Goal: Task Accomplishment & Management: Manage account settings

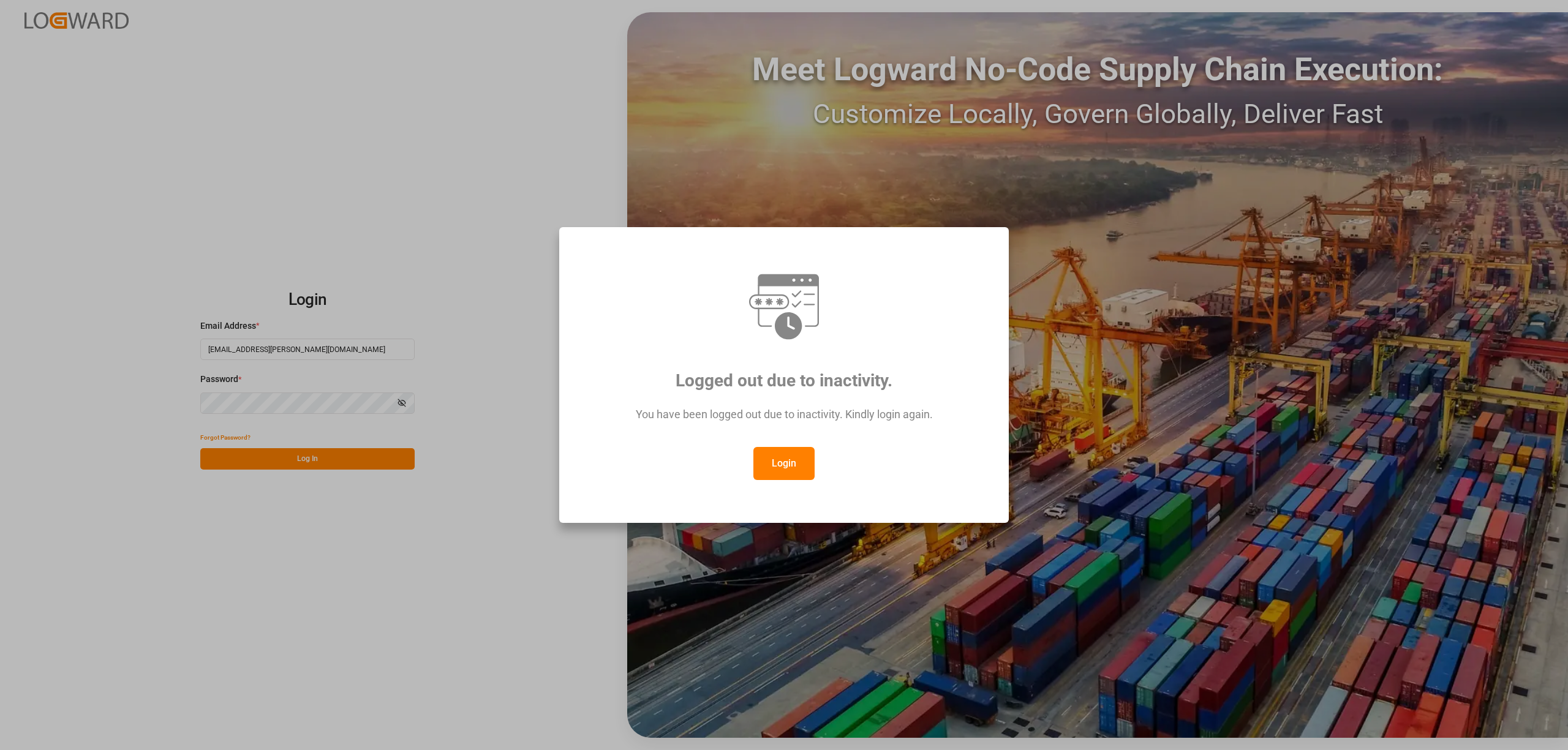
click at [770, 464] on button "Login" at bounding box center [783, 464] width 61 height 33
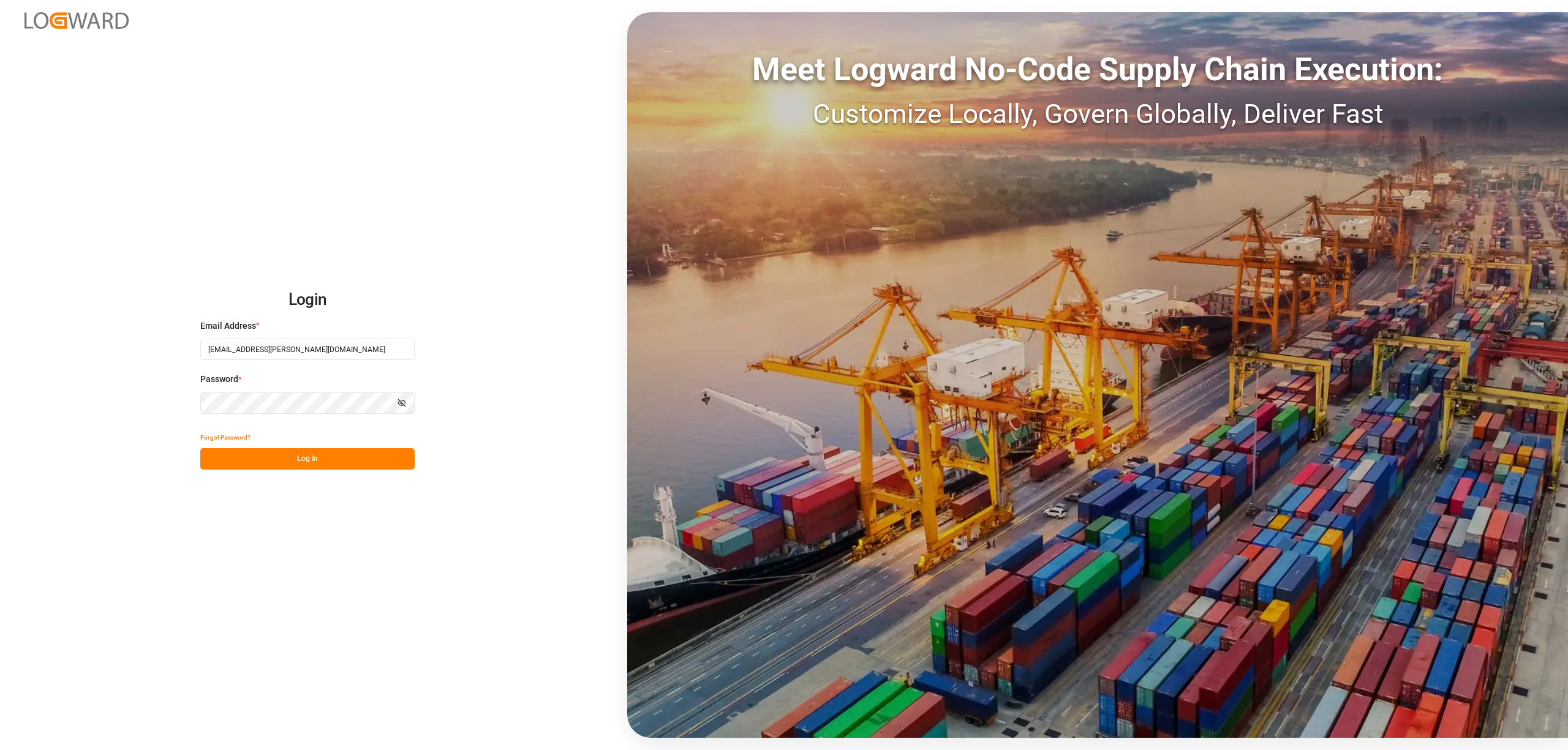
click at [339, 452] on button "Log In" at bounding box center [308, 459] width 215 height 21
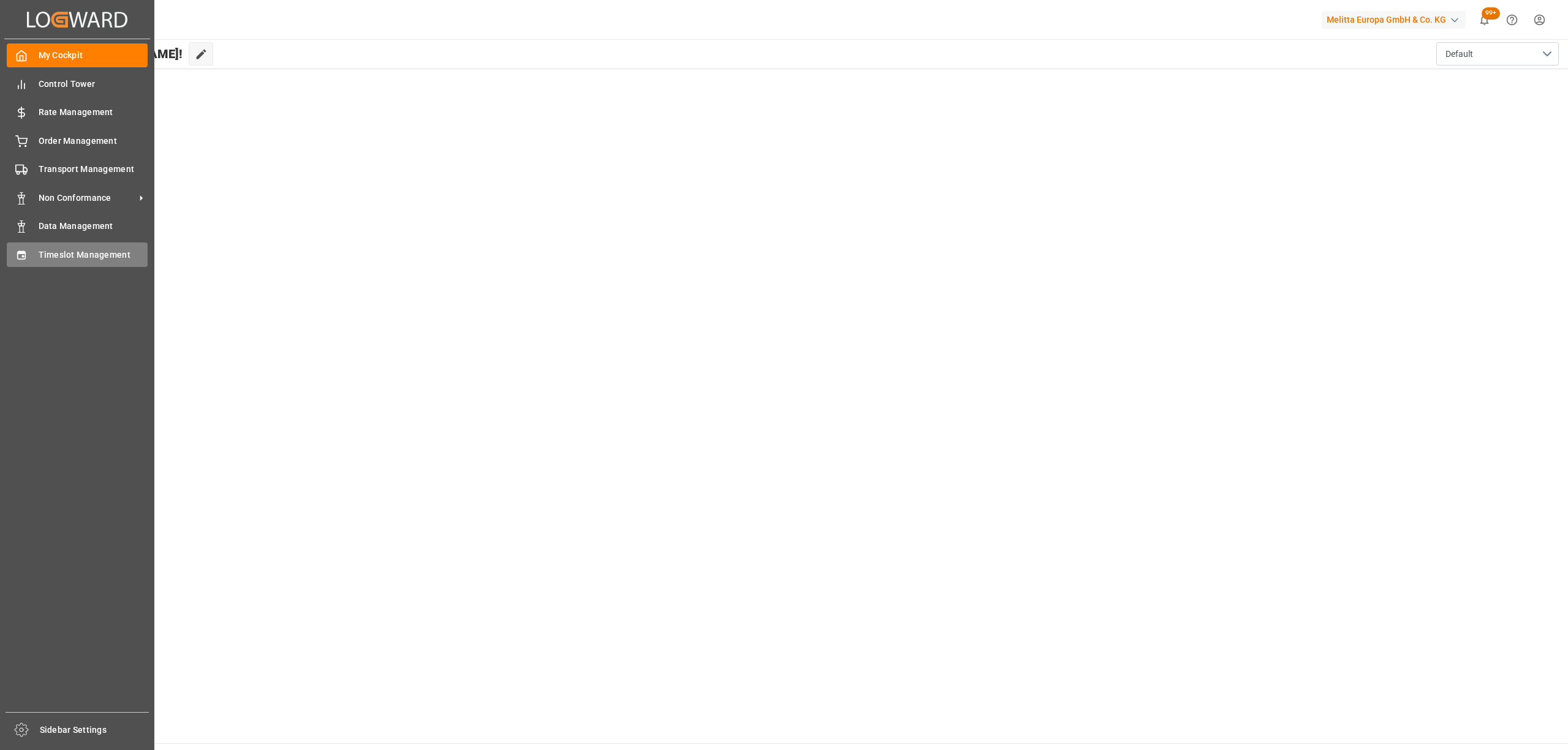
click at [33, 247] on div "Timeslot Management Timeslot Management" at bounding box center [76, 255] width 141 height 24
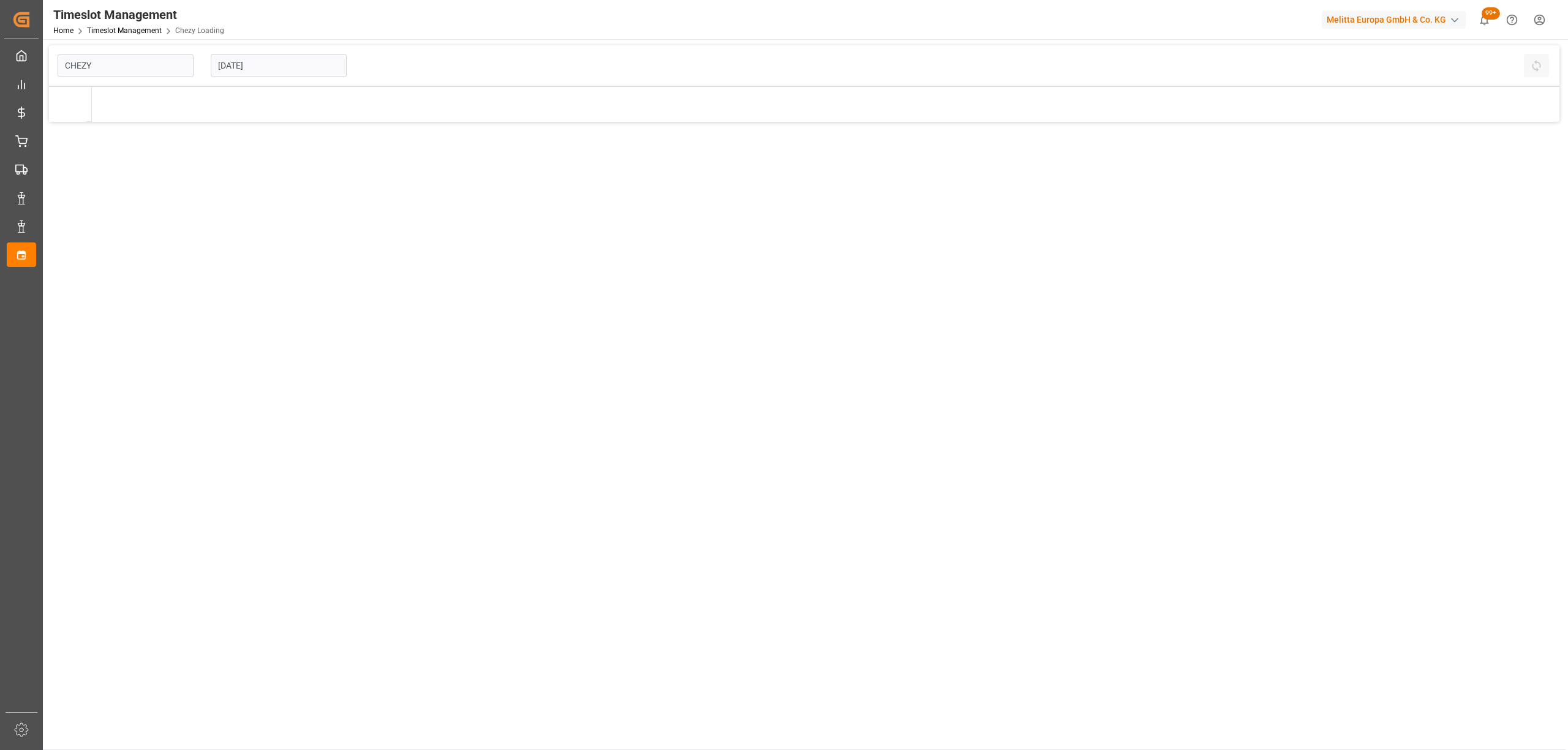
type input "Chezy Loading"
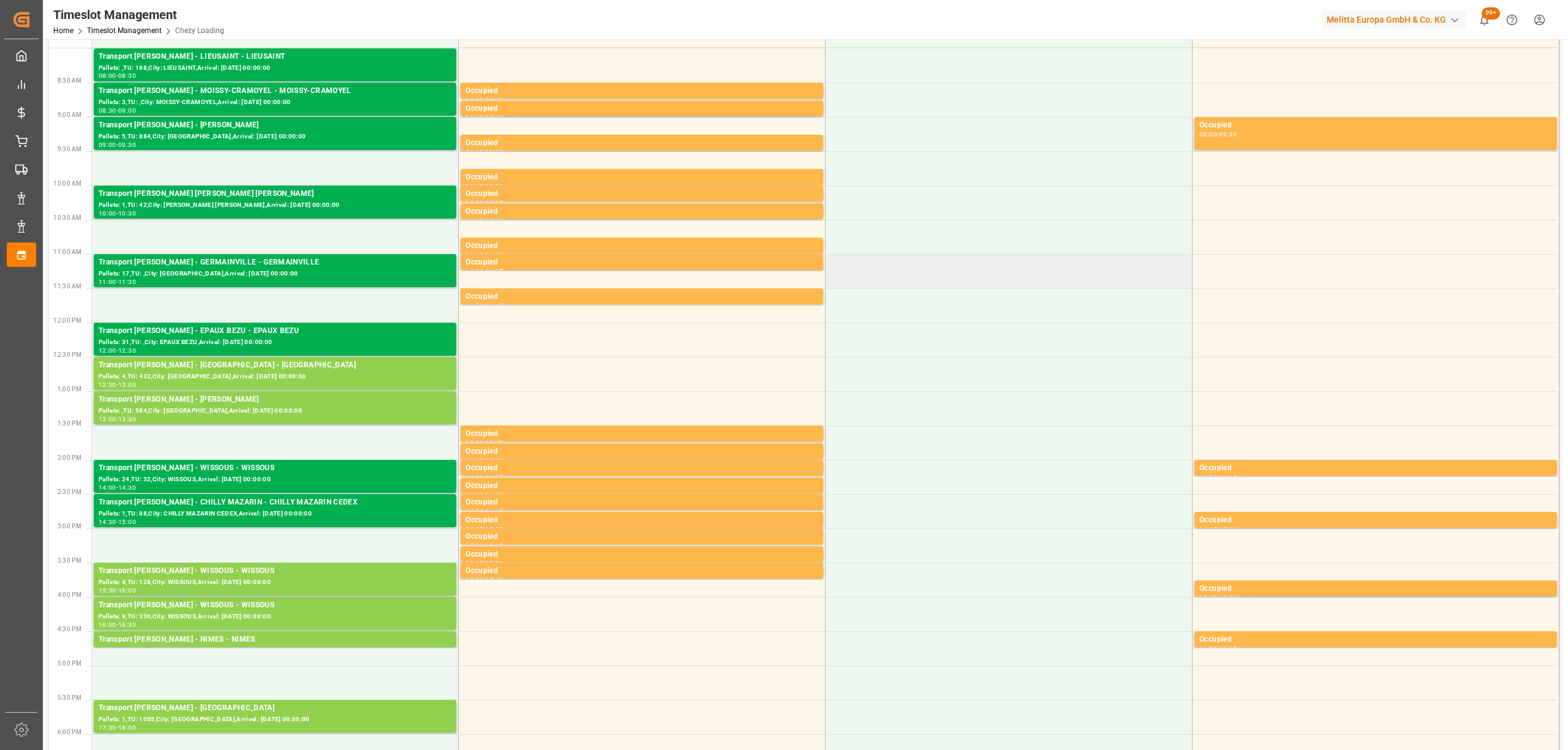
scroll to position [327, 0]
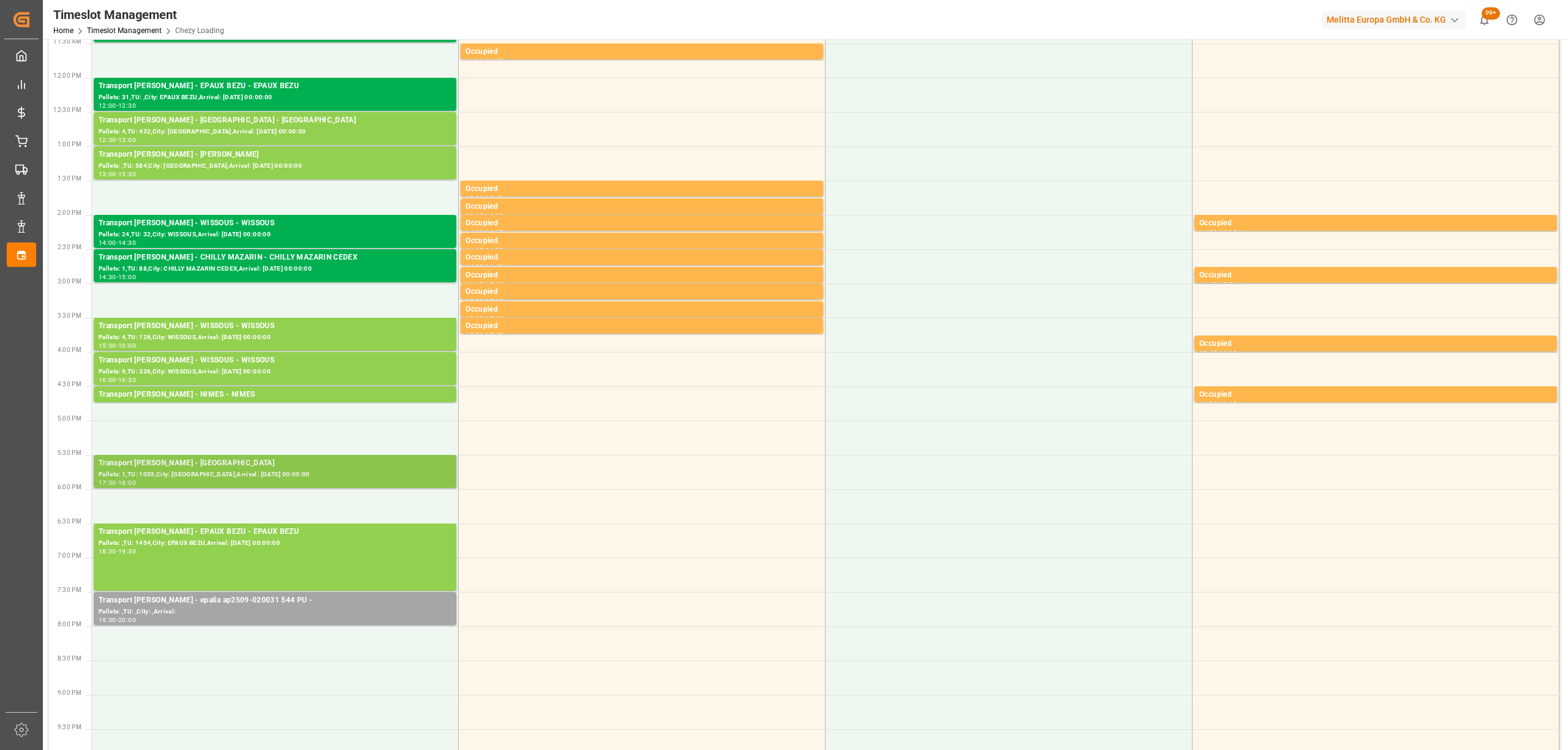
click at [285, 481] on div "17:30 - 18:00" at bounding box center [275, 484] width 353 height 6
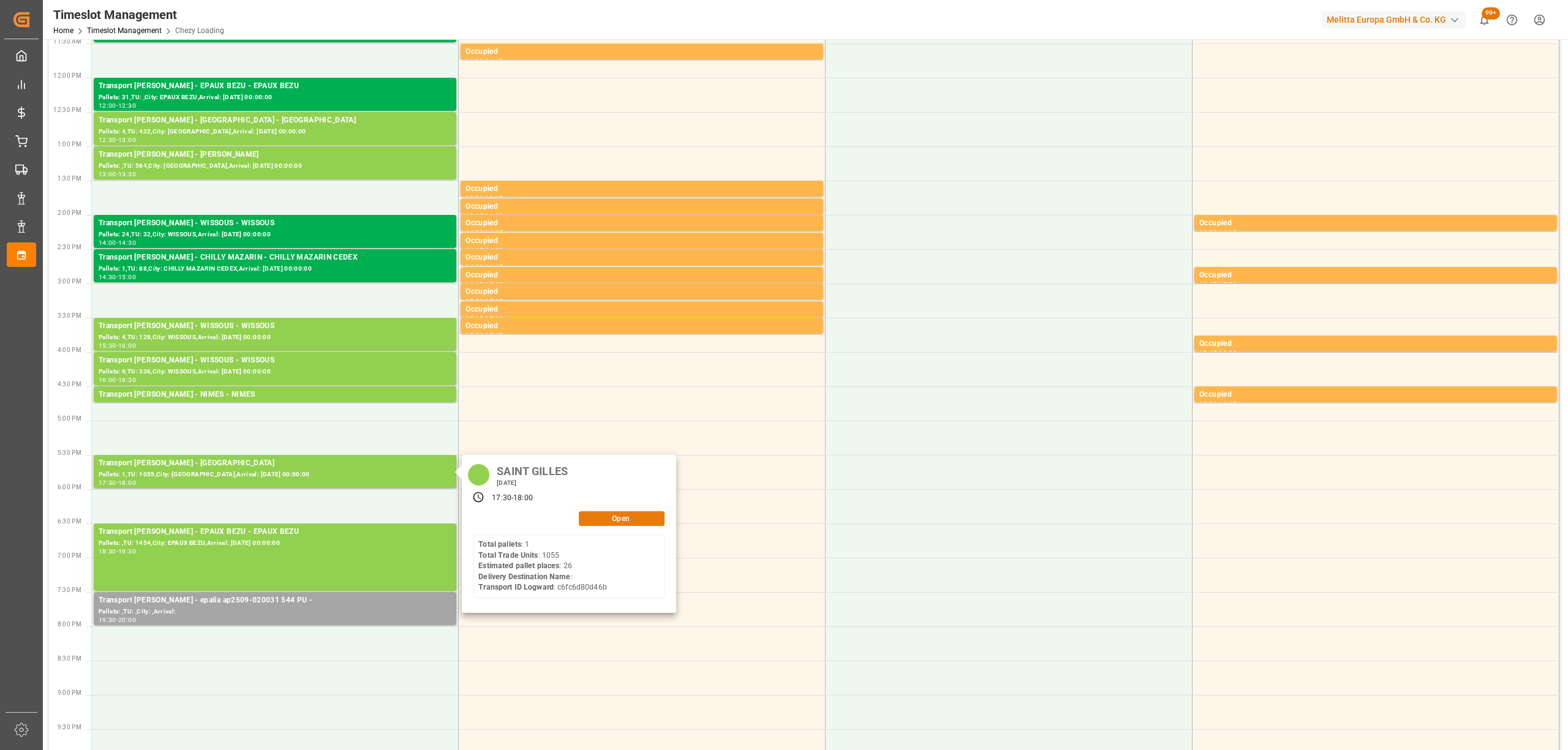
click at [612, 522] on button "Open" at bounding box center [622, 519] width 86 height 14
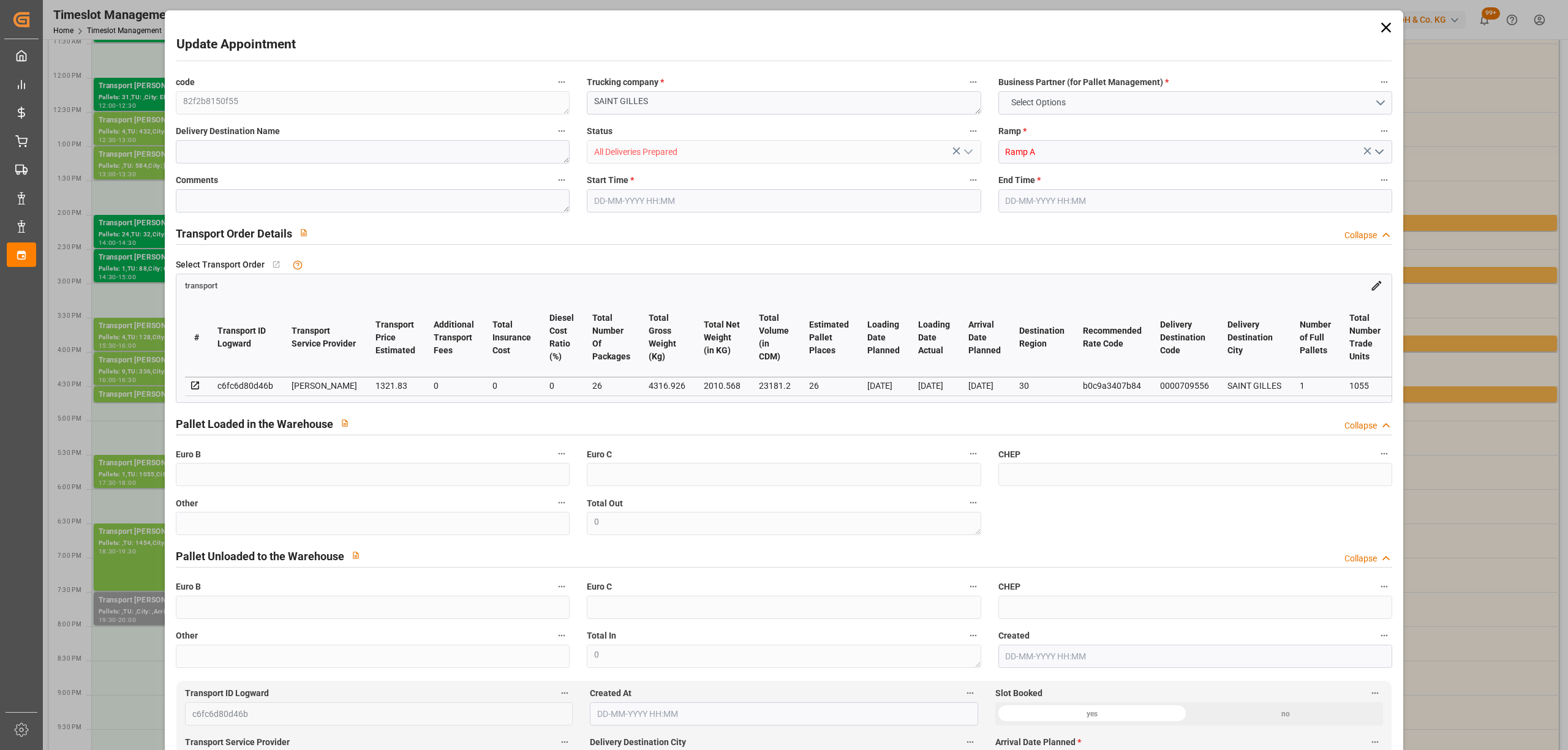
type textarea "82f2b8150f55"
type textarea "SAINT GILLES"
type input "All Deliveries Prepared"
type input "Ramp A"
type textarea "0"
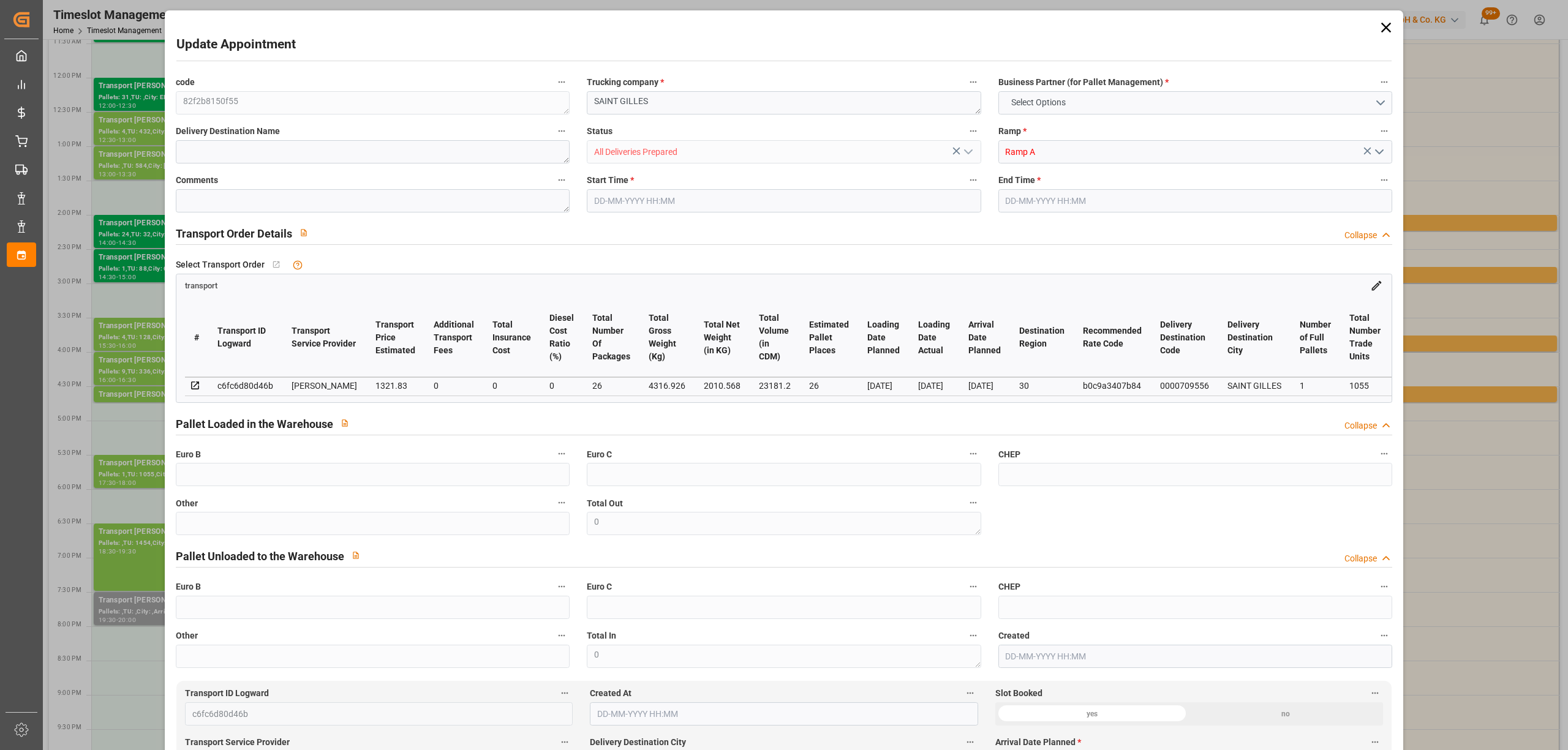
type textarea "0"
type input "c6fc6d80d46b"
type textarea "SAINT GILLES"
type textarea "0000709556"
type textarea "82f2b8150f55"
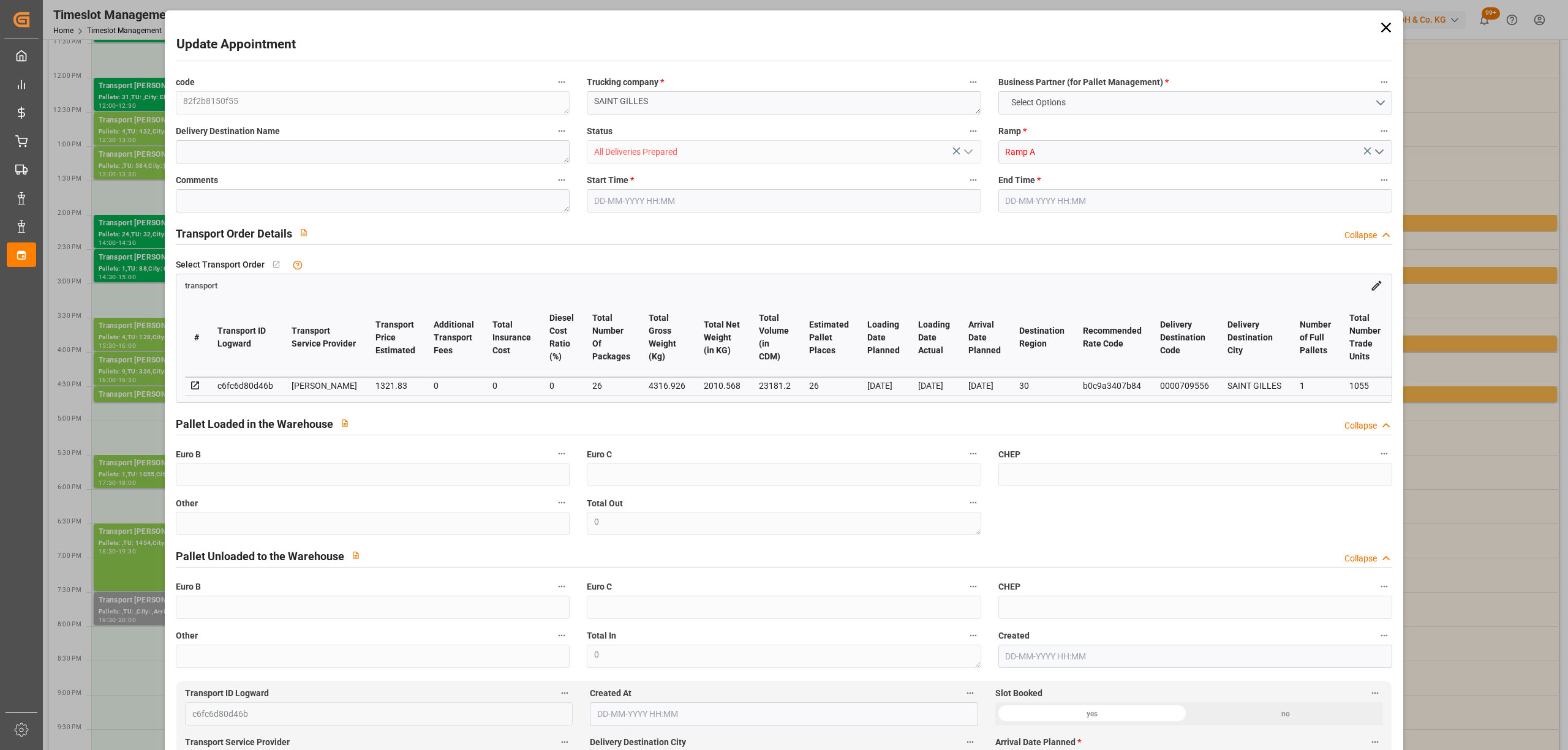
type textarea "FR-02570"
type textarea "FR"
type input "Road"
type input "FR"
type input "02570"
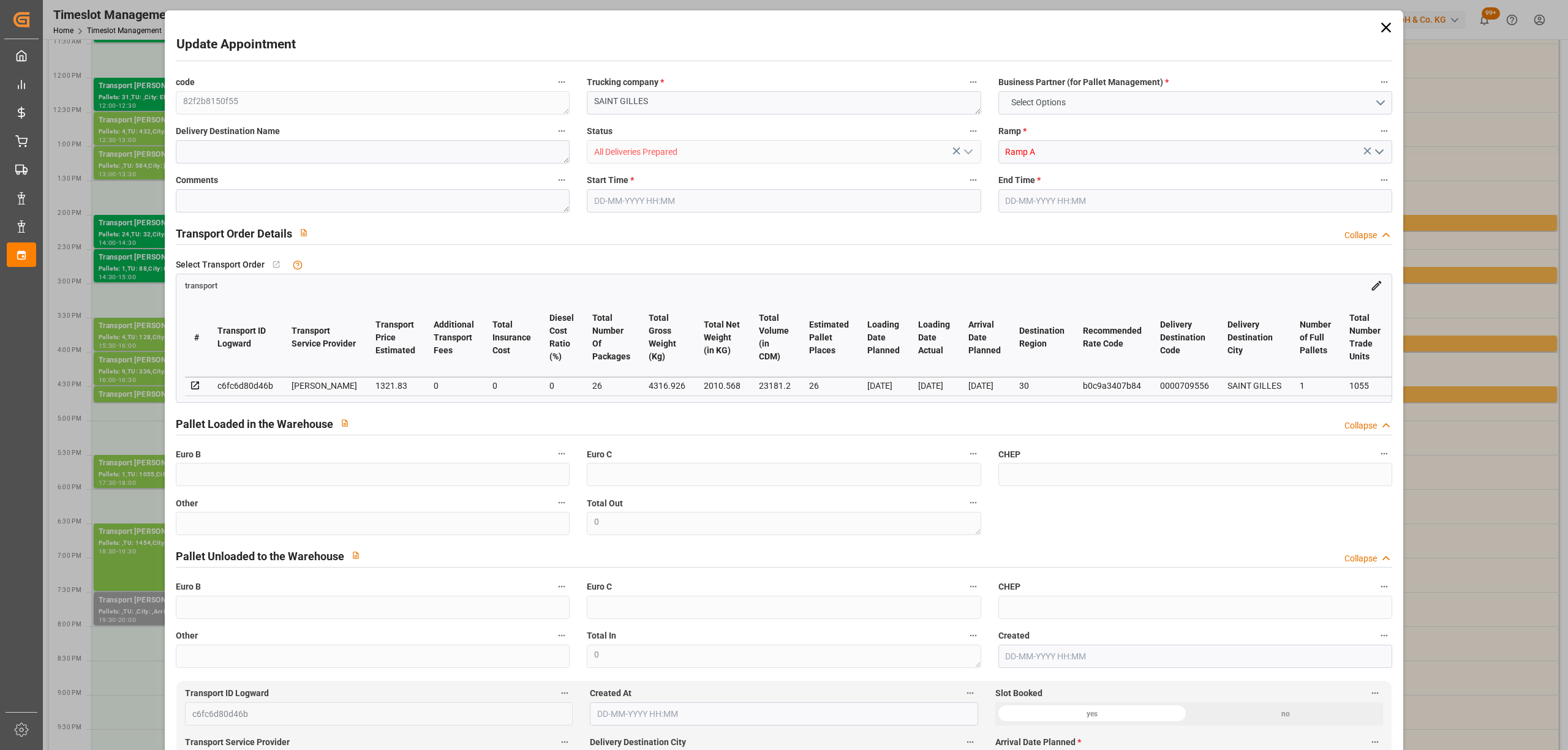
type input "FR"
type input "30800"
type input "Small Shipment"
type input "3.5-7.5 t"
type input "EURO 6"
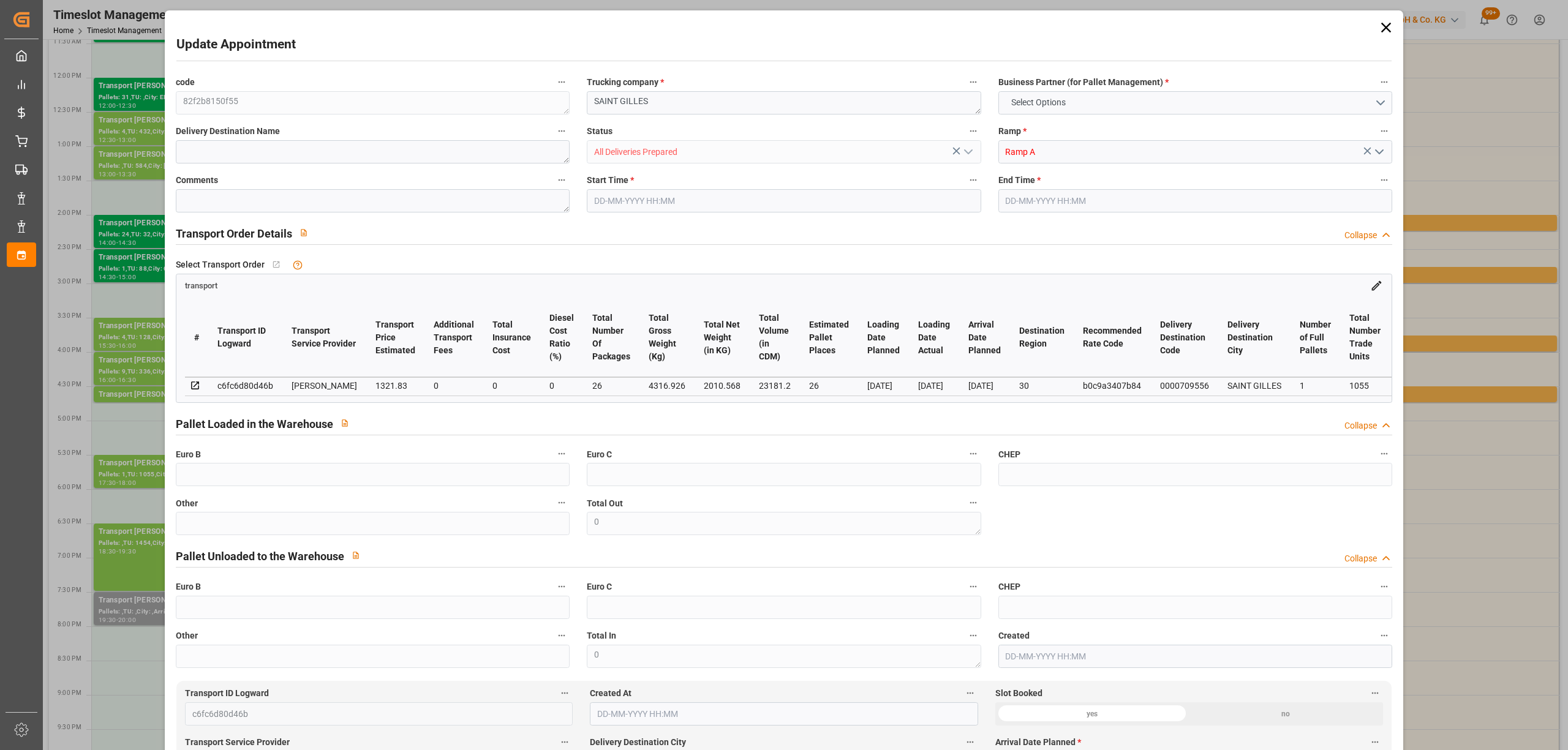
type input "Diesel"
type input "26"
type input "1321.83"
type input "0"
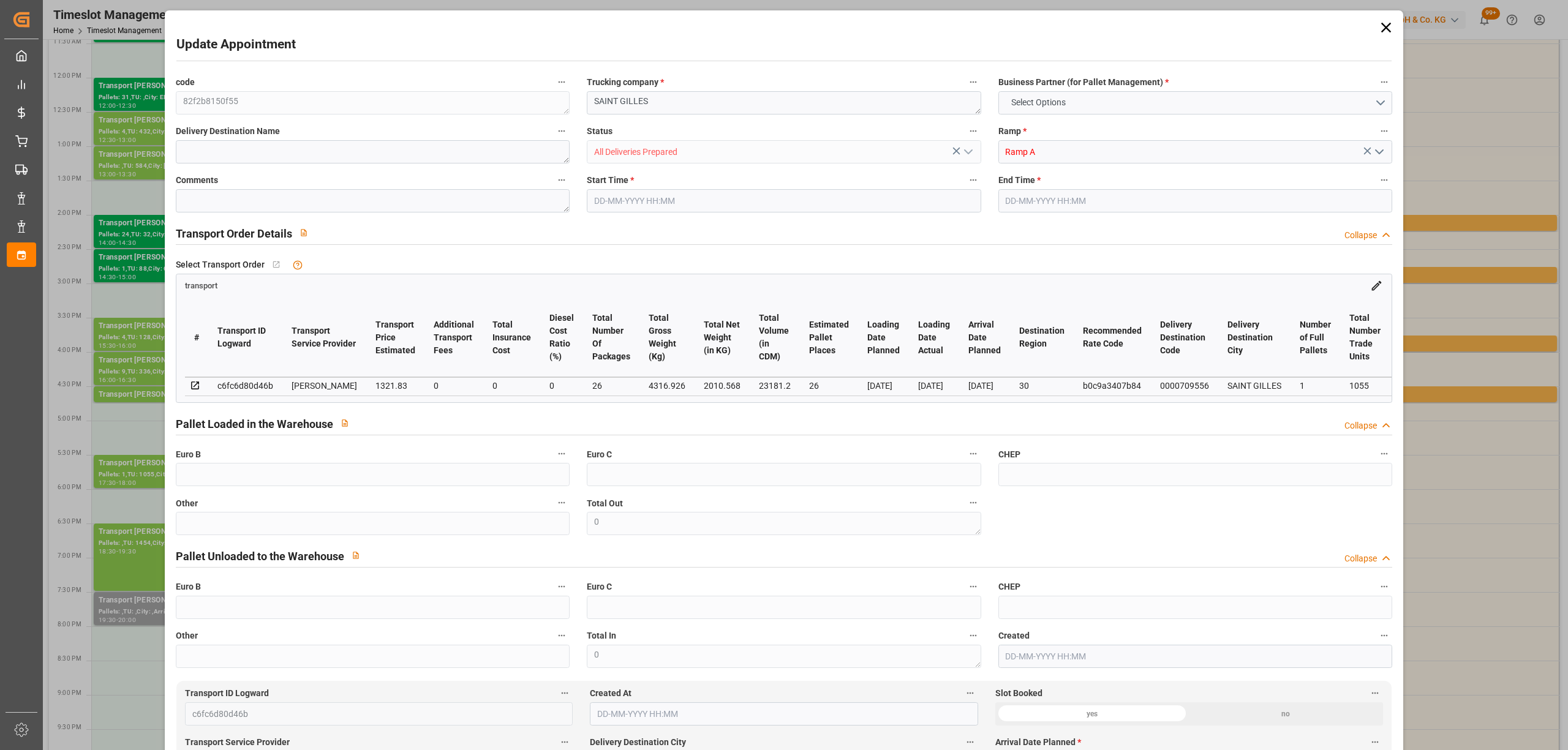
type input "0"
type input "1277.1521"
type input "-44.6779"
type input "26"
type input "2010.568"
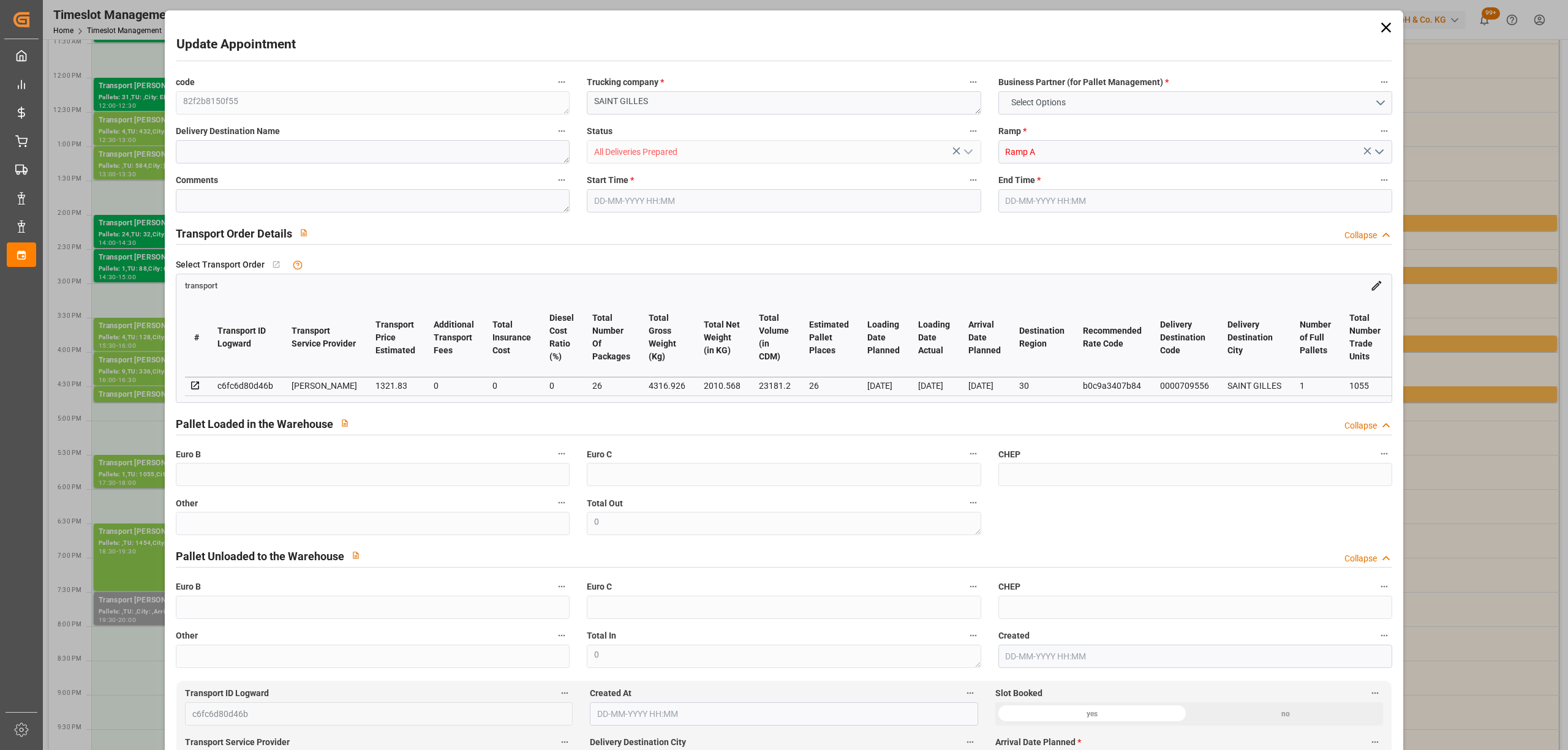
type input "5128.614"
type input "23181.2"
type input "30"
type input "1"
type input "1055"
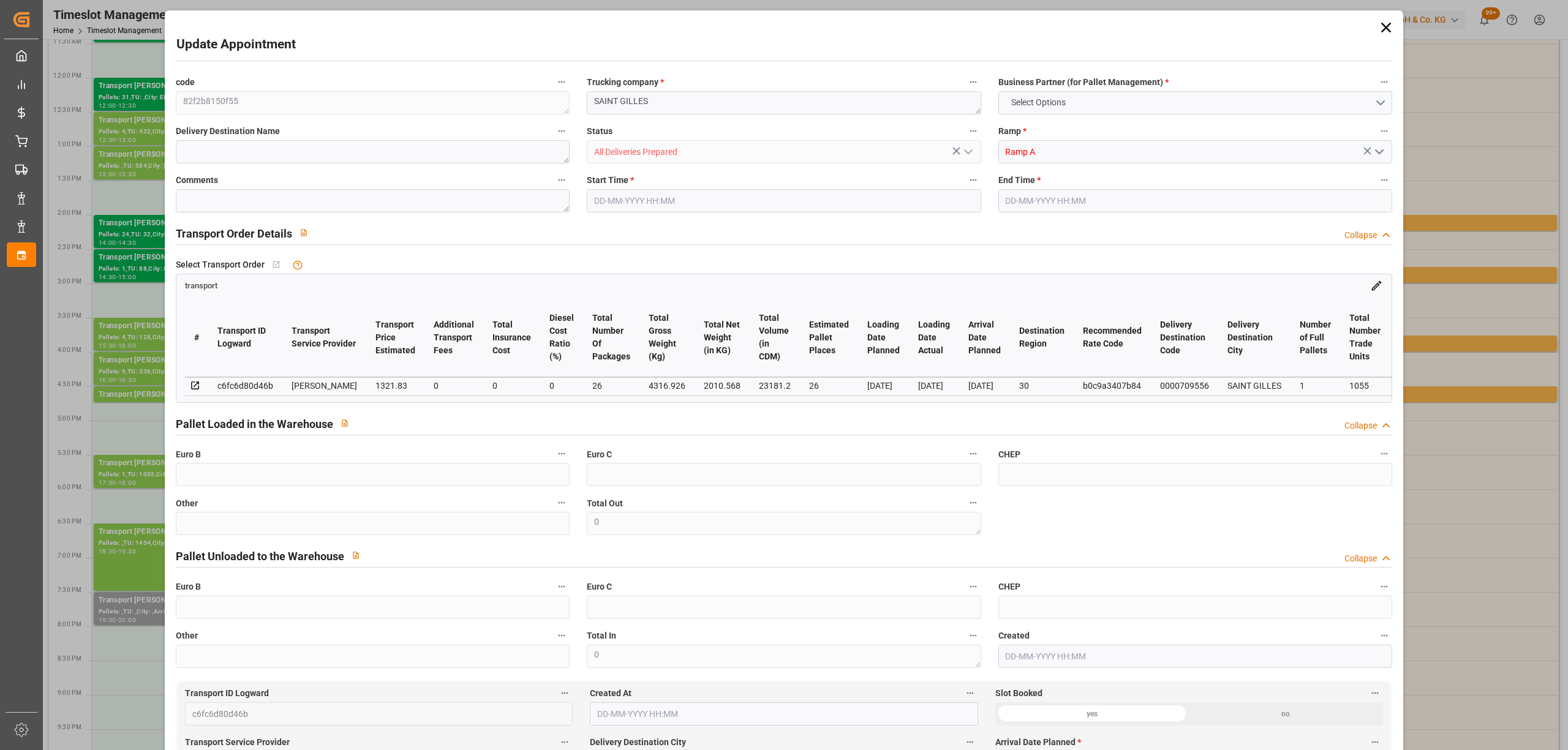
type input "26"
type input "101"
type input "4316.926"
type input "0"
type input "4710.8598"
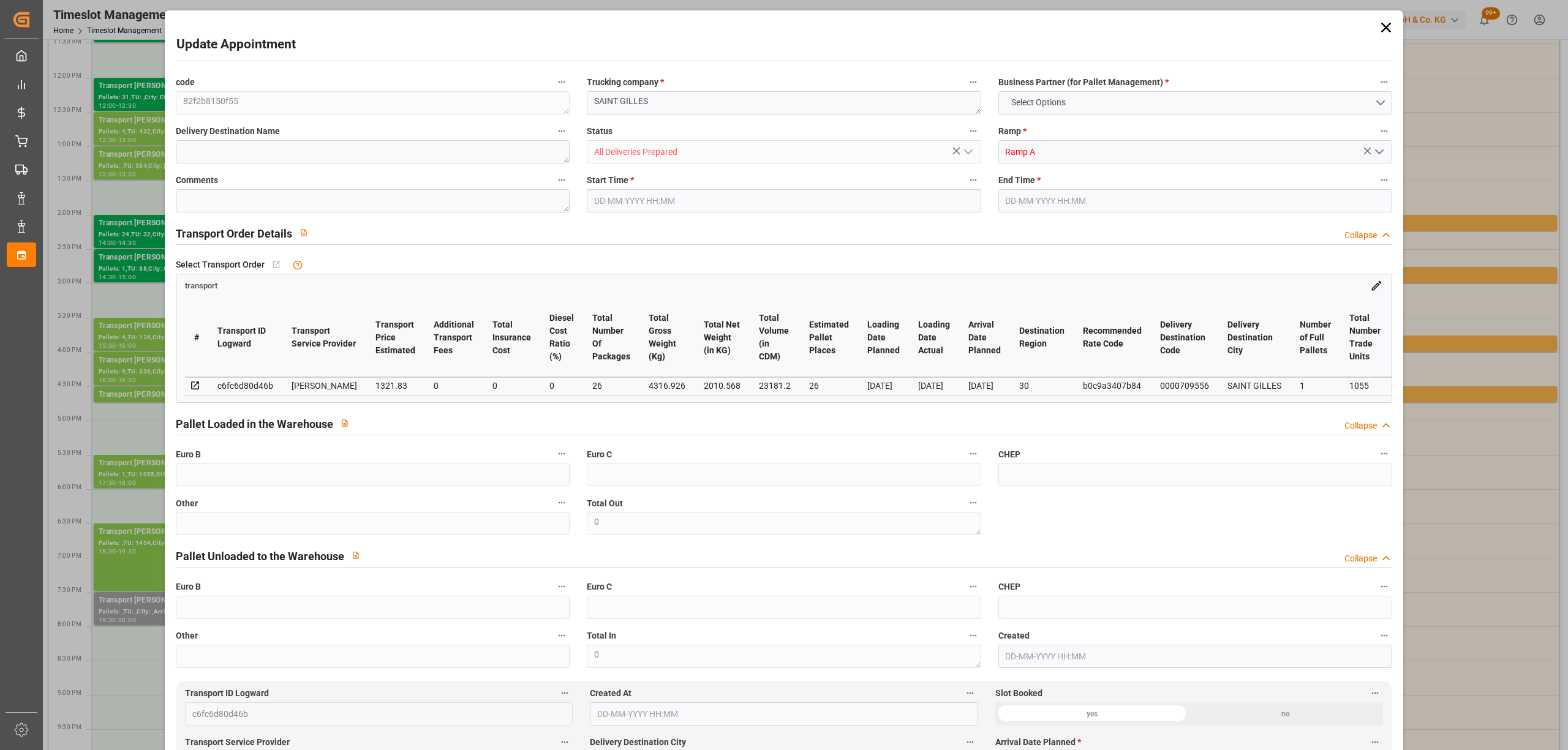
type input "0"
type input "21"
type input "35"
type input "[DATE] 17:30"
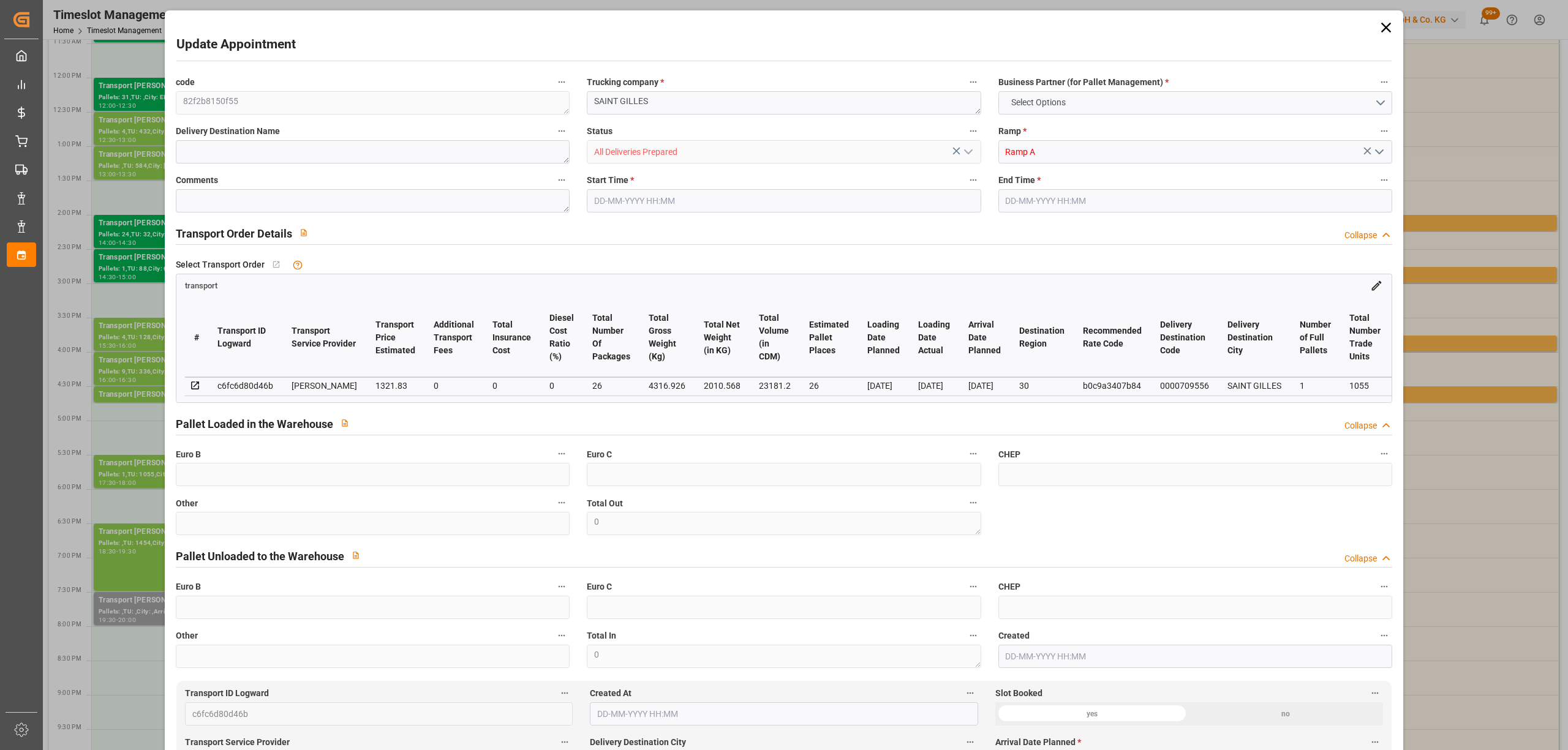
type input "30-09-2025 18:00"
type input "26-09-2025 13:55"
type input "26-09-2025 12:20"
type input "[DATE]"
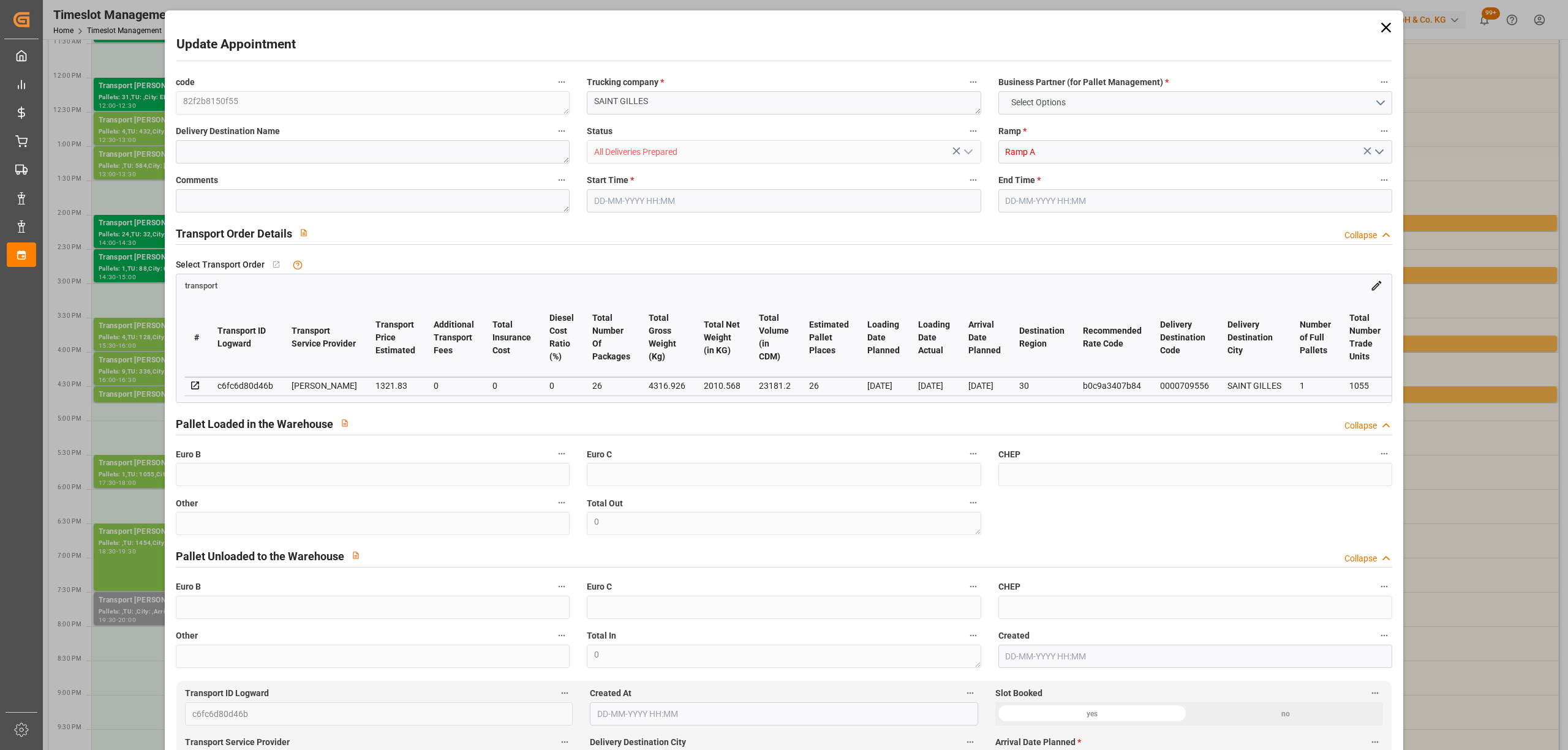
type input "[DATE]"
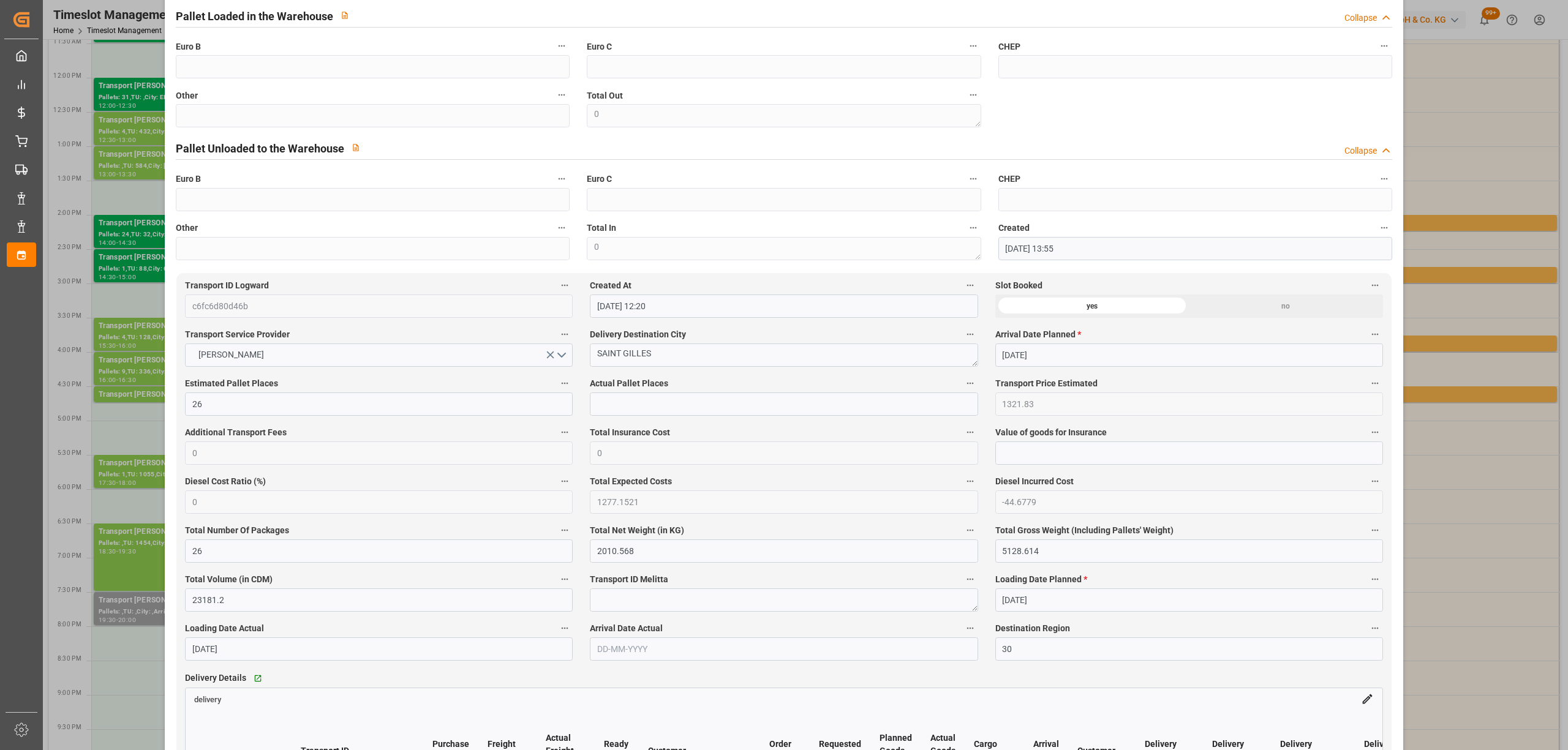
scroll to position [0, 0]
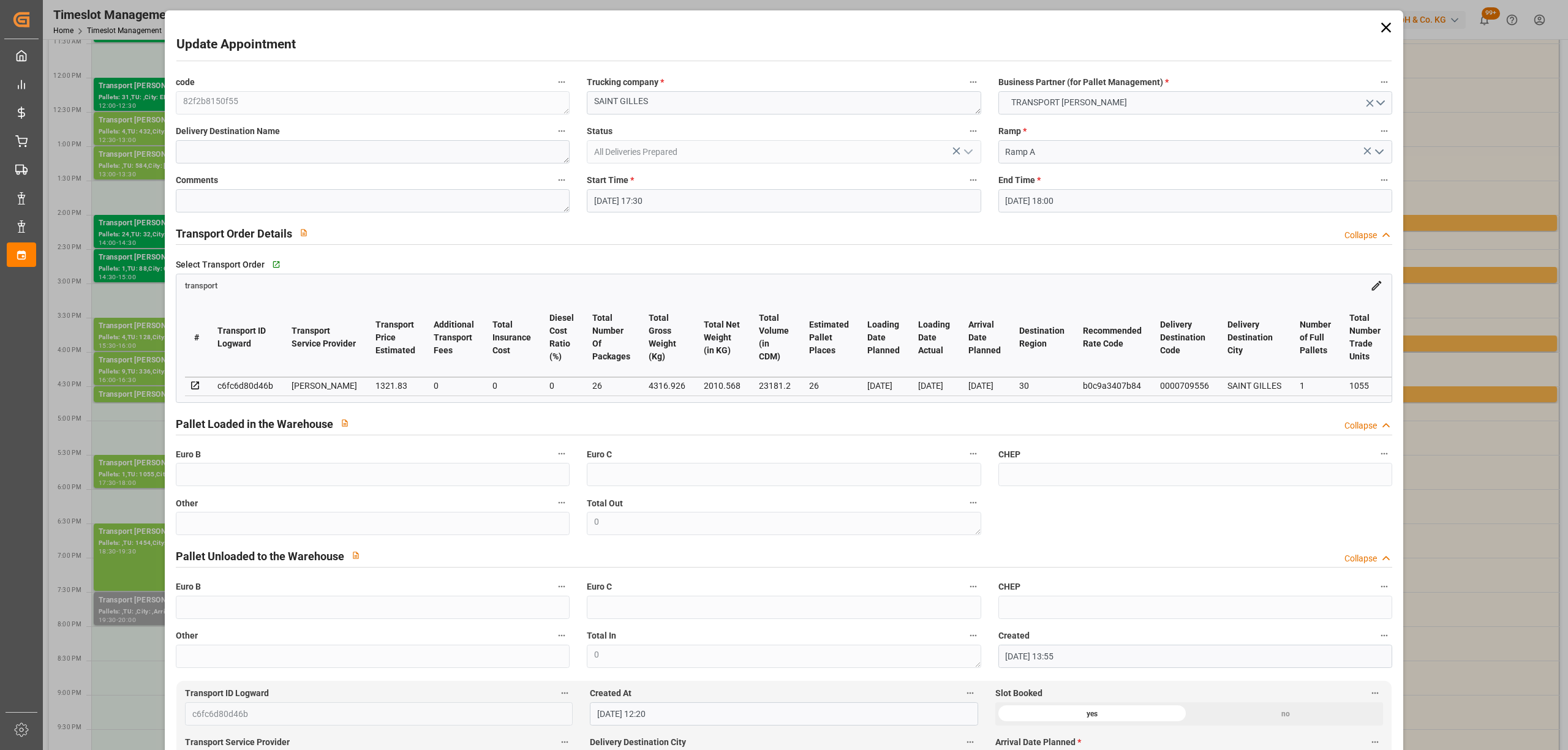
click at [1382, 28] on icon at bounding box center [1385, 27] width 10 height 10
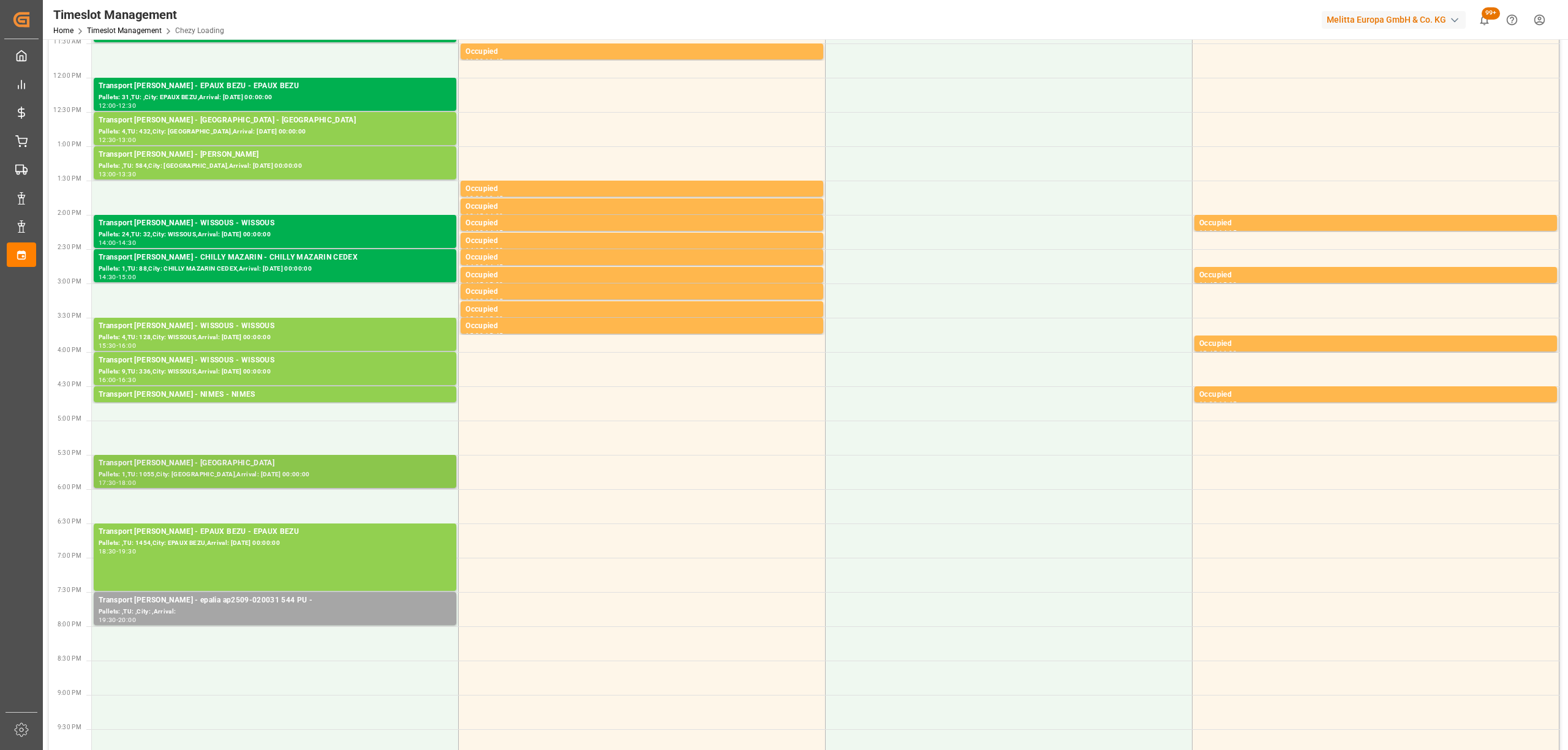
click at [282, 476] on div "Pallets: 1,TU: 1055,City: [GEOGRAPHIC_DATA],Arrival: [DATE] 00:00:00" at bounding box center [275, 475] width 353 height 10
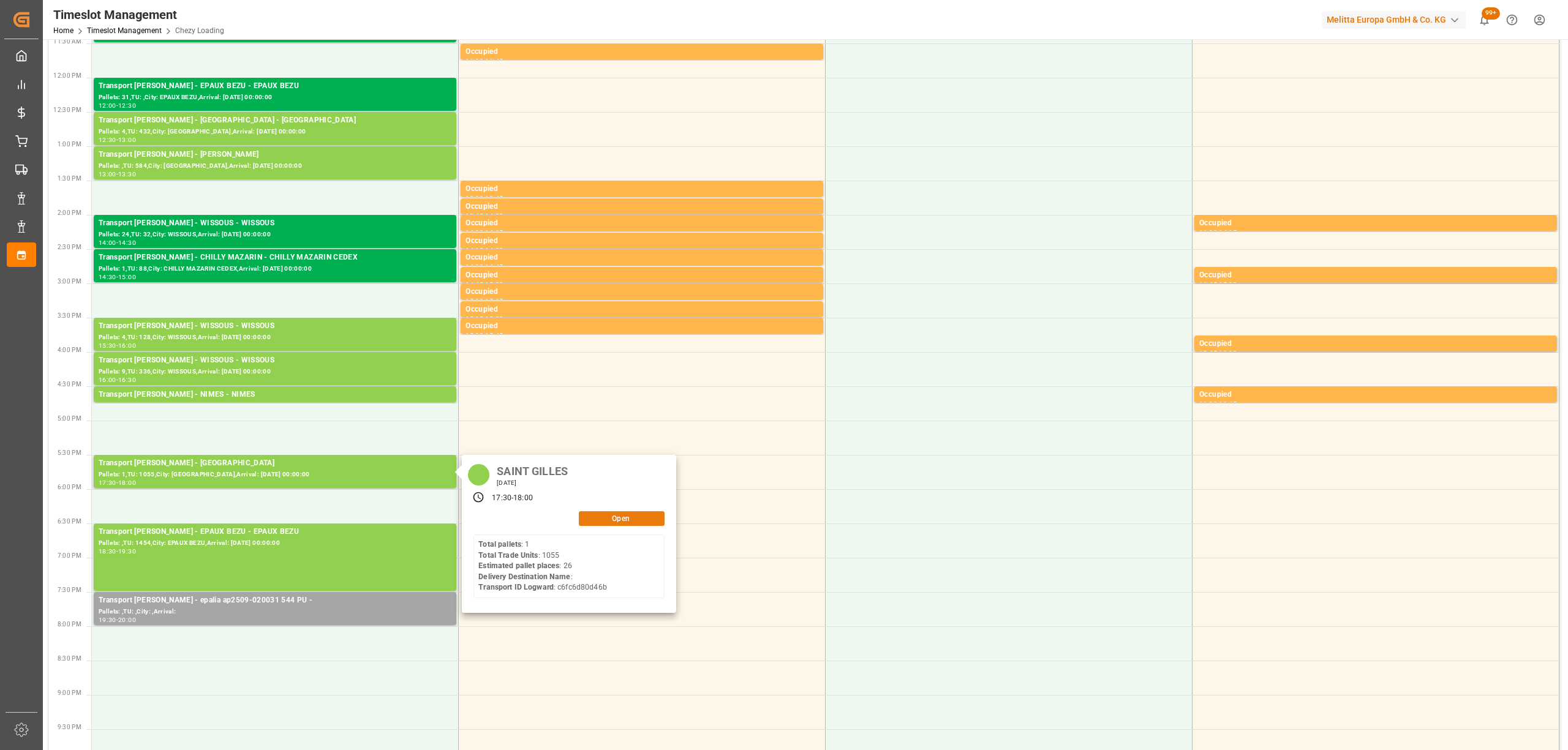
click at [615, 517] on button "Open" at bounding box center [622, 519] width 86 height 14
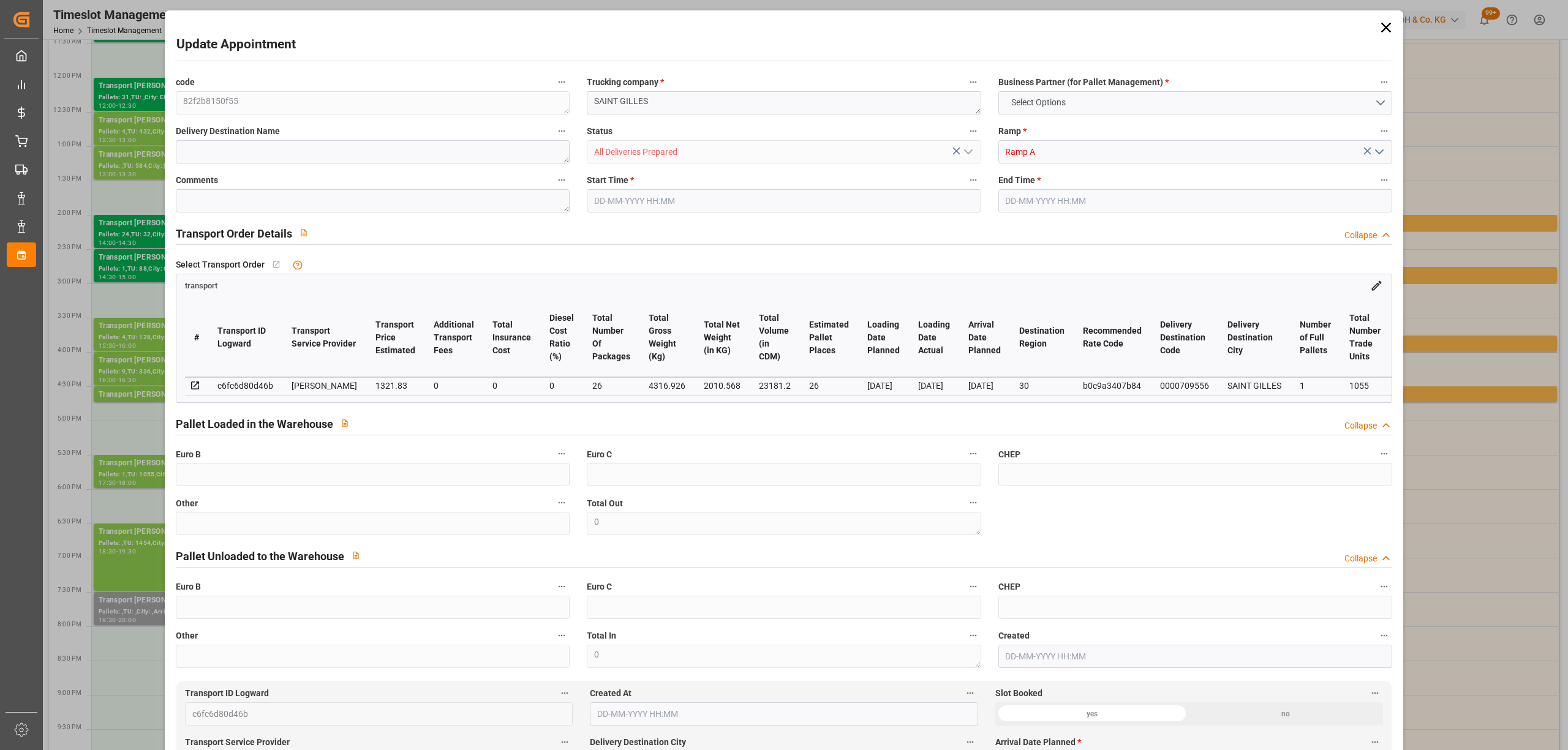
type input "26"
type input "1321.83"
type input "0"
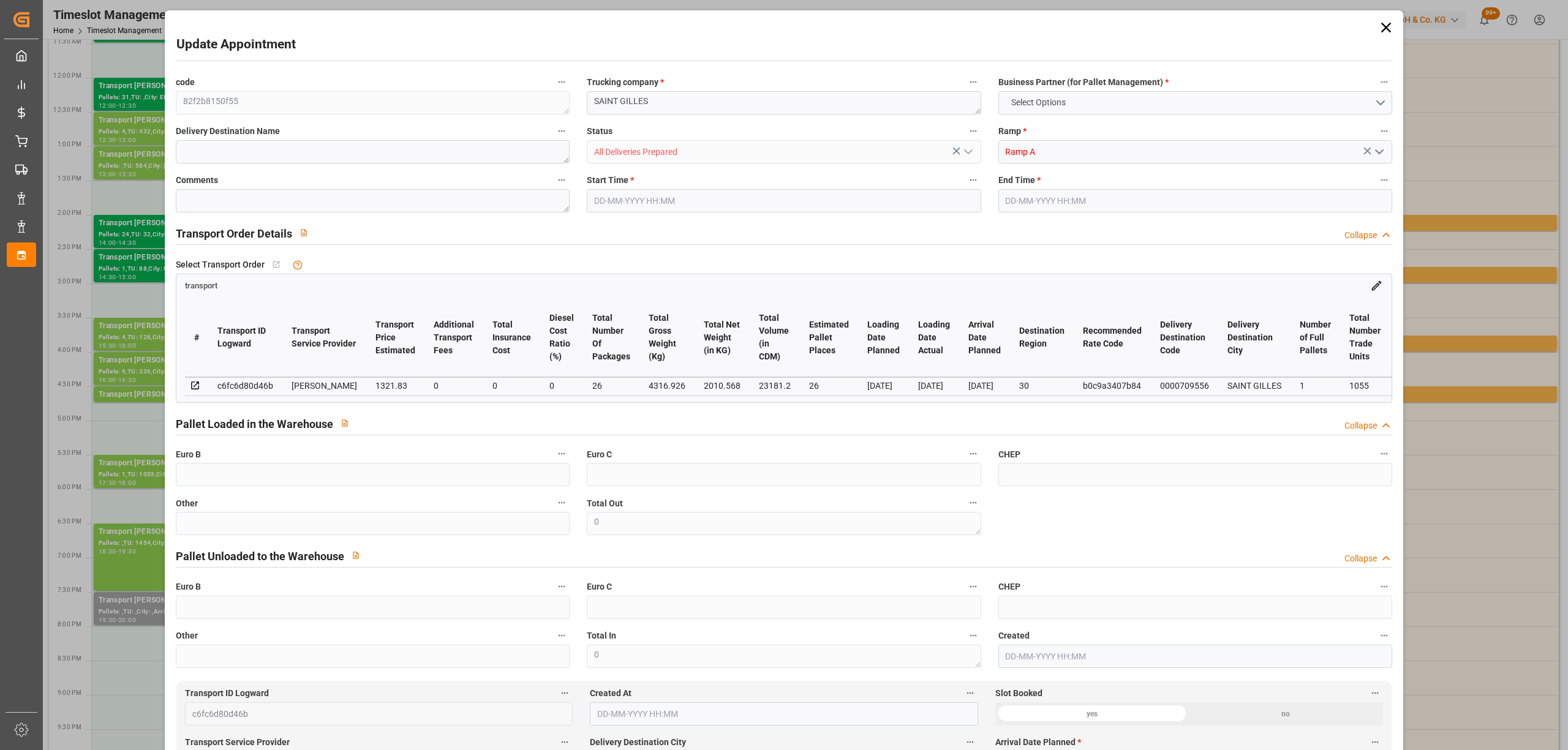
type input "1277.1521"
type input "-44.6779"
type input "26"
type input "2010.568"
type input "5128.614"
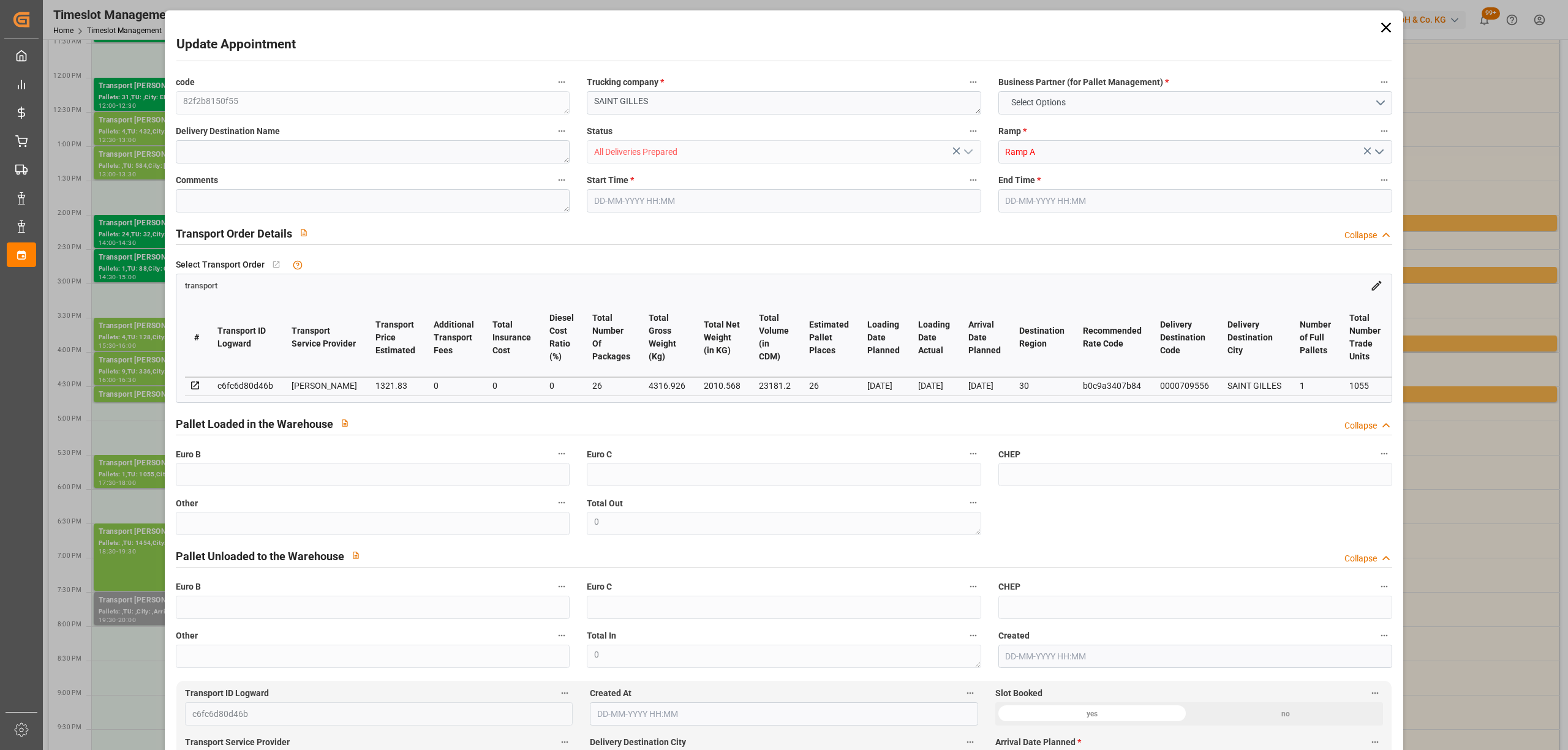
type input "23181.2"
type input "30"
type input "1"
type input "1055"
type input "26"
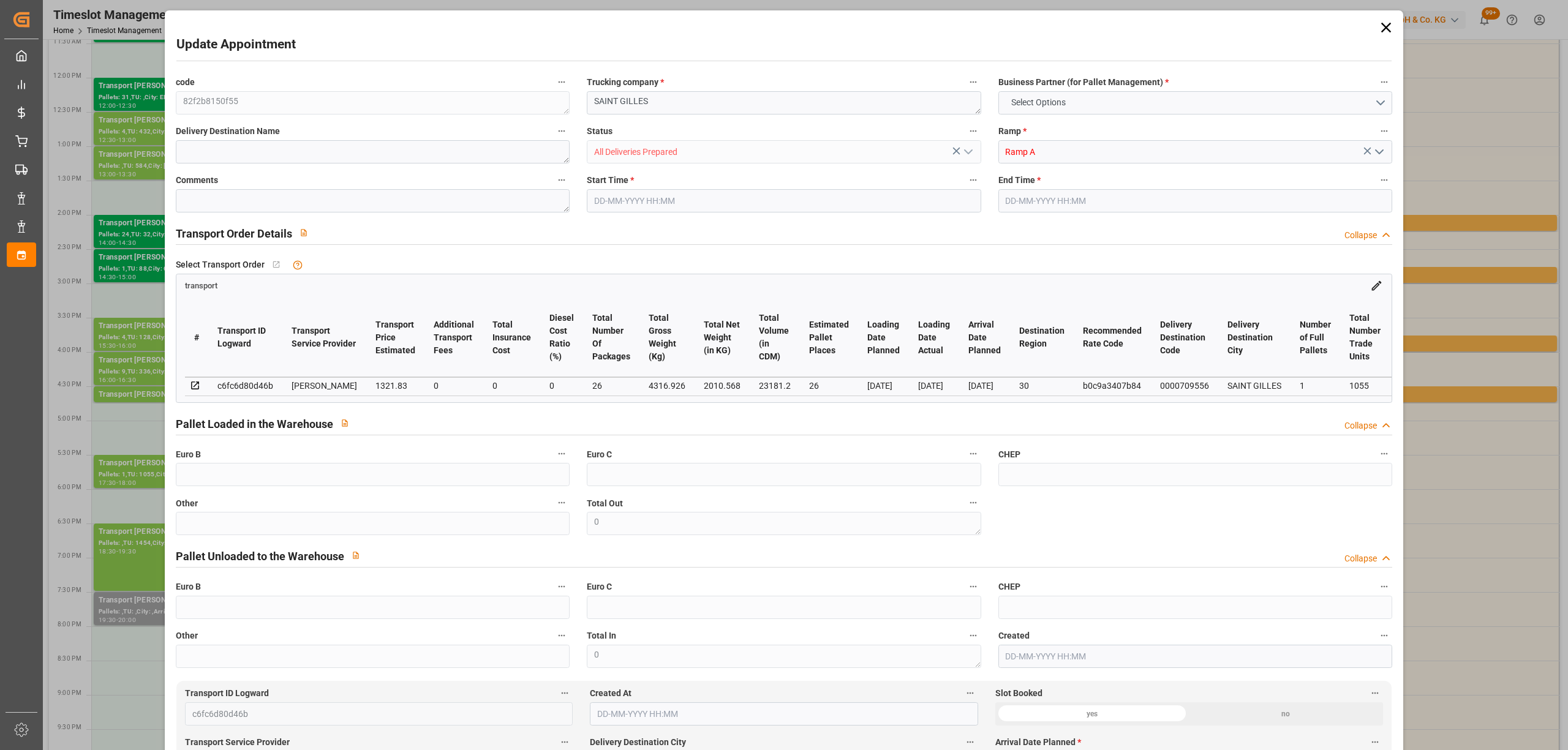
type input "101"
type input "4316.926"
type input "0"
type input "4710.8598"
type input "0"
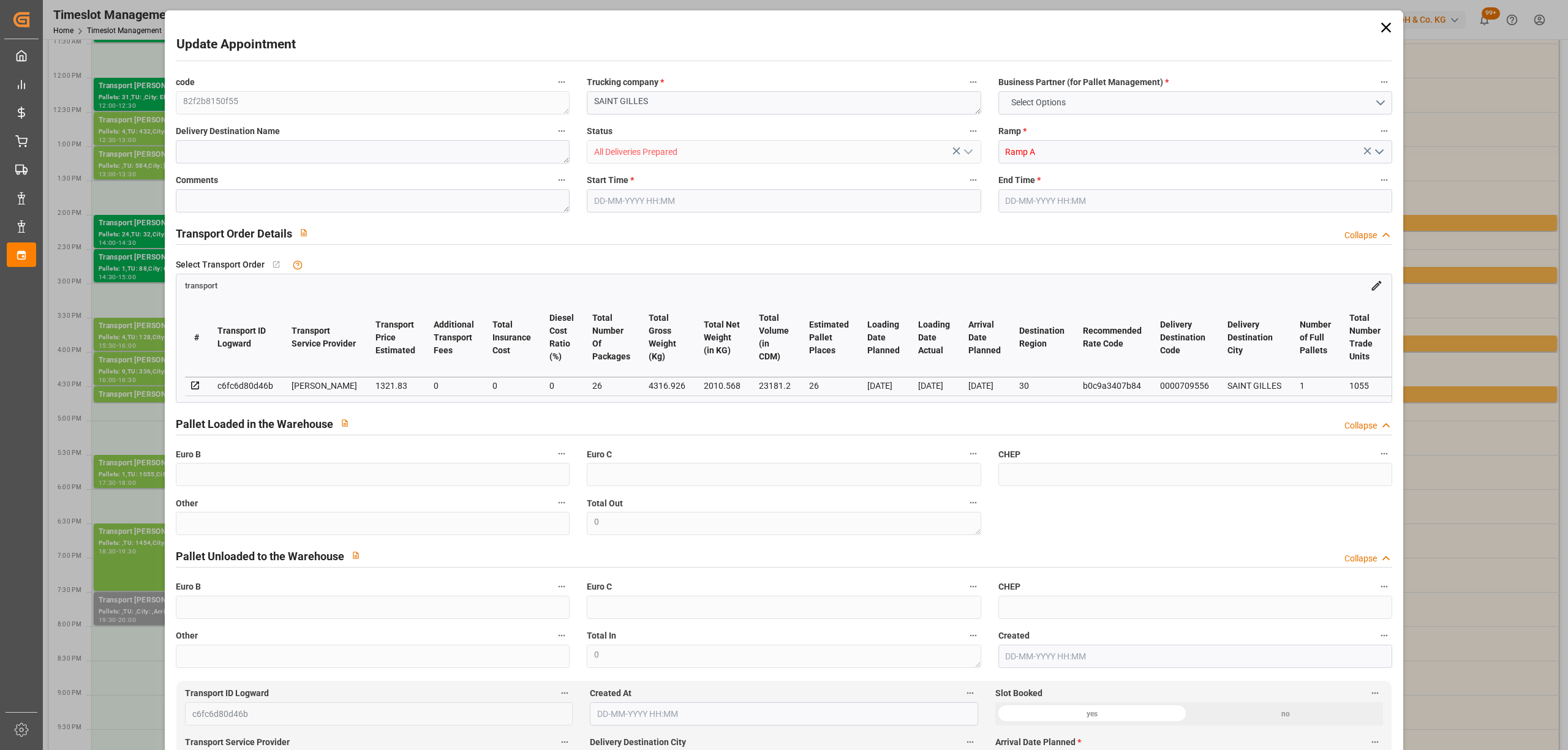
type input "0"
type input "21"
type input "35"
type input "[DATE] 17:30"
type input "30-09-2025 18:00"
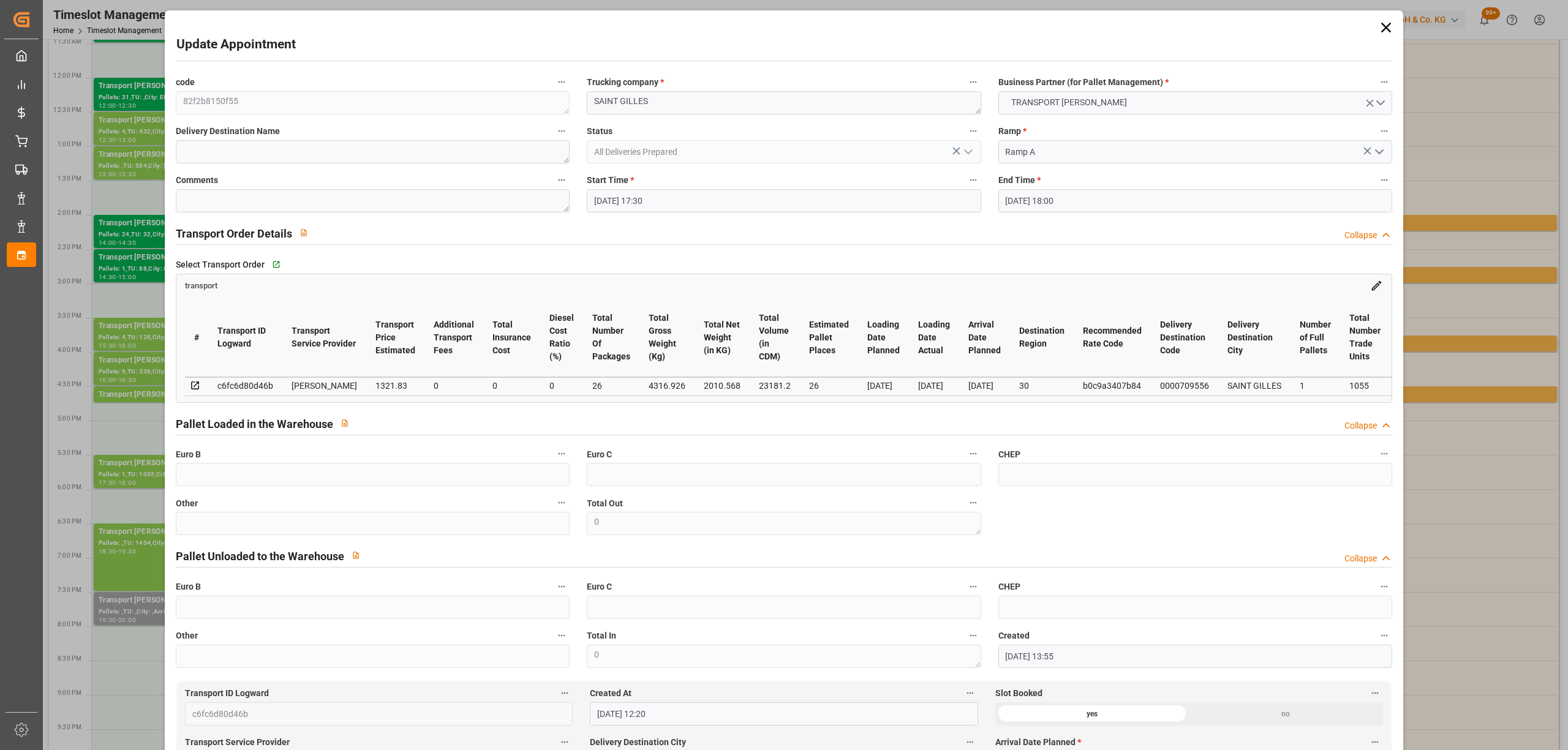
type input "26-09-2025 13:55"
type input "26-09-2025 12:20"
type input "[DATE]"
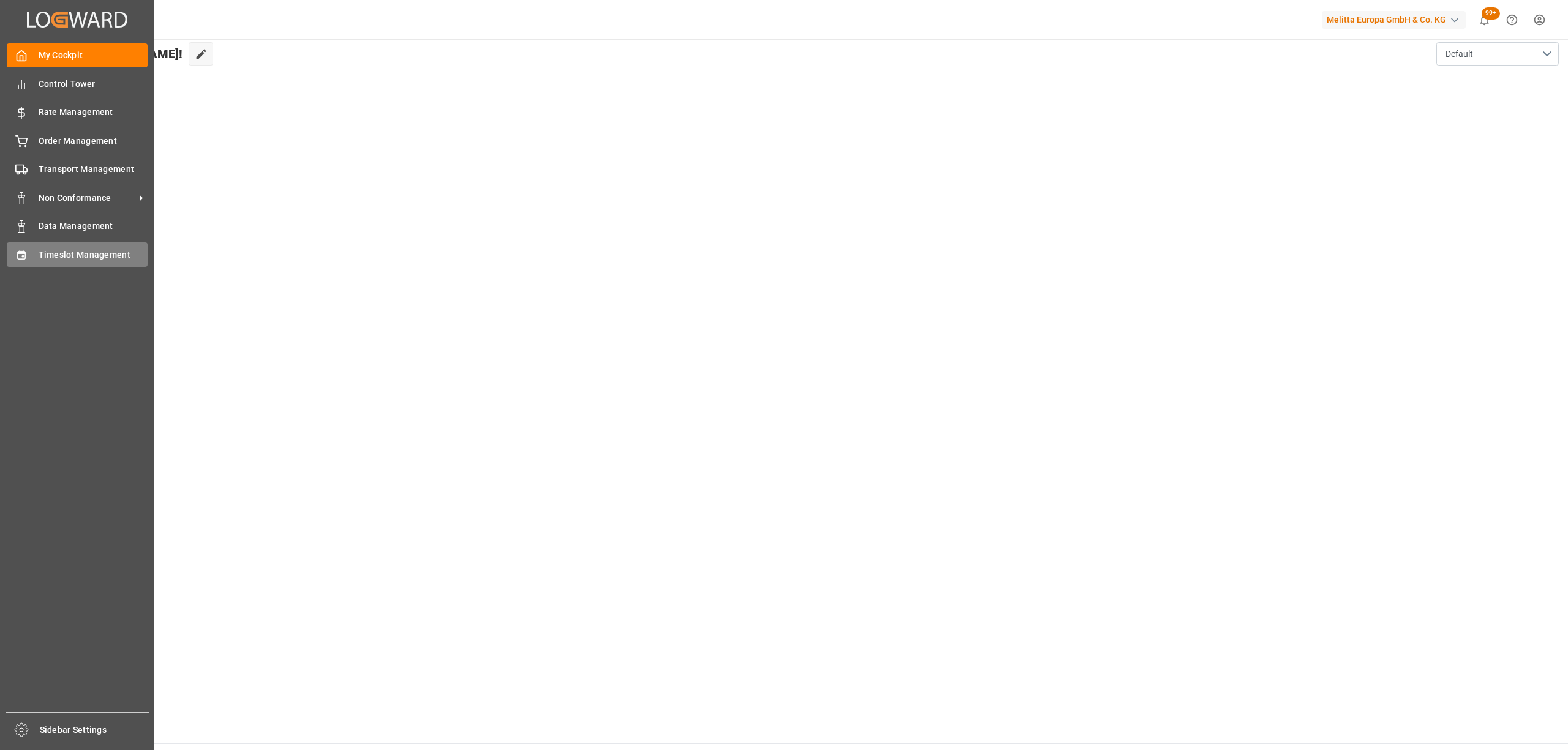
click at [15, 256] on icon at bounding box center [21, 255] width 12 height 12
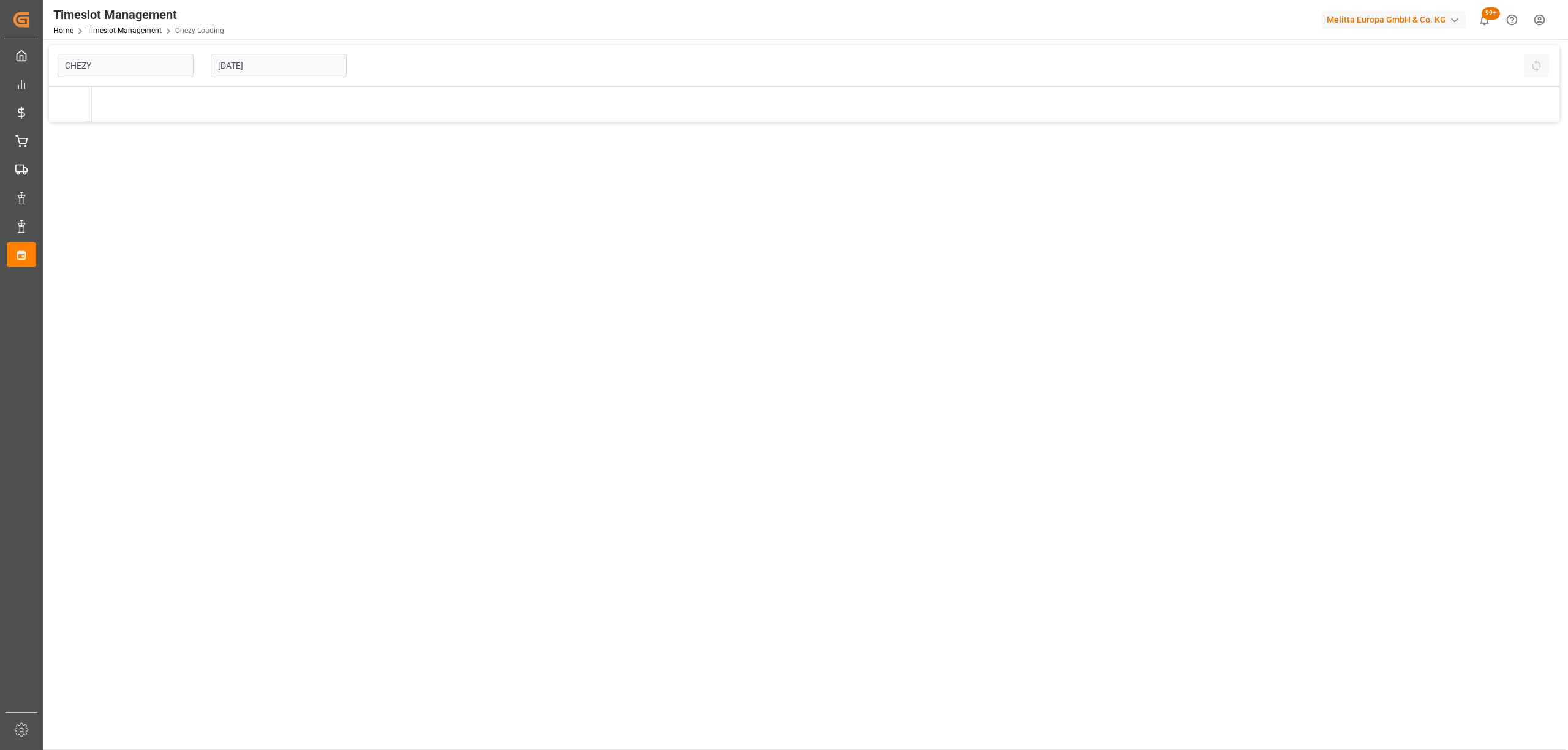
type input "Chezy Loading"
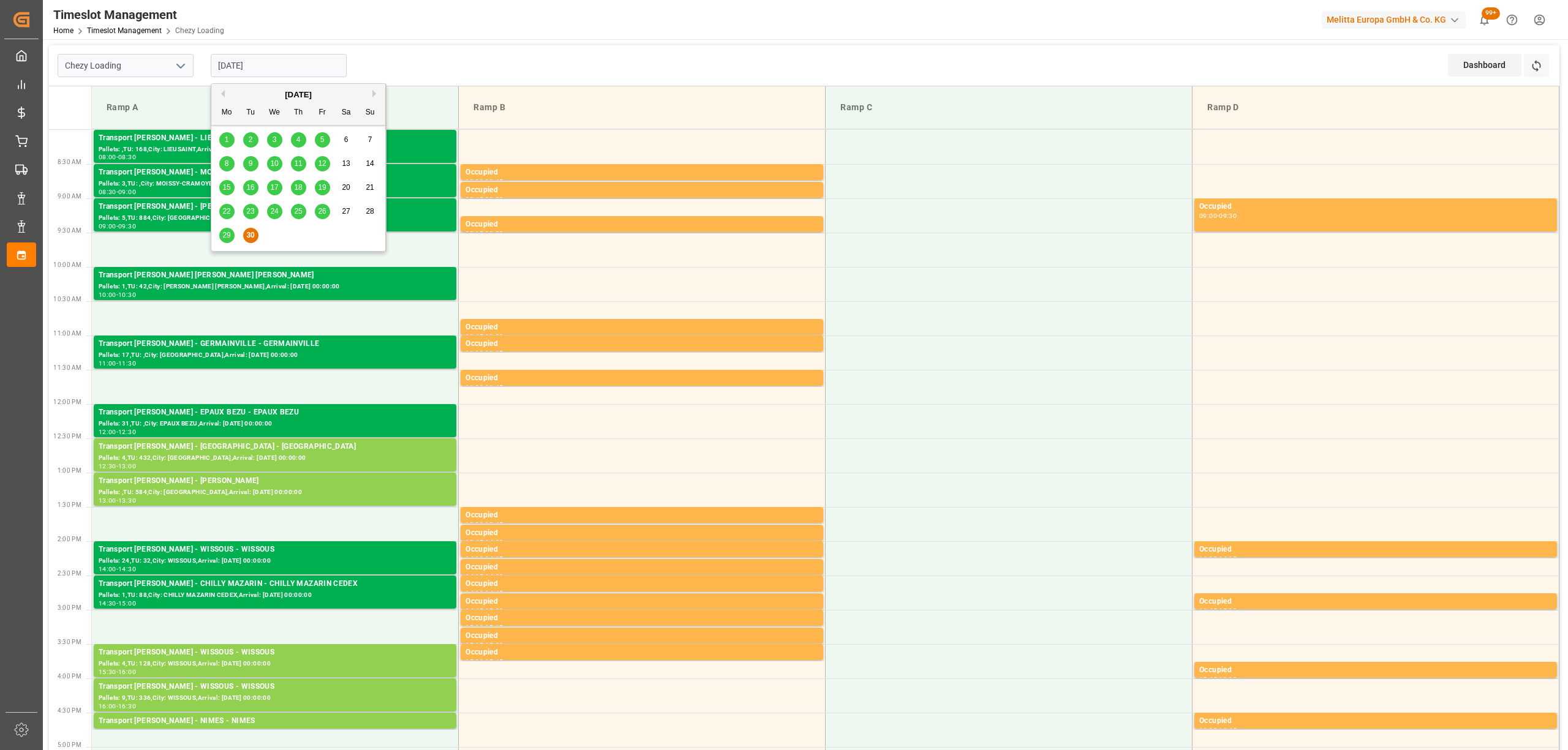
click at [278, 55] on input "[DATE]" at bounding box center [278, 65] width 136 height 23
click at [371, 97] on div "[DATE]" at bounding box center [298, 95] width 174 height 12
click at [376, 91] on button "Next Month" at bounding box center [375, 93] width 7 height 7
click at [270, 141] on div "1" at bounding box center [274, 140] width 15 height 14
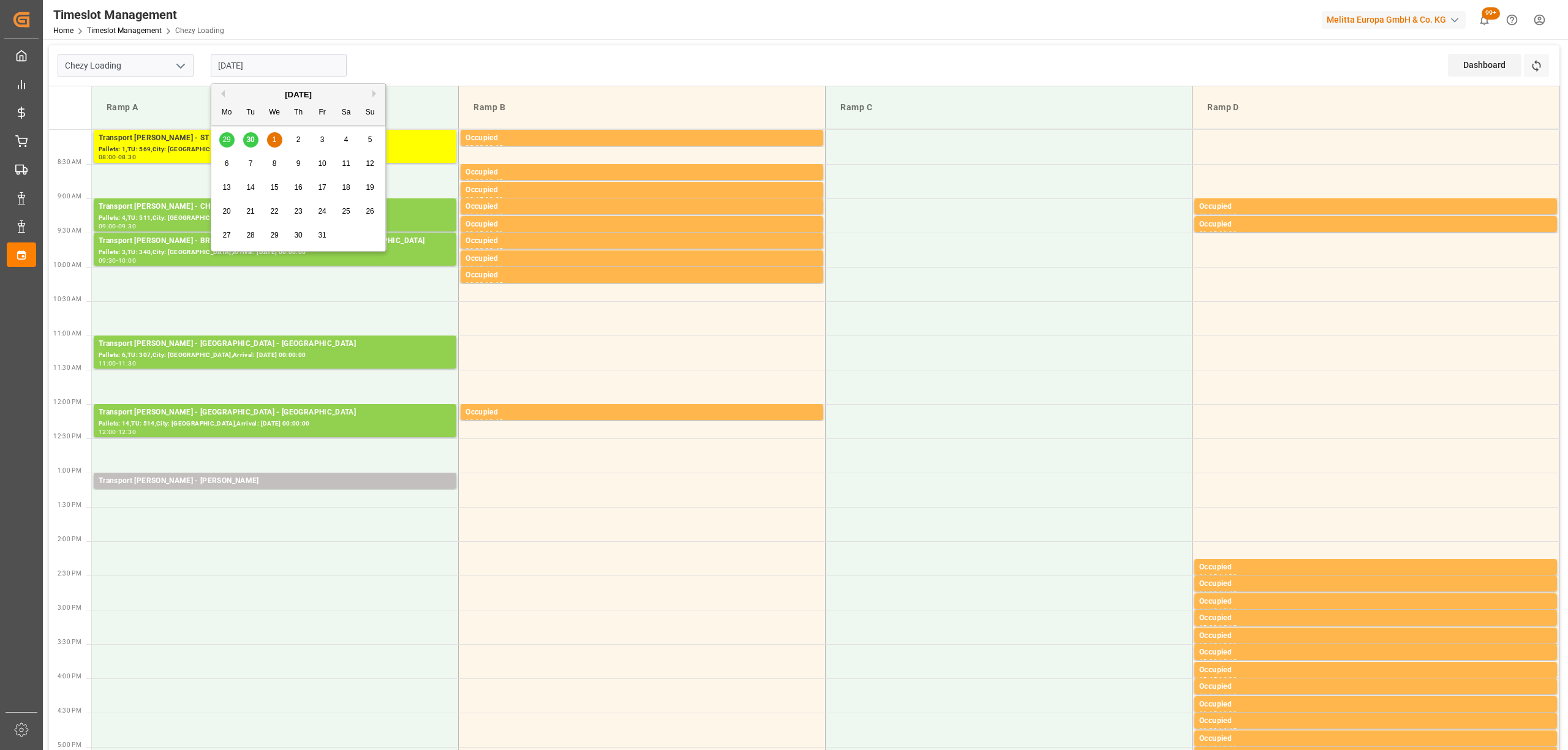
click at [307, 68] on input "[DATE]" at bounding box center [278, 65] width 136 height 23
click at [246, 140] on div "29 30 1 2 3 4 5" at bounding box center [298, 140] width 167 height 24
click at [251, 138] on div "29 30 1 2 3 4 5" at bounding box center [298, 140] width 167 height 24
click at [249, 138] on div "29 30 1 2 3 4 5" at bounding box center [298, 140] width 167 height 24
click at [254, 142] on div "29 30 1 2 3 4 5" at bounding box center [298, 140] width 167 height 24
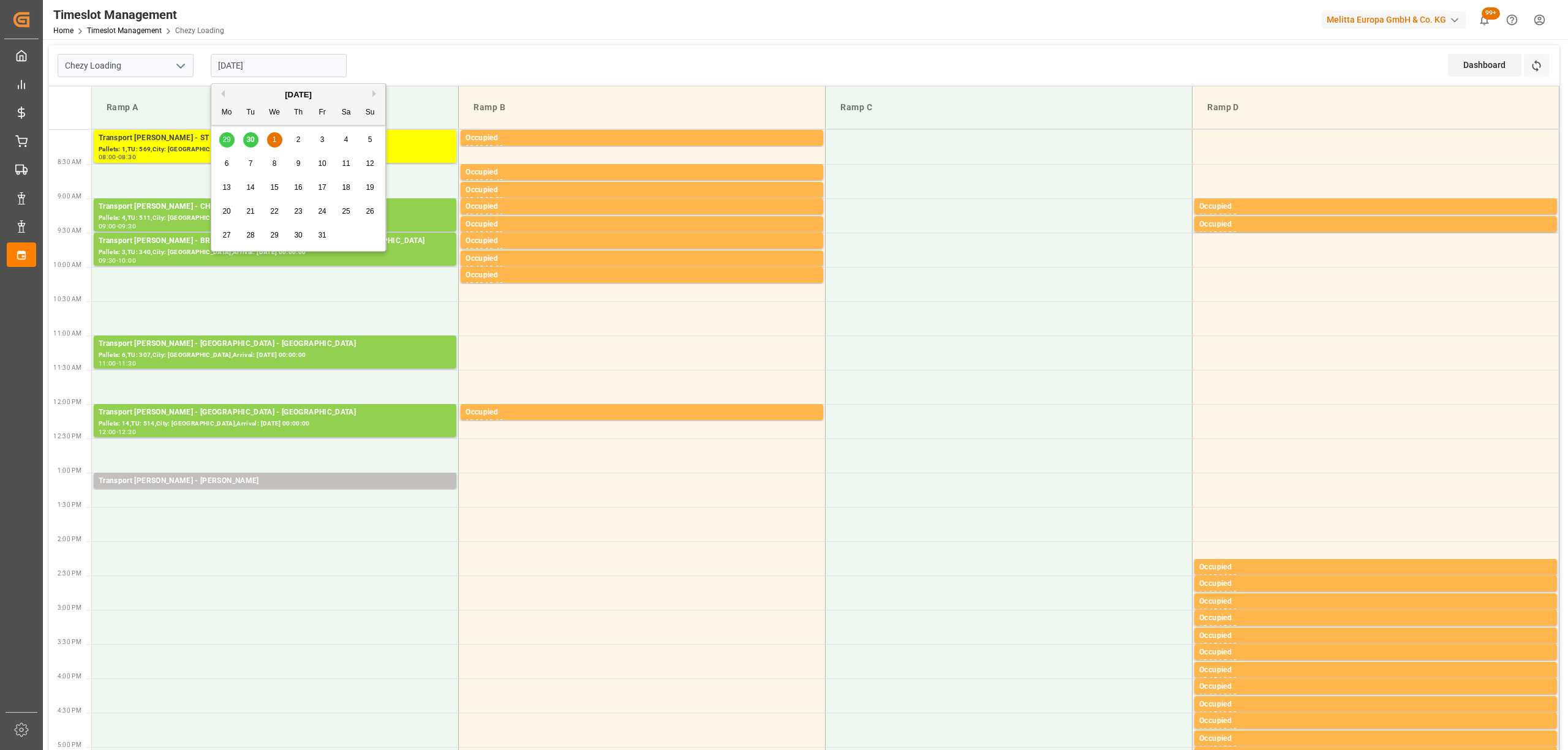
click at [253, 141] on div "29 30 1 2 3 4 5" at bounding box center [298, 140] width 167 height 24
click at [250, 142] on div "29 30 1 2 3 4 5" at bounding box center [298, 140] width 167 height 24
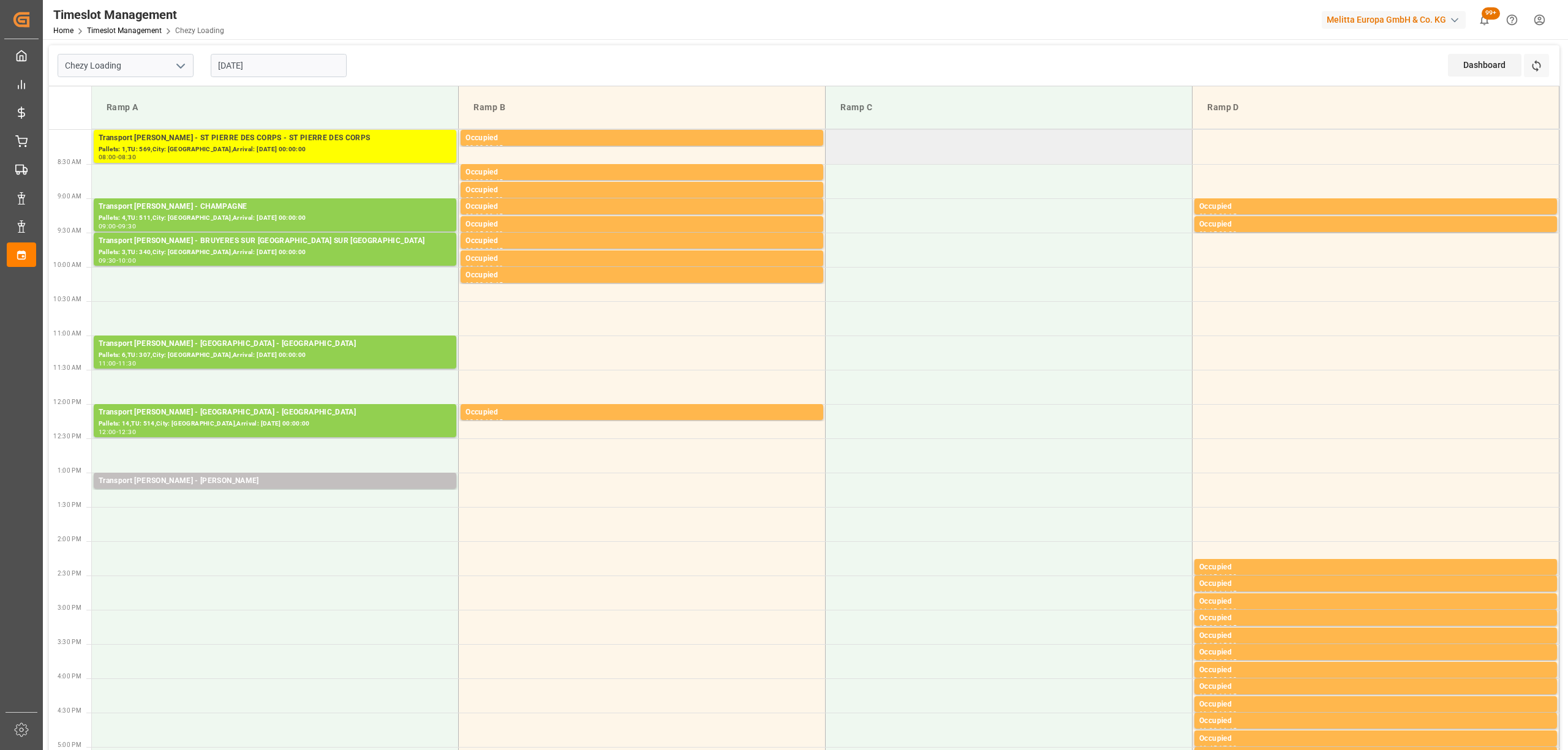
drag, startPoint x: 902, startPoint y: 153, endPoint x: 870, endPoint y: 172, distance: 37.2
click at [902, 153] on td at bounding box center [1008, 146] width 367 height 34
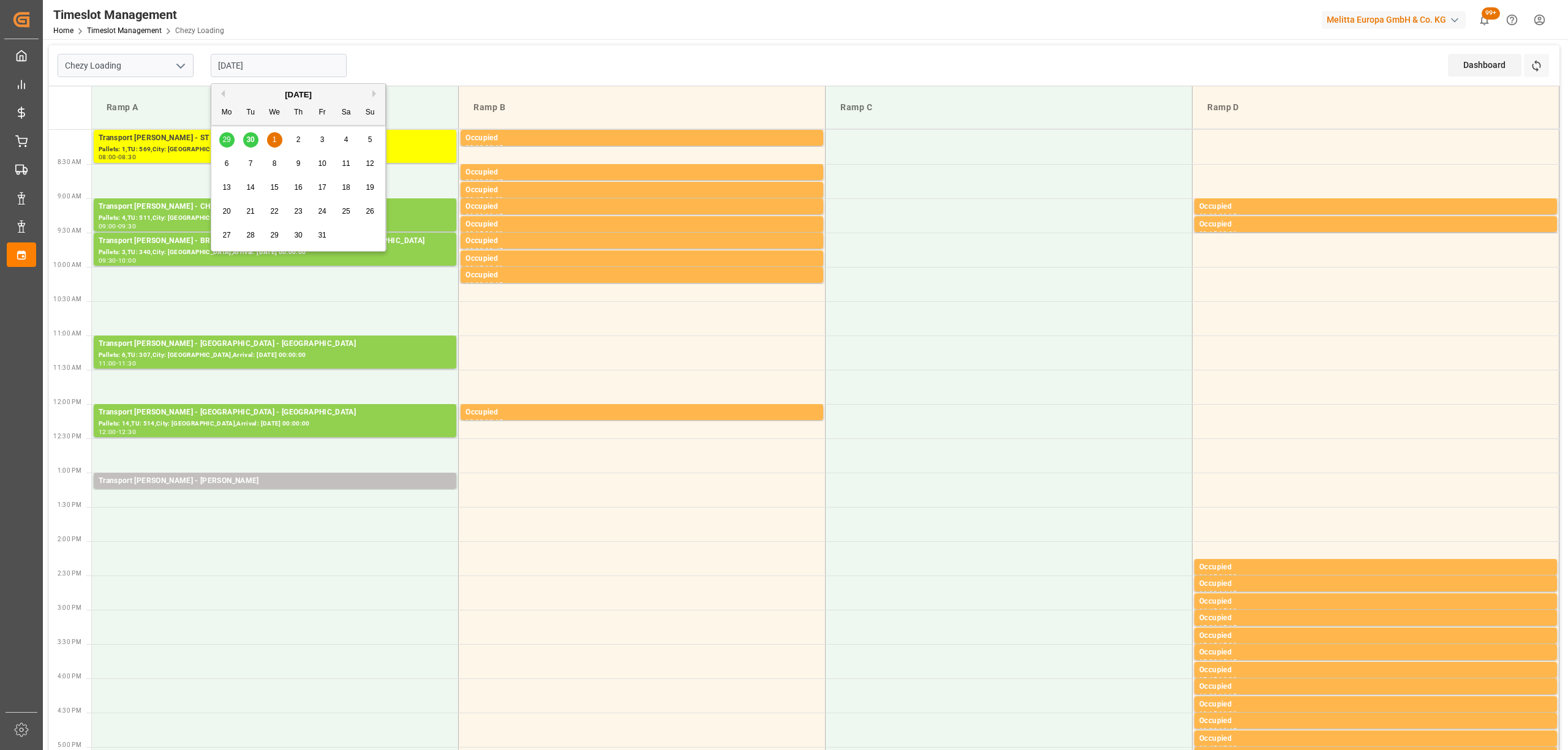
click at [263, 71] on input "[DATE]" at bounding box center [278, 65] width 136 height 23
click at [231, 146] on div "29 30 1 2 3 4 5" at bounding box center [298, 140] width 167 height 24
click at [220, 89] on div "[DATE]" at bounding box center [298, 95] width 174 height 12
click at [222, 92] on button "Previous Month" at bounding box center [220, 93] width 7 height 7
click at [373, 94] on button "Next Month" at bounding box center [375, 93] width 7 height 7
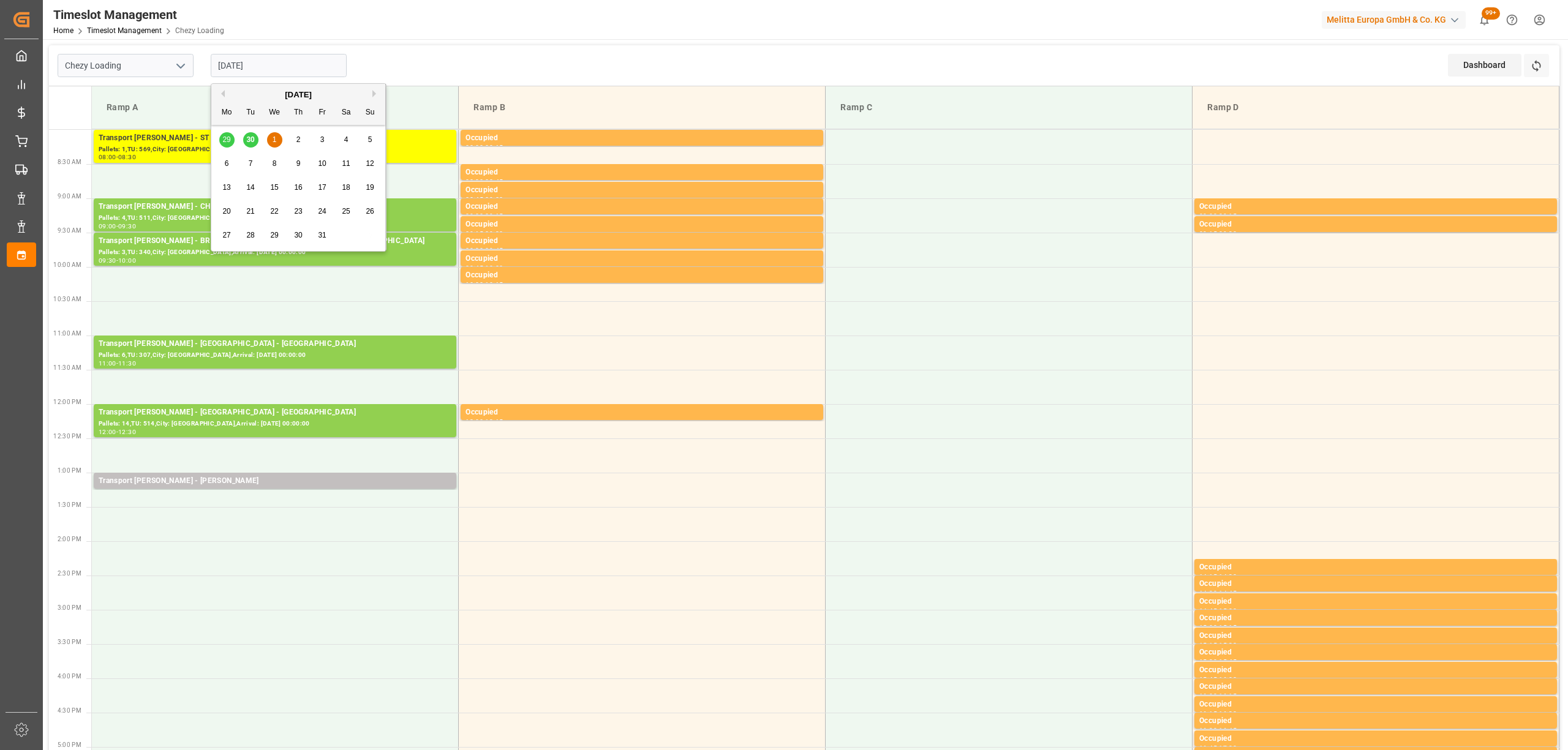
click at [251, 138] on div "29 30 1 2 3 4 5" at bounding box center [298, 140] width 167 height 24
click at [221, 132] on div "29 30 1 2 3 4 5" at bounding box center [298, 140] width 167 height 24
drag, startPoint x: 223, startPoint y: 67, endPoint x: 199, endPoint y: 74, distance: 25.0
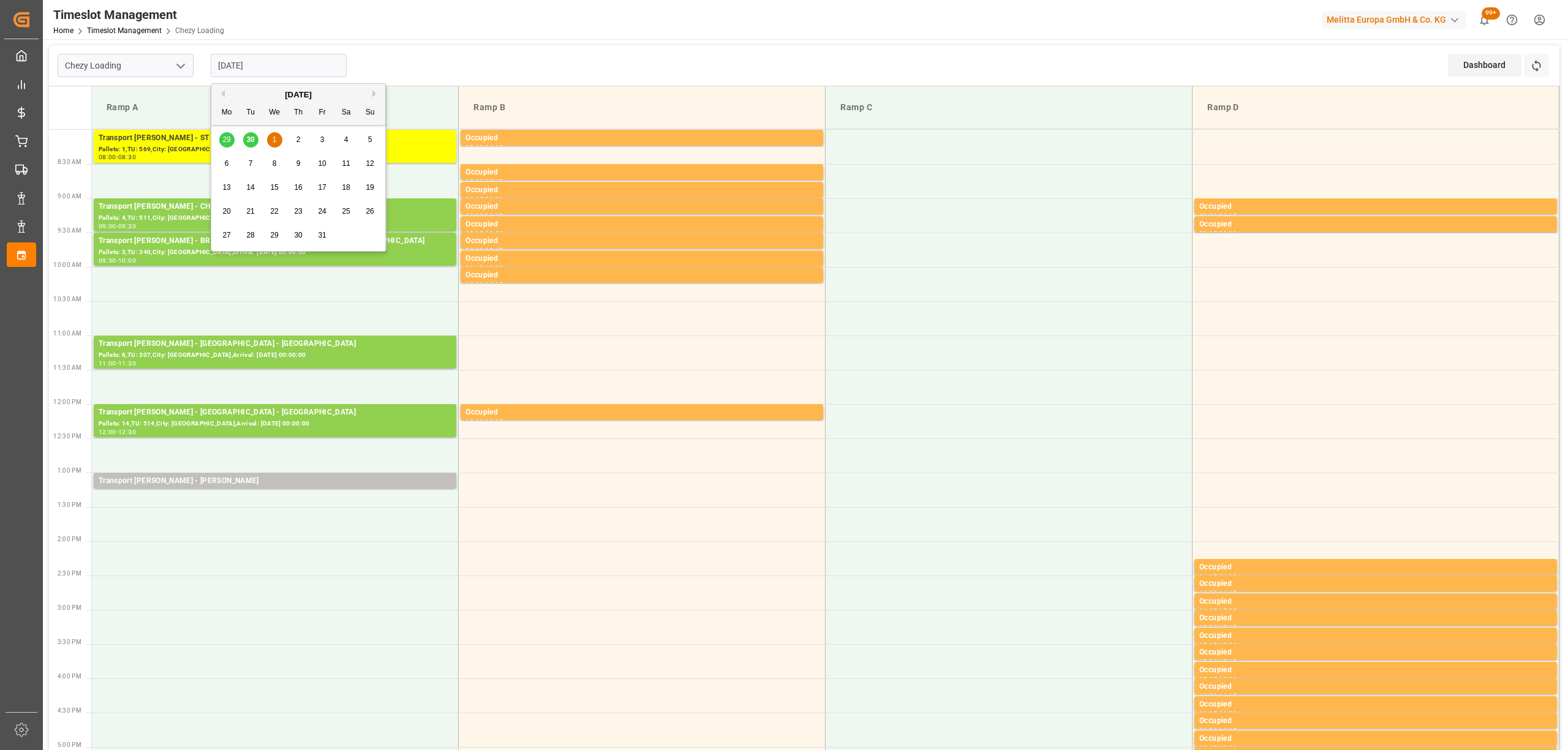
click at [199, 74] on div "Chezy Loading [DATE] Dashboard View Dashboard Refresh Time Slots" at bounding box center [804, 66] width 1510 height 41
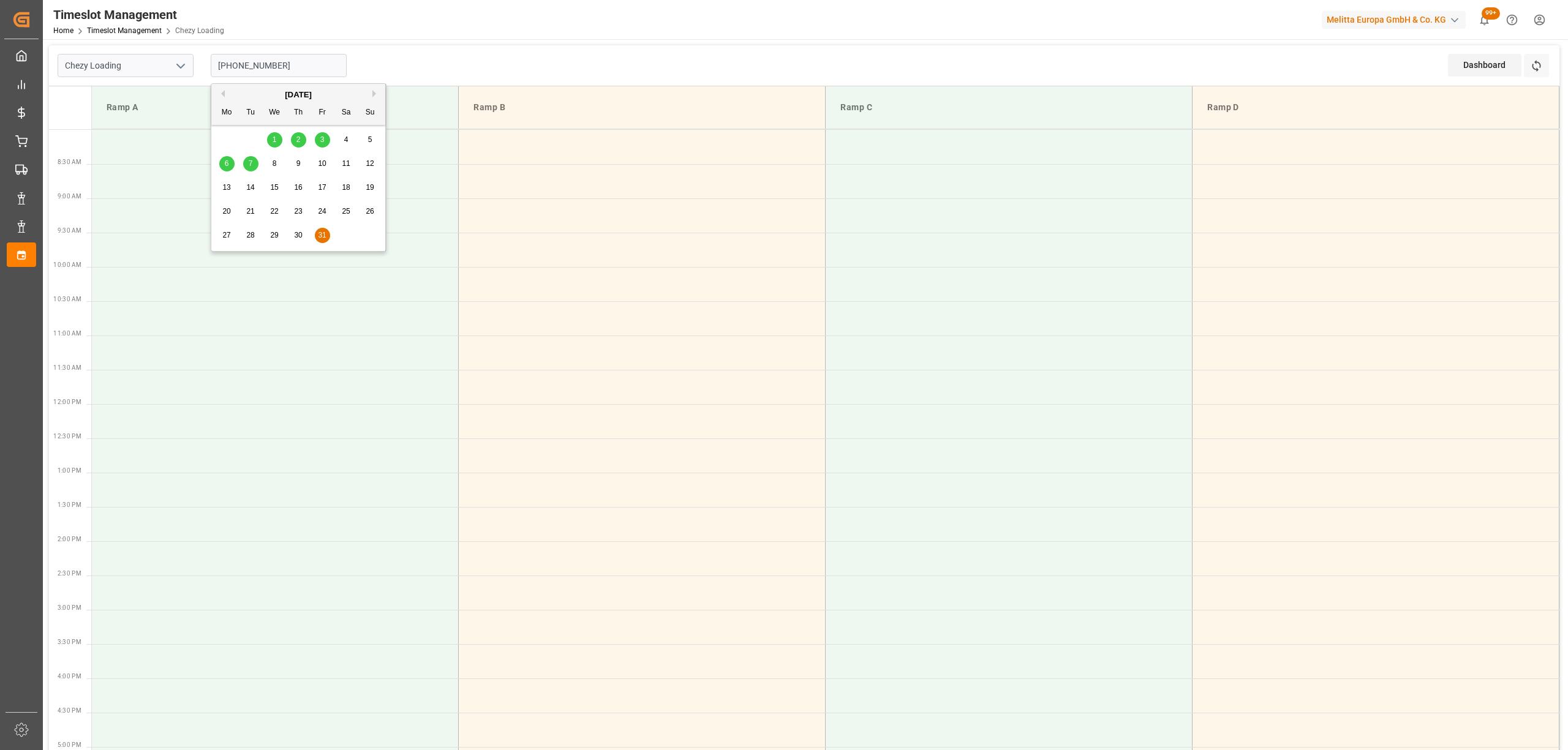
drag, startPoint x: 135, startPoint y: 61, endPoint x: 111, endPoint y: 59, distance: 24.1
click at [116, 59] on div "Chezy Loading [PHONE_NUMBER] Dashboard View Dashboard Refresh Time Slots" at bounding box center [804, 66] width 1510 height 41
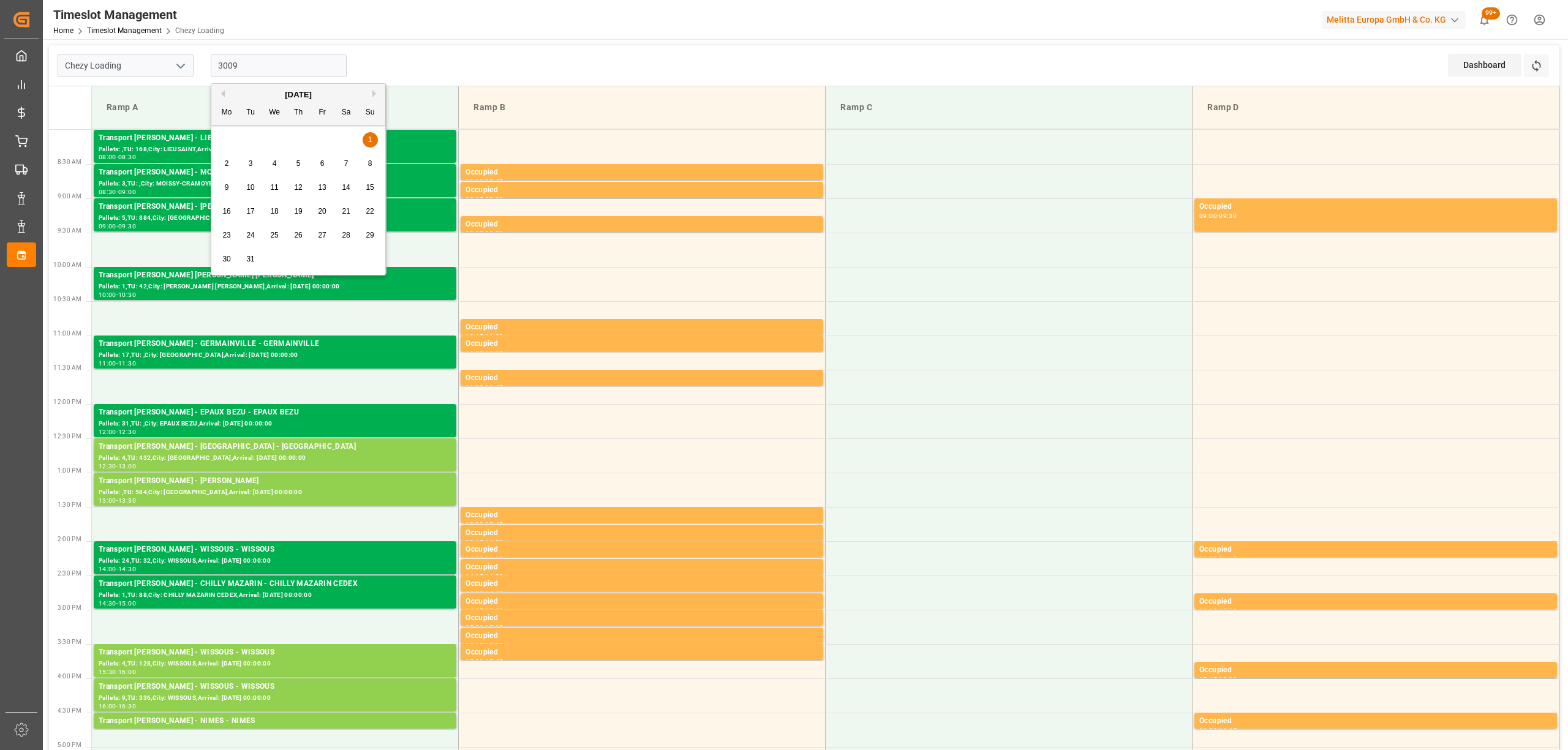
click at [227, 66] on input "3009" at bounding box center [278, 65] width 136 height 23
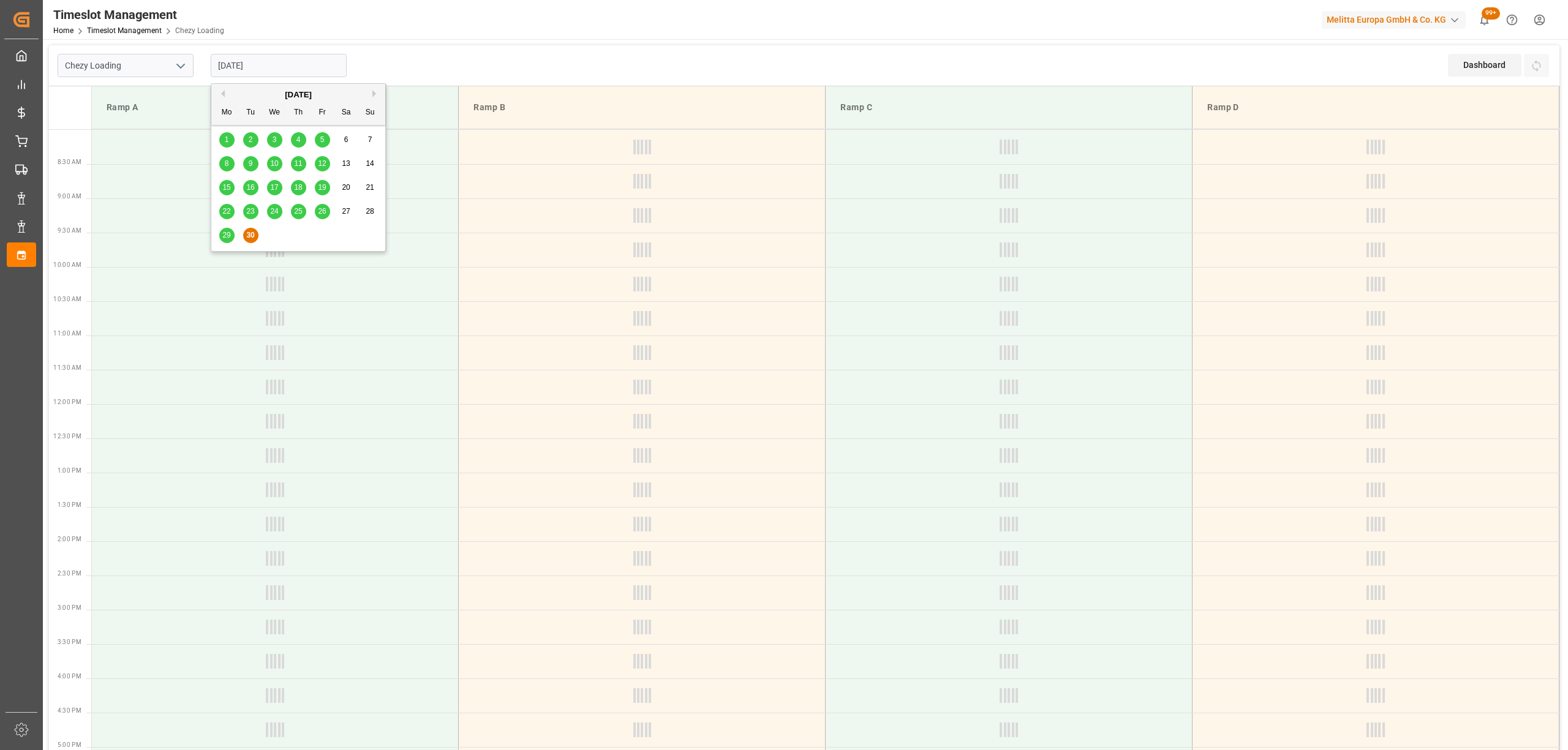
type input "[DATE]"
click at [620, 33] on div "Timeslot Management Home Timeslot Management Chezy Loading Melitta Europa GmbH …" at bounding box center [801, 19] width 1534 height 39
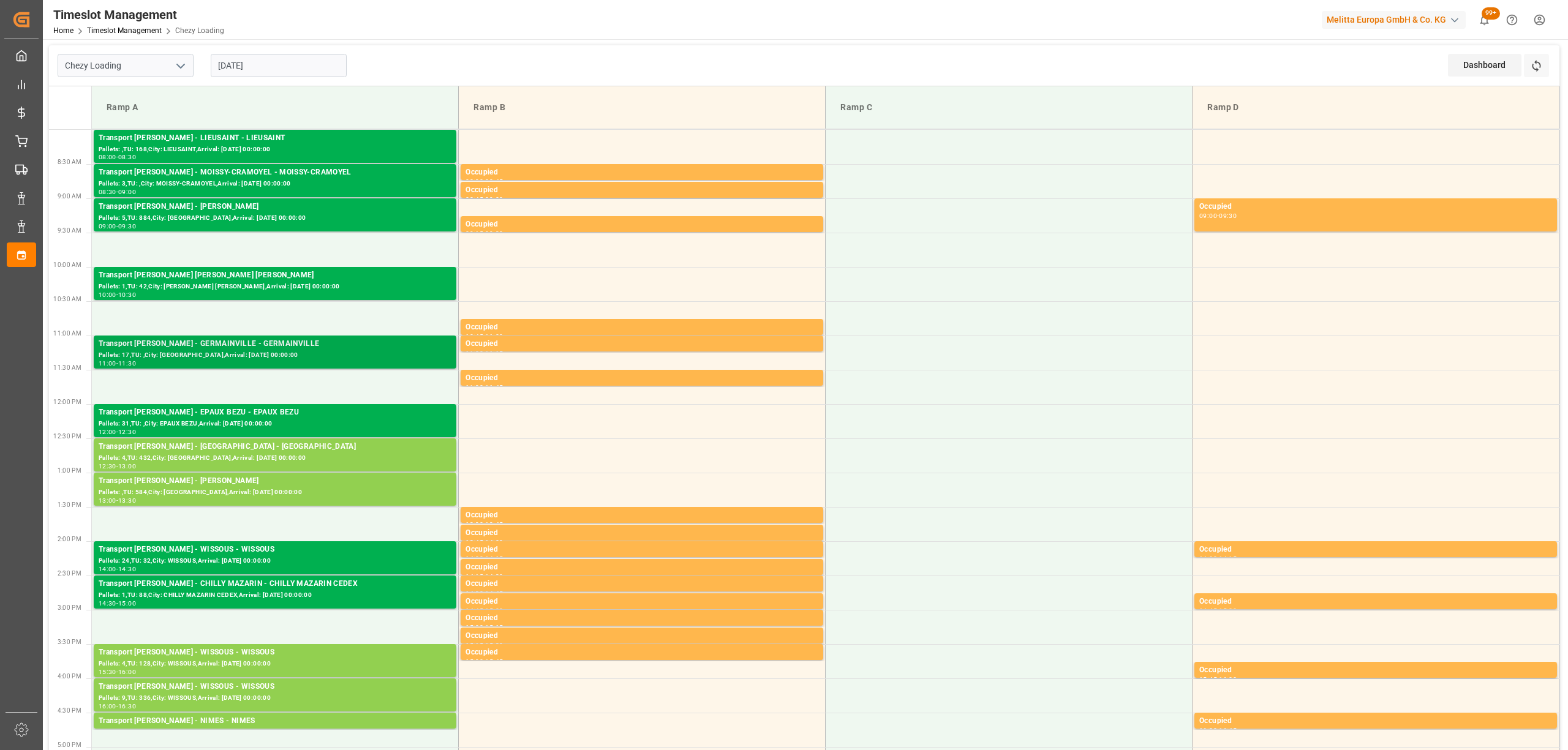
scroll to position [408, 0]
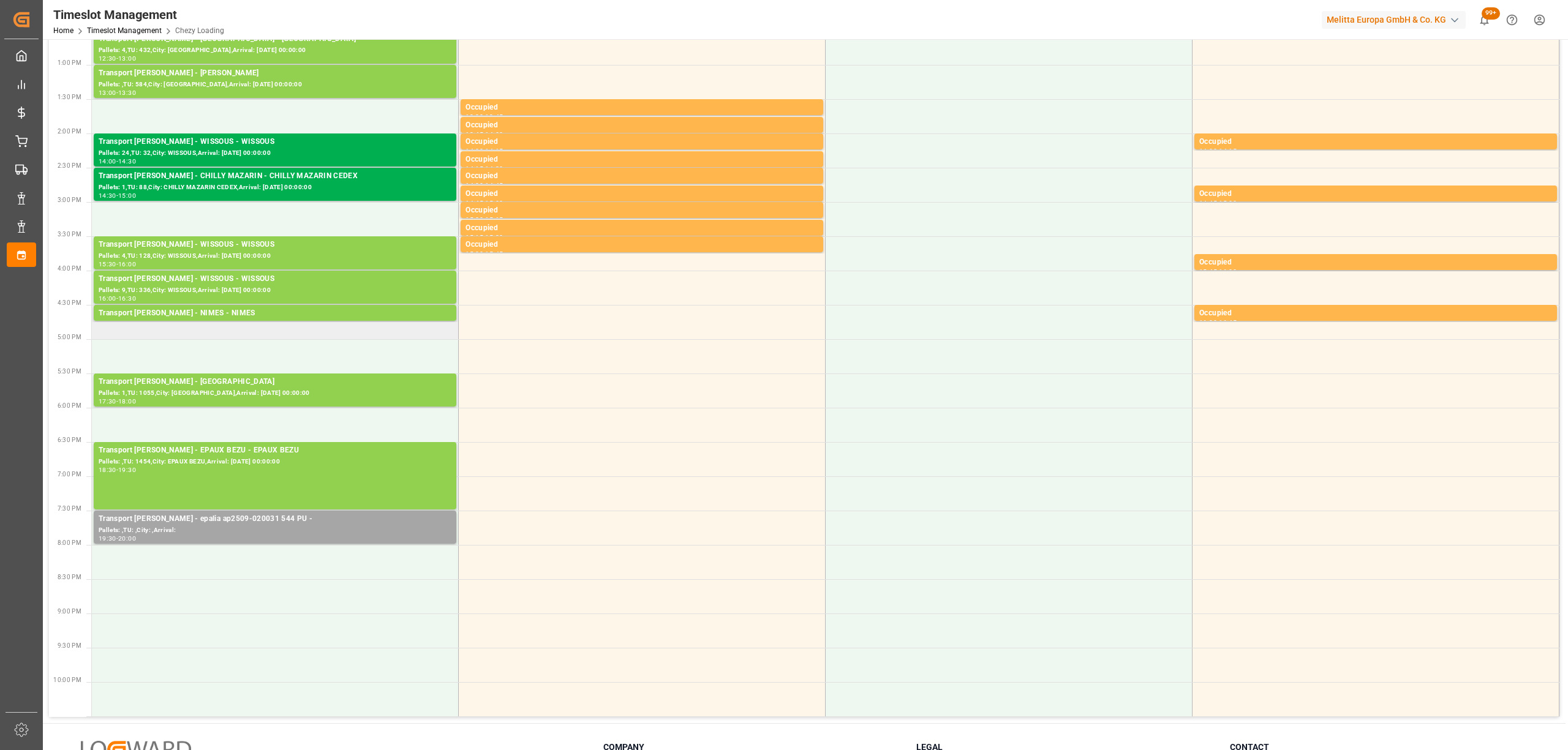
click at [258, 324] on td "Transport [PERSON_NAME] - NIMES - NIMES Pallets: ,TU: 441,City: [GEOGRAPHIC_DAT…" at bounding box center [275, 322] width 367 height 34
click at [277, 314] on div "Transport [PERSON_NAME] - NIMES - NIMES" at bounding box center [275, 313] width 353 height 12
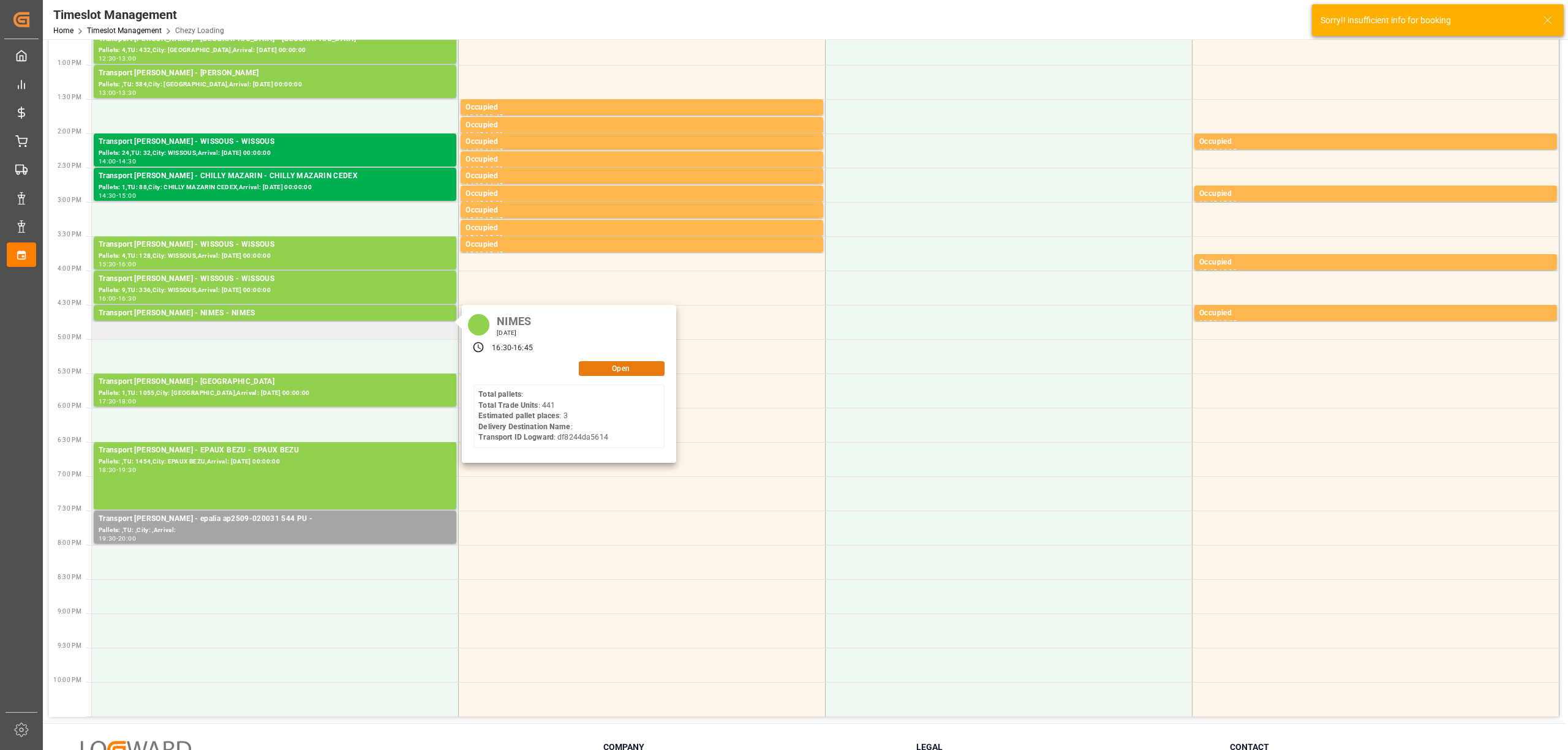
click at [607, 367] on button "Open" at bounding box center [622, 368] width 86 height 14
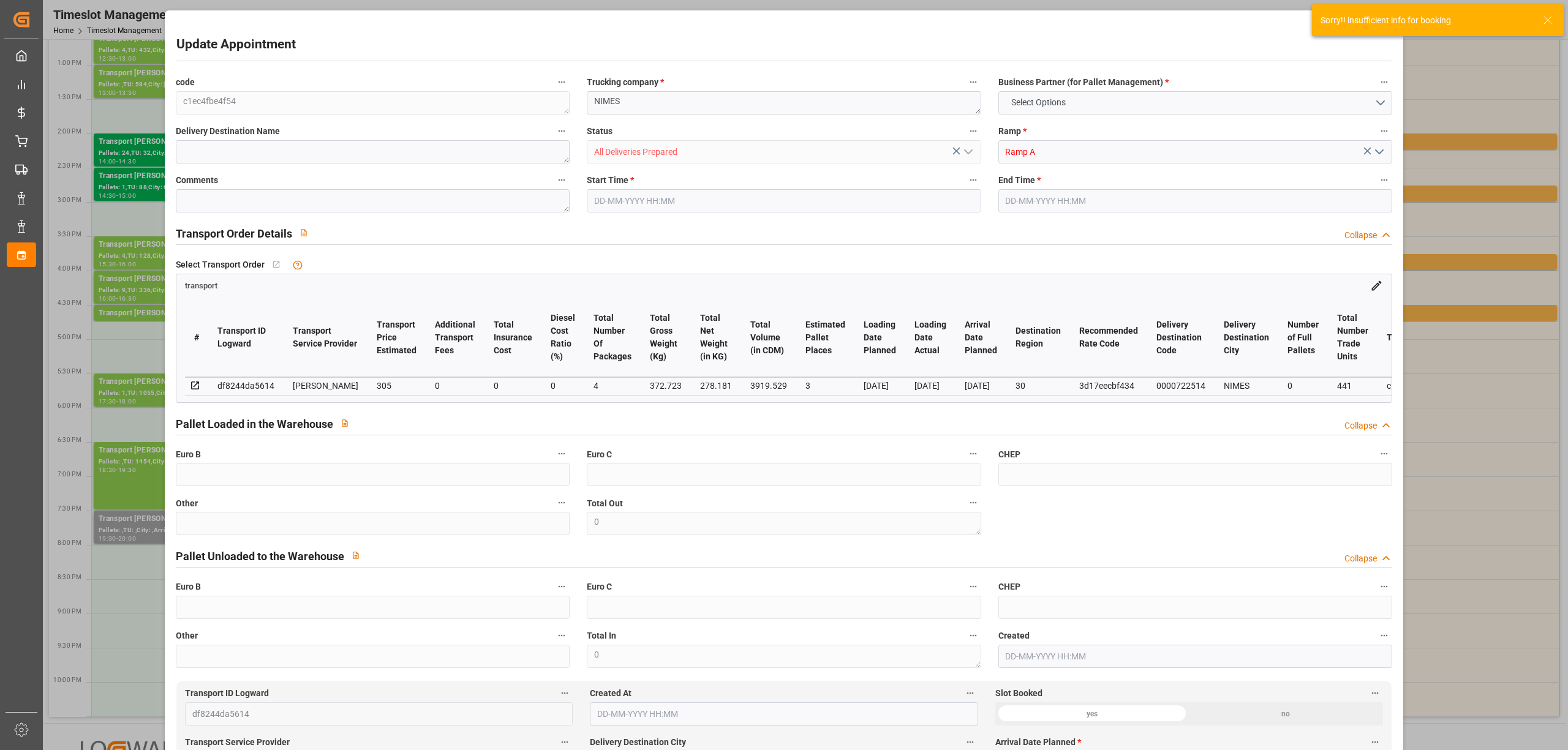
type input "3"
type input "305"
type input "0"
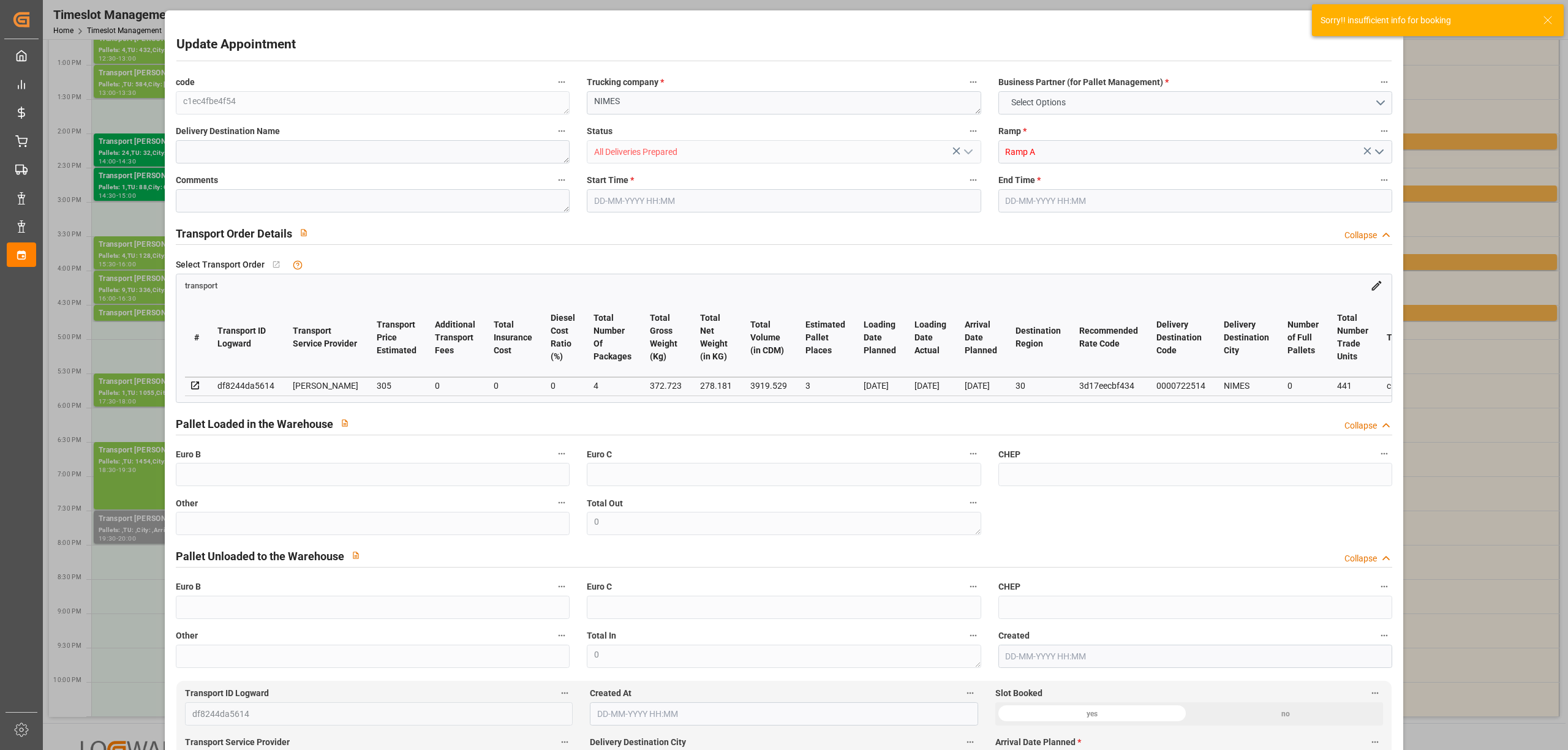
type input "294.691"
type input "-10.309"
type input "4"
type input "278.181"
type input "441.723"
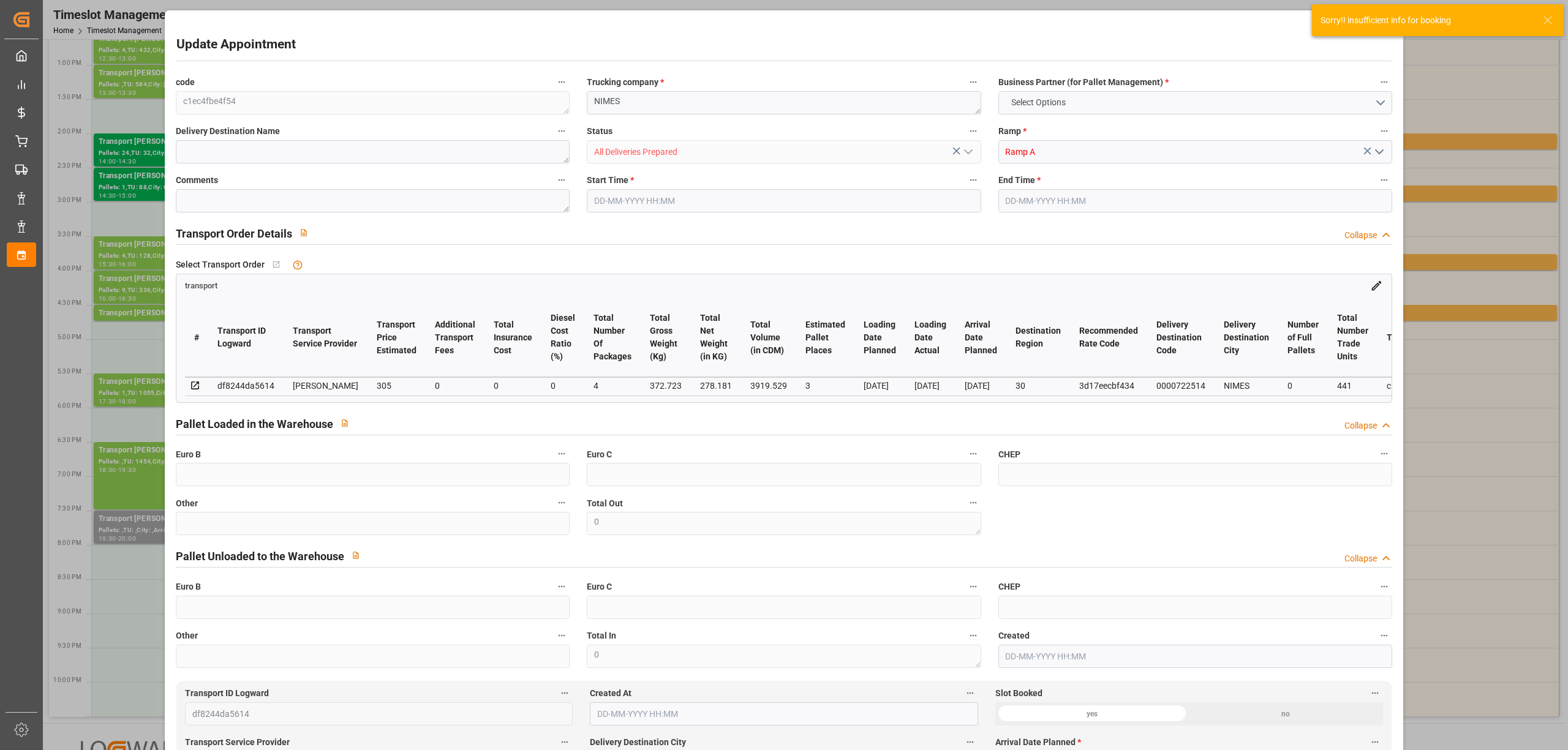
type input "3919.529"
type input "30"
type input "0"
type input "441"
type input "3"
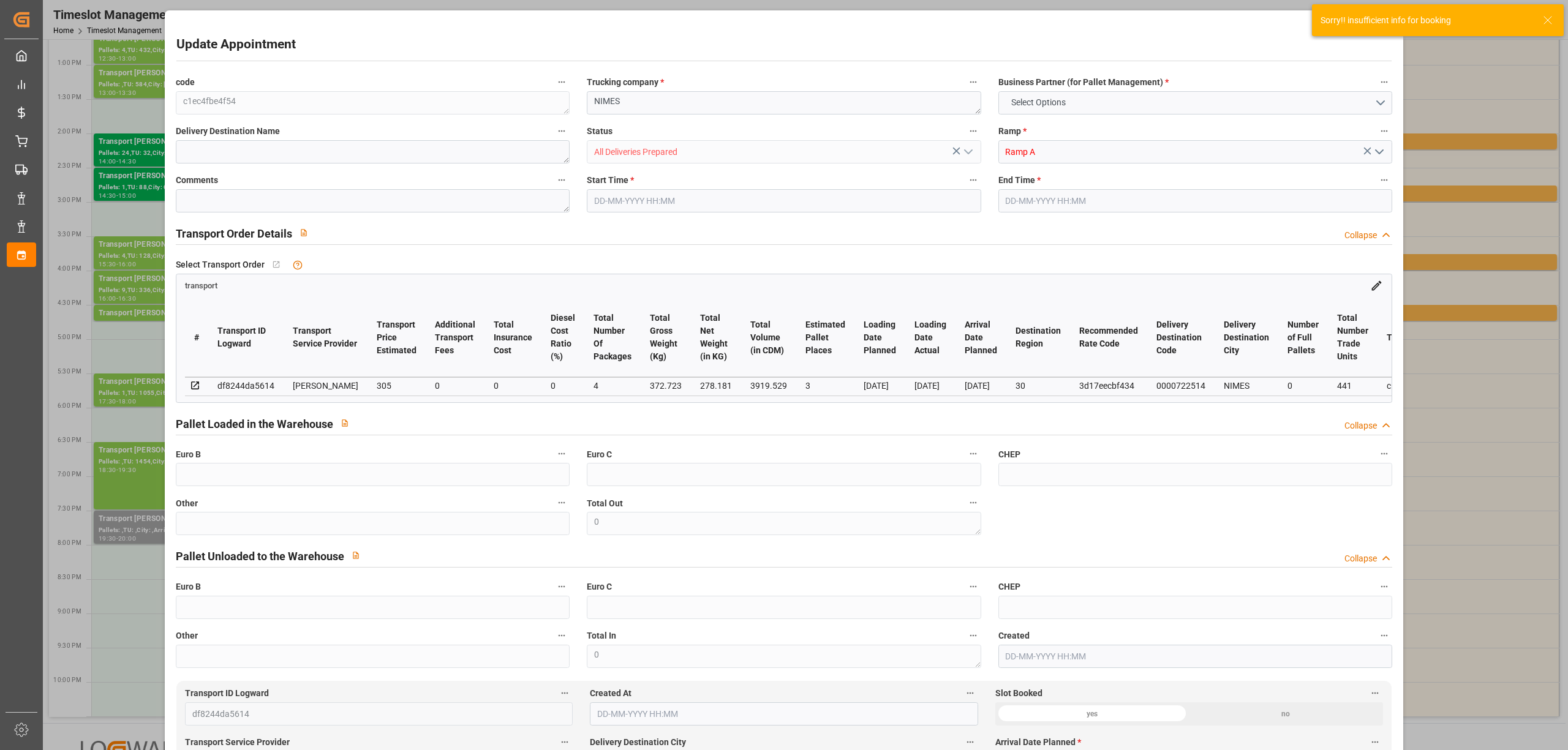
type input "101"
type input "372.723"
type input "0"
type input "4710.8598"
type input "0"
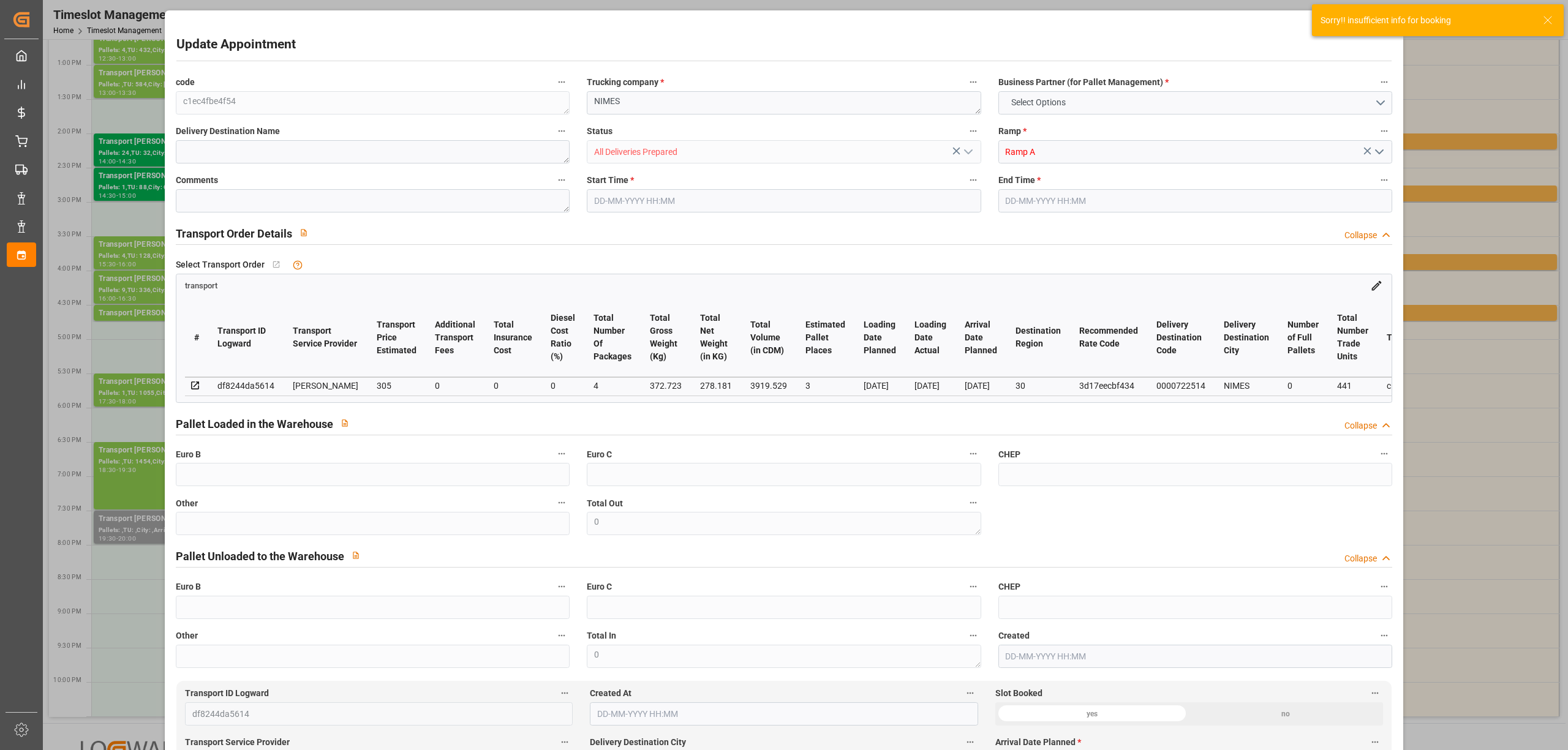
type input "0"
type input "21"
type input "35"
type input "[DATE] 16:30"
type input "[DATE] 16:45"
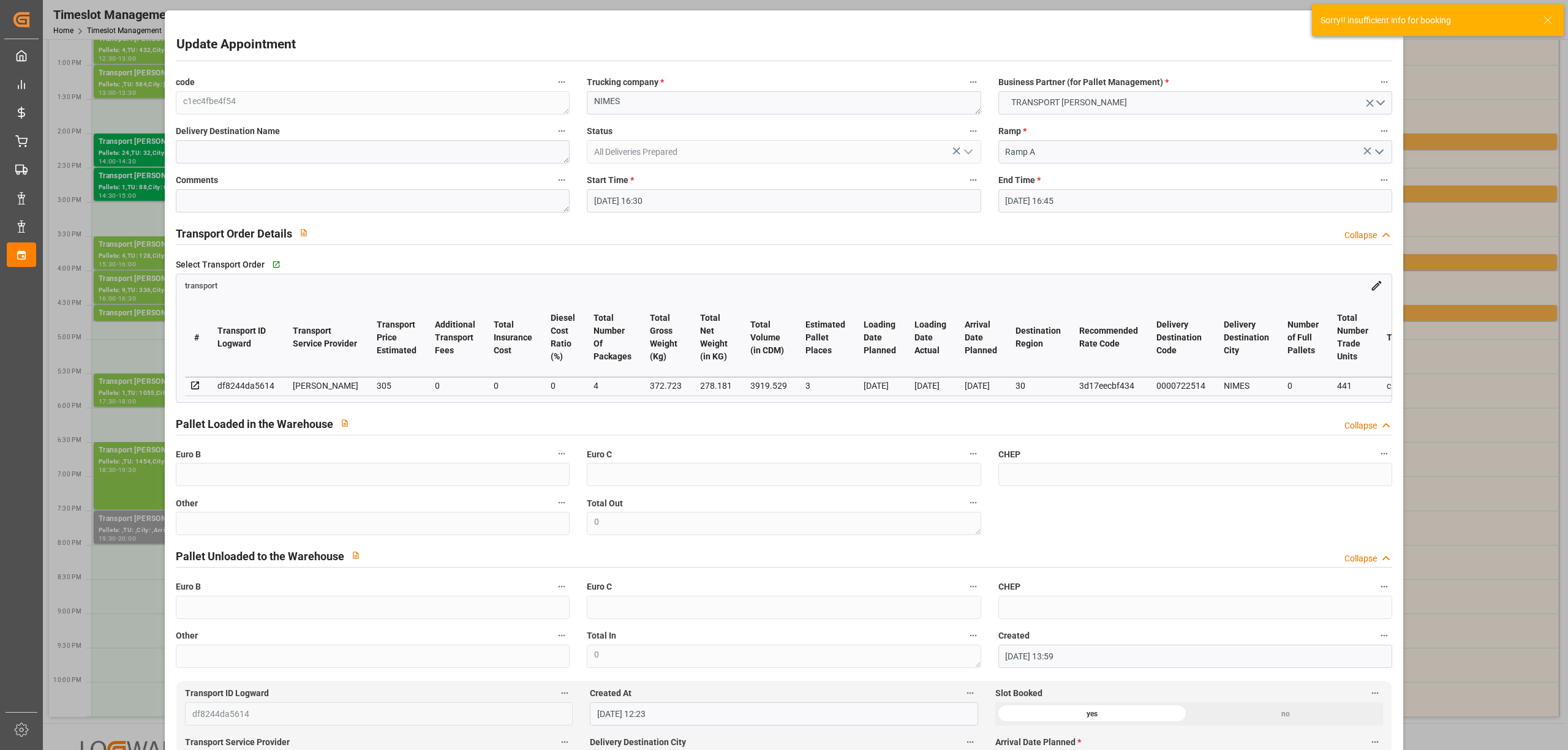
type input "[DATE] 13:59"
type input "[DATE] 12:23"
type input "[DATE]"
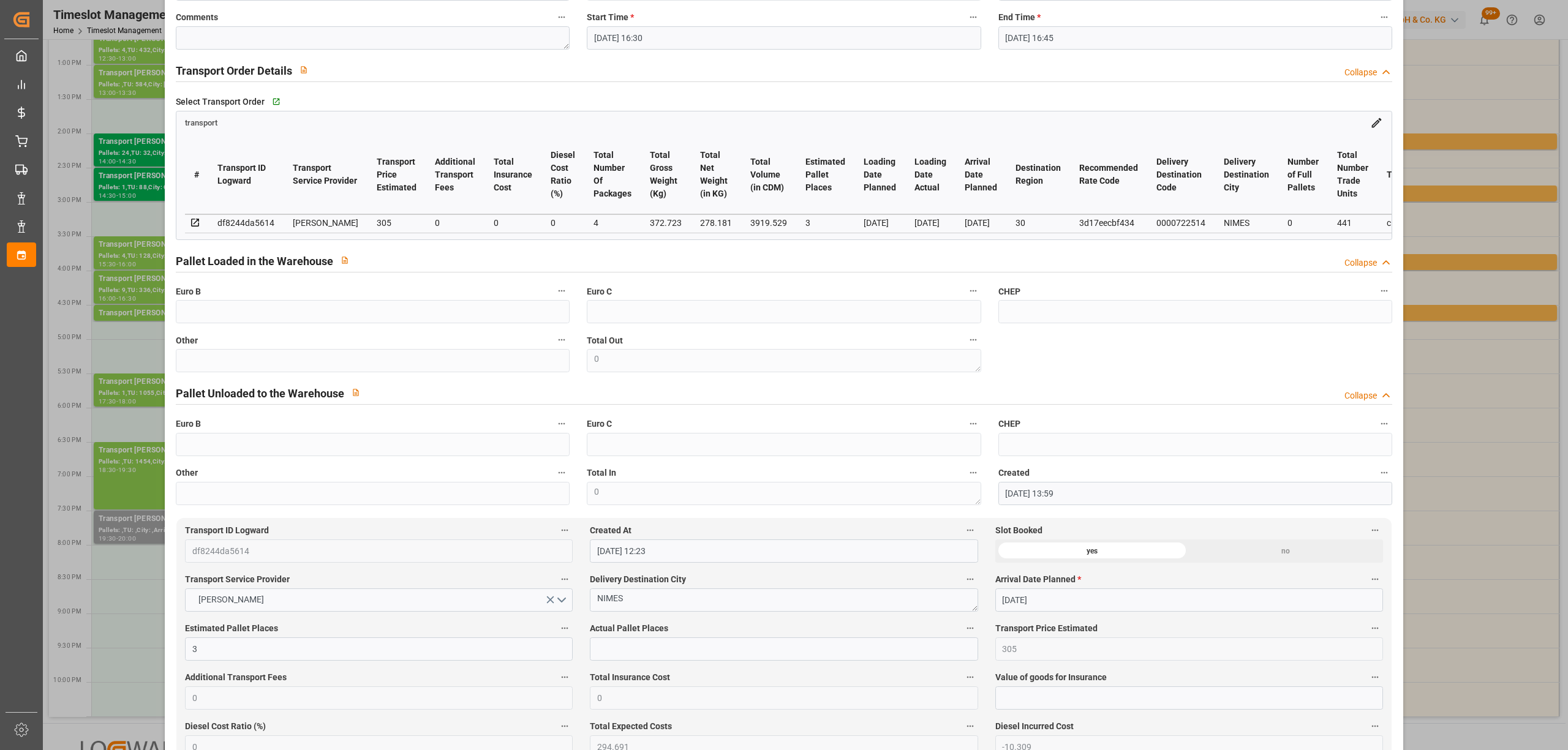
scroll to position [0, 0]
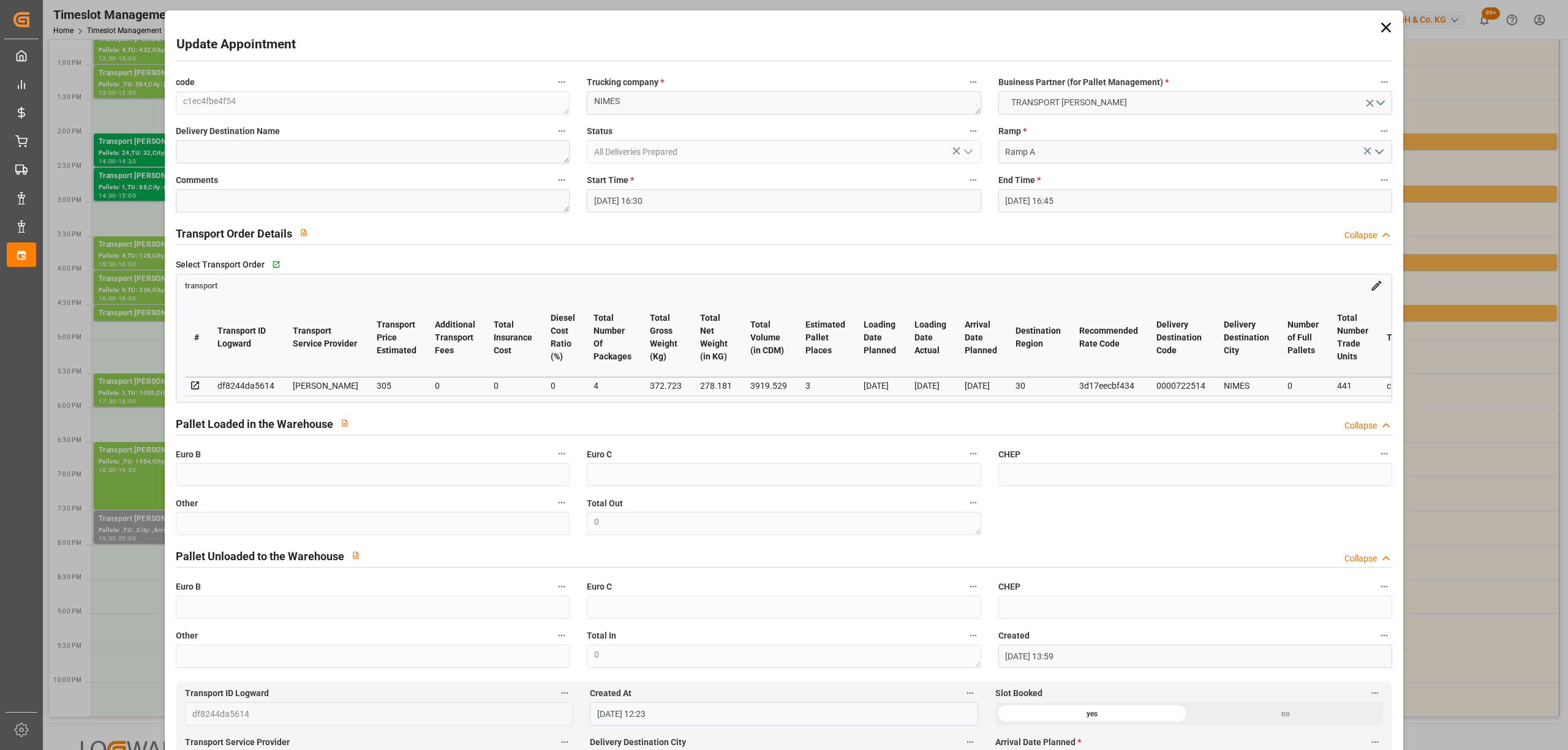
click at [720, 201] on input "[DATE] 16:30" at bounding box center [783, 200] width 394 height 23
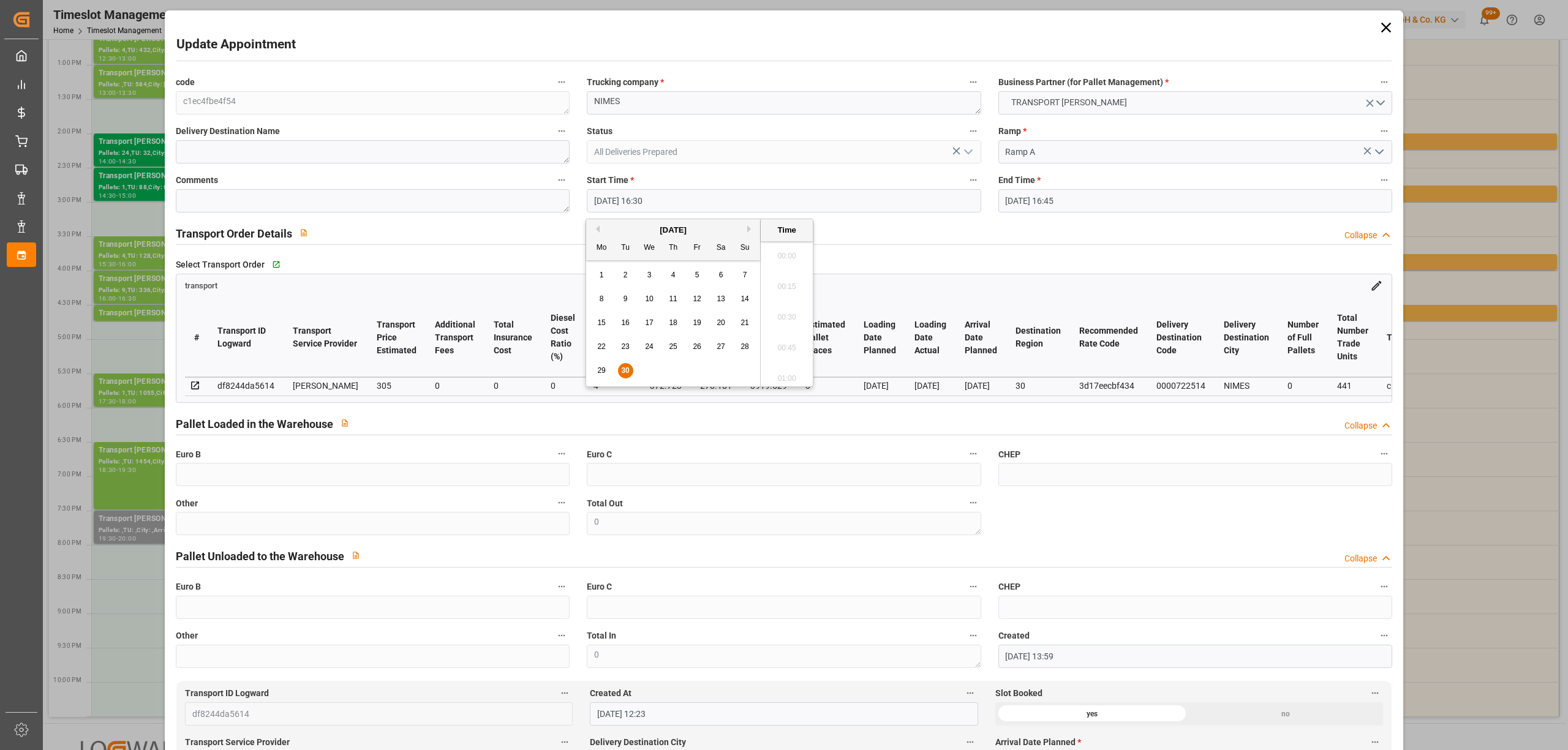
scroll to position [1964, 0]
click at [751, 231] on button "Next Month" at bounding box center [751, 228] width 7 height 7
click at [674, 278] on span "2" at bounding box center [673, 274] width 4 height 9
type input "[DATE] 16:30"
click at [782, 313] on li "16:30" at bounding box center [786, 314] width 52 height 31
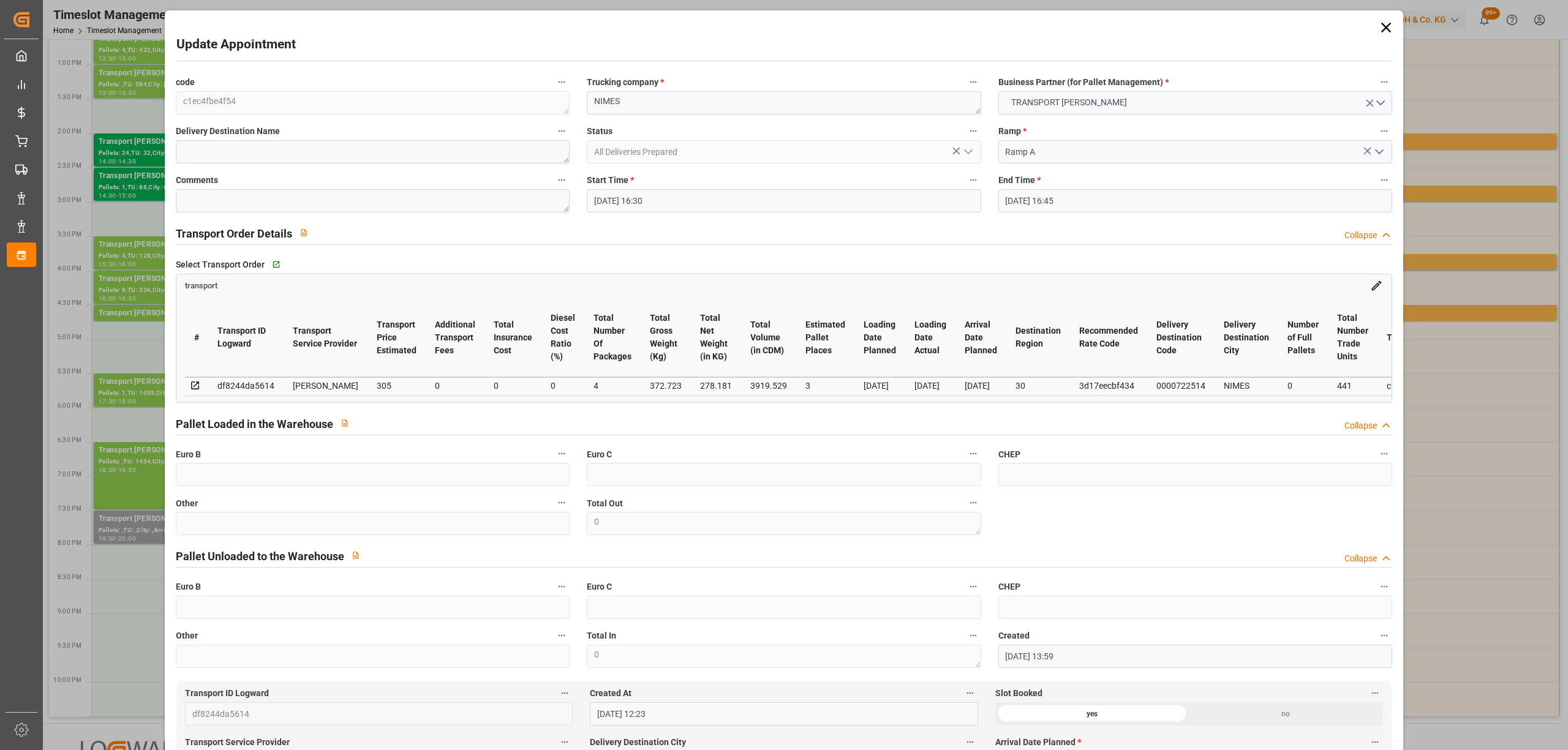
click at [1045, 201] on input "[DATE] 16:45" at bounding box center [1194, 200] width 394 height 23
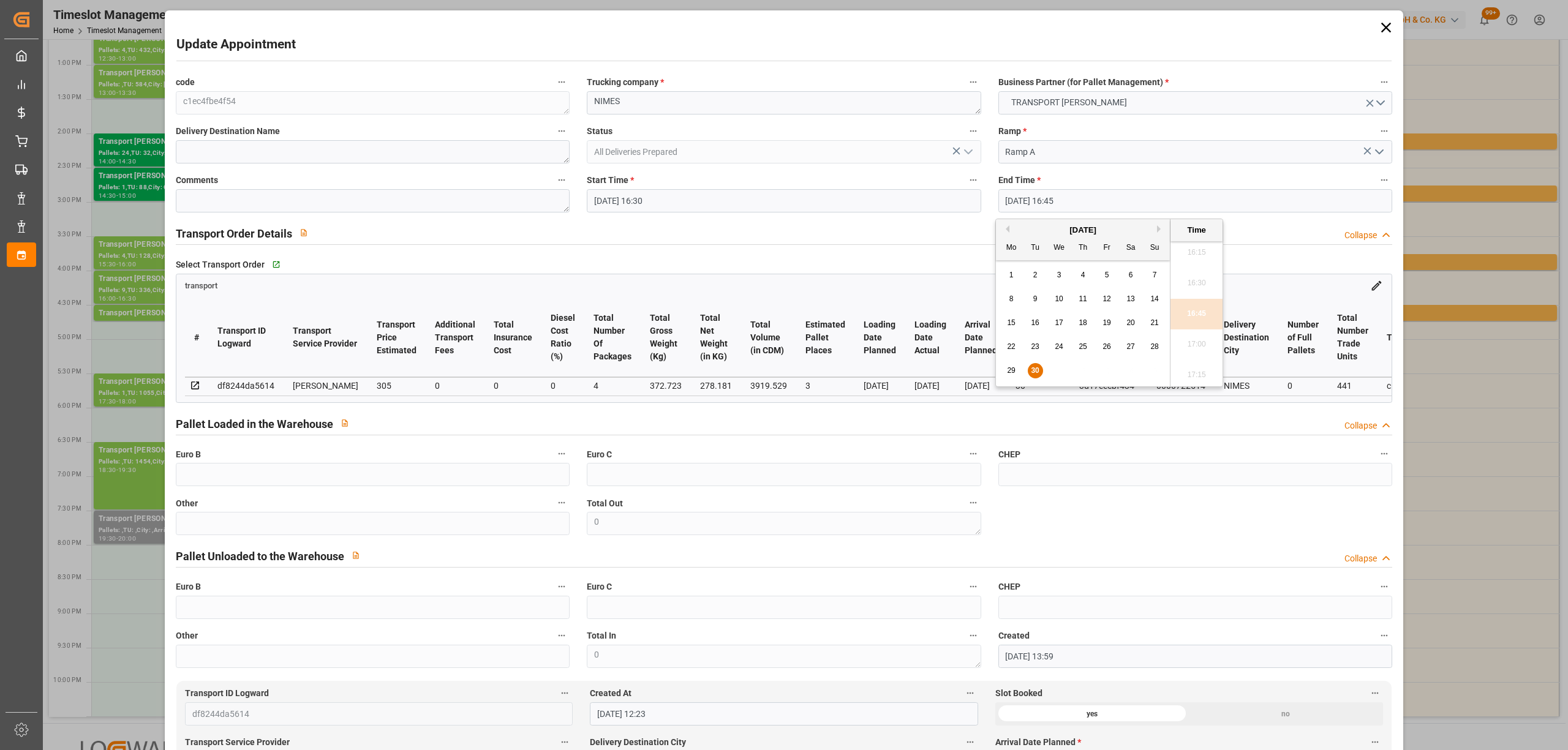
click at [1034, 276] on span "2" at bounding box center [1034, 274] width 4 height 9
click at [1190, 340] on li "17:00" at bounding box center [1196, 344] width 52 height 31
type input "[DATE] 17:00"
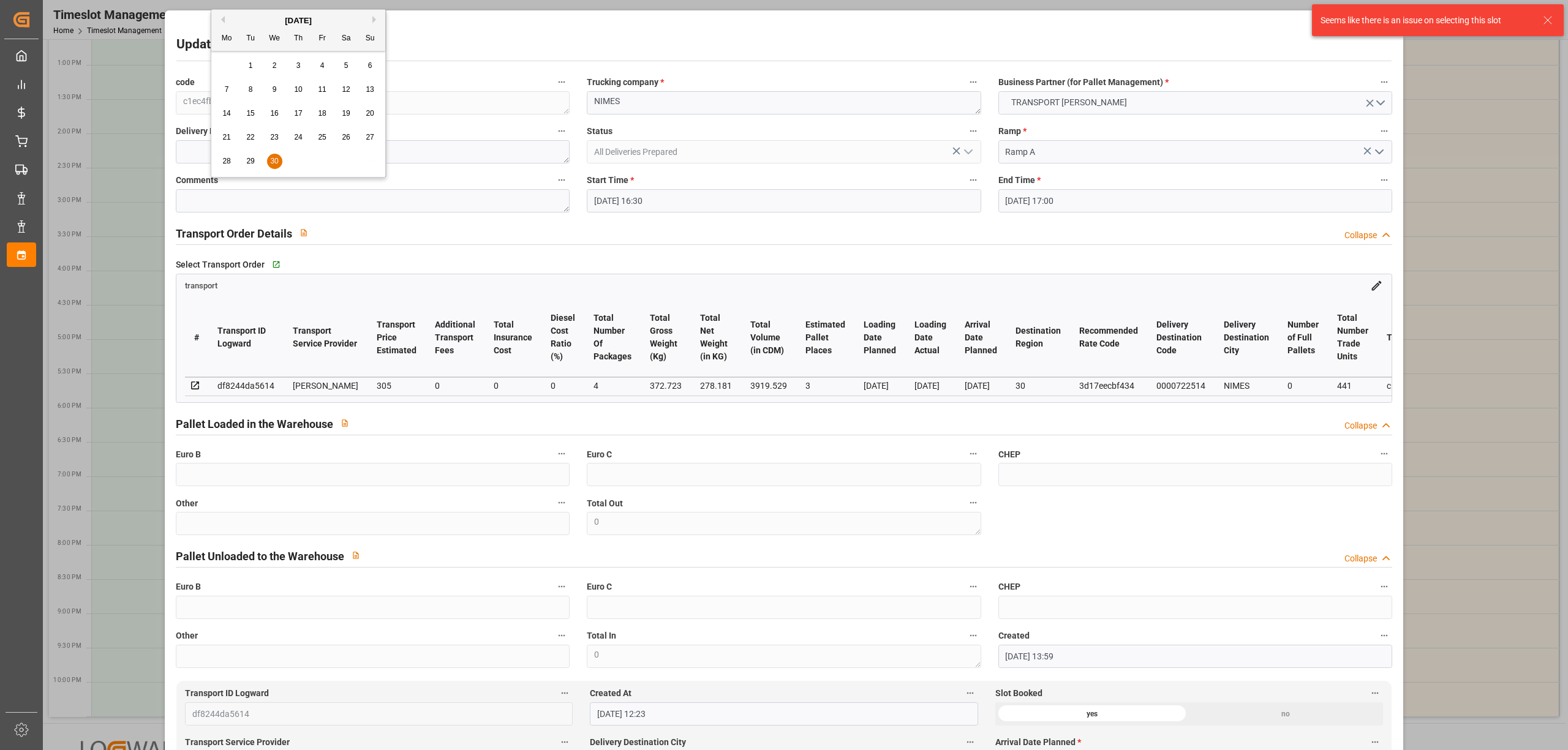
type input "[DATE]"
click at [708, 113] on textarea "NIMES" at bounding box center [783, 103] width 394 height 23
click at [713, 104] on textarea "NIMES" at bounding box center [783, 103] width 394 height 23
click at [809, 207] on input "[DATE] 16:30" at bounding box center [783, 200] width 394 height 23
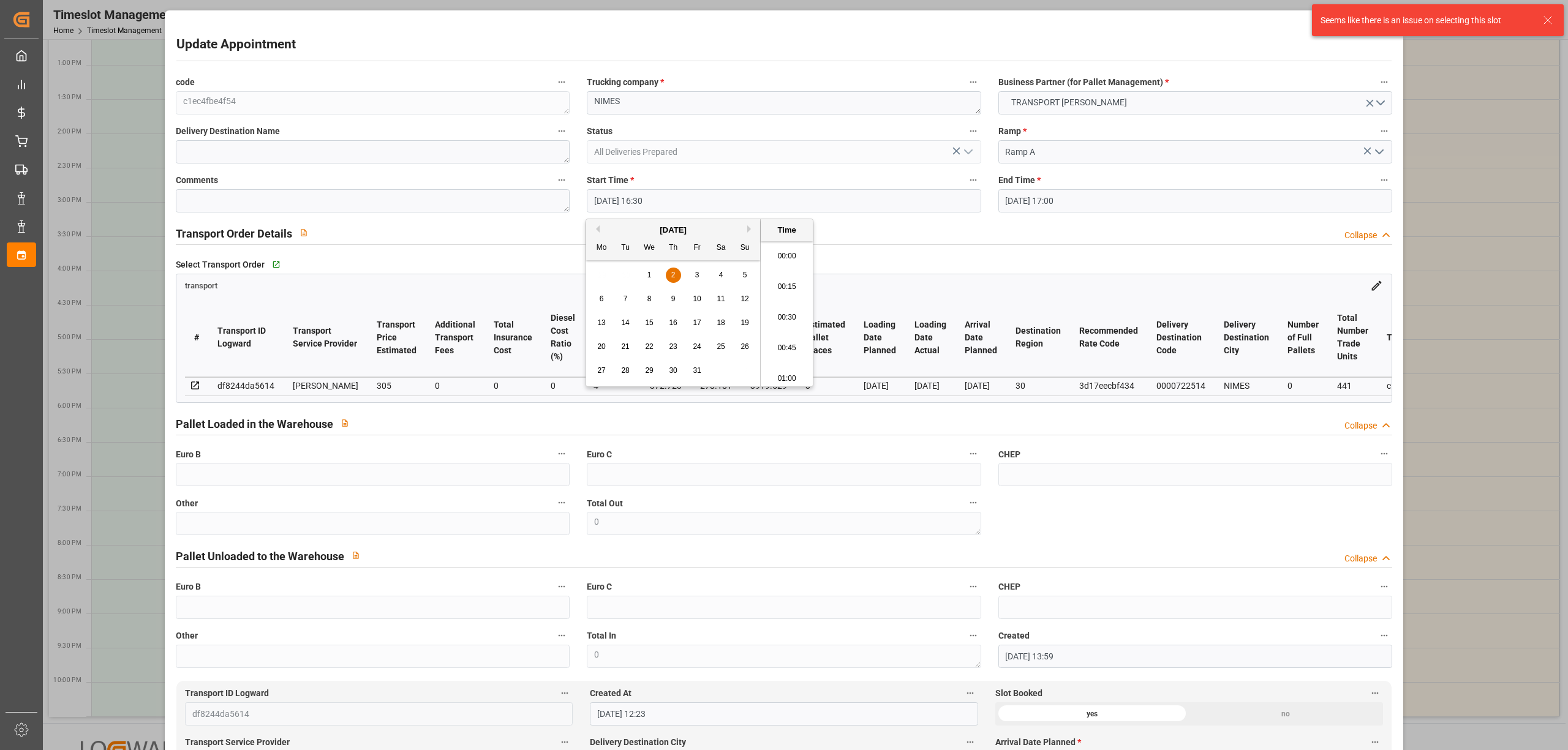
scroll to position [1964, 0]
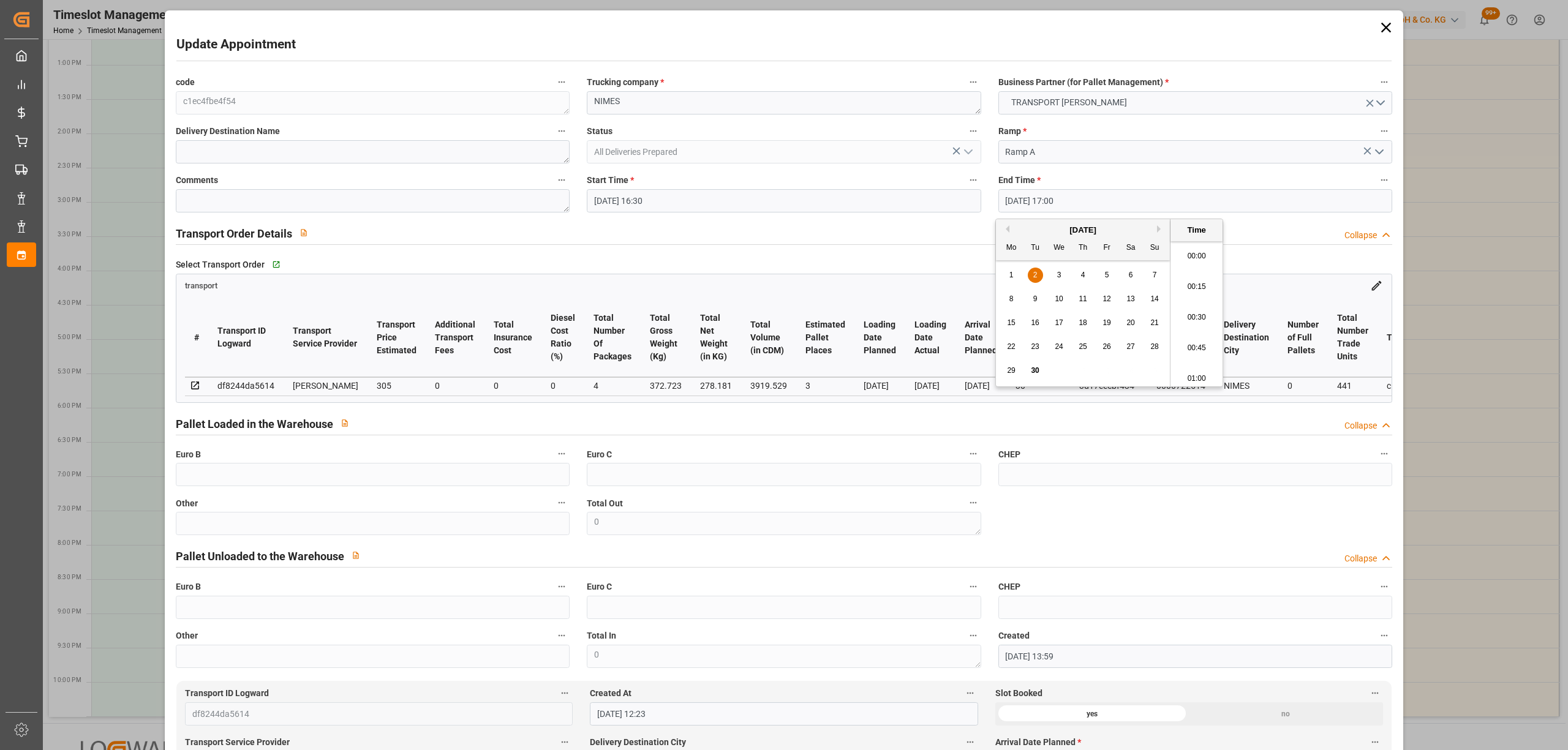
click at [1023, 204] on input "[DATE] 17:00" at bounding box center [1194, 200] width 394 height 23
type input "[DATE] 17:00"
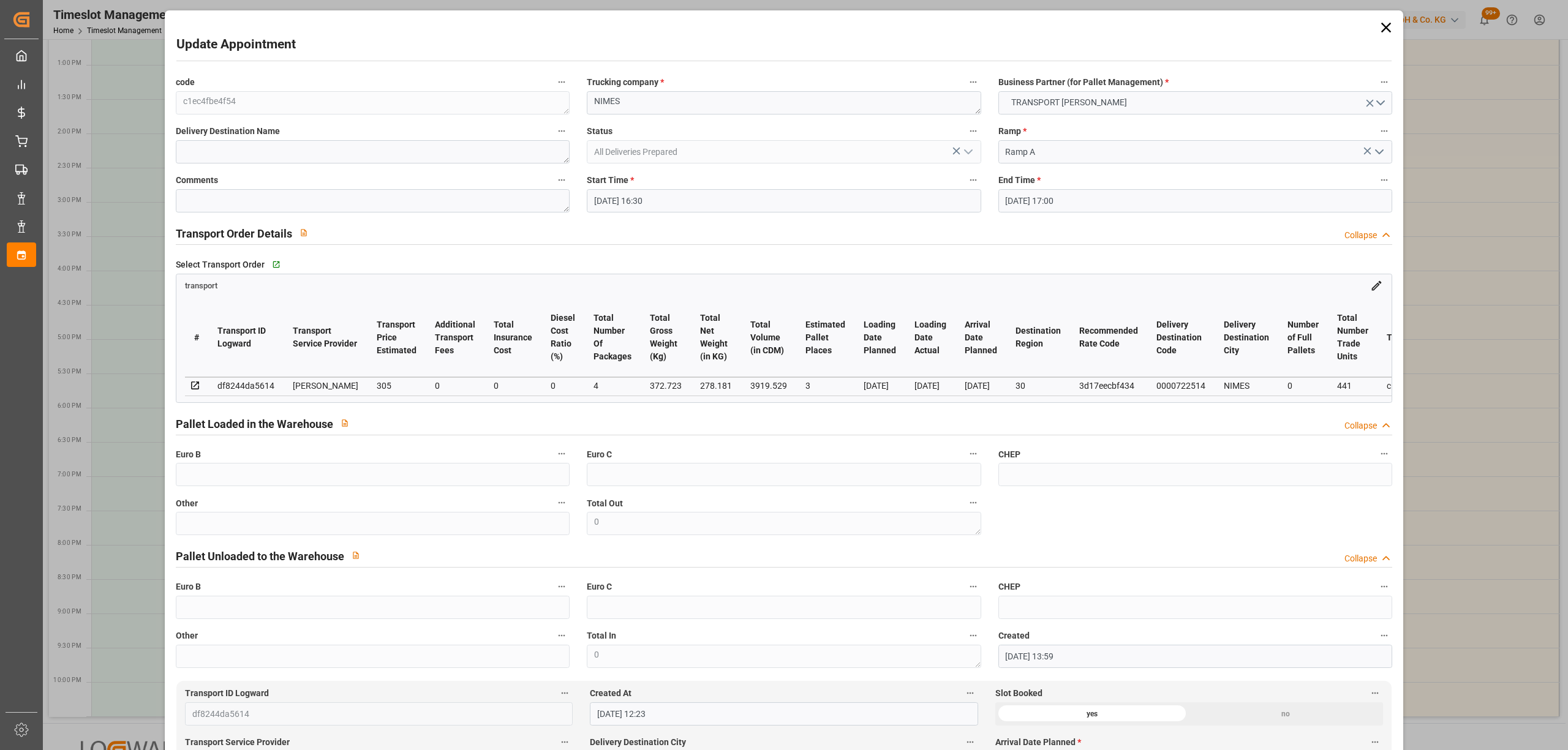
click at [865, 240] on div "Transport Order Details Collapse" at bounding box center [783, 232] width 1216 height 23
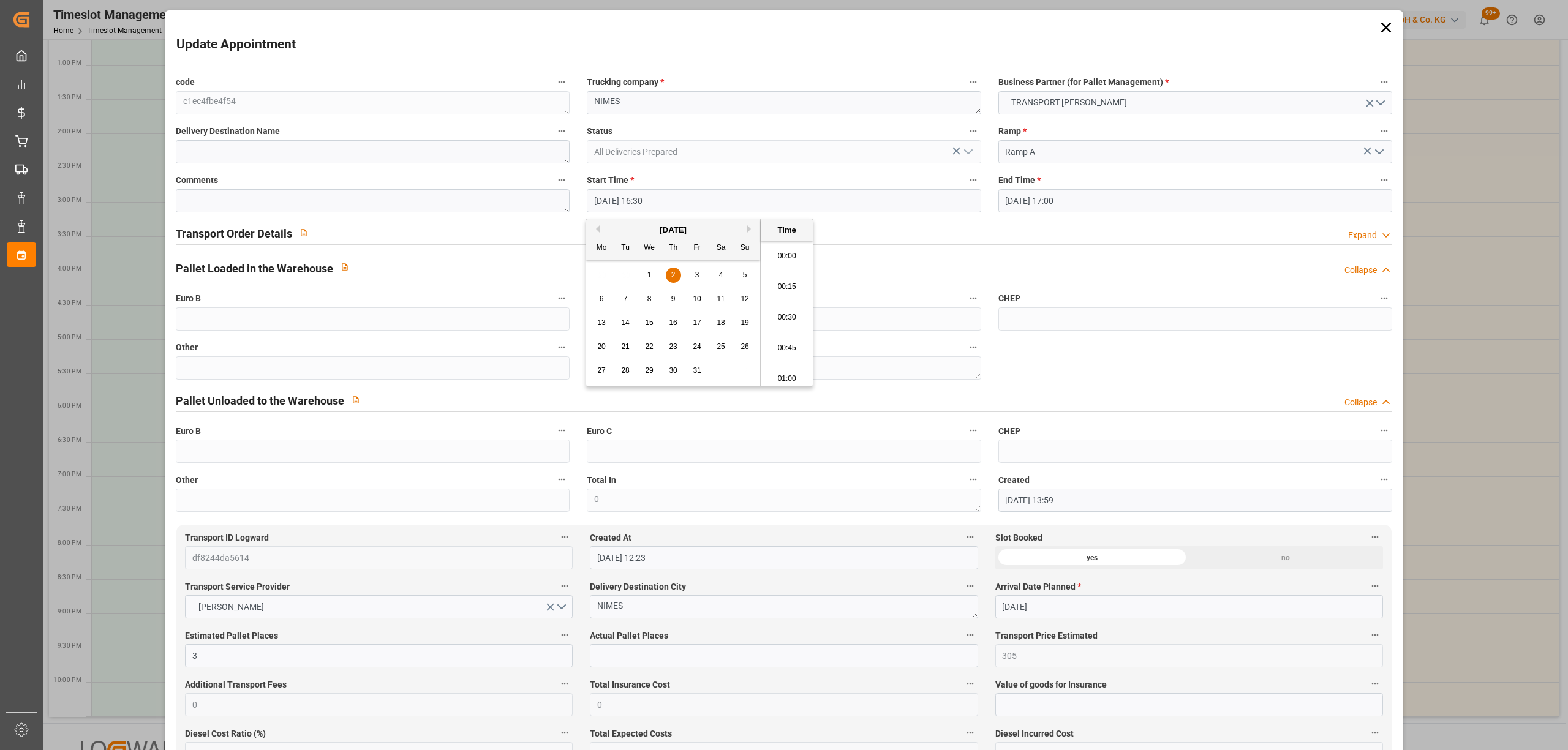
click at [852, 209] on input "[DATE] 16:30" at bounding box center [783, 200] width 394 height 23
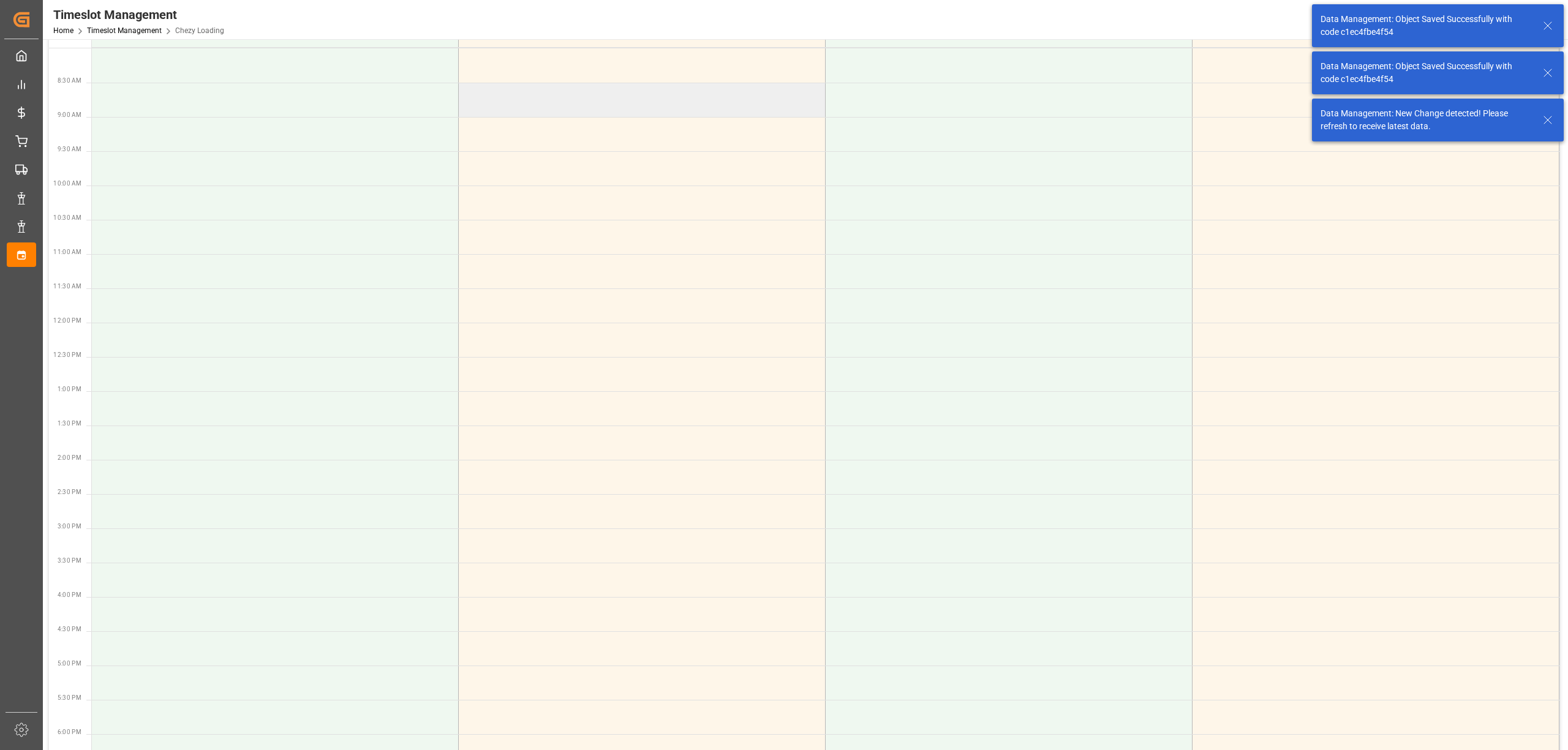
scroll to position [0, 0]
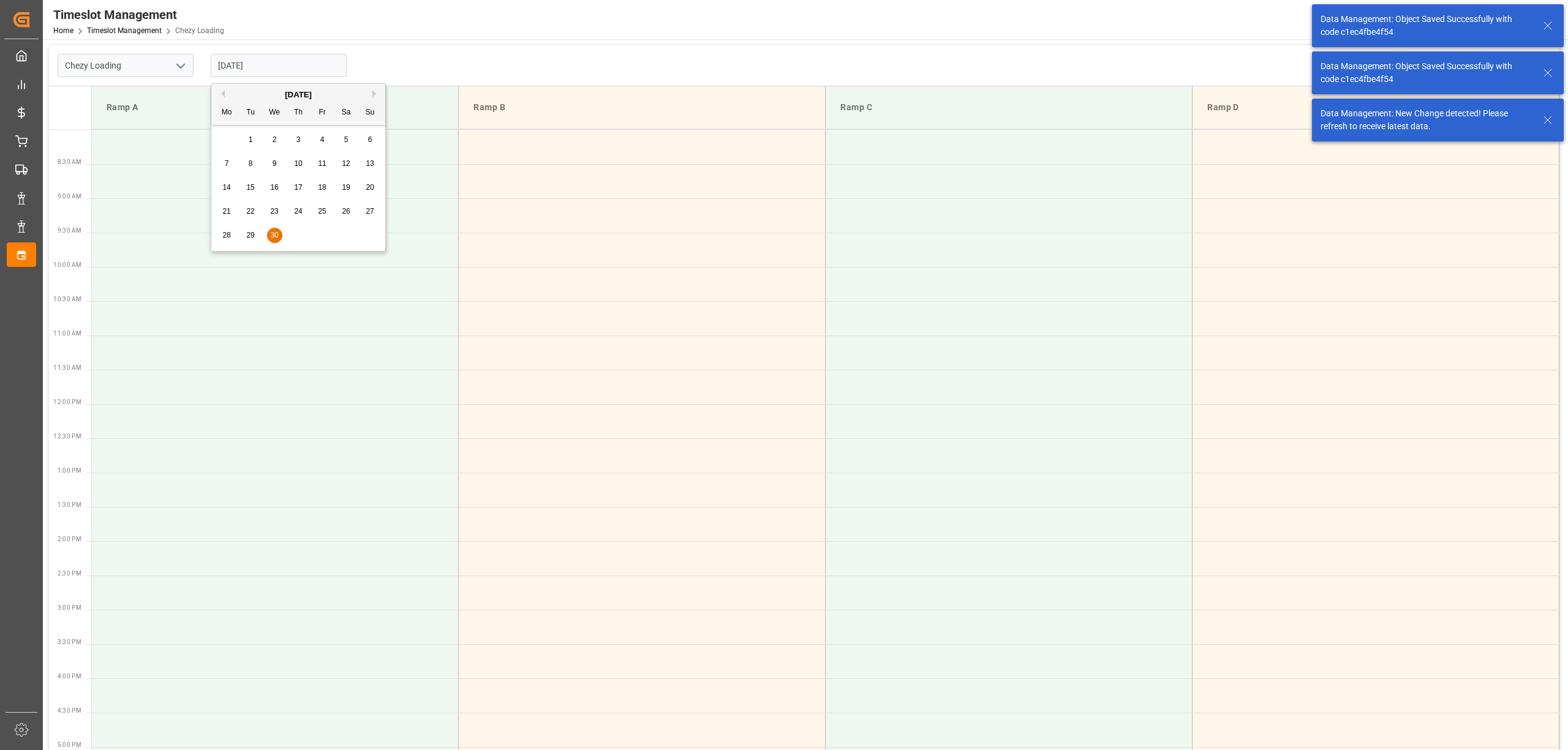
click at [290, 68] on input "[DATE]" at bounding box center [278, 65] width 136 height 23
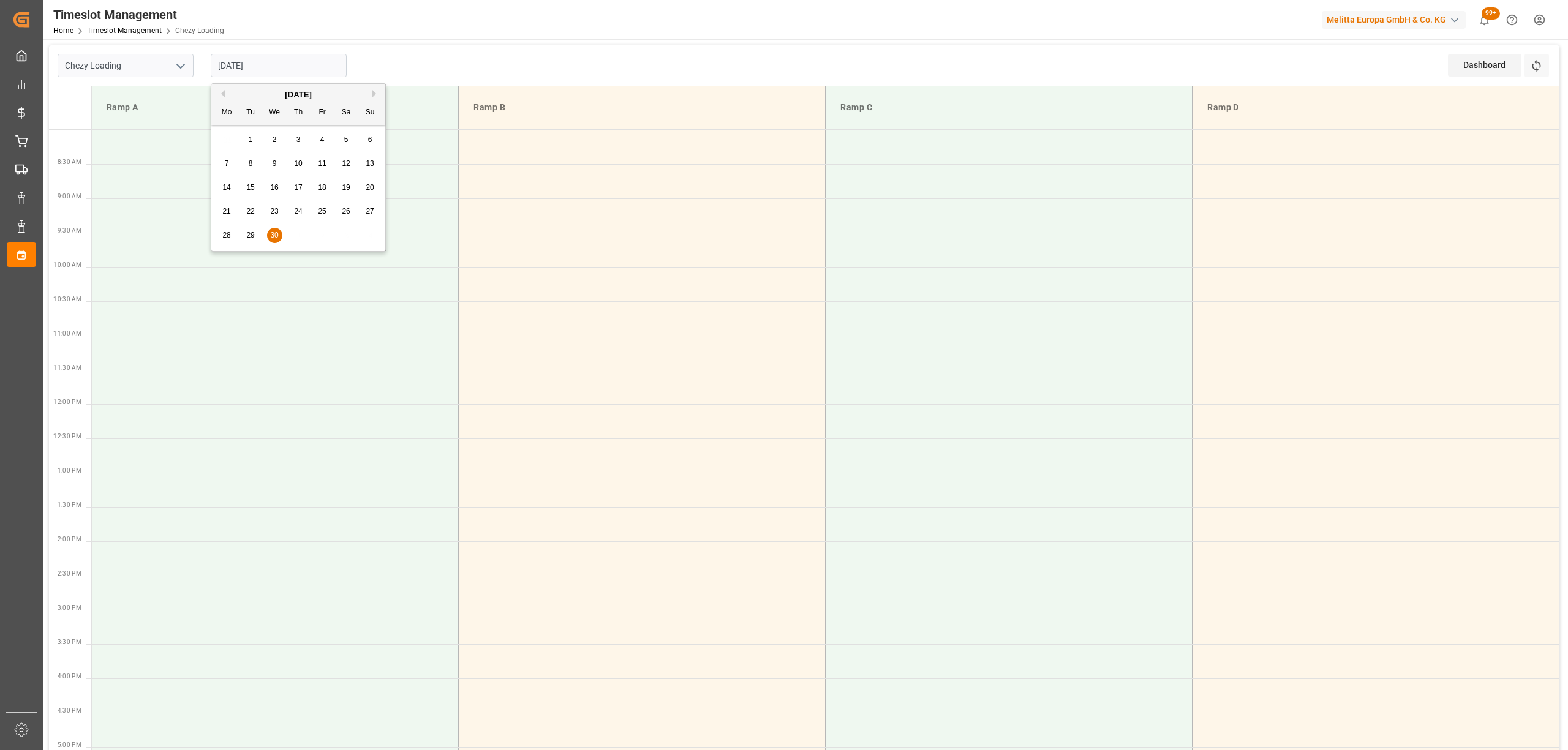
click at [241, 235] on div "28 29 30 1 2 3 4" at bounding box center [298, 235] width 167 height 24
click at [246, 236] on div "29" at bounding box center [250, 235] width 15 height 14
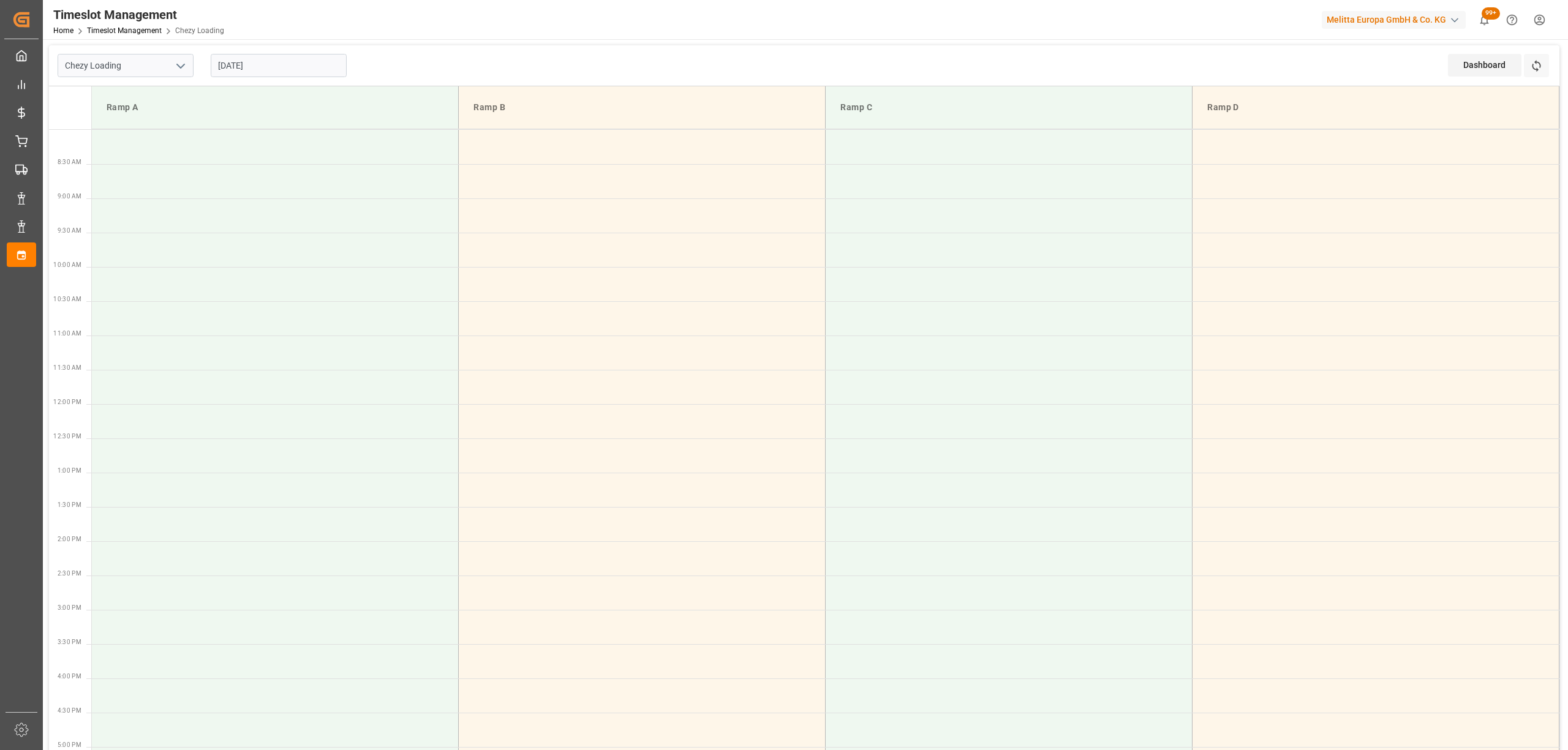
click at [294, 60] on input "[DATE]" at bounding box center [278, 65] width 136 height 23
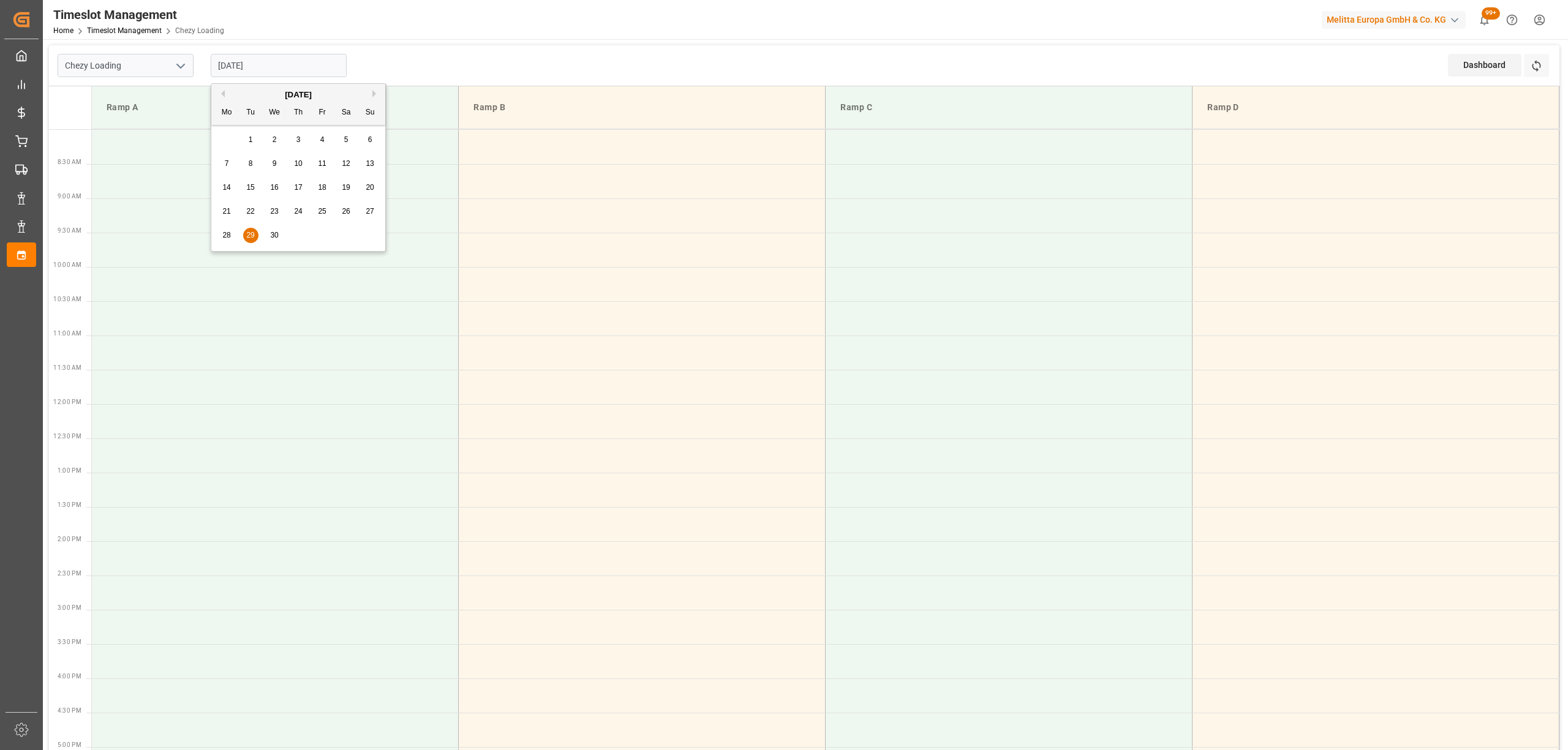
click at [274, 231] on span "30" at bounding box center [274, 235] width 8 height 9
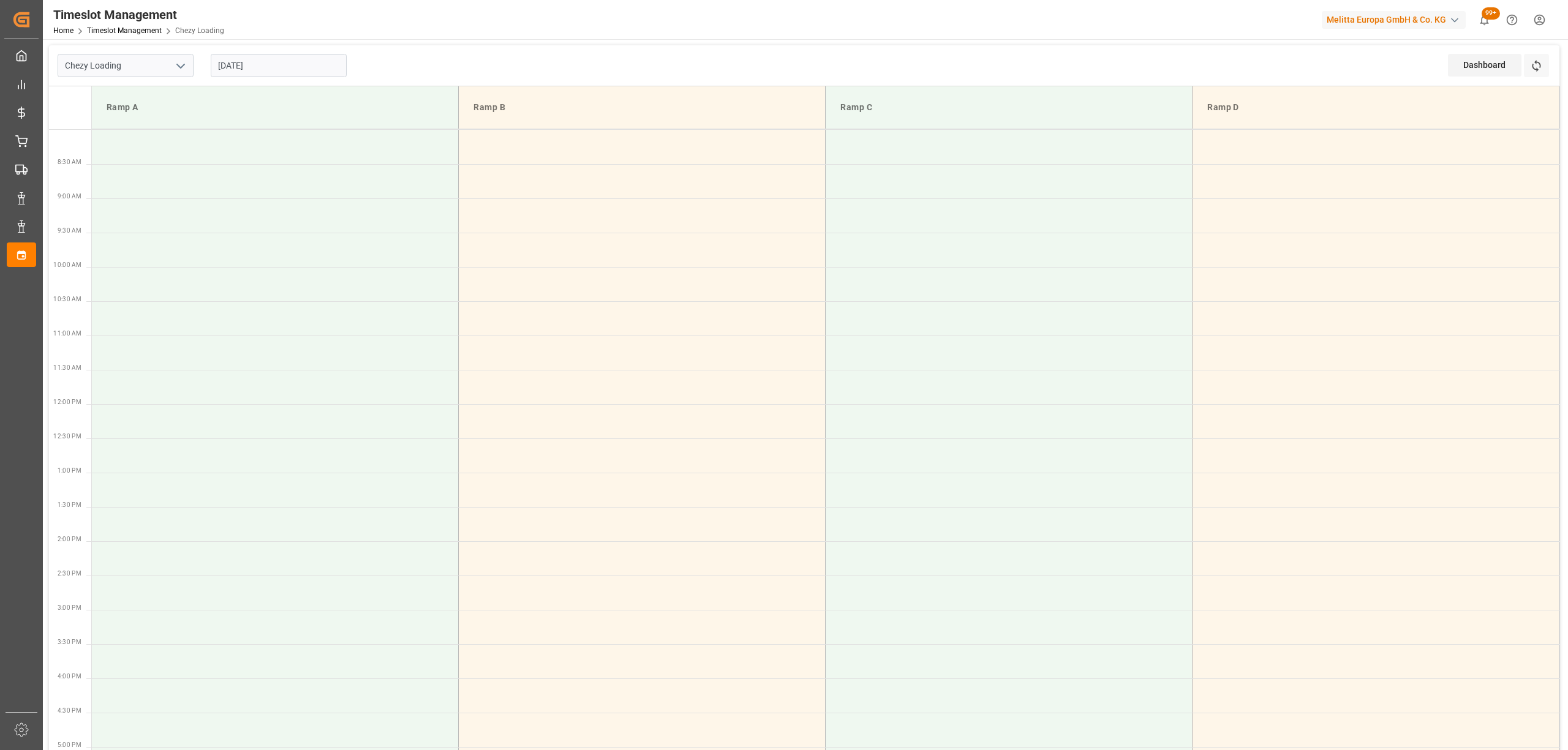
click at [263, 56] on input "[DATE]" at bounding box center [278, 65] width 136 height 23
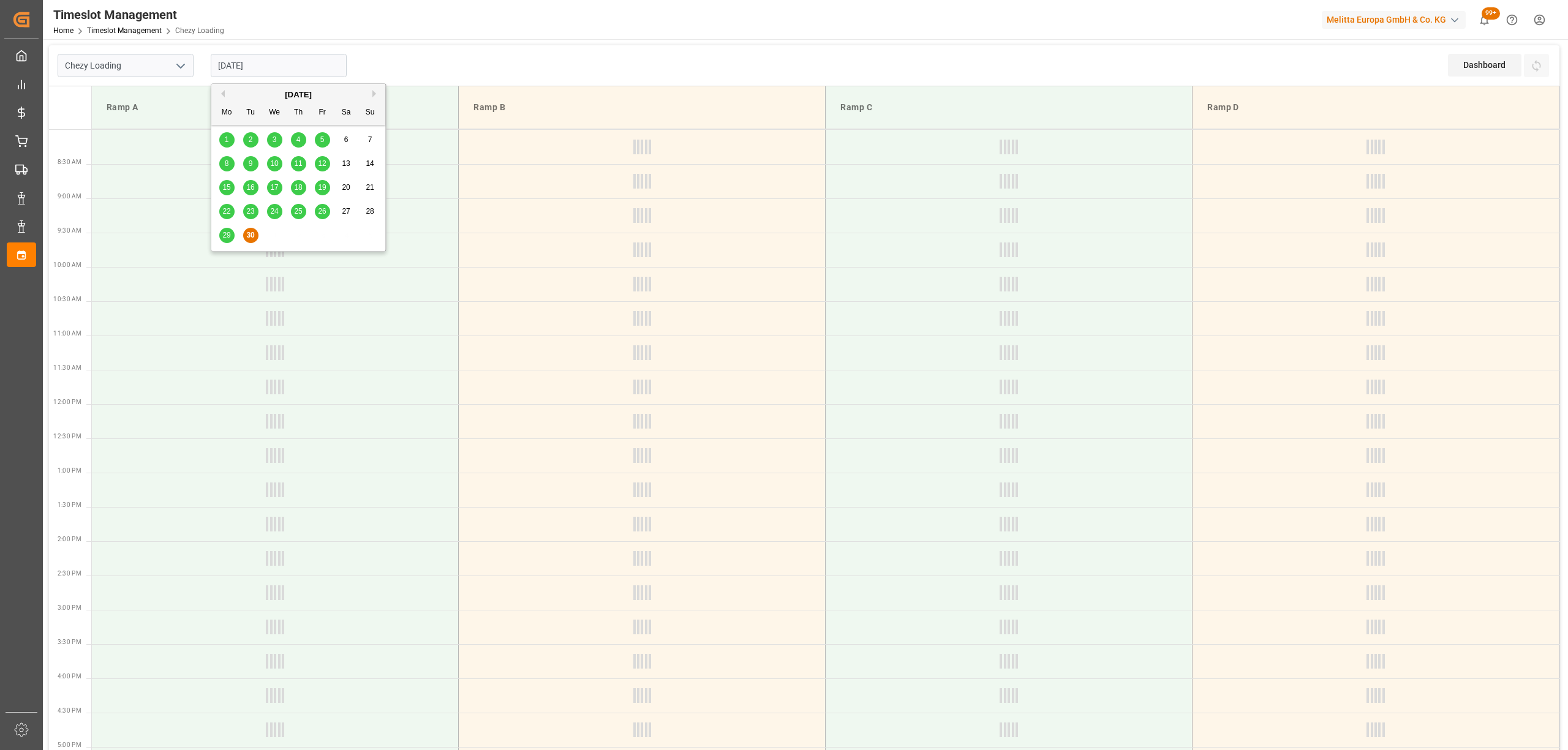
type input "[DATE]"
click at [244, 236] on div "30" at bounding box center [250, 235] width 15 height 14
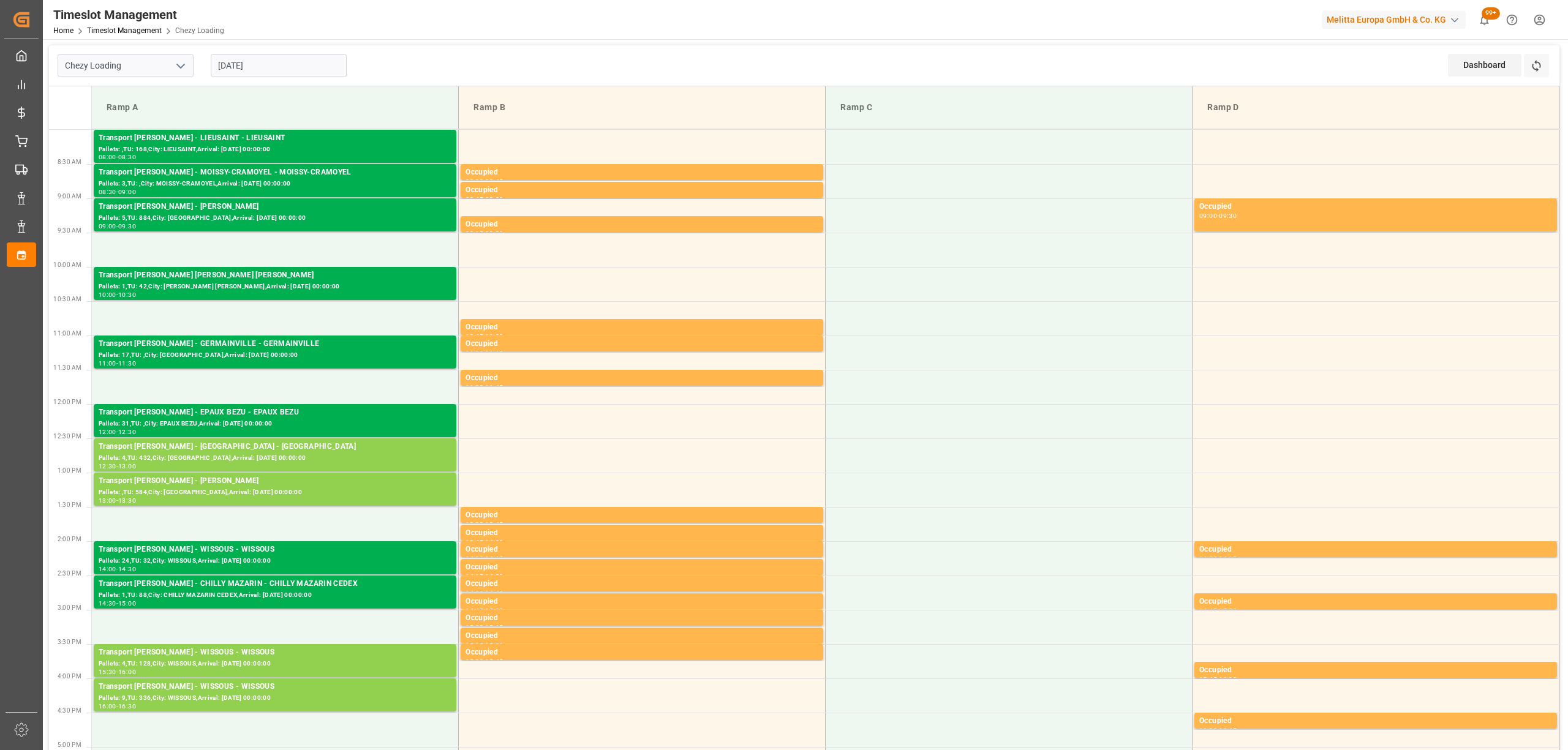
click at [267, 67] on input "[DATE]" at bounding box center [278, 65] width 136 height 23
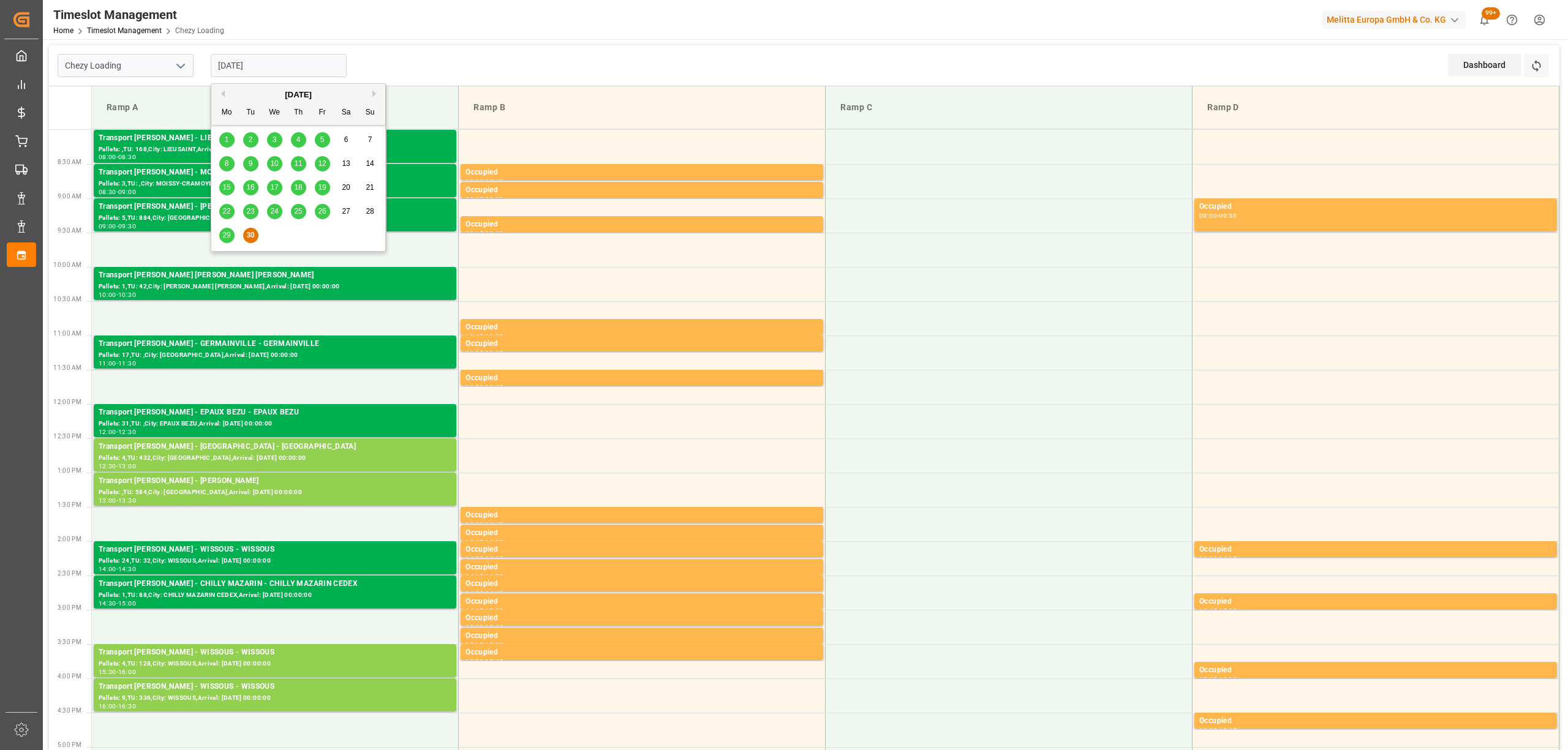
drag, startPoint x: 373, startPoint y: 93, endPoint x: 436, endPoint y: 59, distance: 71.6
click at [436, 59] on body "Created by potrace 1.15, written by [PERSON_NAME] [DATE]-[DATE] Created by potr…" at bounding box center [784, 375] width 1568 height 750
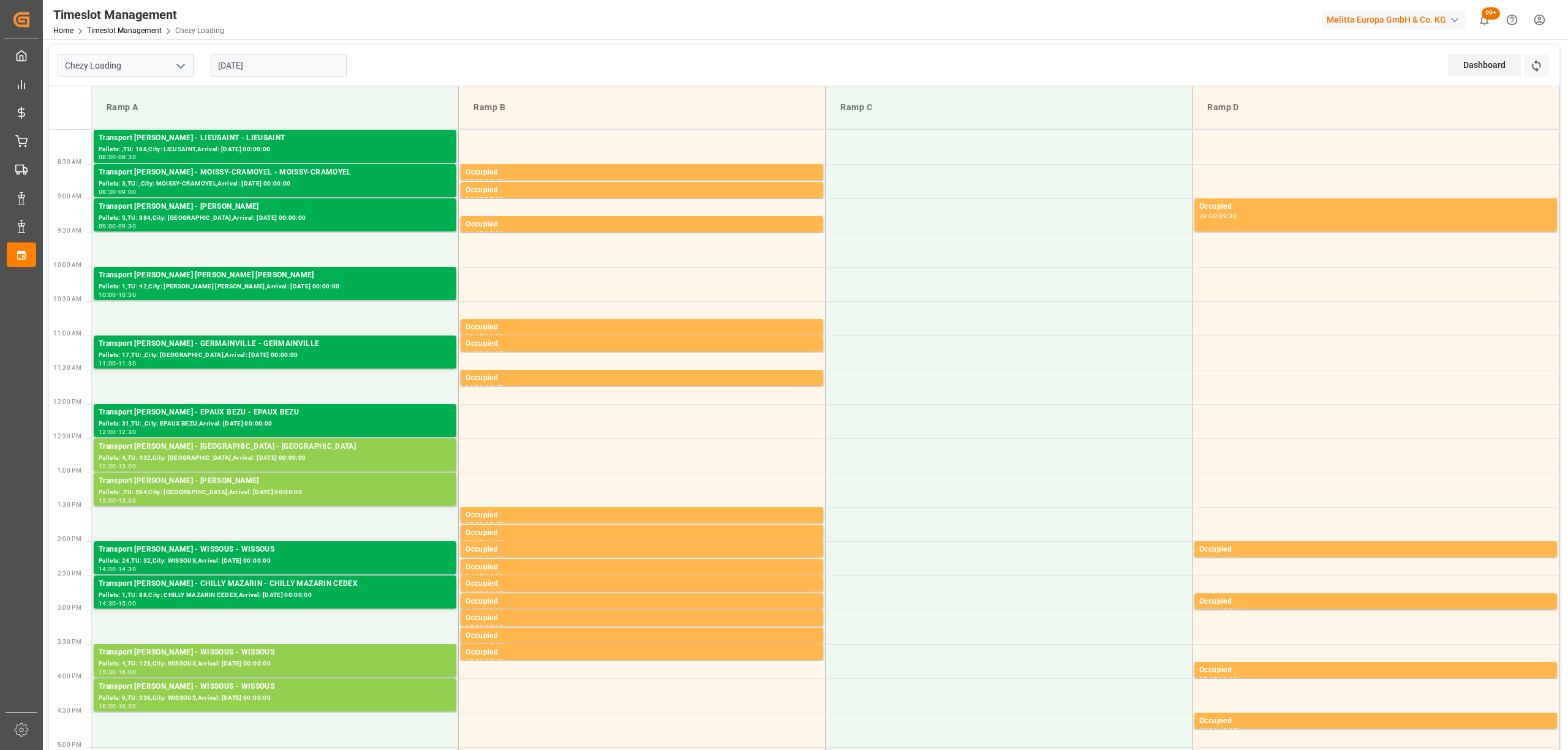
click at [436, 59] on div "Chezy Loading [DATE] Dashboard View Dashboard Refresh Time Slots" at bounding box center [804, 66] width 1510 height 41
click at [245, 451] on div "Transport [PERSON_NAME] - [GEOGRAPHIC_DATA] - [GEOGRAPHIC_DATA]" at bounding box center [275, 447] width 353 height 12
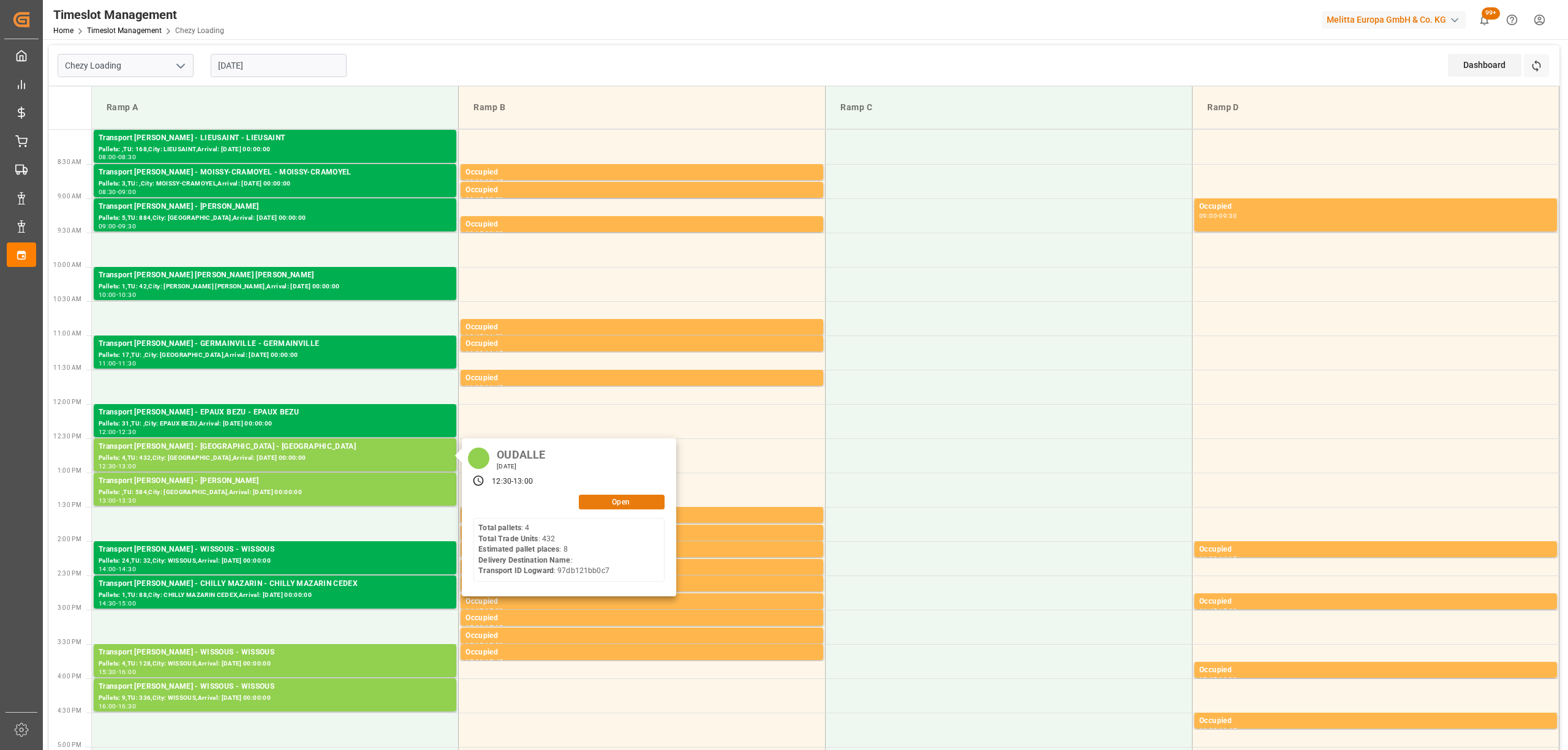
click at [633, 498] on button "Open" at bounding box center [622, 502] width 86 height 14
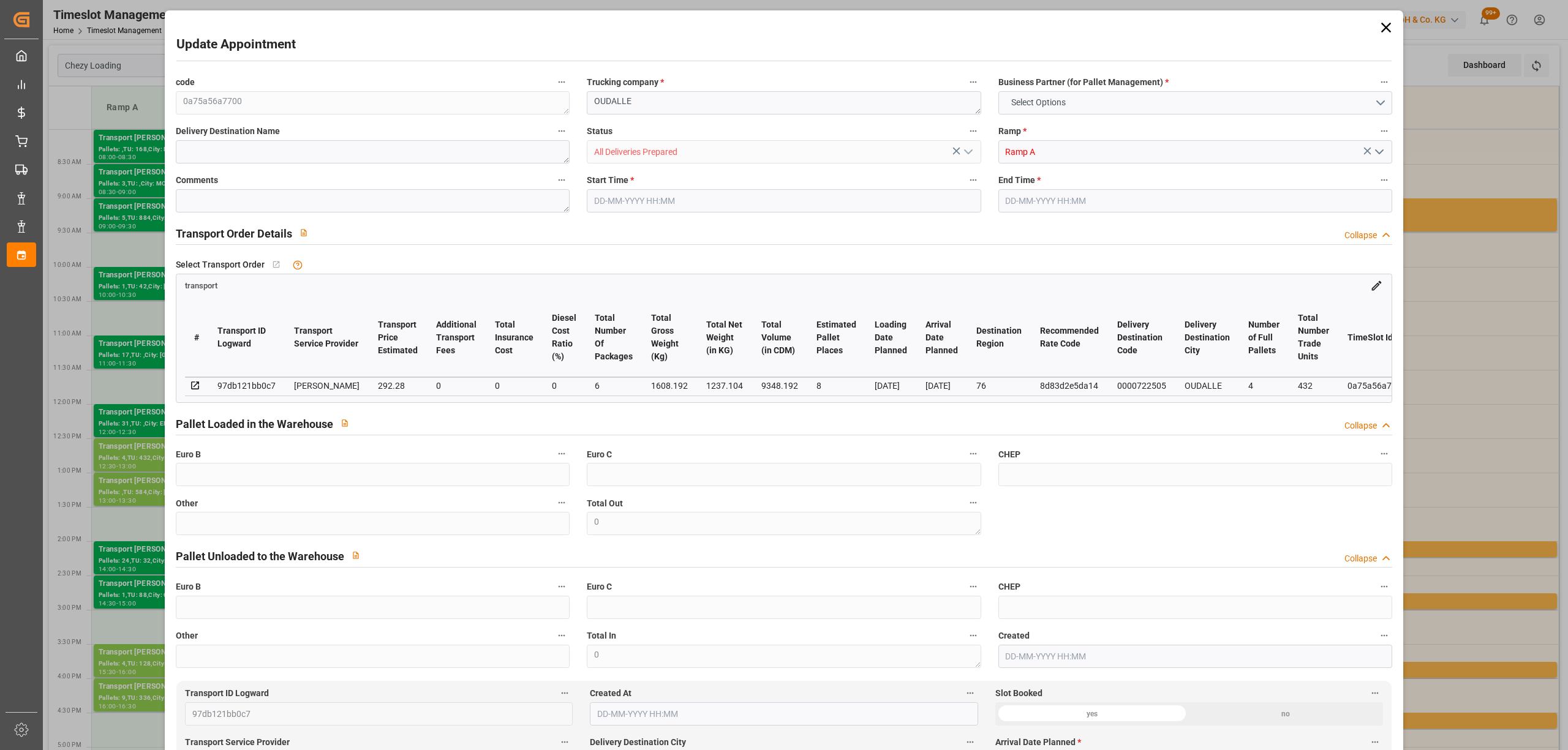
type input "8"
type input "292.28"
type input "0"
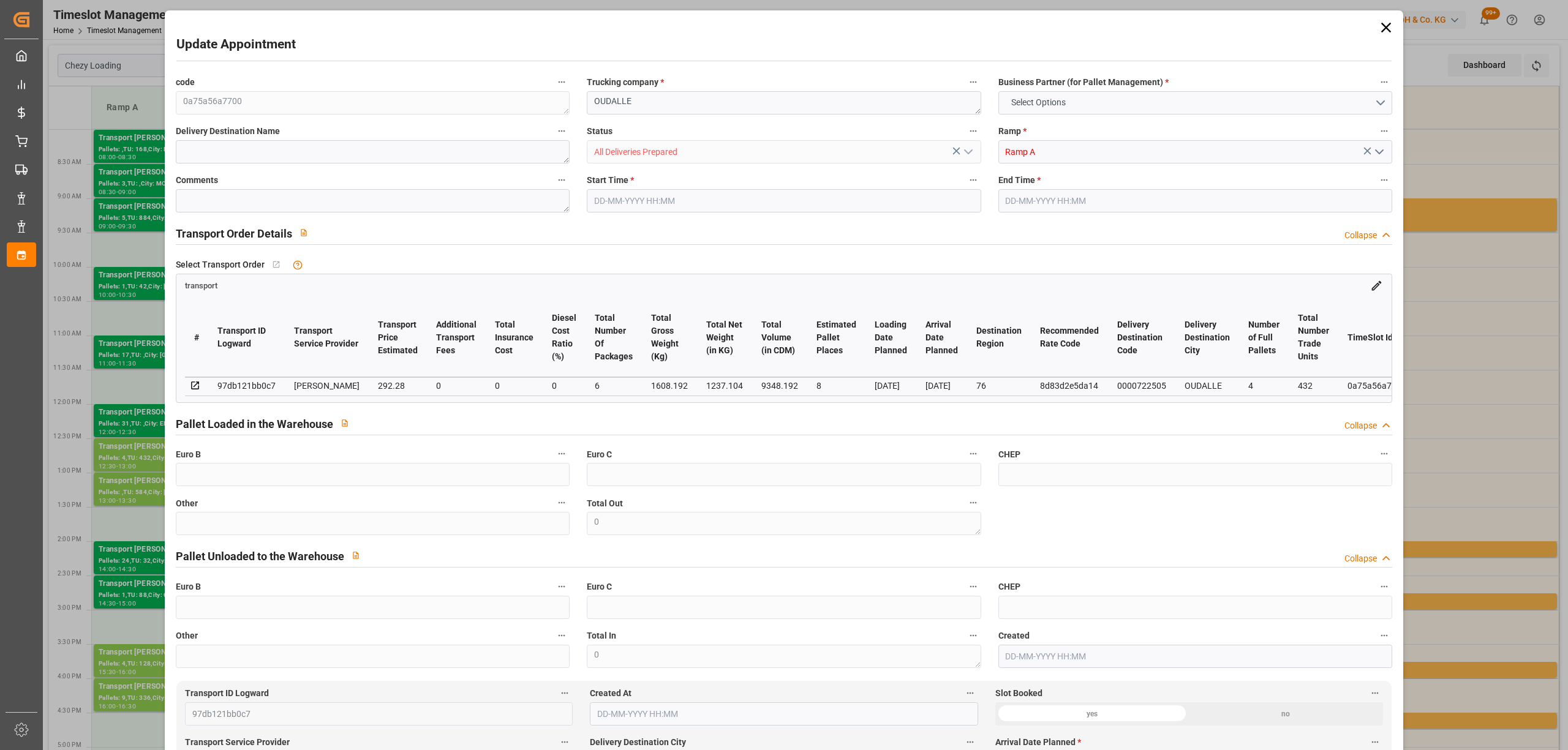
type input "282.4009"
type input "-9.8791"
type input "6"
type input "1237.104"
type input "1997.984"
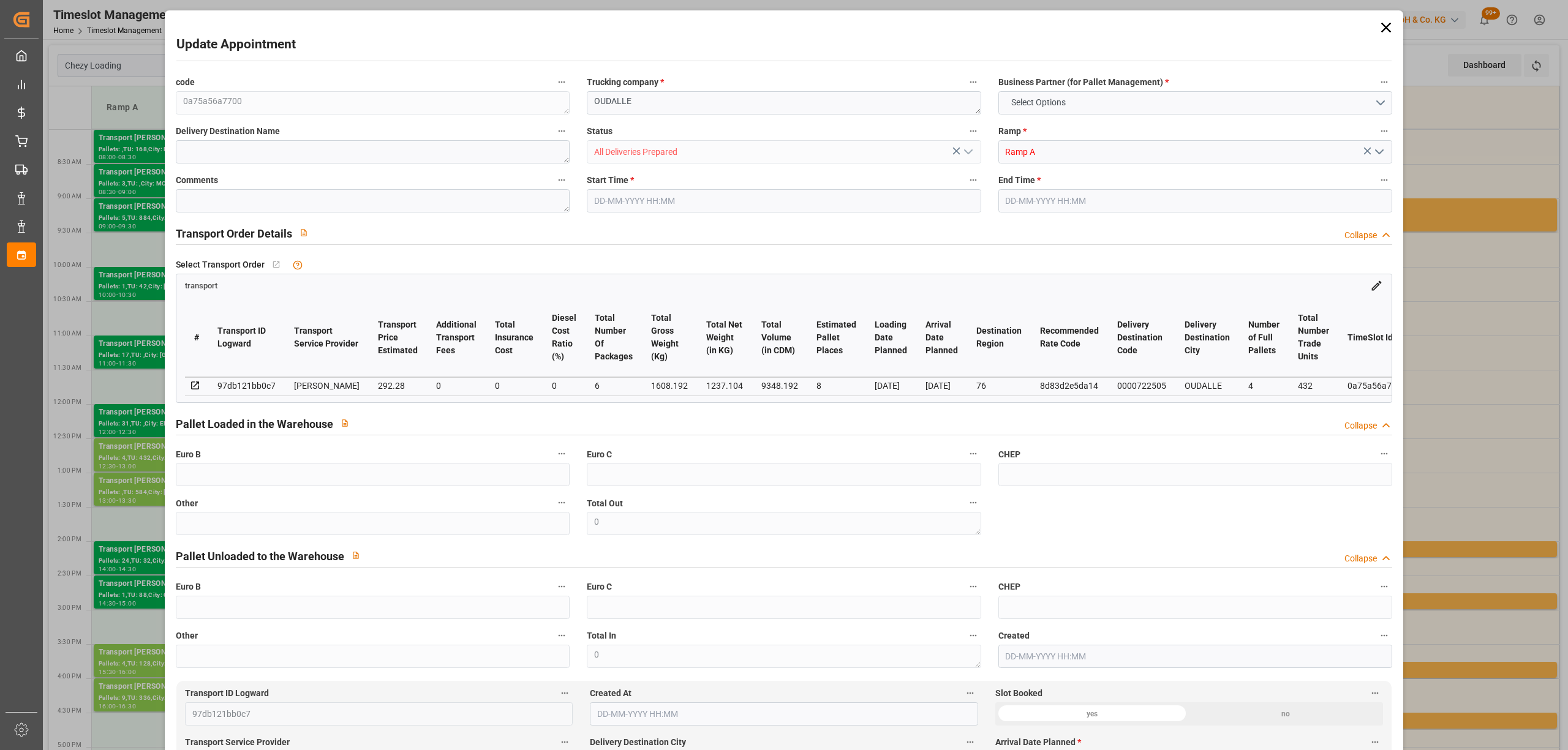
type input "9348.192"
type input "76"
type input "4"
type input "432"
type input "14"
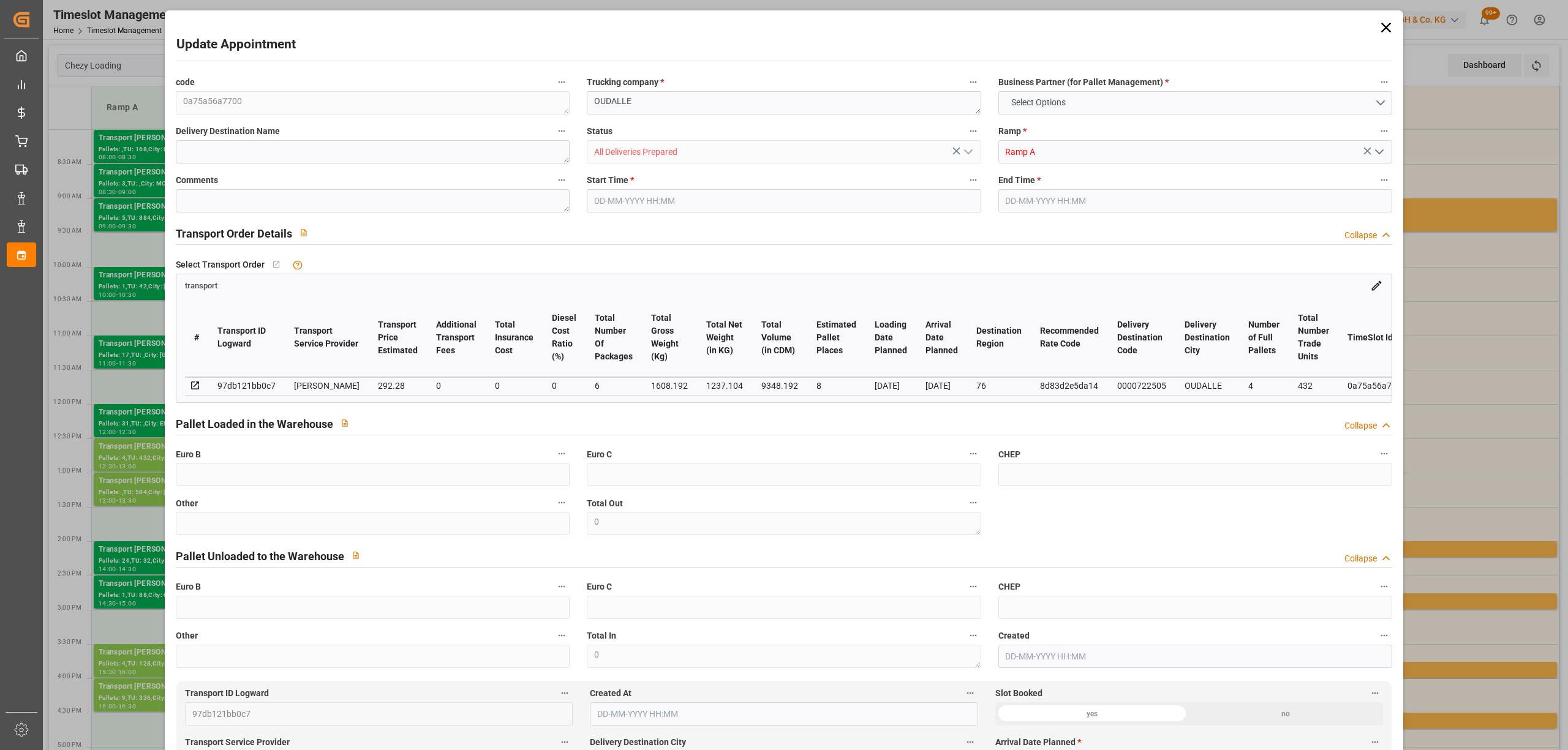
type input "101"
type input "1608.192"
type input "0"
type input "4710.8598"
type input "0"
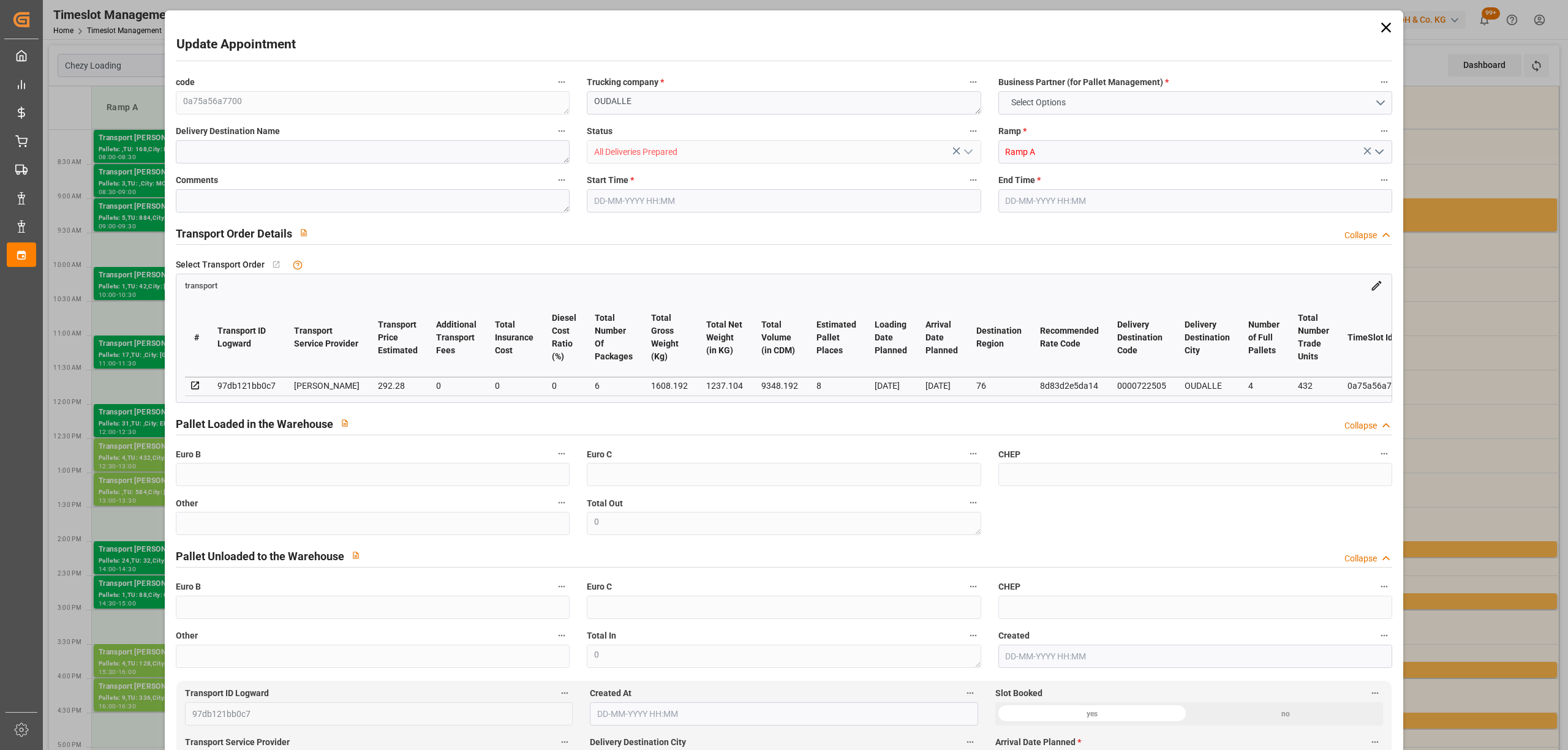
type input "0"
type input "21"
type input "35"
type input "[DATE] 12:30"
type input "[DATE] 13:00"
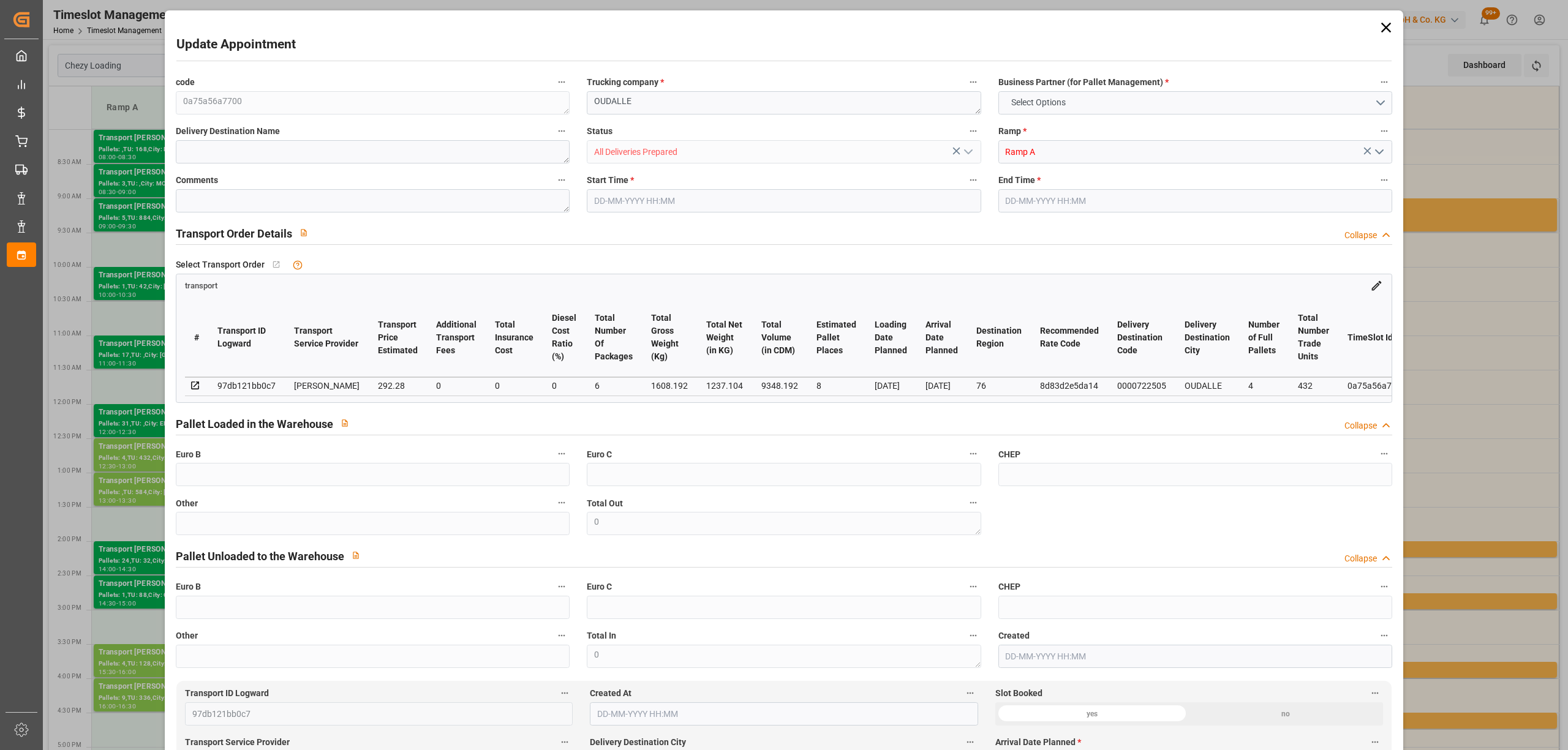
type input "[DATE] 12:54"
type input "[DATE] 11:40"
type input "[DATE]"
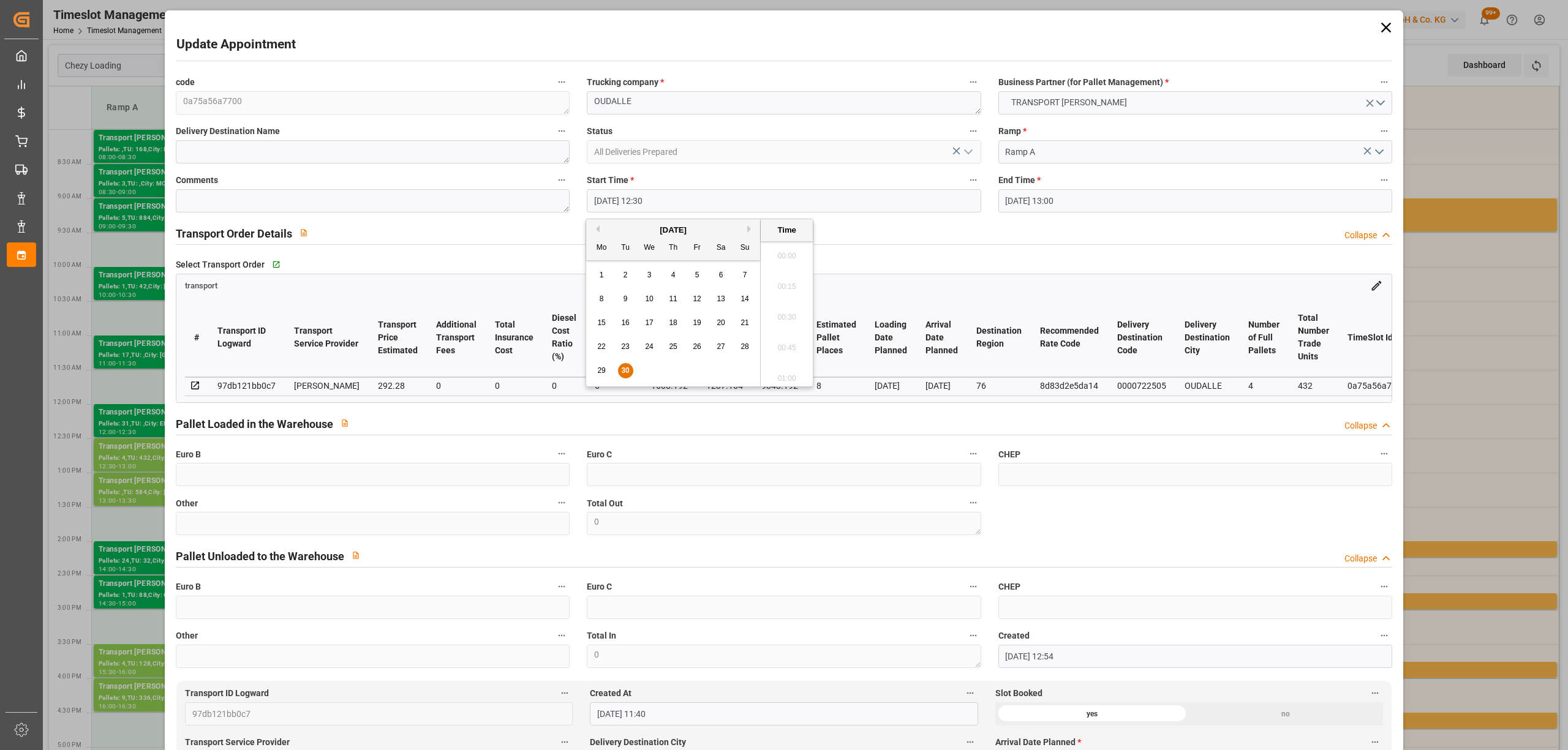
click at [651, 204] on input "[DATE] 12:30" at bounding box center [783, 200] width 394 height 23
click at [751, 228] on button "Next Month" at bounding box center [751, 228] width 7 height 7
click at [646, 270] on div "1" at bounding box center [649, 275] width 15 height 14
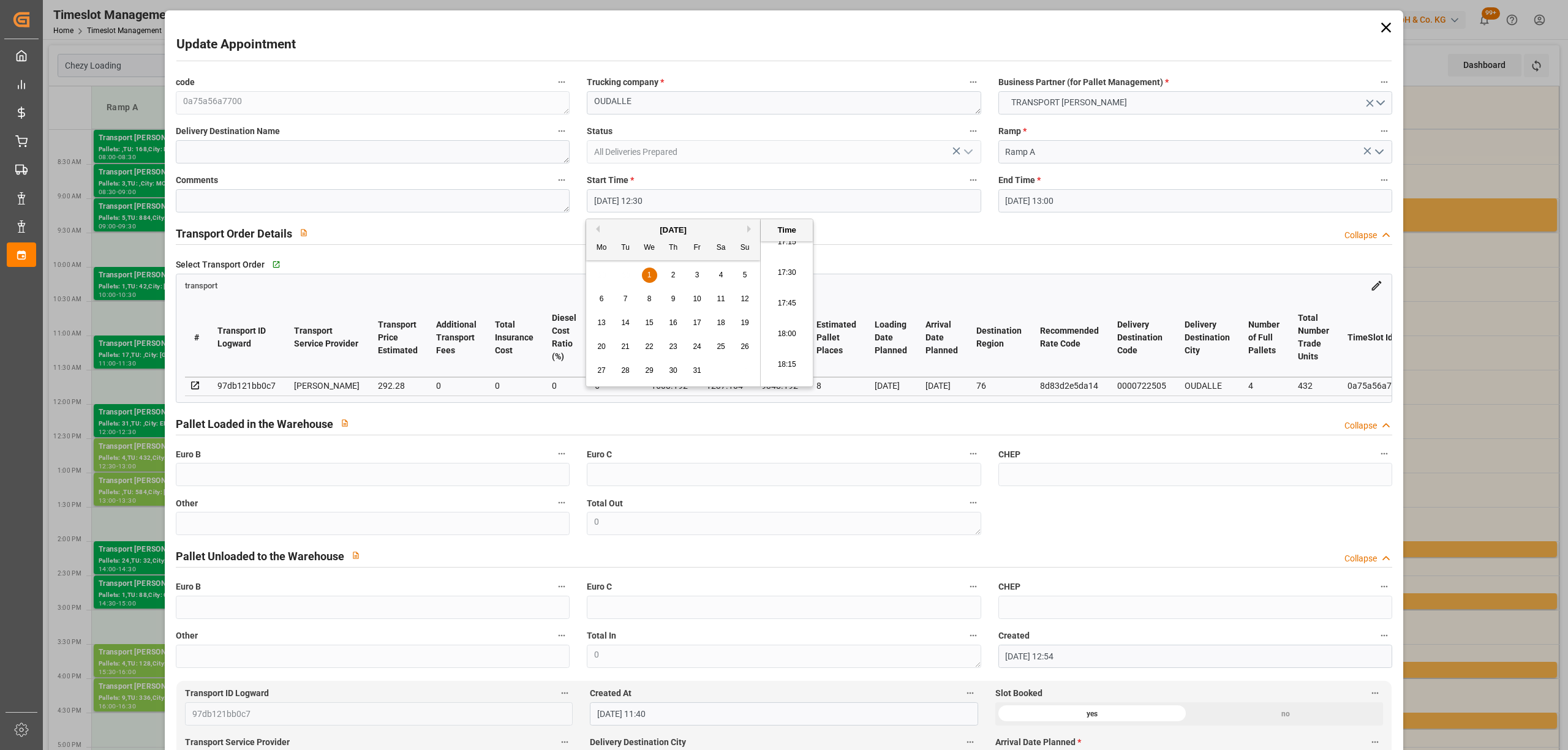
drag, startPoint x: 792, startPoint y: 340, endPoint x: 787, endPoint y: 306, distance: 34.4
click at [792, 339] on li "18:00" at bounding box center [786, 334] width 52 height 31
type input "[DATE] 18:00"
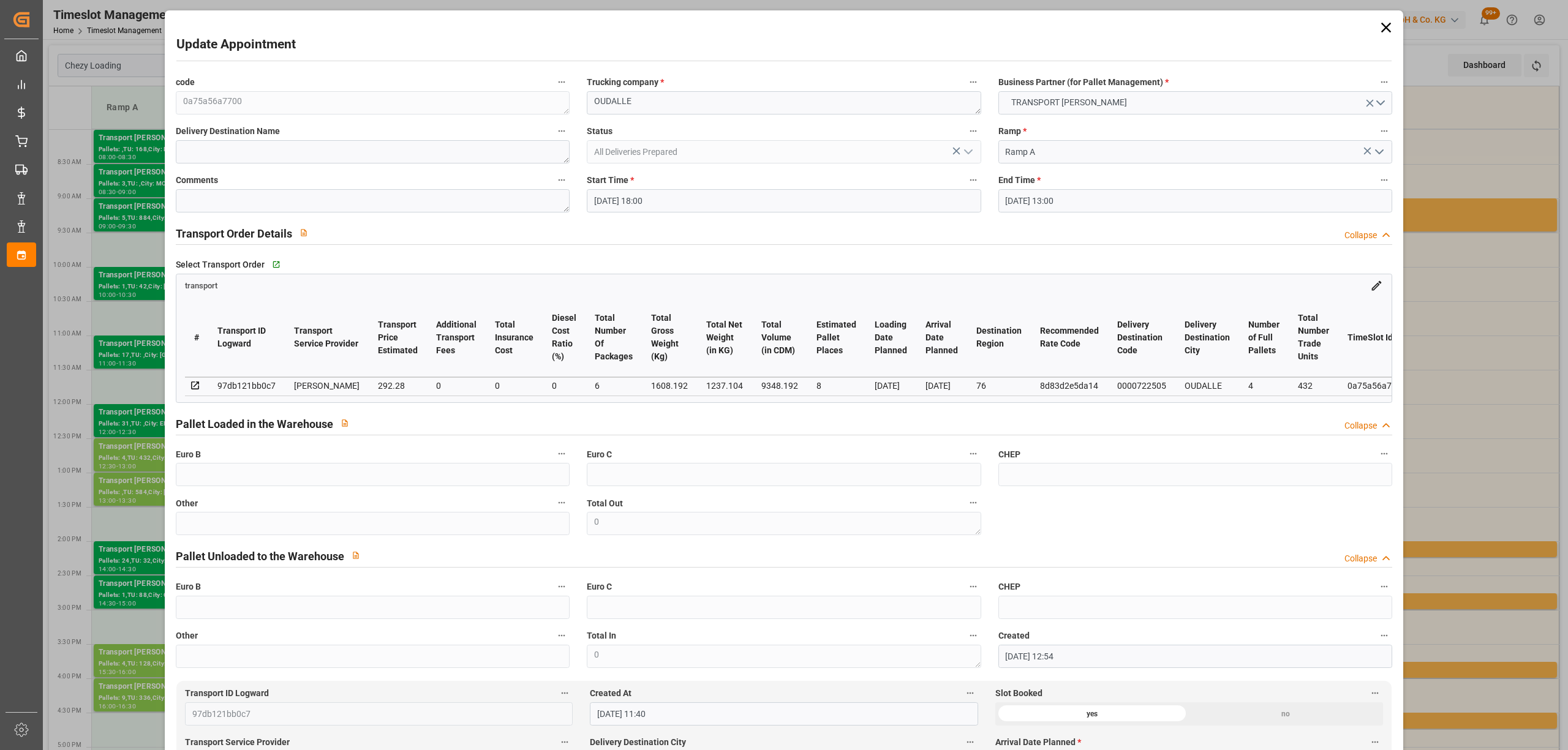
click at [1017, 211] on input "[DATE] 13:00" at bounding box center [1194, 200] width 394 height 23
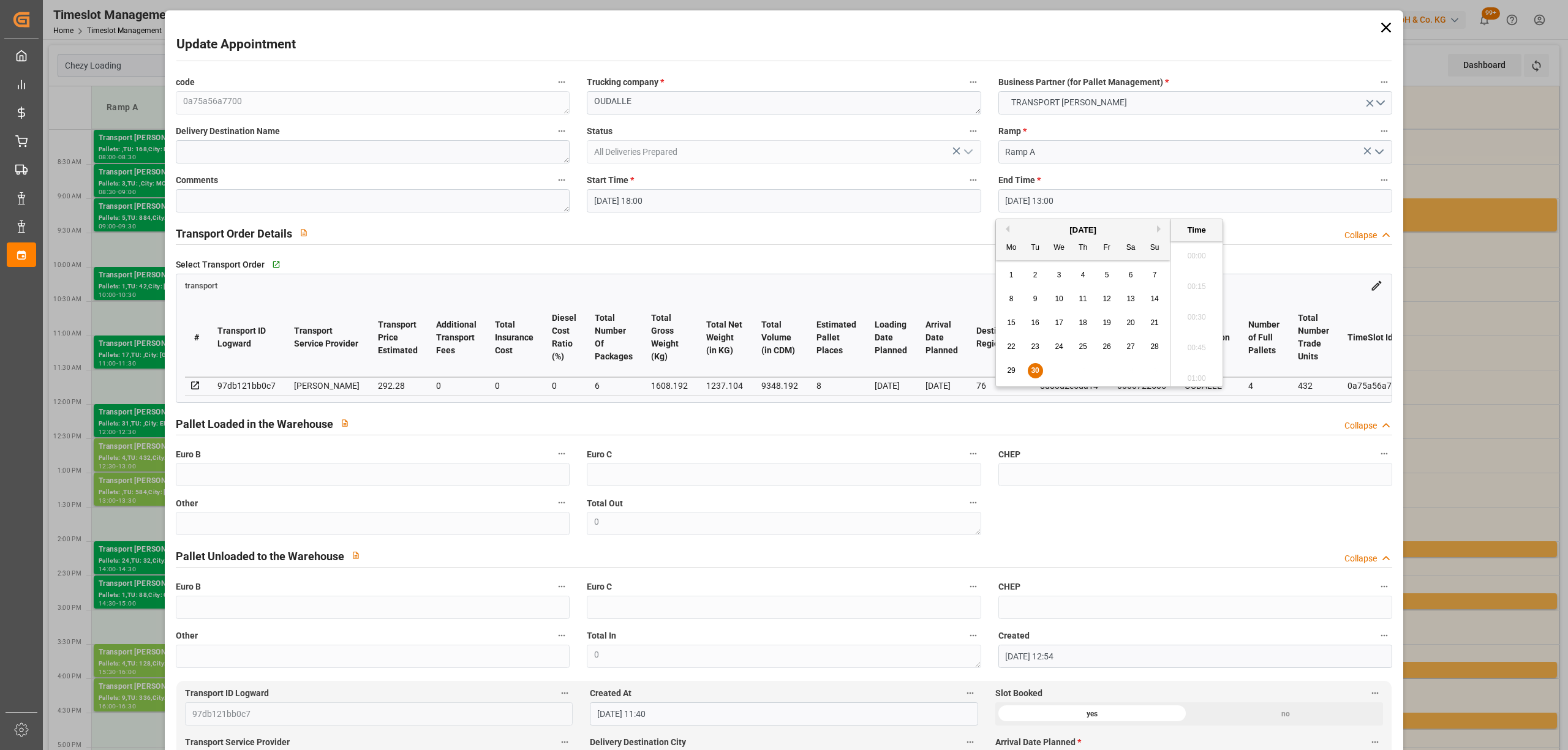
scroll to position [1535, 0]
click at [1159, 231] on button "Next Month" at bounding box center [1160, 228] width 7 height 7
click at [1057, 276] on span "1" at bounding box center [1058, 274] width 4 height 9
click at [1189, 256] on li "18:30" at bounding box center [1196, 253] width 52 height 31
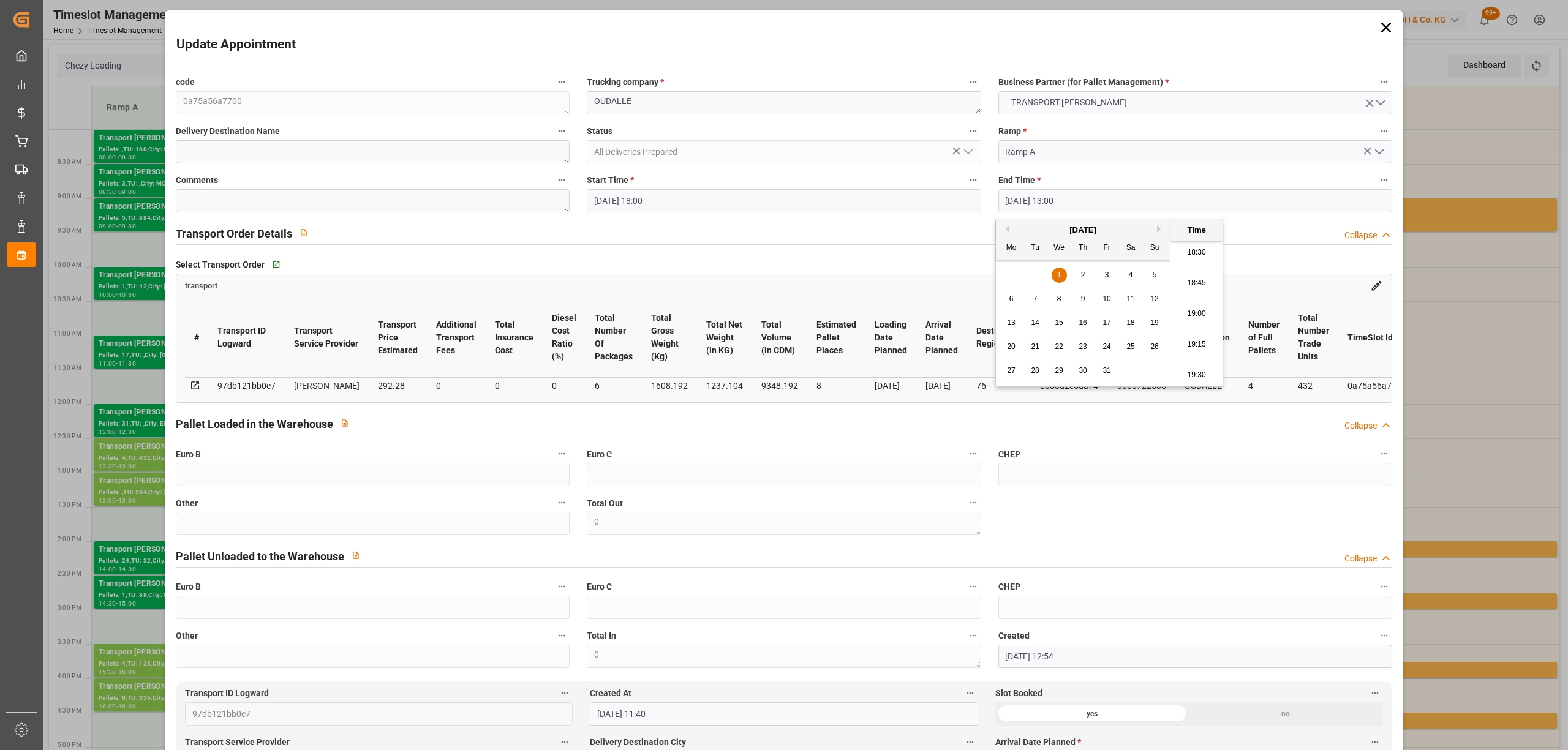
type input "[DATE] 18:30"
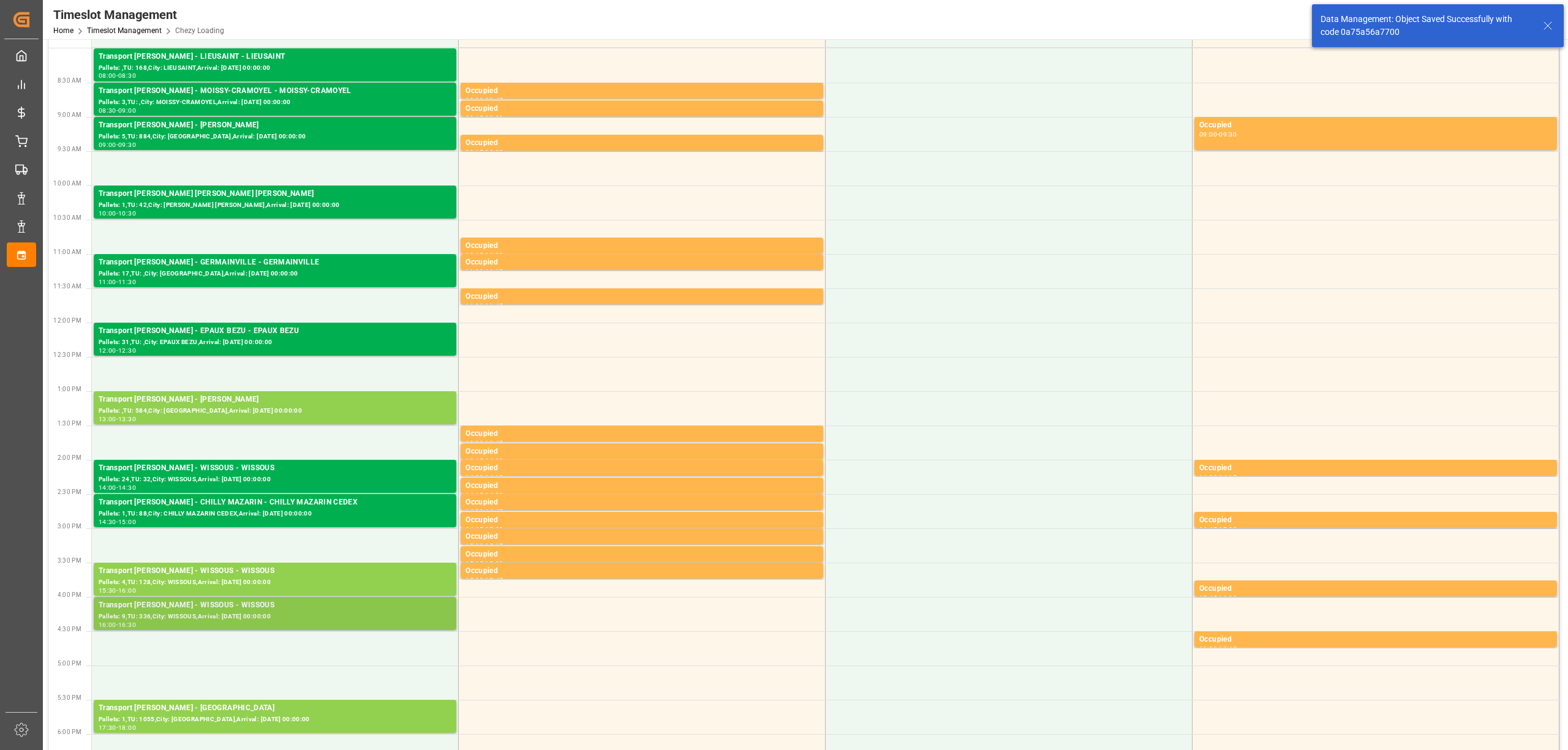
scroll to position [245, 0]
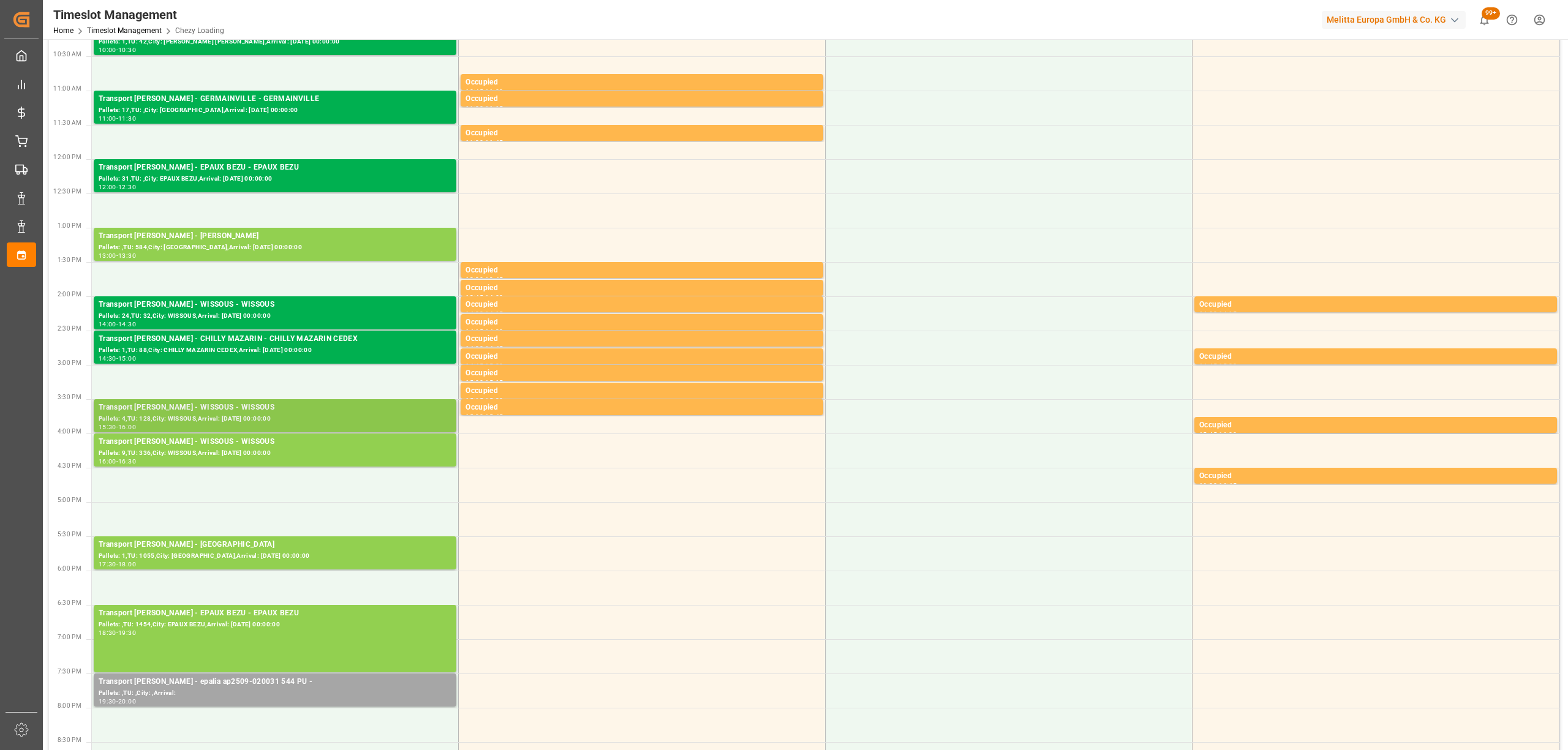
click at [294, 424] on div "Pallets: 4,TU: 128,City: WISSOUS,Arrival: [DATE] 00:00:00" at bounding box center [275, 419] width 353 height 10
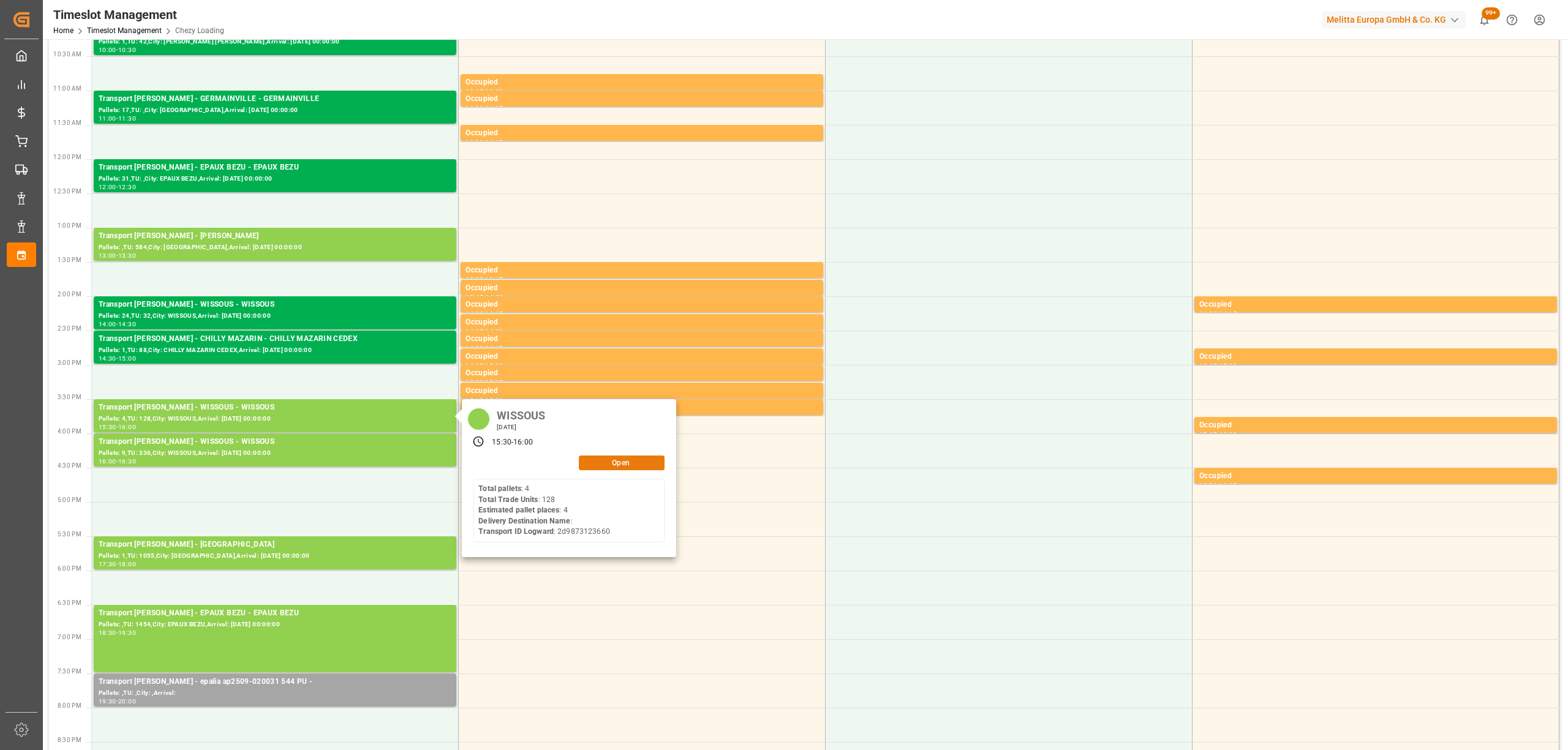
click at [609, 464] on button "Open" at bounding box center [622, 463] width 86 height 14
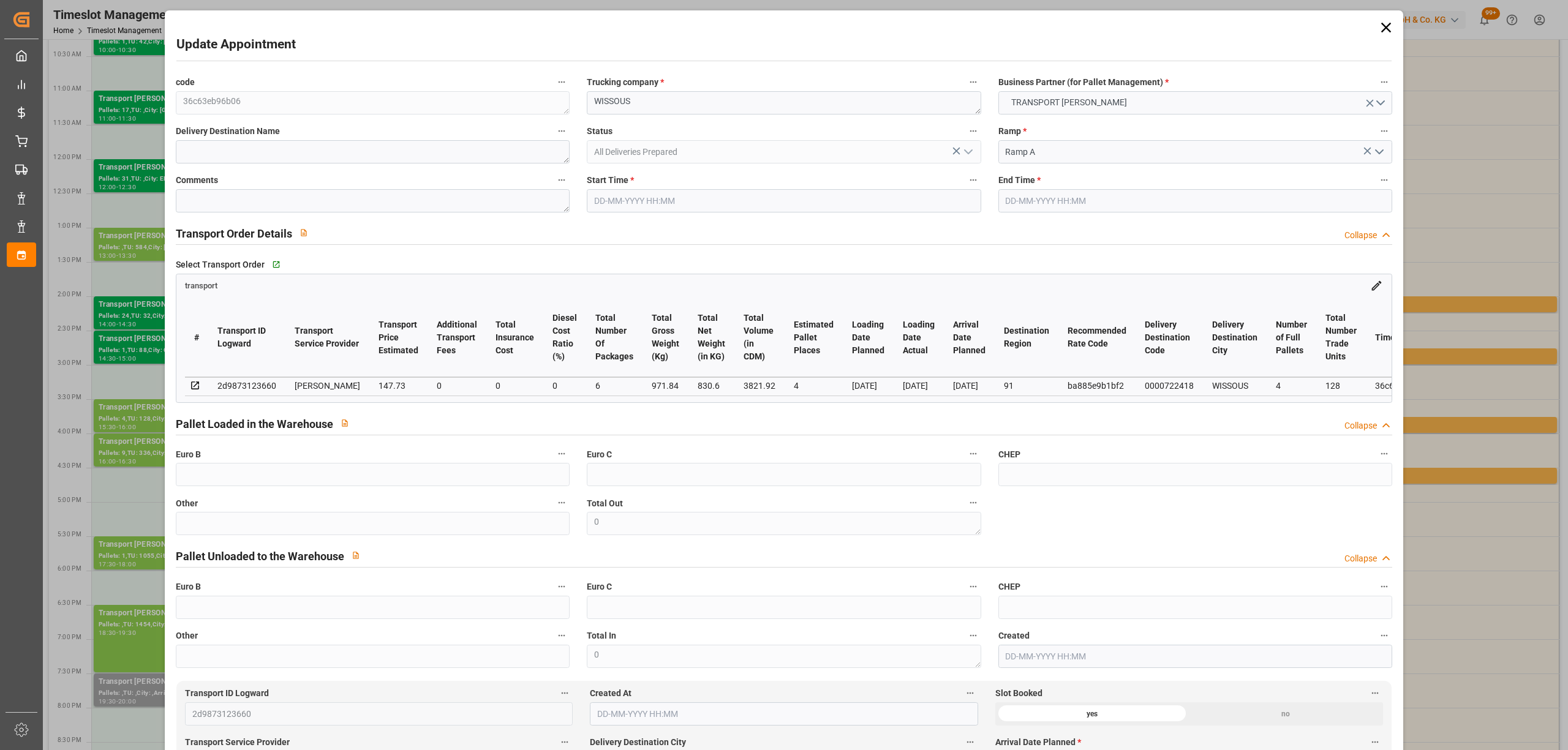
type input "4"
type input "147.73"
type input "0"
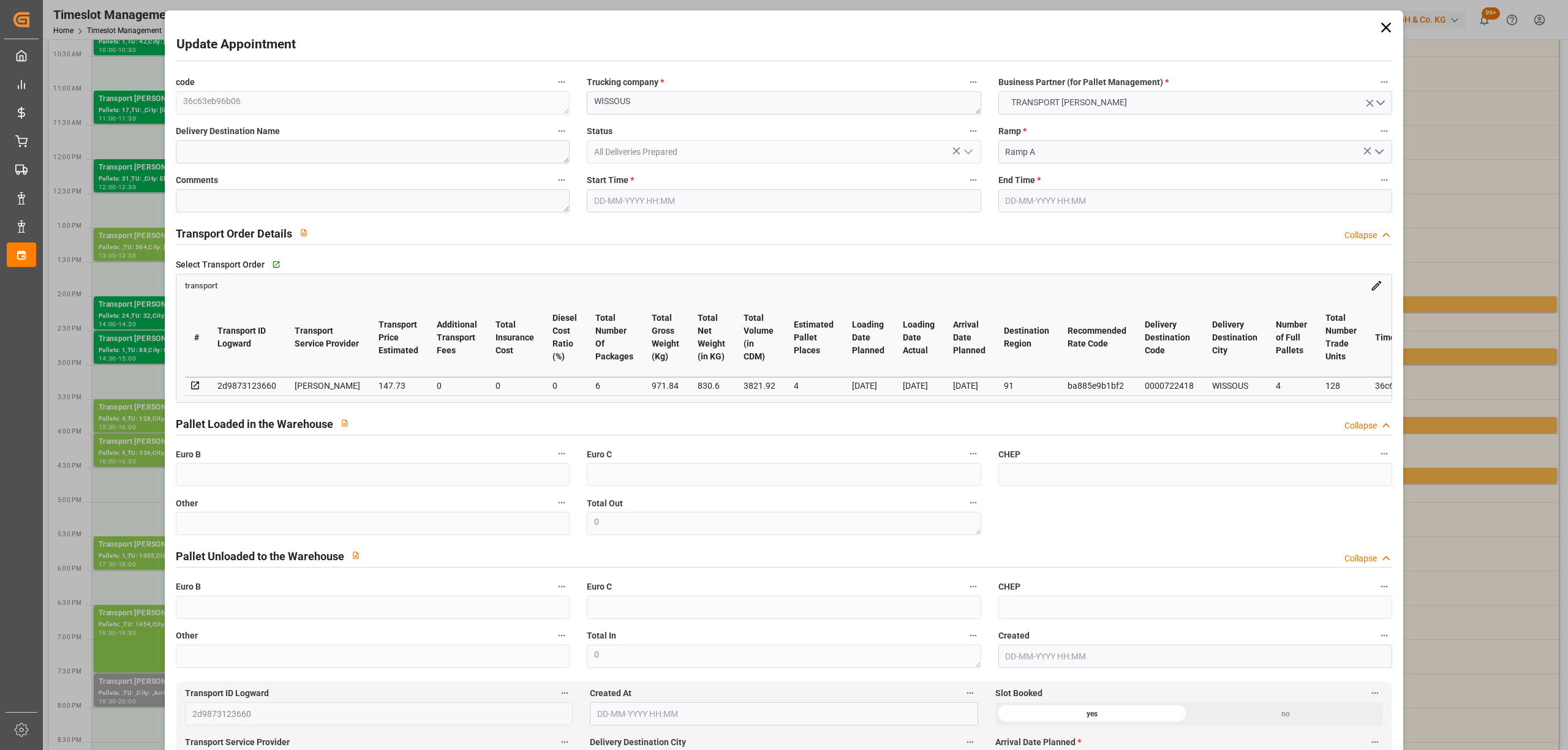
type input "142.7367"
type input "-4.9933"
type input "6"
type input "830.6"
type input "1149"
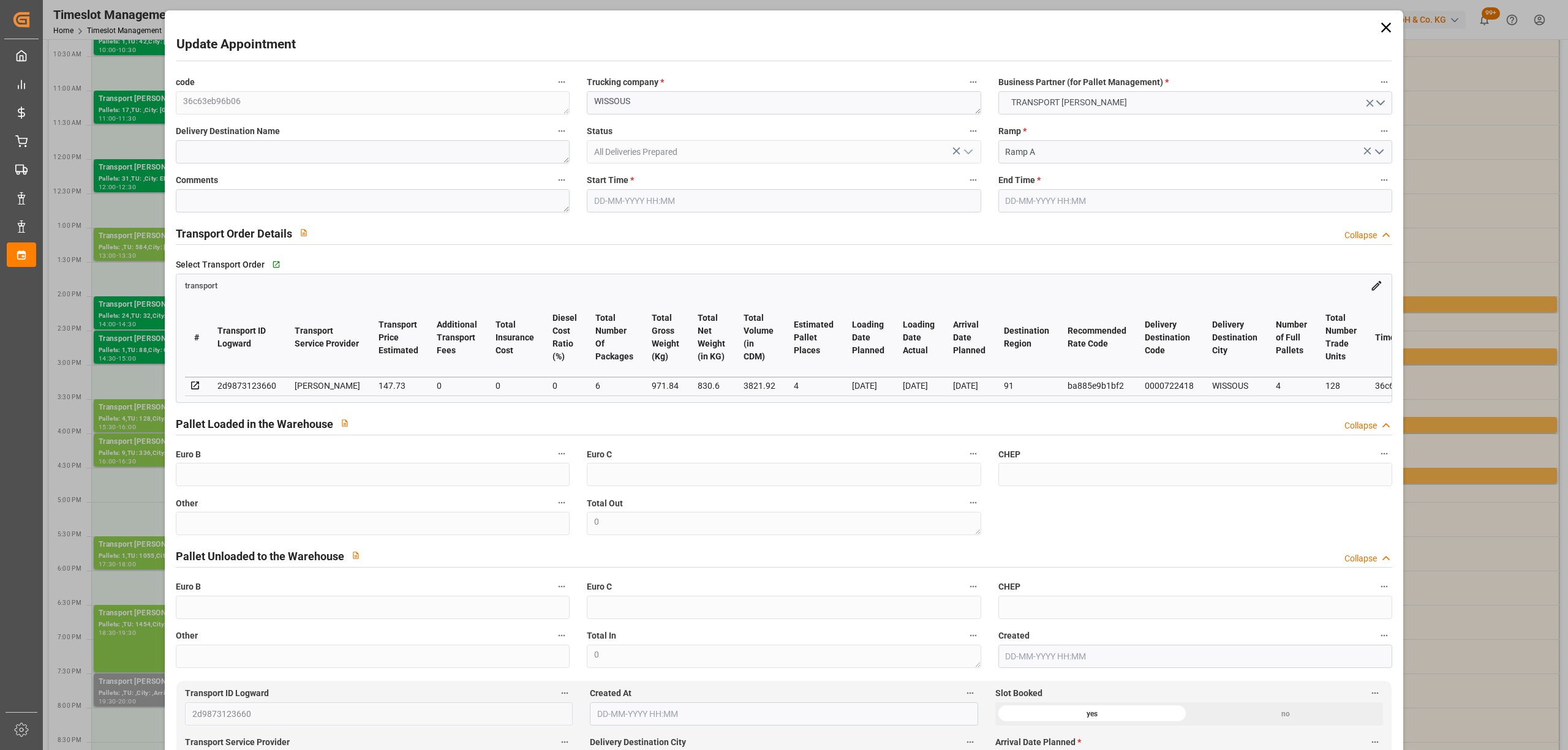
type input "3821.92"
type input "91"
type input "4"
type input "128"
type input "6"
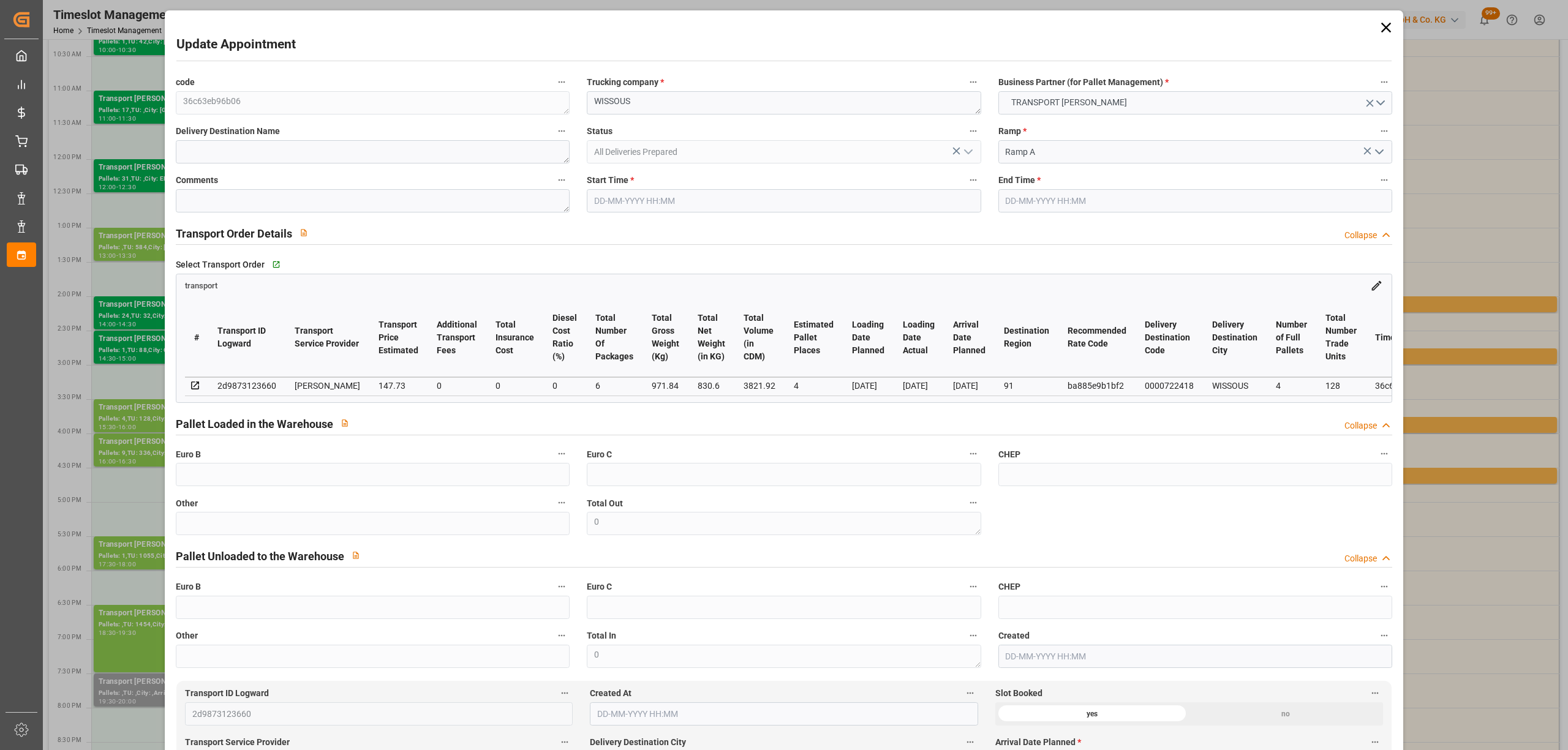
type input "101"
type input "971.84"
type input "0"
type input "4710.8598"
type input "0"
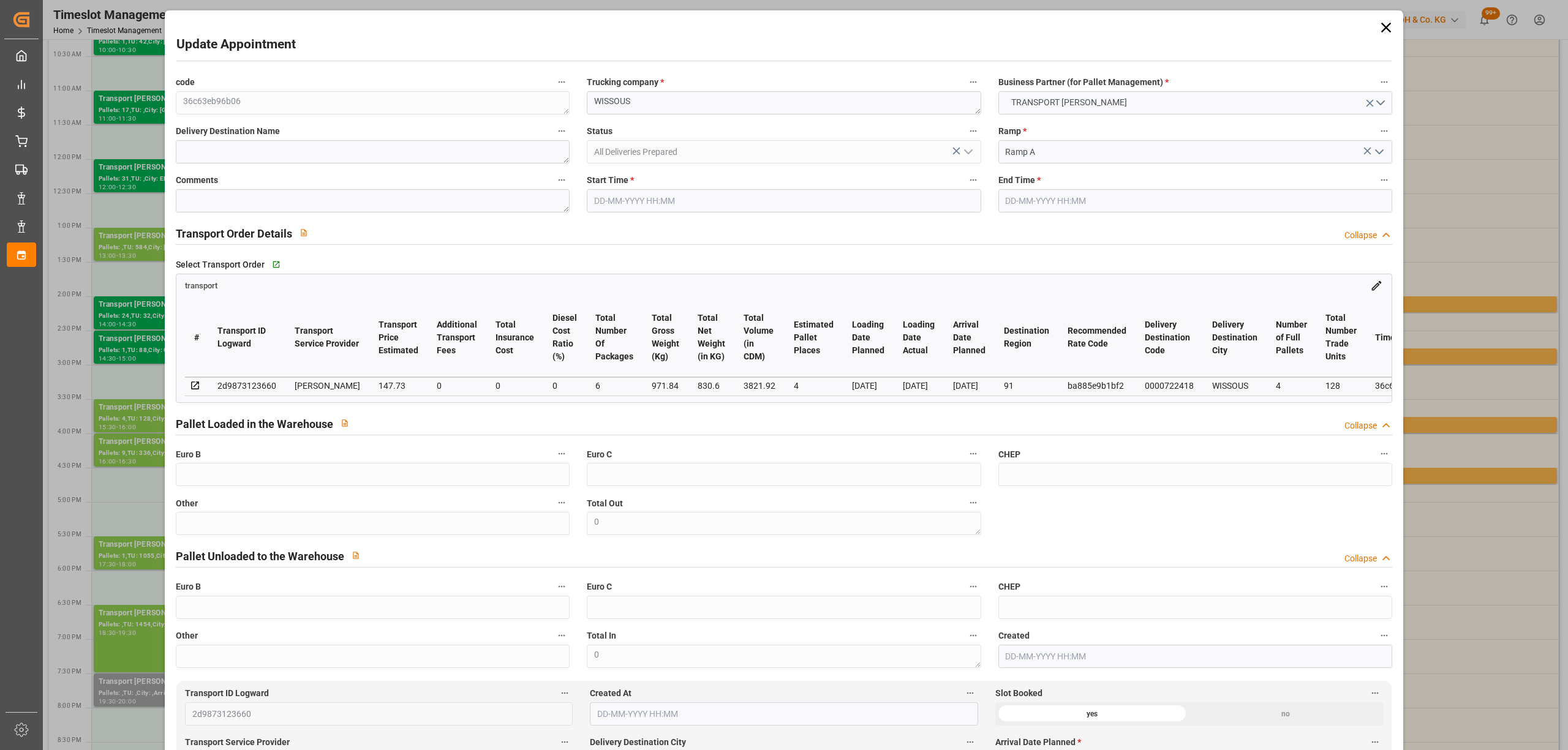
type input "0"
type input "21"
type input "35"
type input "[DATE] 15:30"
type input "[DATE] 16:00"
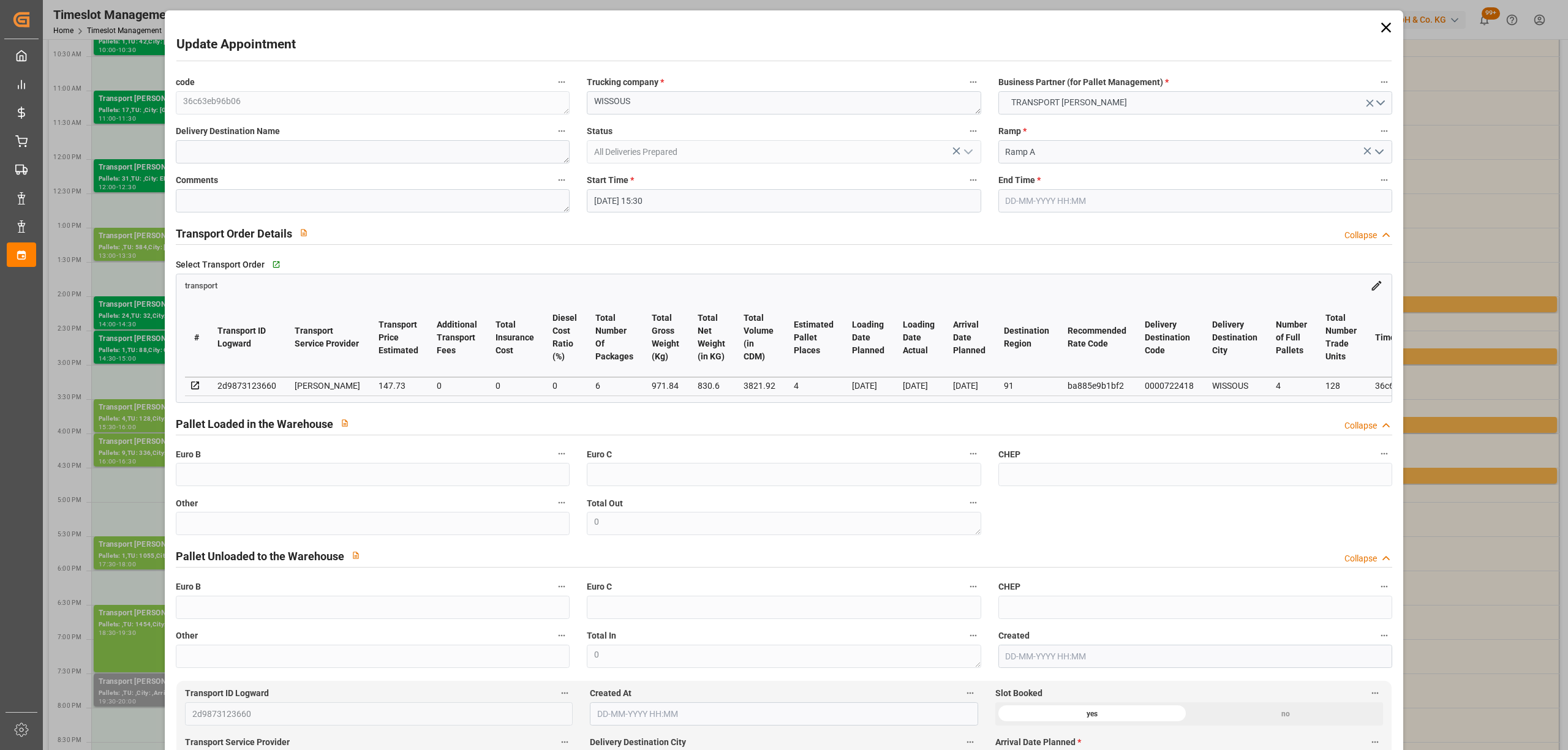
type input "[DATE] 13:51"
type input "[DATE] 12:21"
type input "[DATE]"
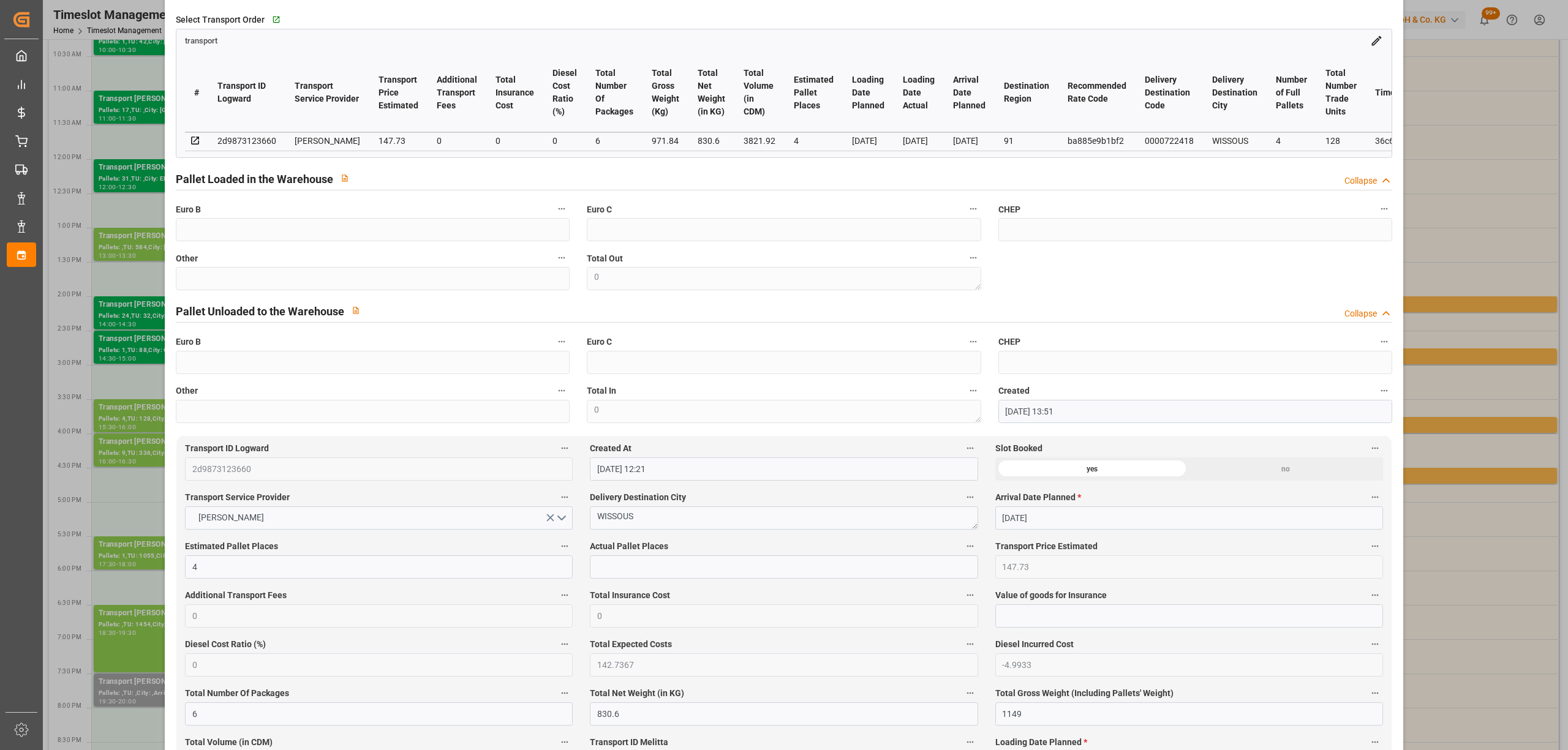
scroll to position [0, 0]
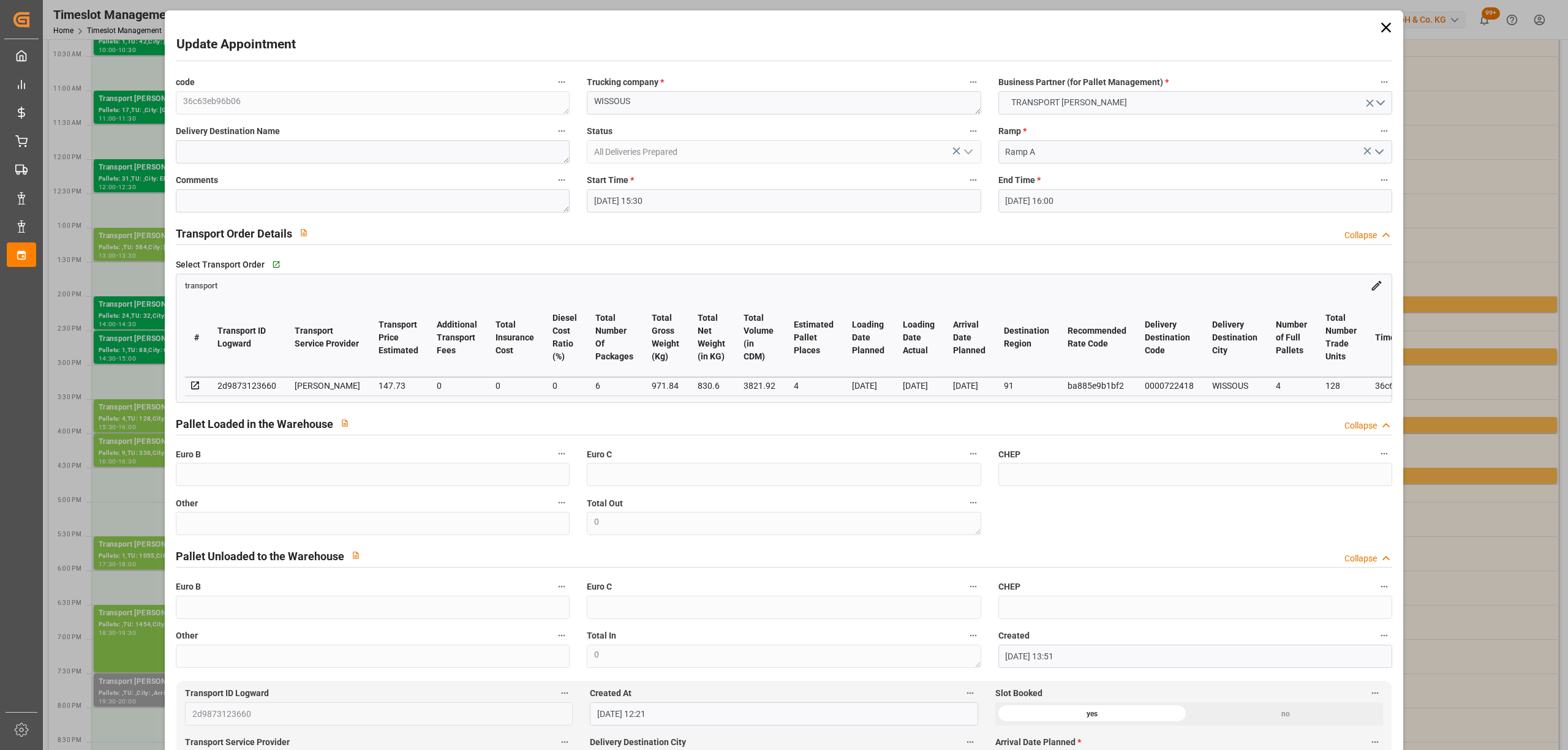
click at [1378, 25] on icon at bounding box center [1386, 28] width 17 height 17
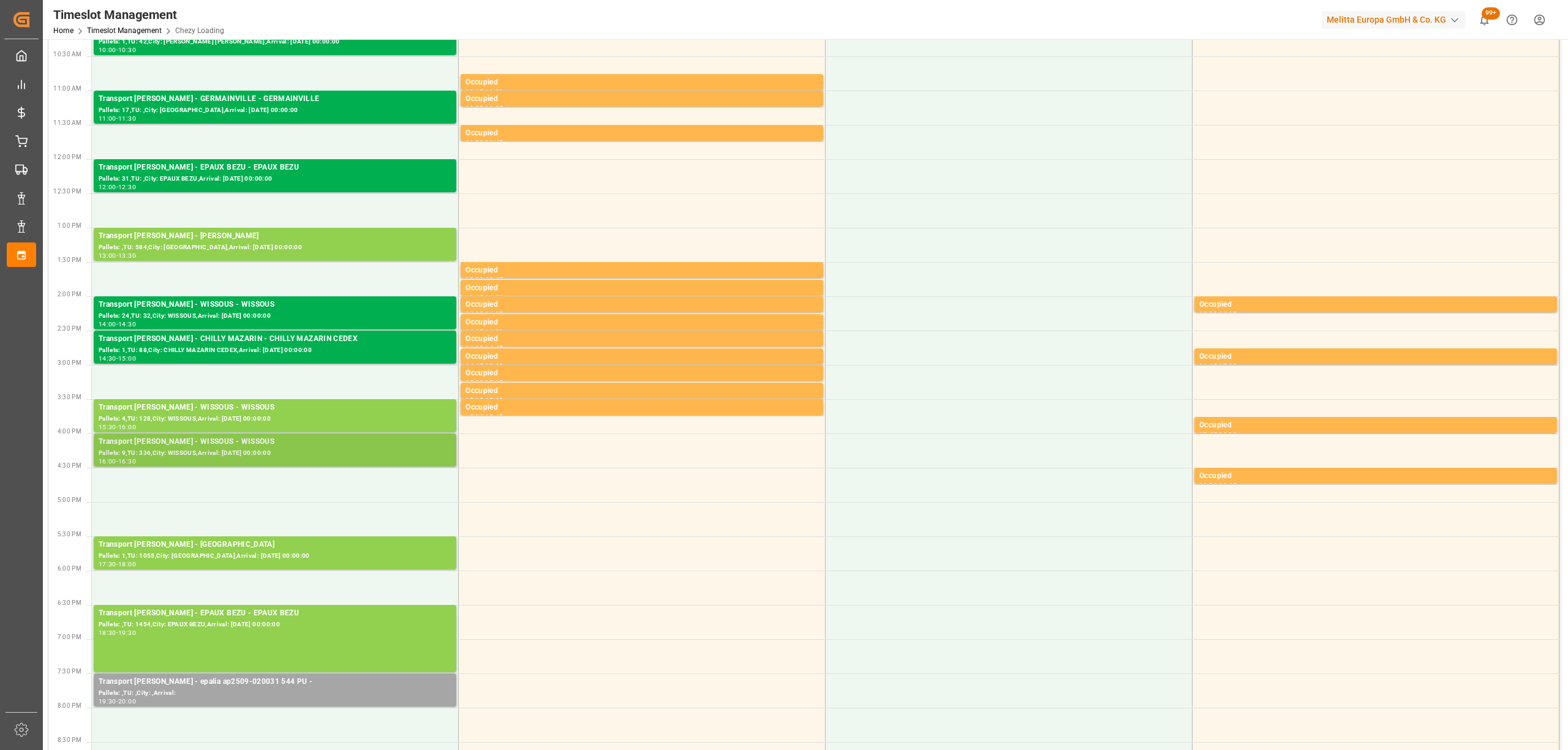
click at [274, 460] on div "16:00 - 16:30" at bounding box center [275, 462] width 353 height 6
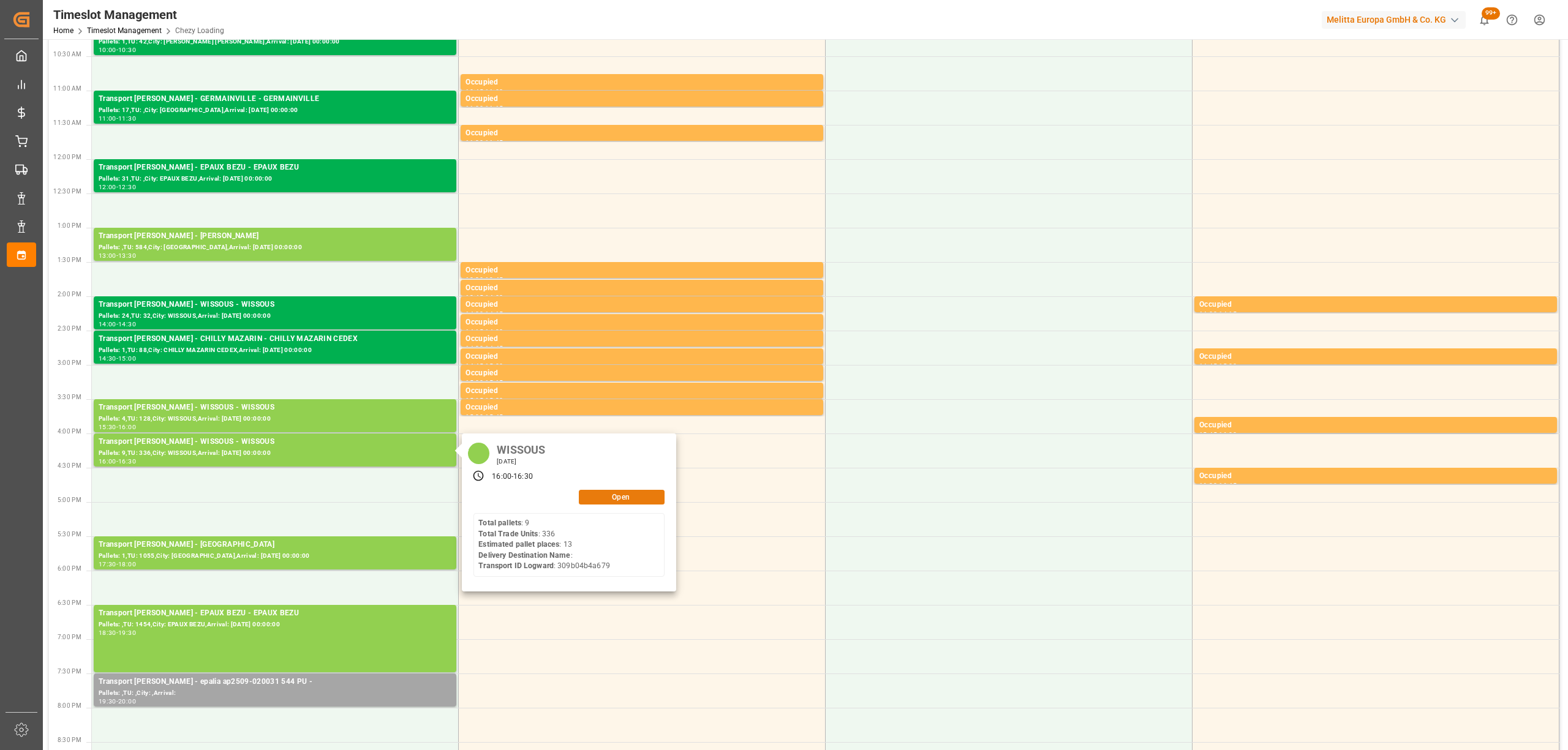
click at [631, 496] on button "Open" at bounding box center [622, 497] width 86 height 14
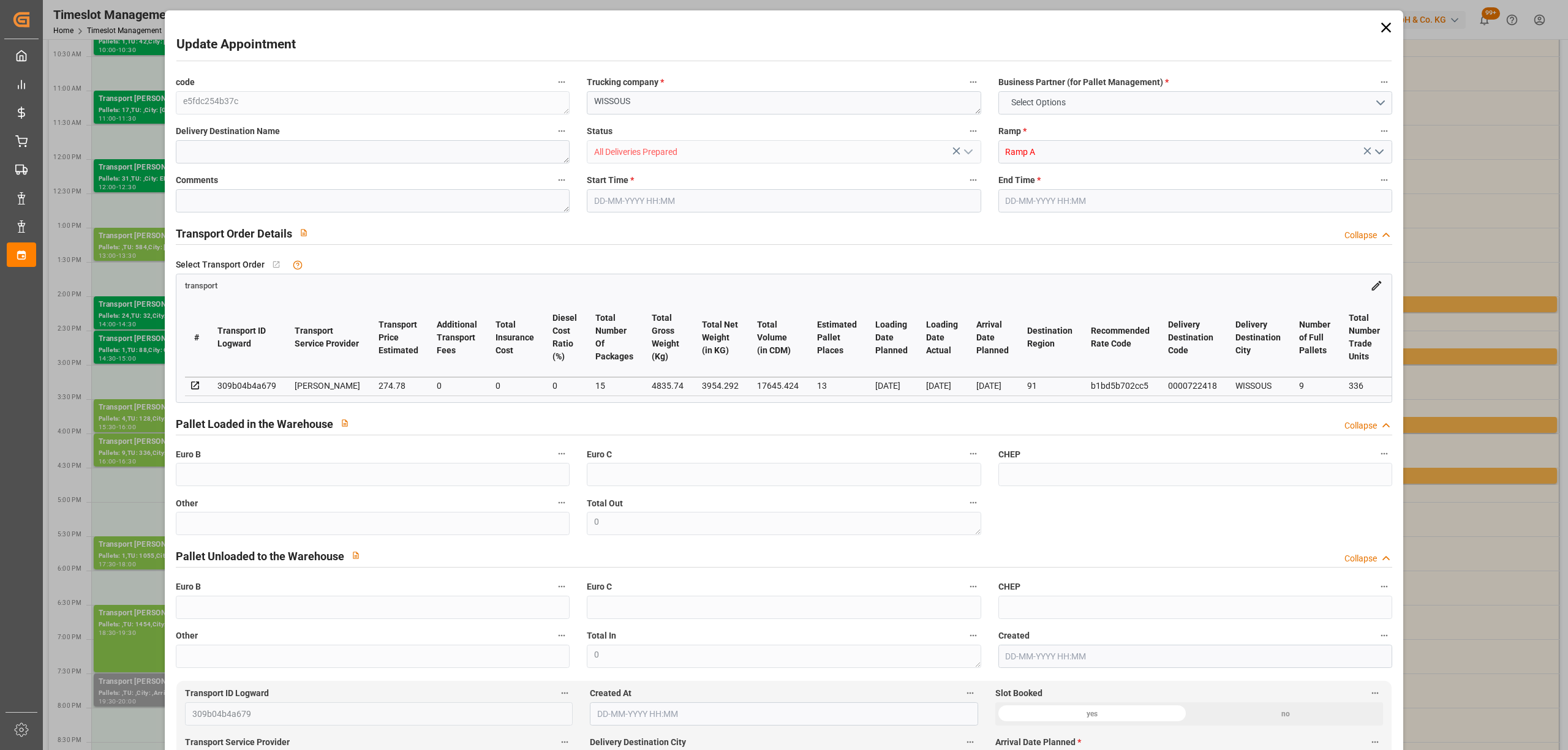
type input "13"
type input "274.78"
type input "0"
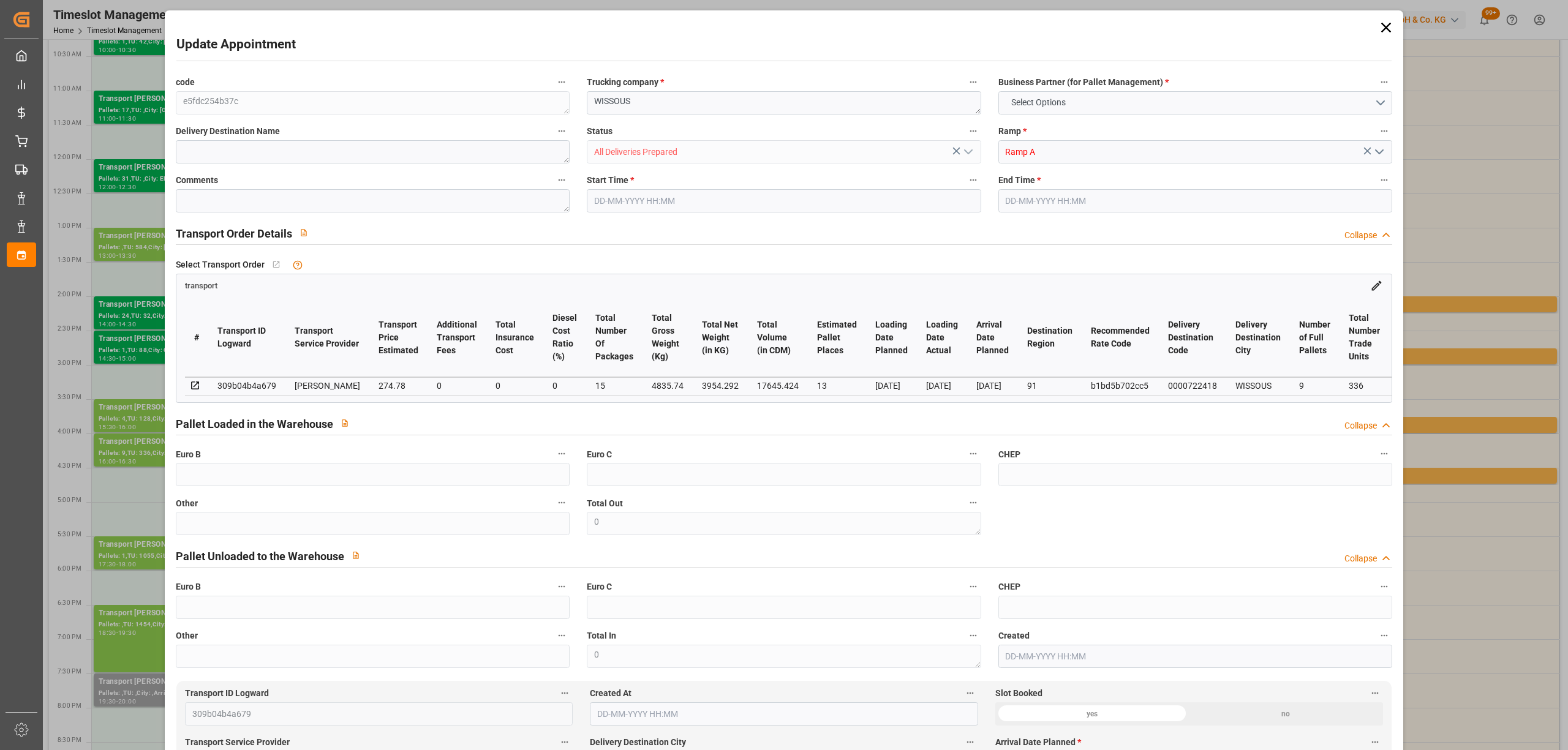
type input "265.4924"
type input "-9.2876"
type input "15"
type input "3954.292"
type input "5424.144"
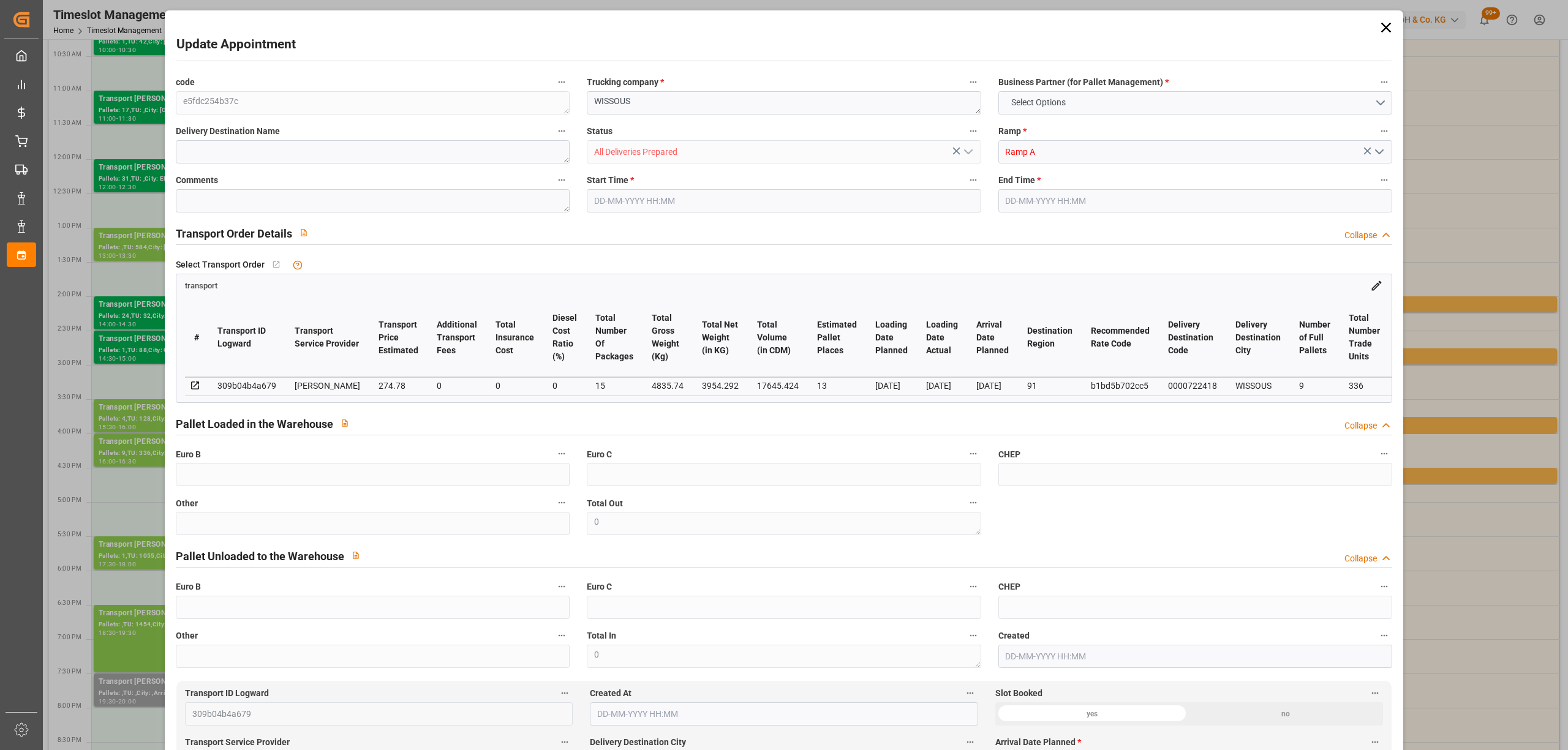
type input "17645.424"
type input "91"
type input "9"
type input "336"
type input "15"
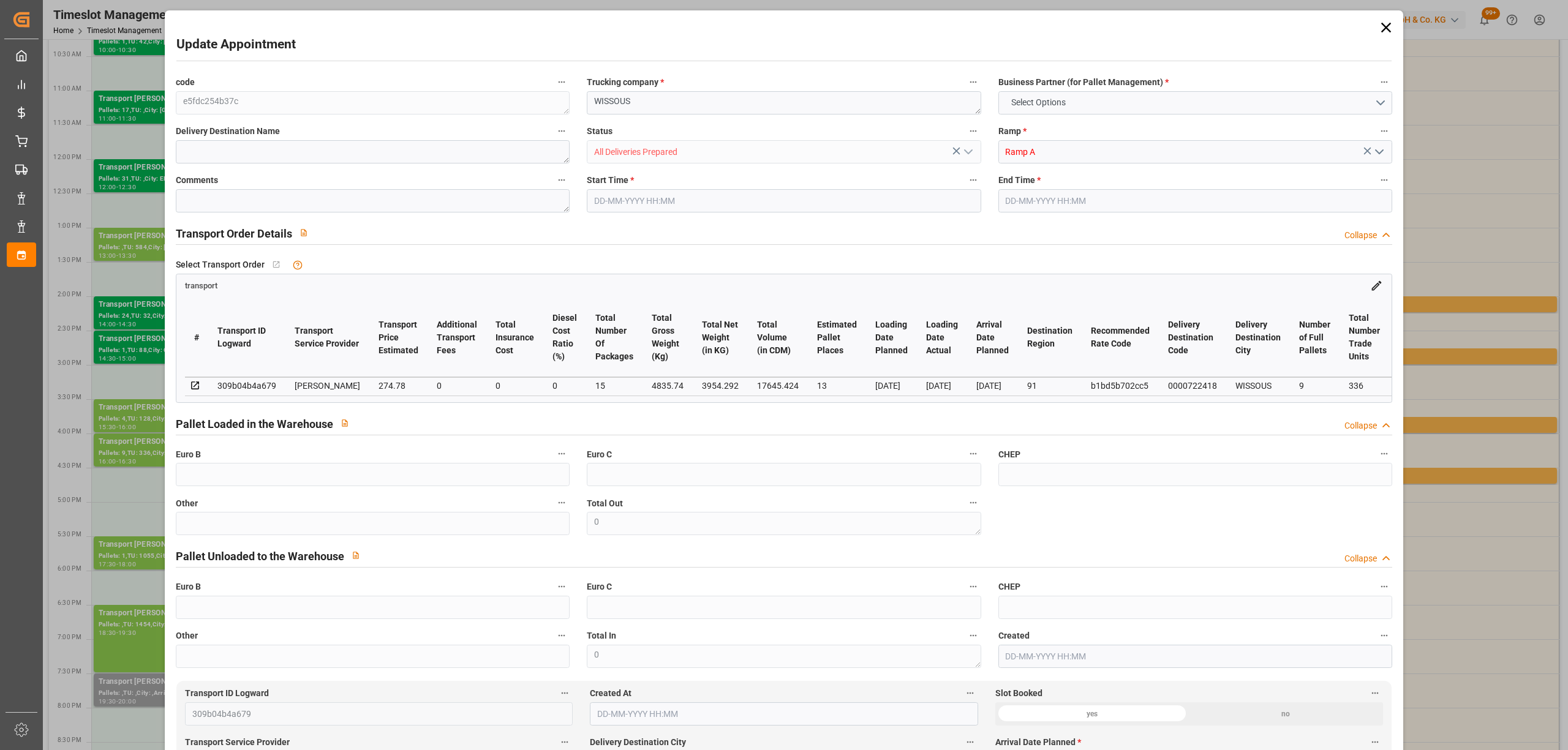
type input "101"
type input "4835.74"
type input "0"
type input "4710.8598"
type input "0"
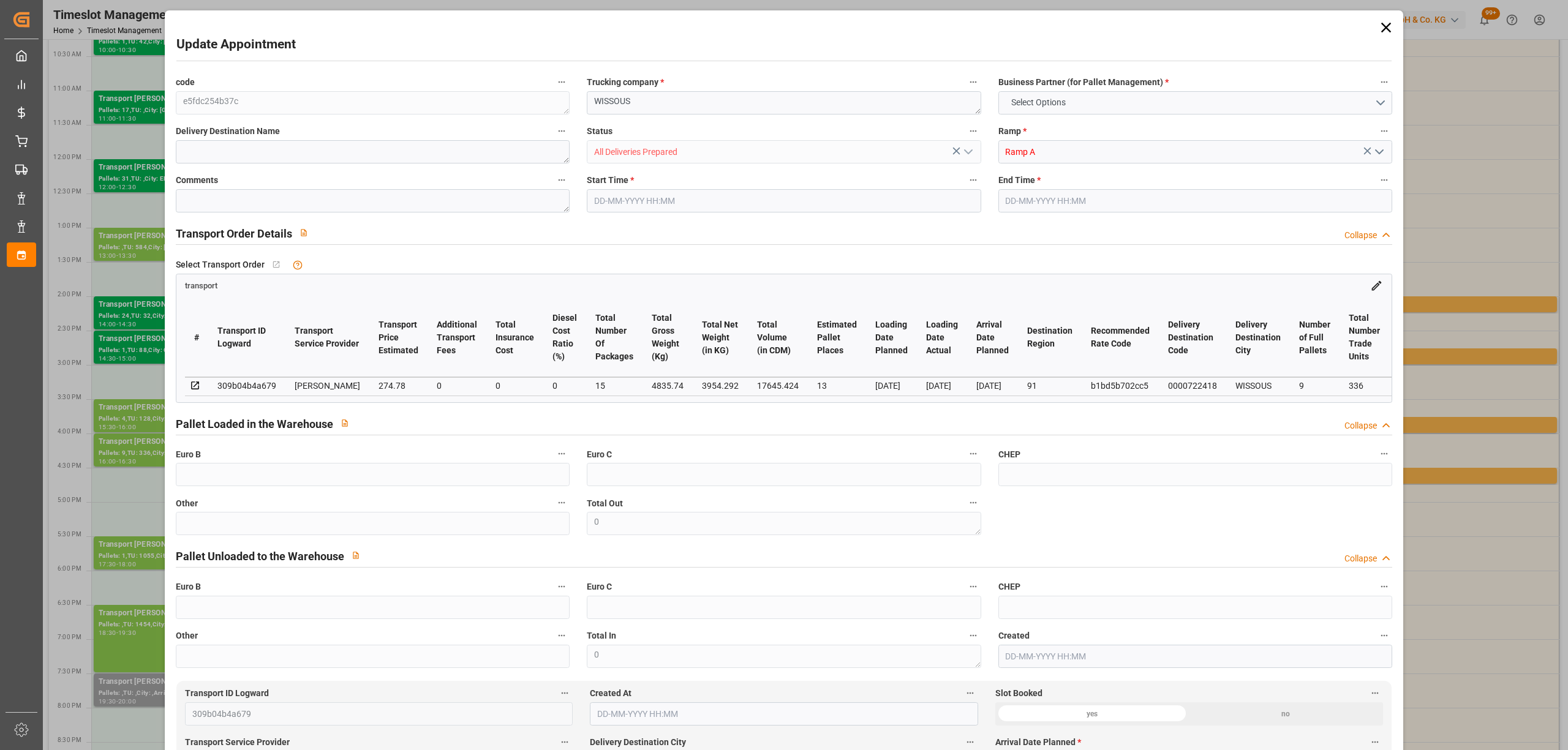
type input "0"
type input "21"
type input "35"
type input "[DATE] 16:00"
type input "[DATE] 16:30"
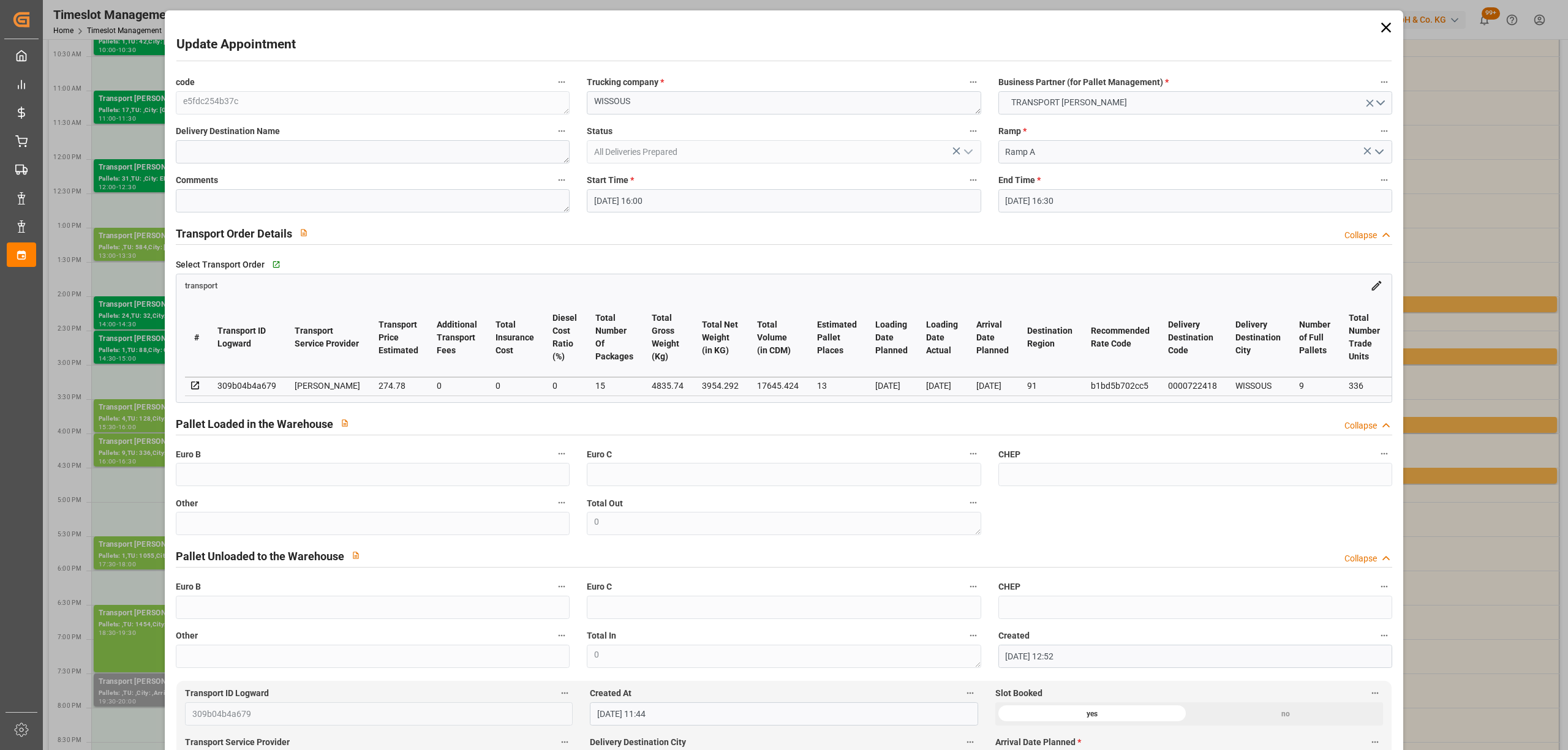
type input "[DATE] 12:52"
type input "[DATE] 11:44"
type input "[DATE]"
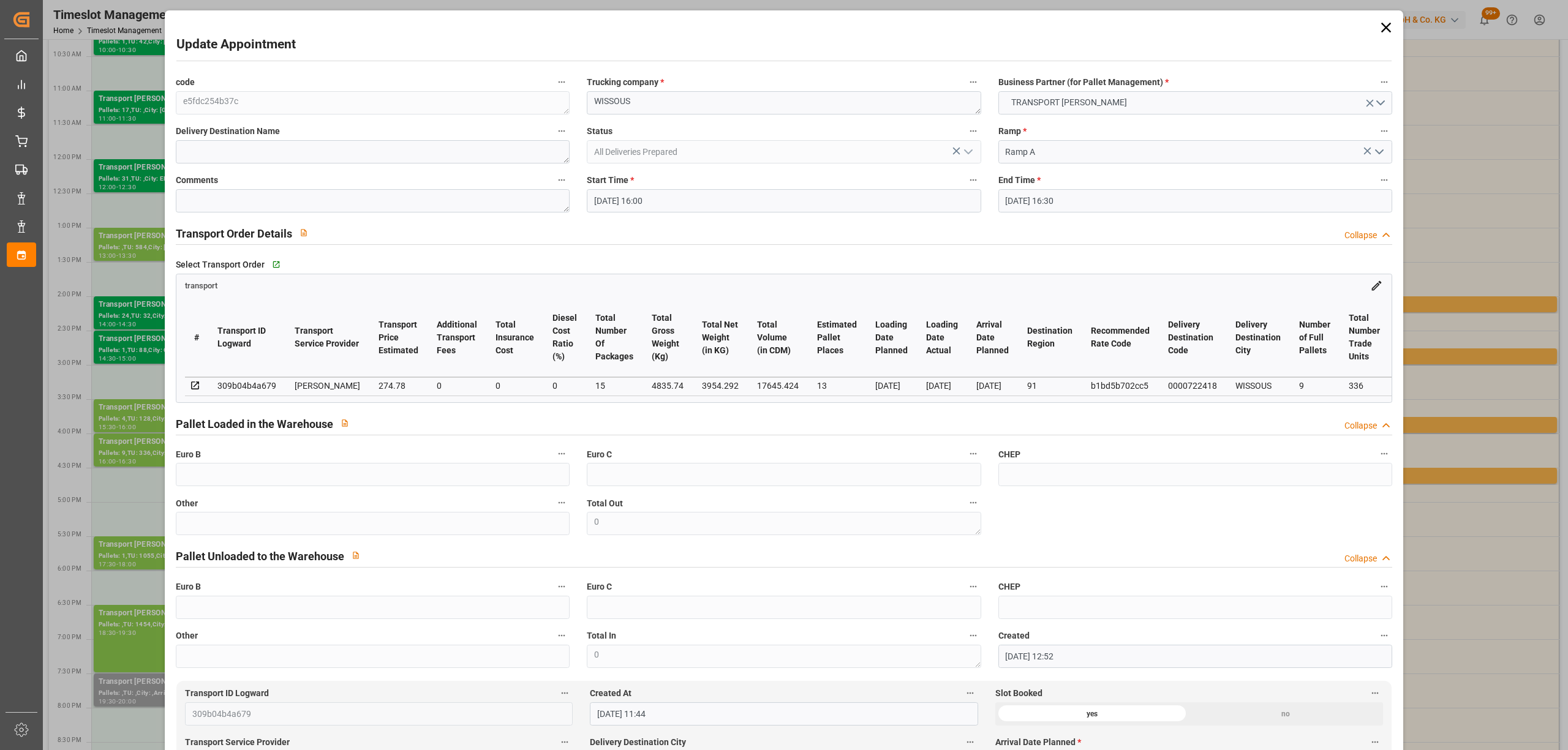
click at [1380, 19] on icon at bounding box center [1386, 28] width 17 height 17
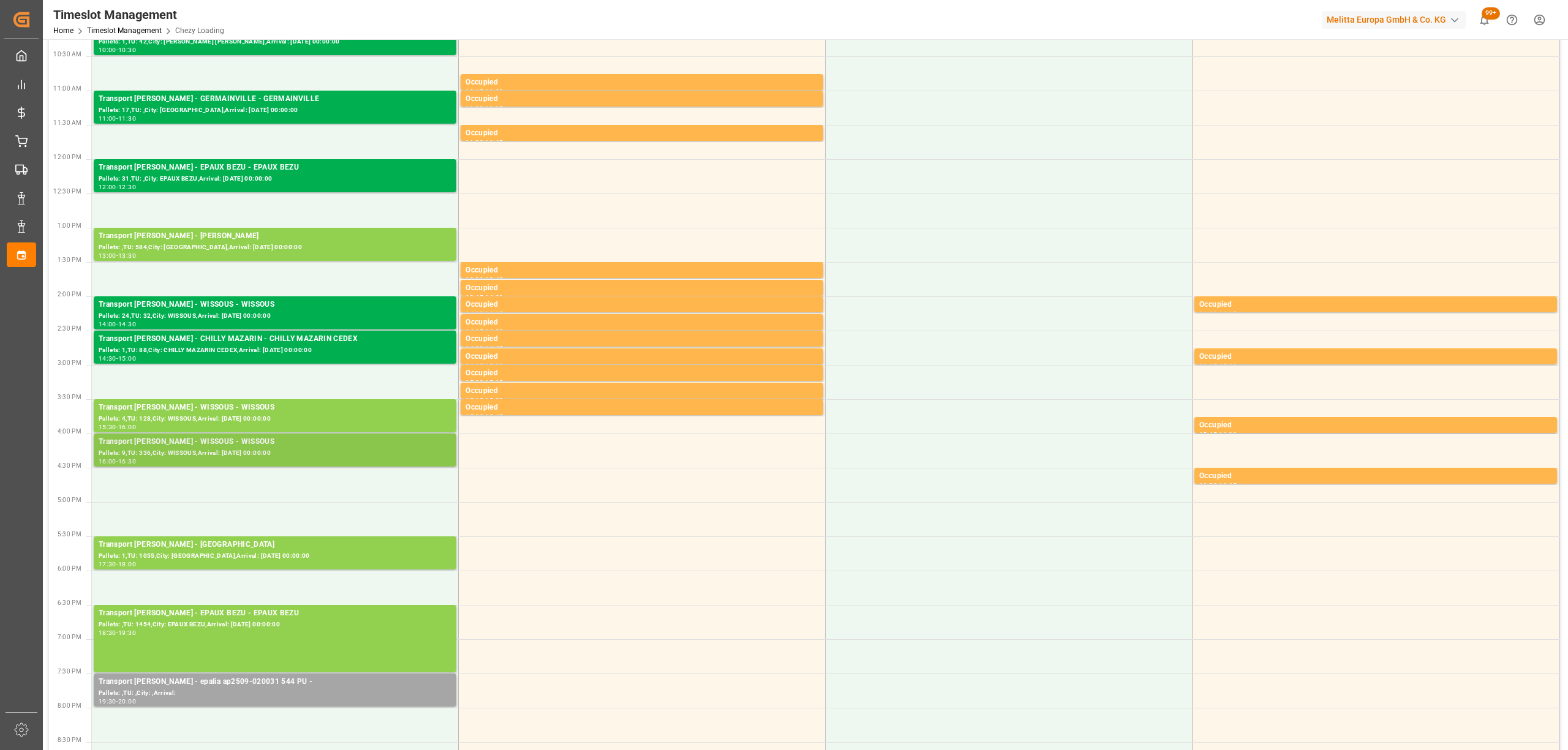
click at [281, 437] on div "Transport [PERSON_NAME] - WISSOUS - WISSOUS" at bounding box center [275, 441] width 353 height 12
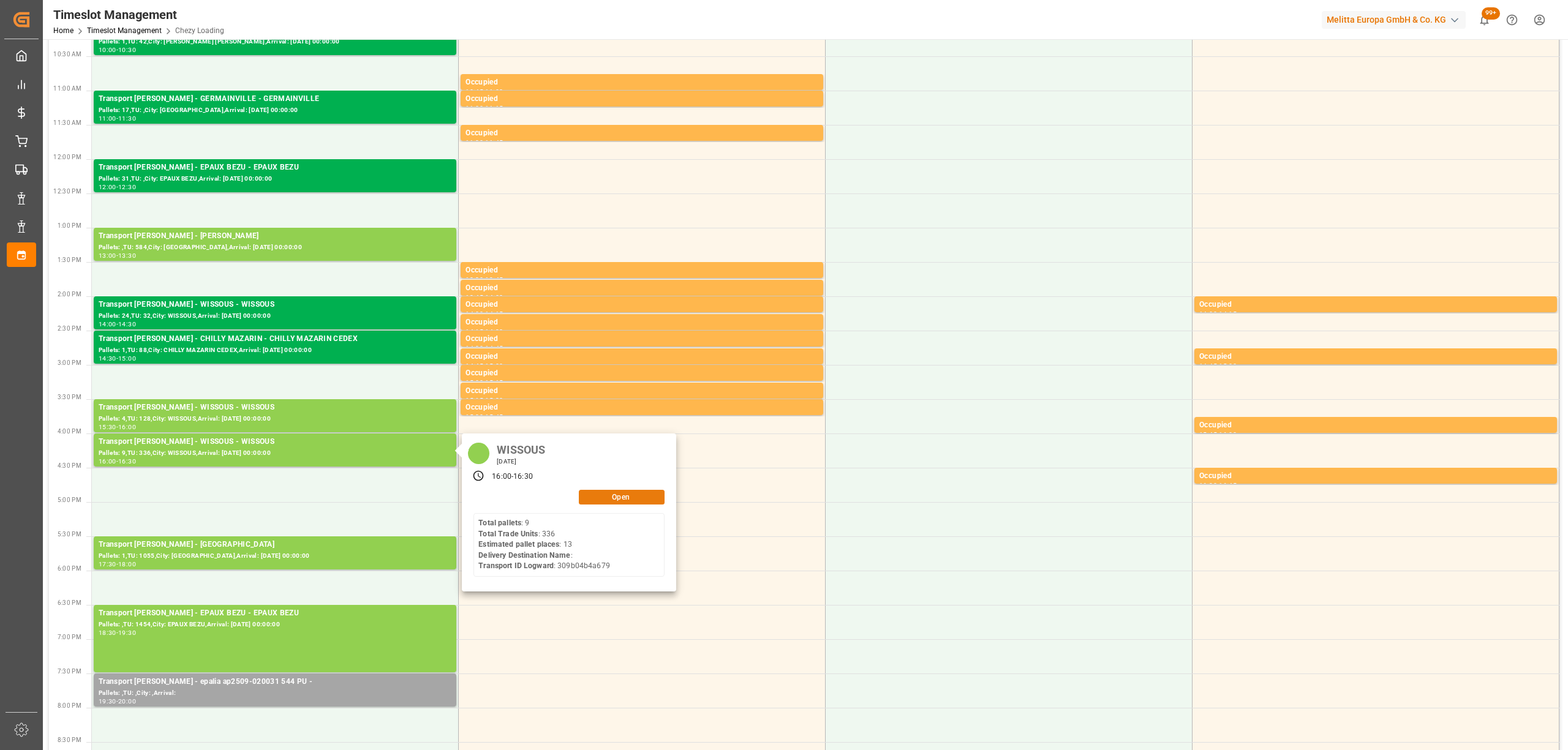
click at [638, 500] on button "Open" at bounding box center [622, 497] width 86 height 14
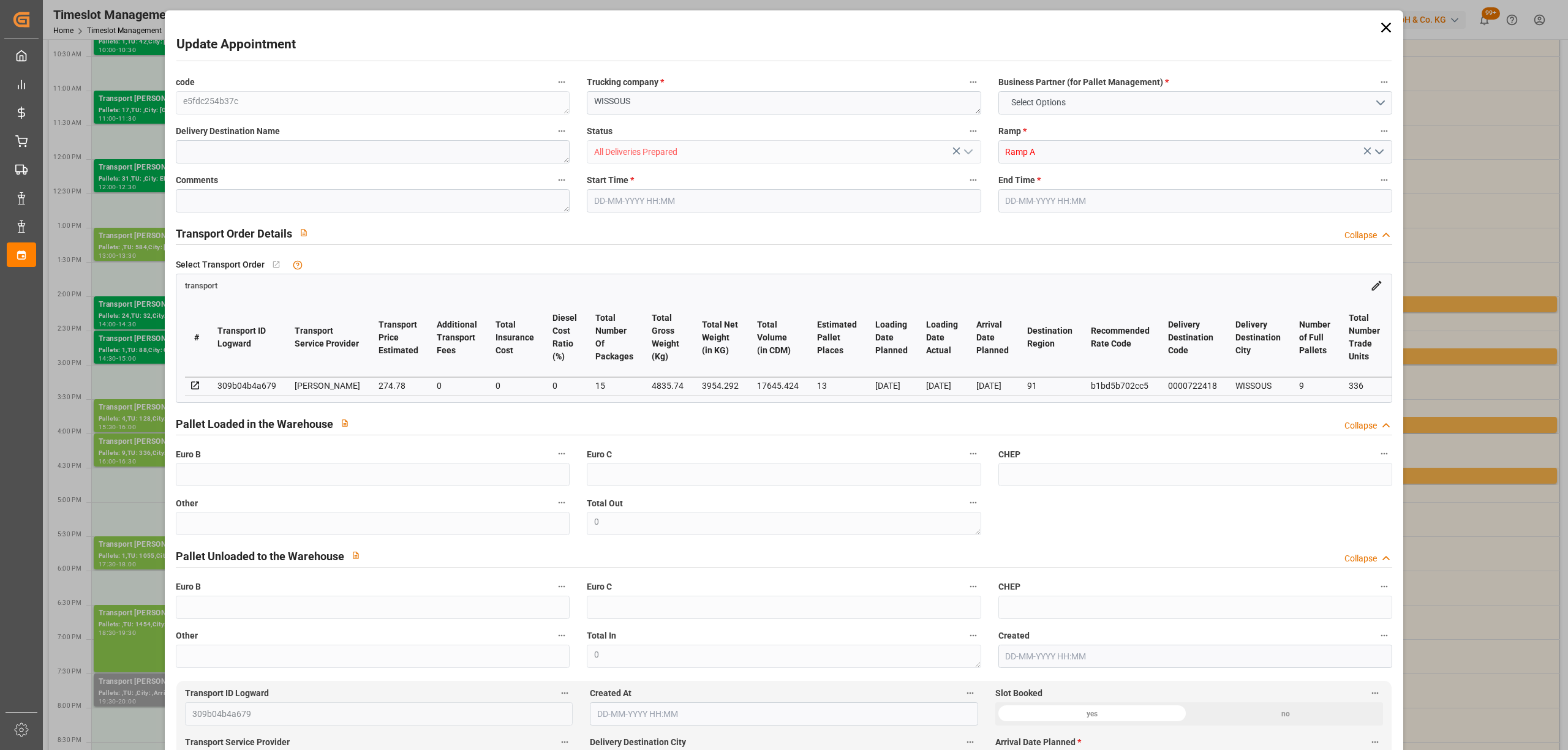
type input "13"
type input "274.78"
type input "0"
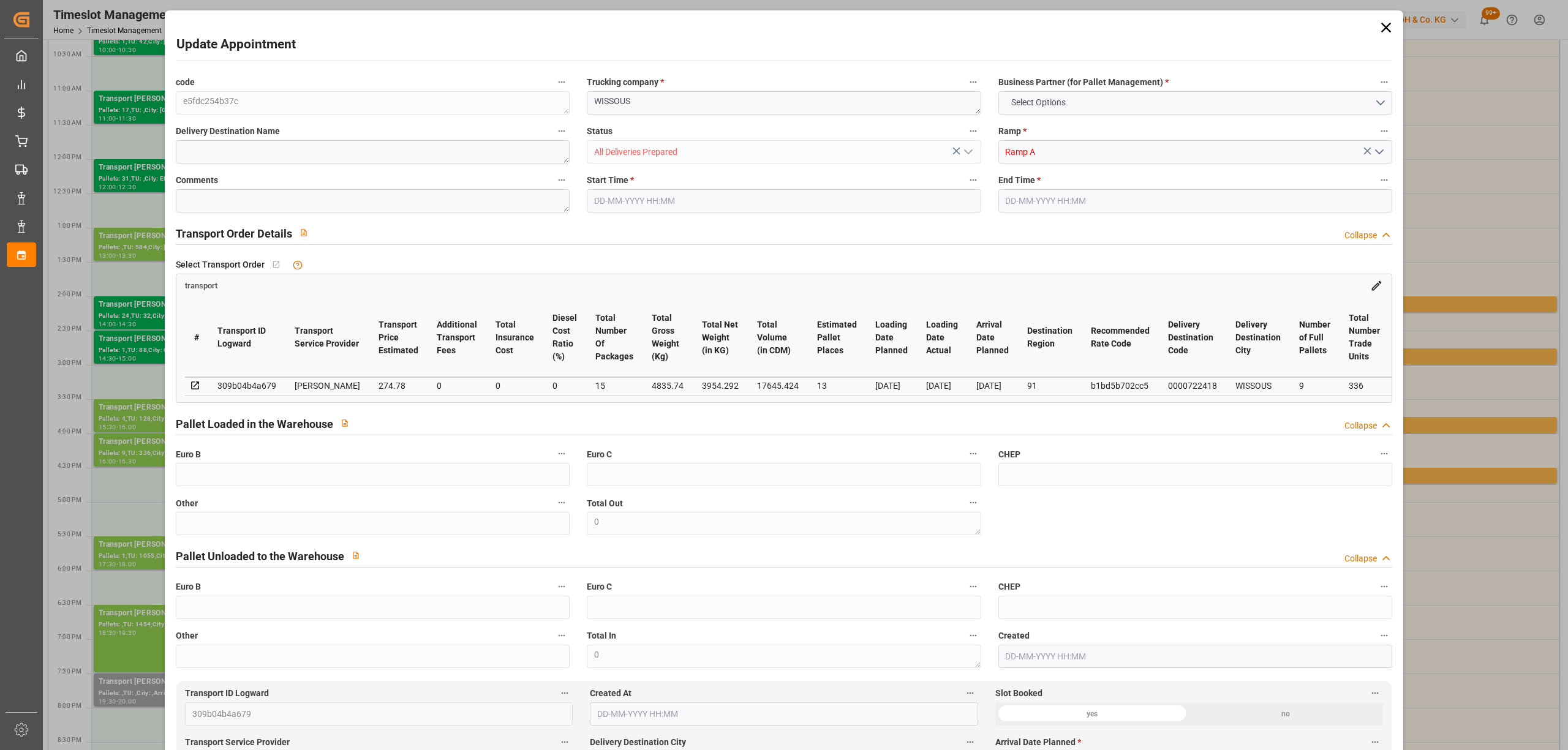
type input "265.4924"
type input "-9.2876"
type input "15"
type input "3954.292"
type input "5424.144"
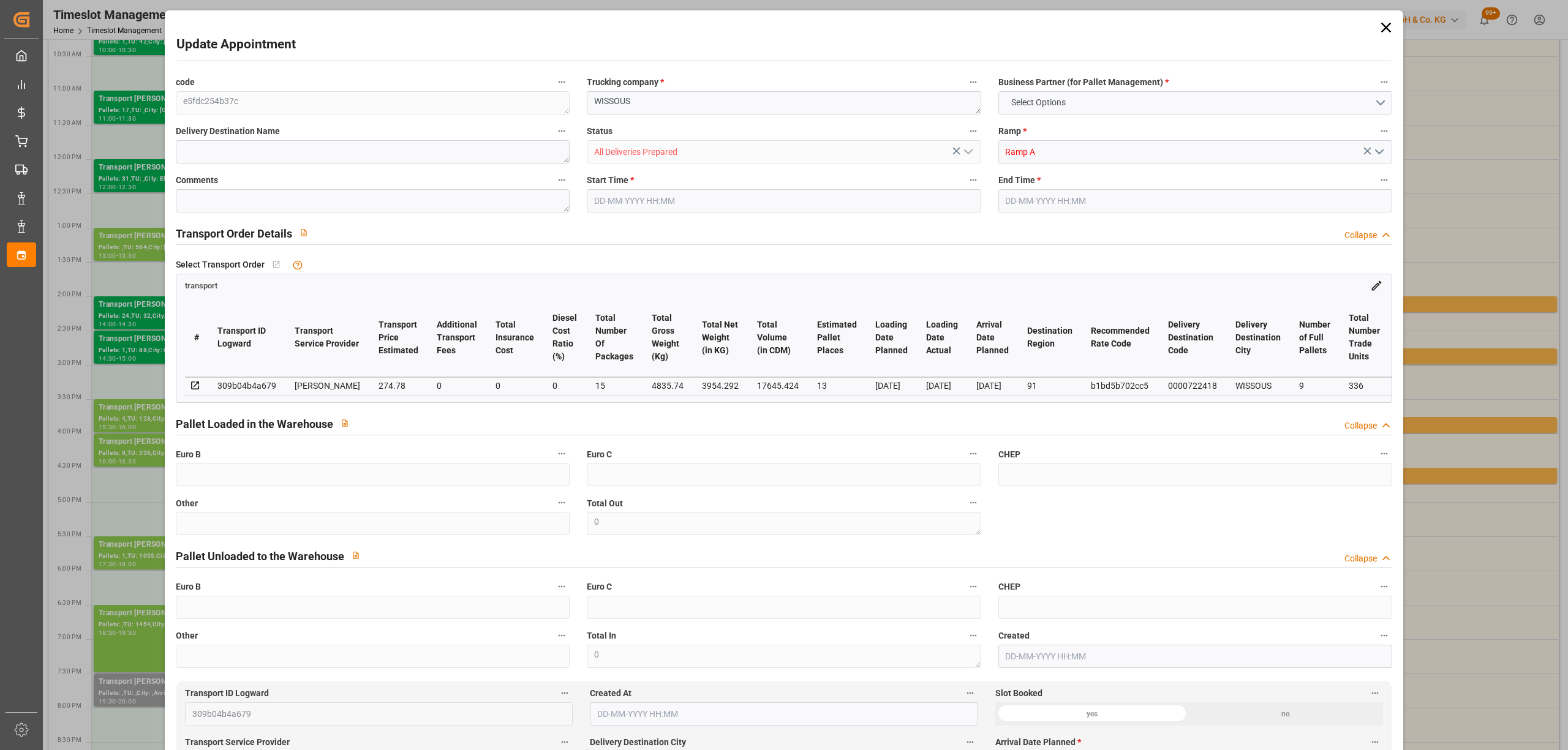
type input "17645.424"
type input "91"
type input "9"
type input "336"
type input "15"
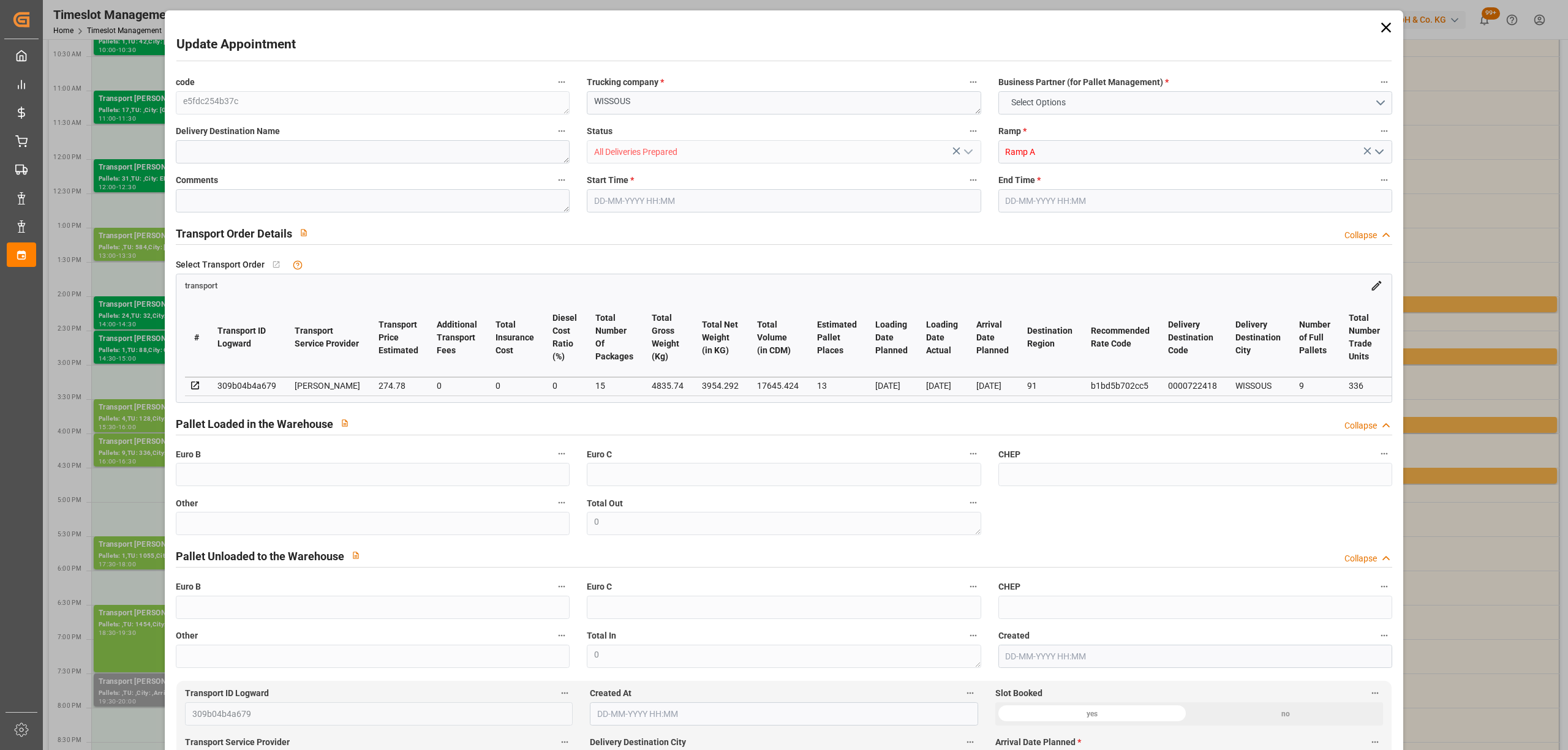
type input "101"
type input "4835.74"
type input "0"
type input "4710.8598"
type input "0"
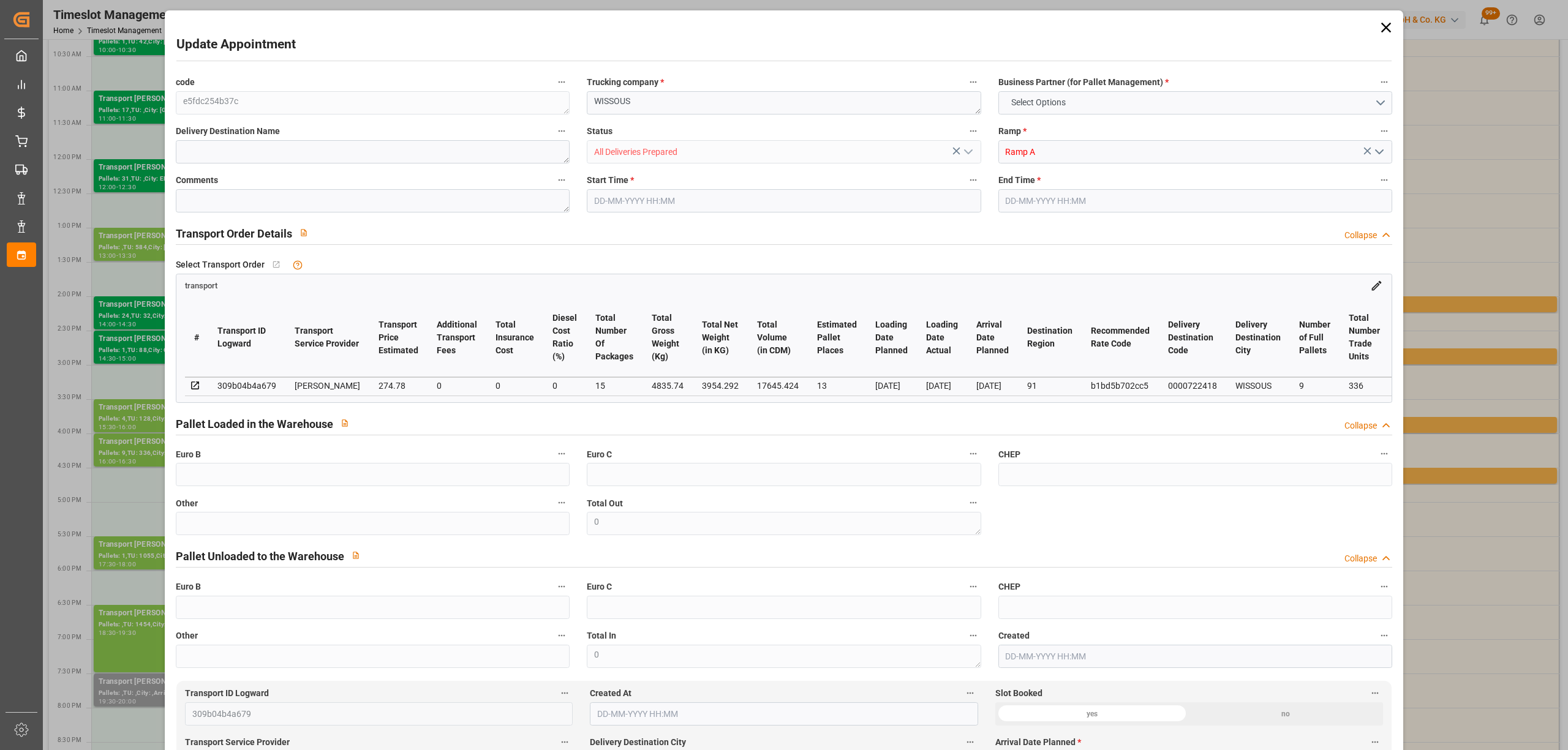
type input "0"
type input "21"
type input "35"
type input "[DATE] 16:00"
type input "[DATE] 16:30"
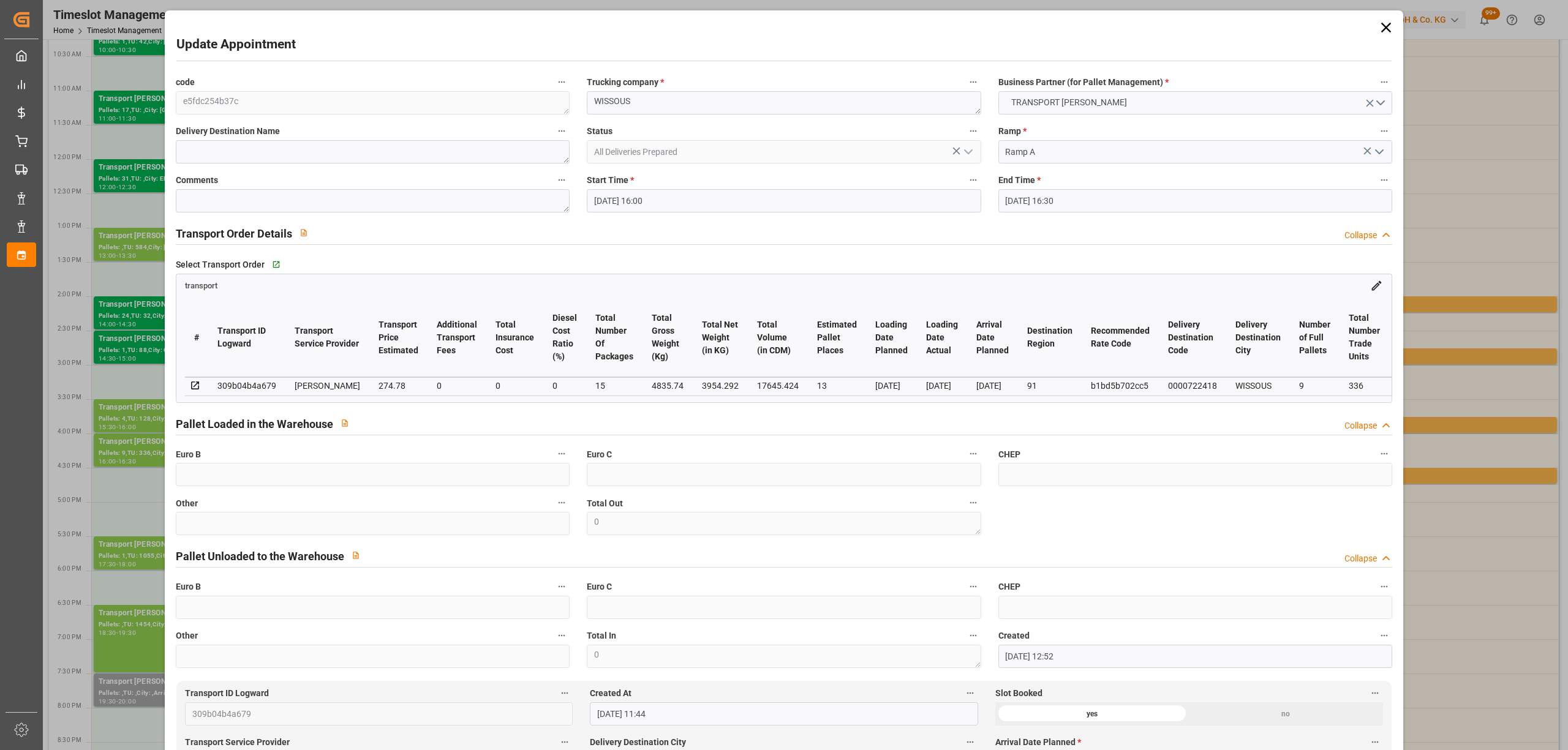
type input "[DATE] 12:52"
type input "[DATE] 11:44"
type input "[DATE]"
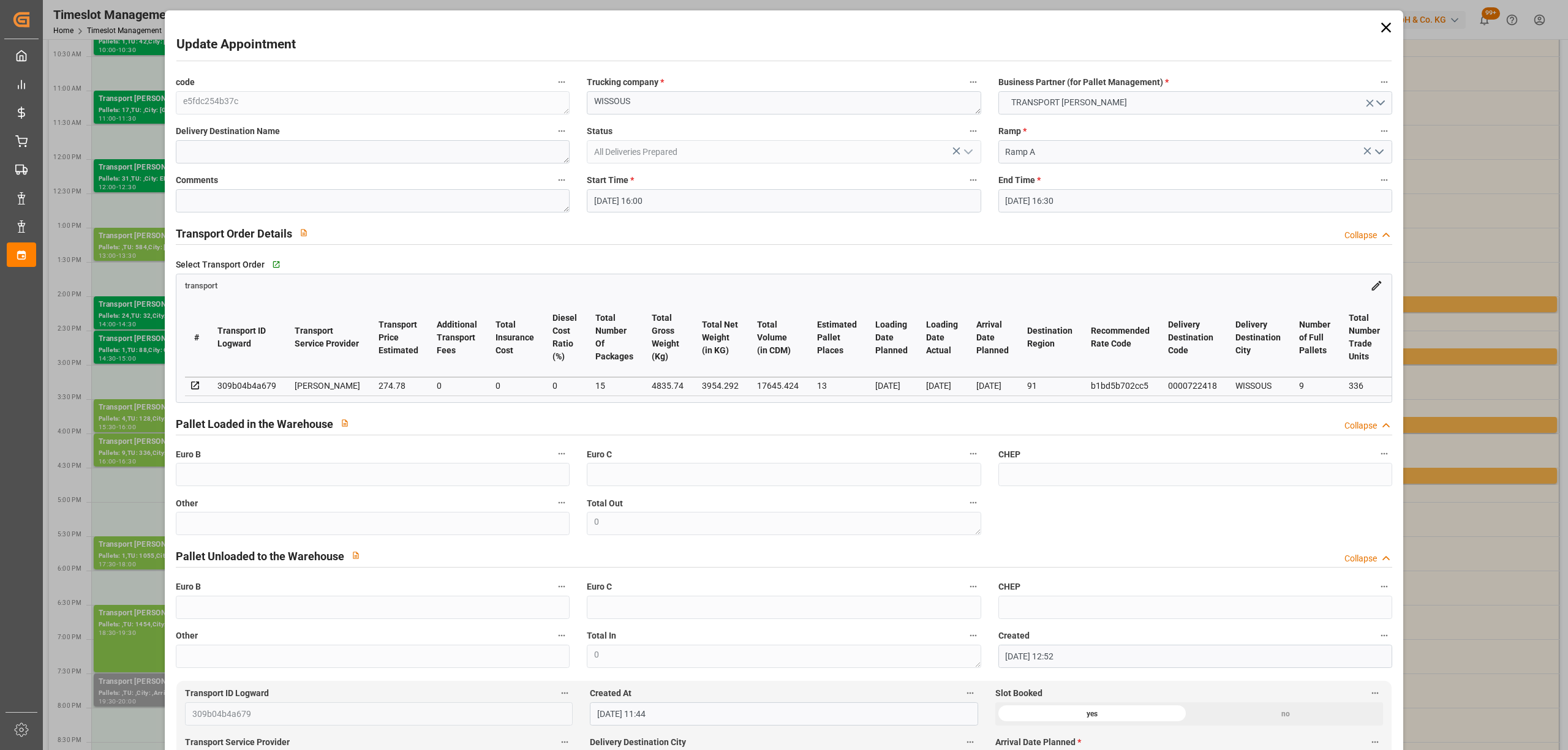
click at [1390, 31] on icon at bounding box center [1386, 28] width 17 height 17
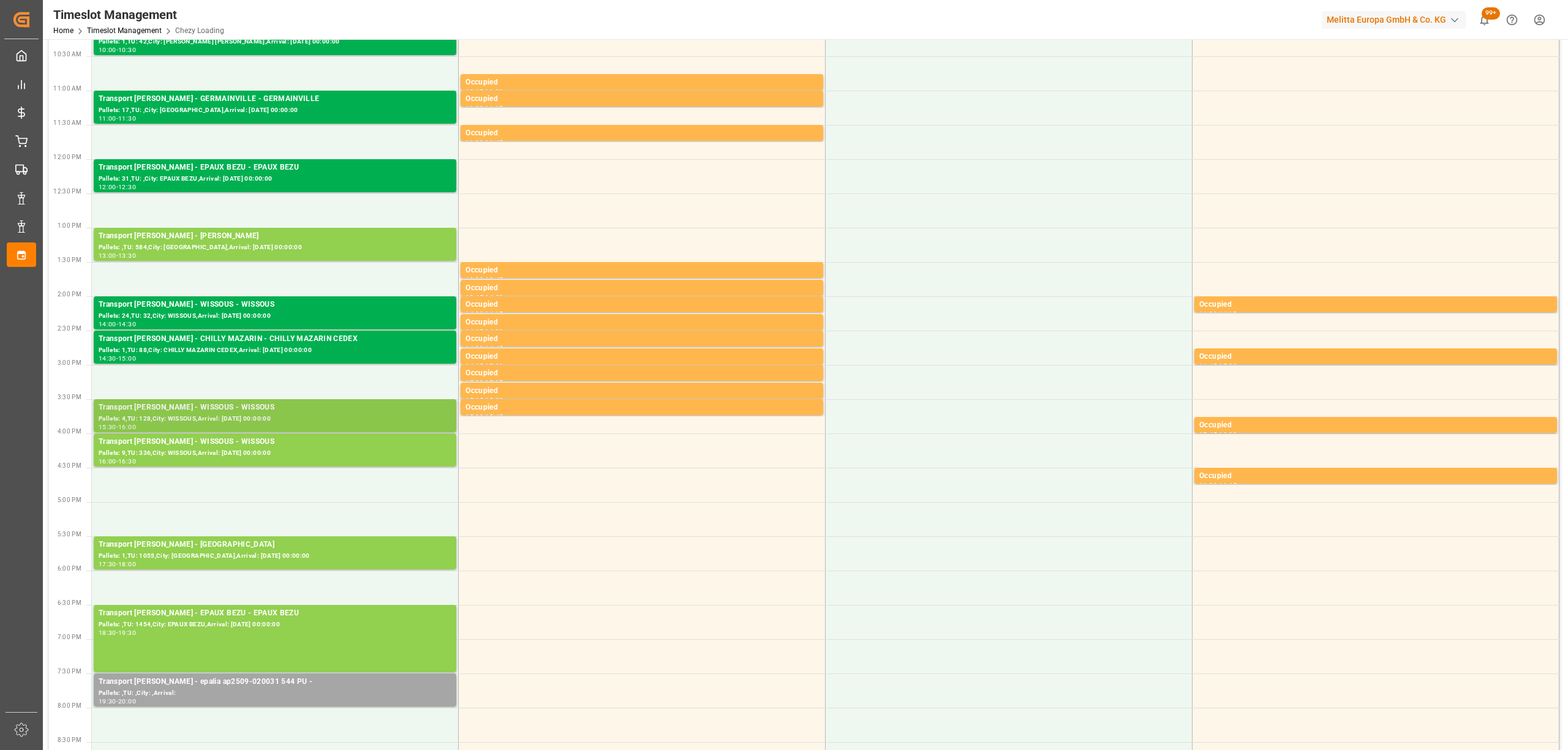
click at [278, 410] on div "Transport [PERSON_NAME] - WISSOUS - WISSOUS" at bounding box center [275, 407] width 353 height 12
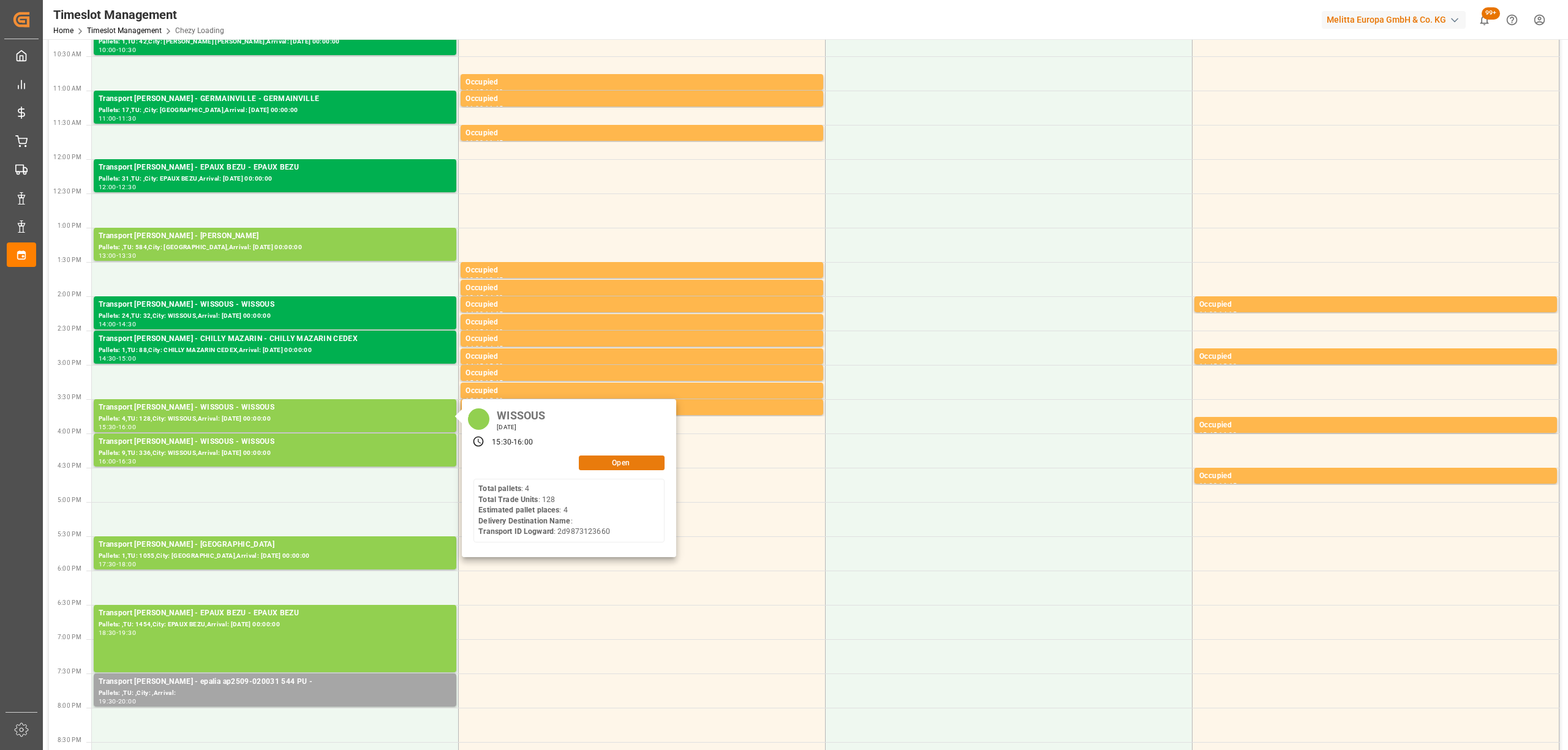
click at [610, 459] on button "Open" at bounding box center [622, 463] width 86 height 14
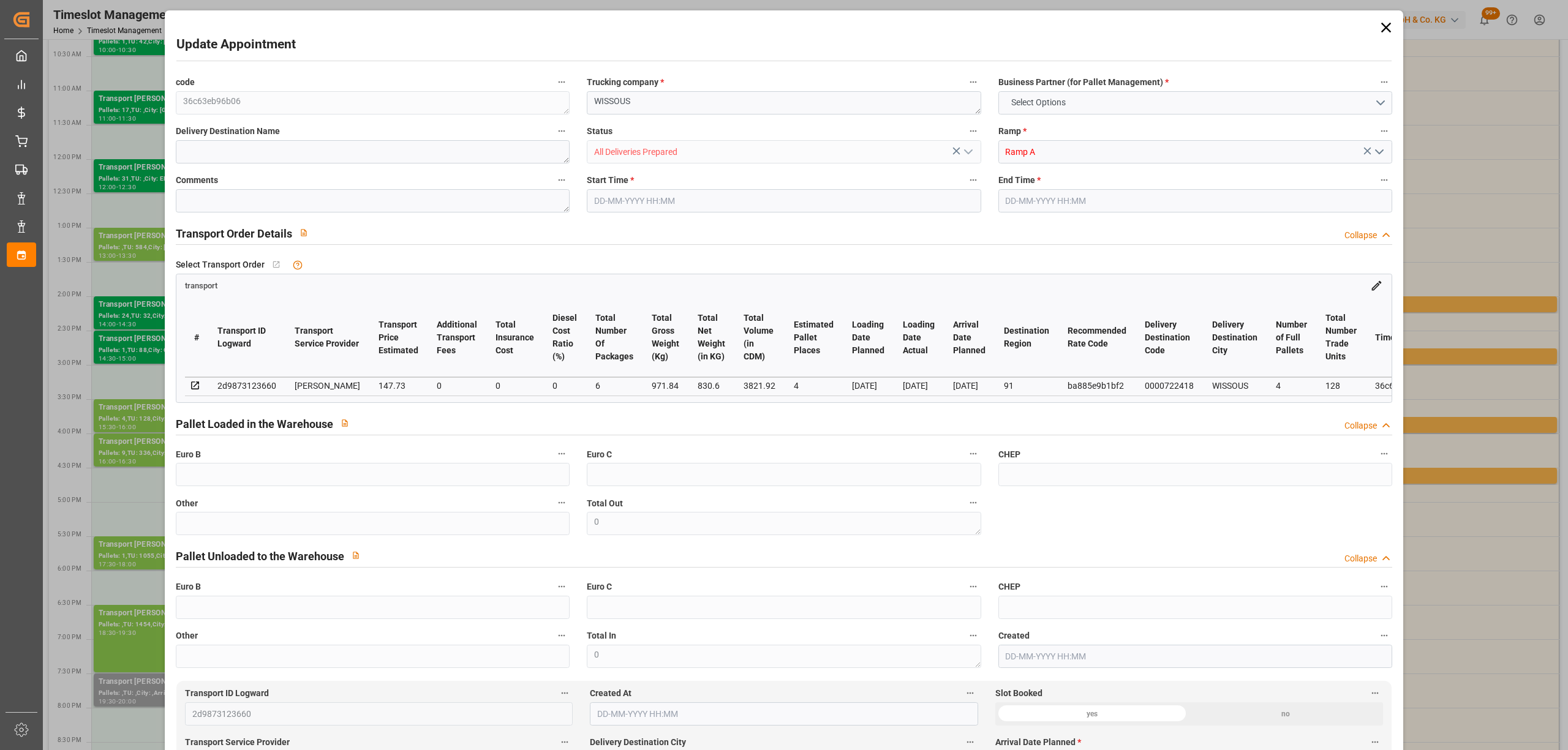
type input "4"
type input "147.73"
type input "0"
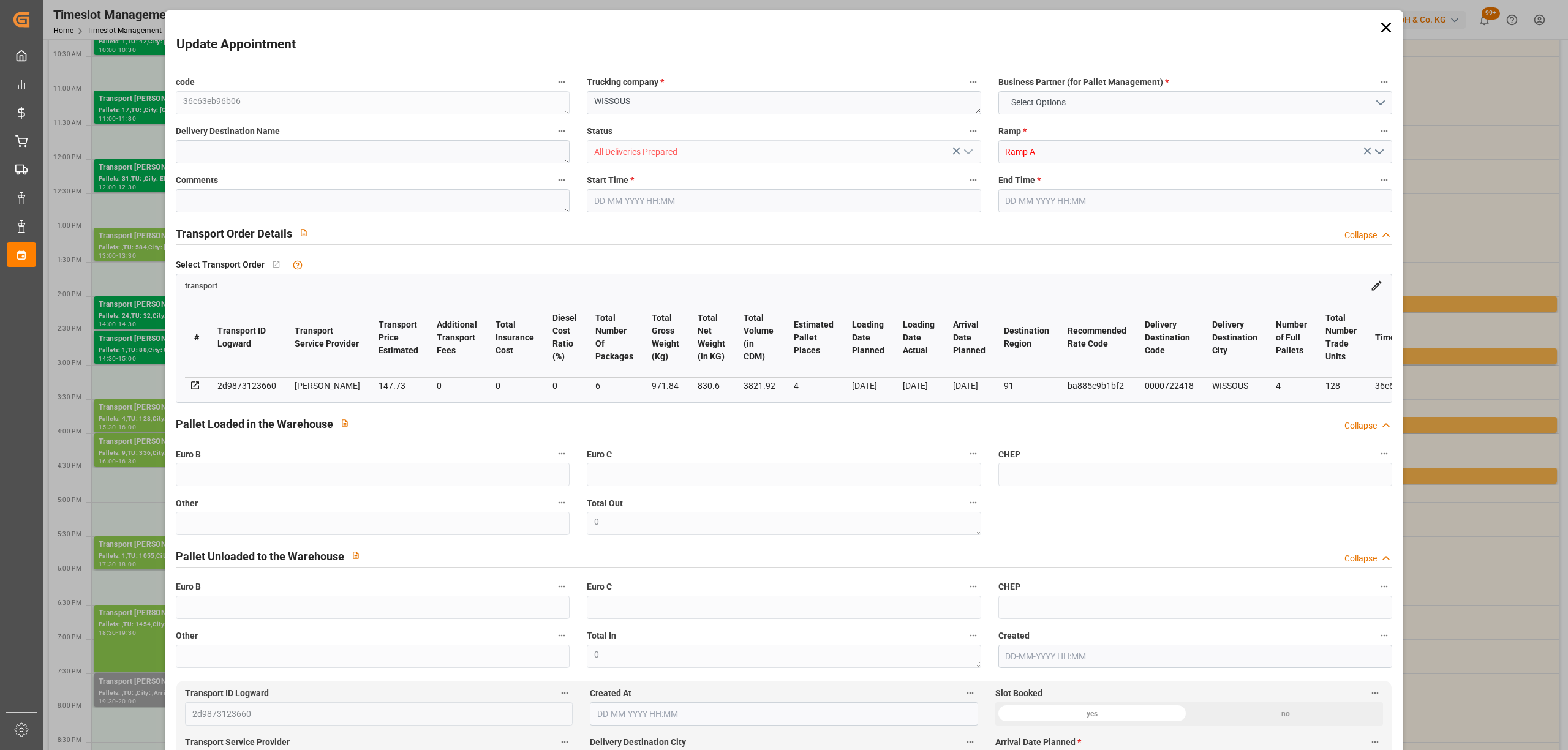
type input "142.7367"
type input "-4.9933"
type input "6"
type input "830.6"
type input "1149"
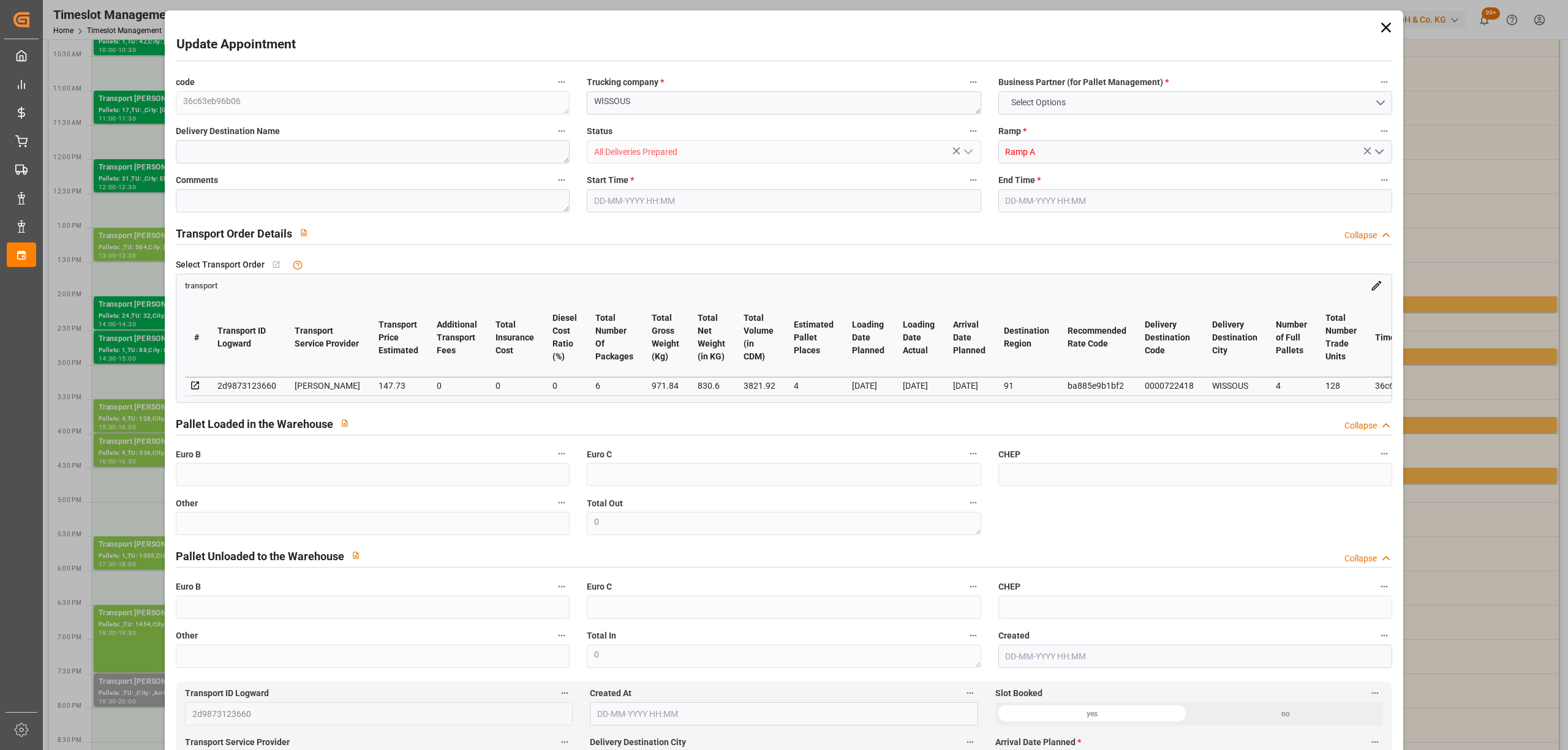
type input "3821.92"
type input "91"
type input "4"
type input "128"
type input "6"
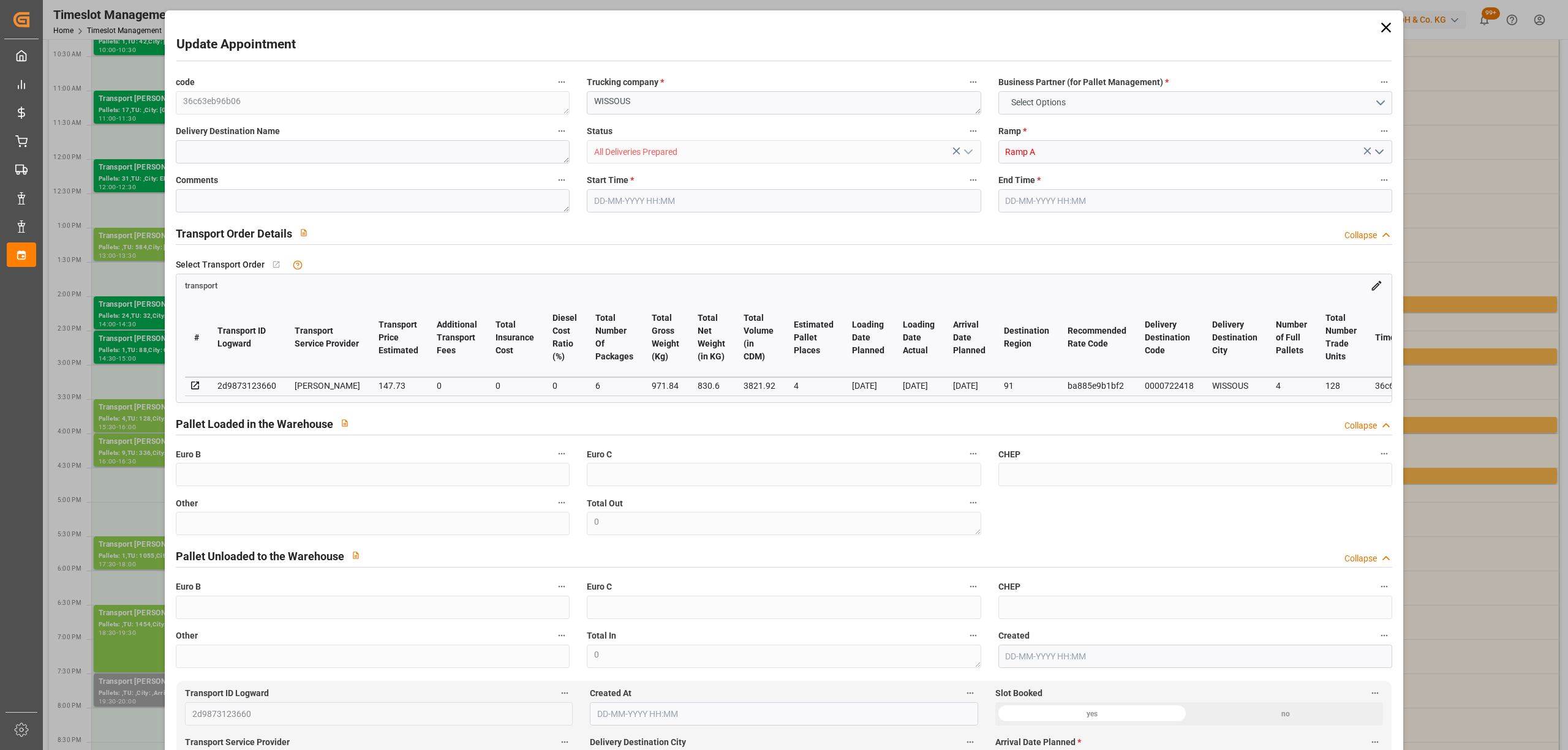
type input "101"
type input "971.84"
type input "0"
type input "4710.8598"
type input "0"
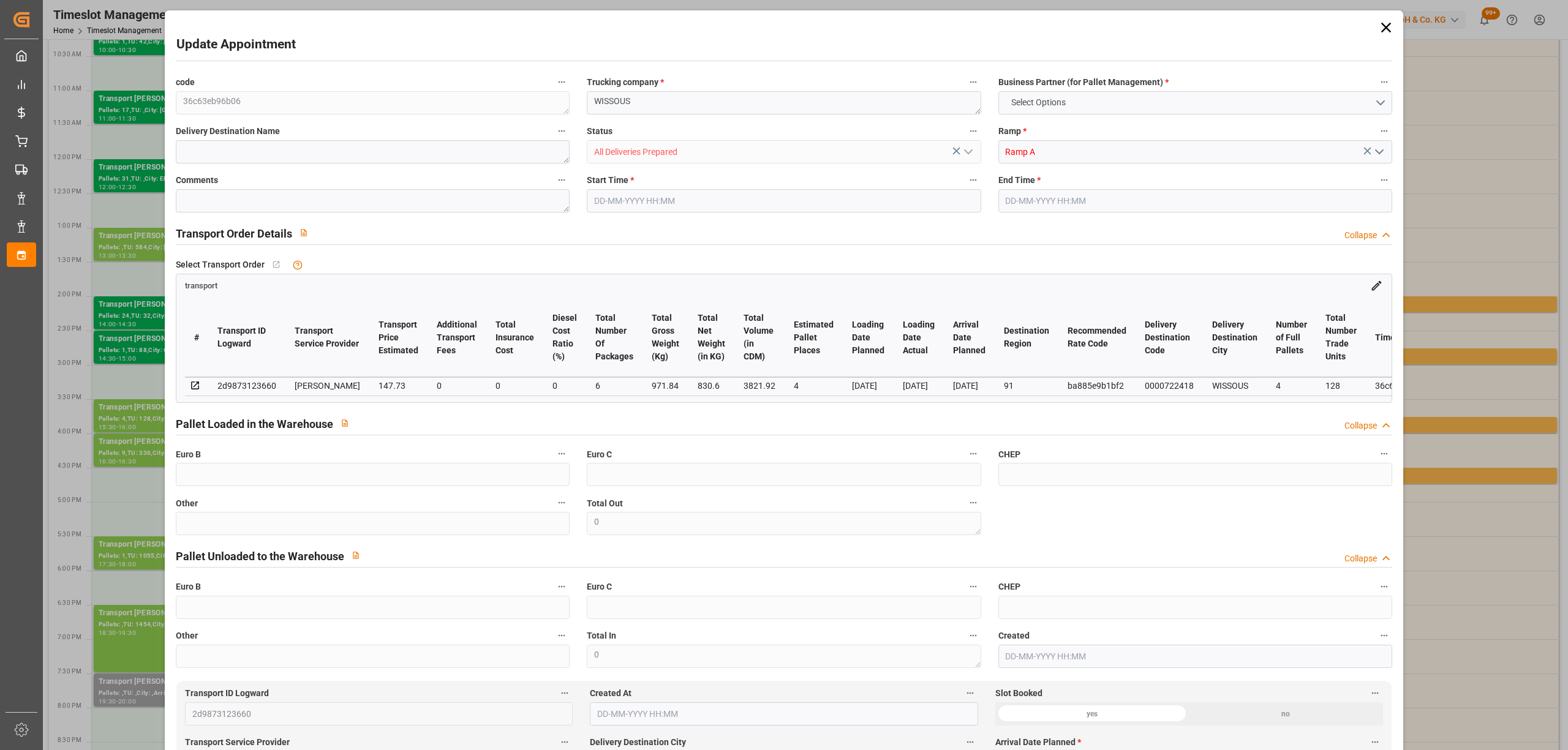
type input "0"
type input "21"
type input "35"
type input "[DATE] 15:30"
type input "[DATE] 16:00"
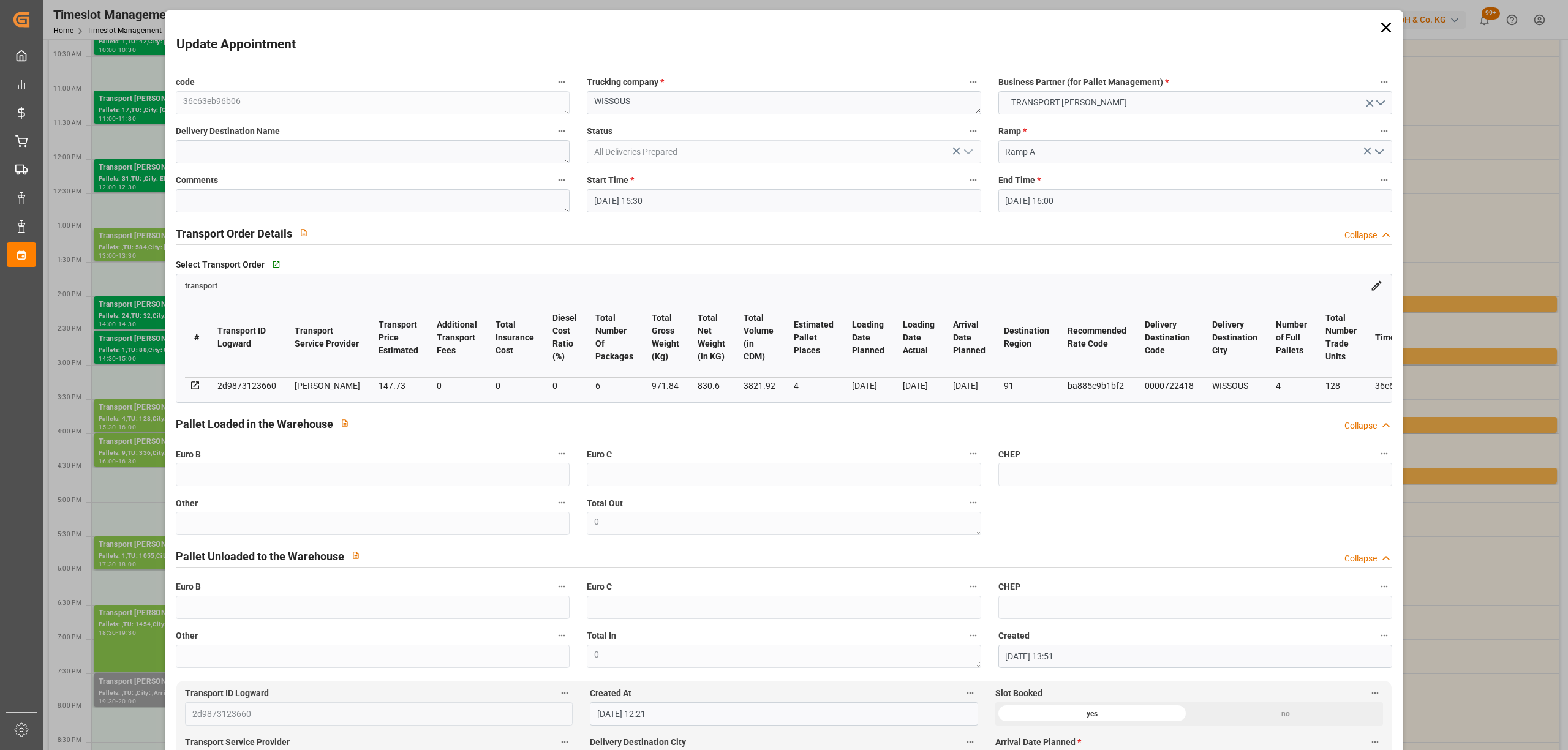
type input "[DATE] 13:51"
type input "[DATE] 12:21"
type input "[DATE]"
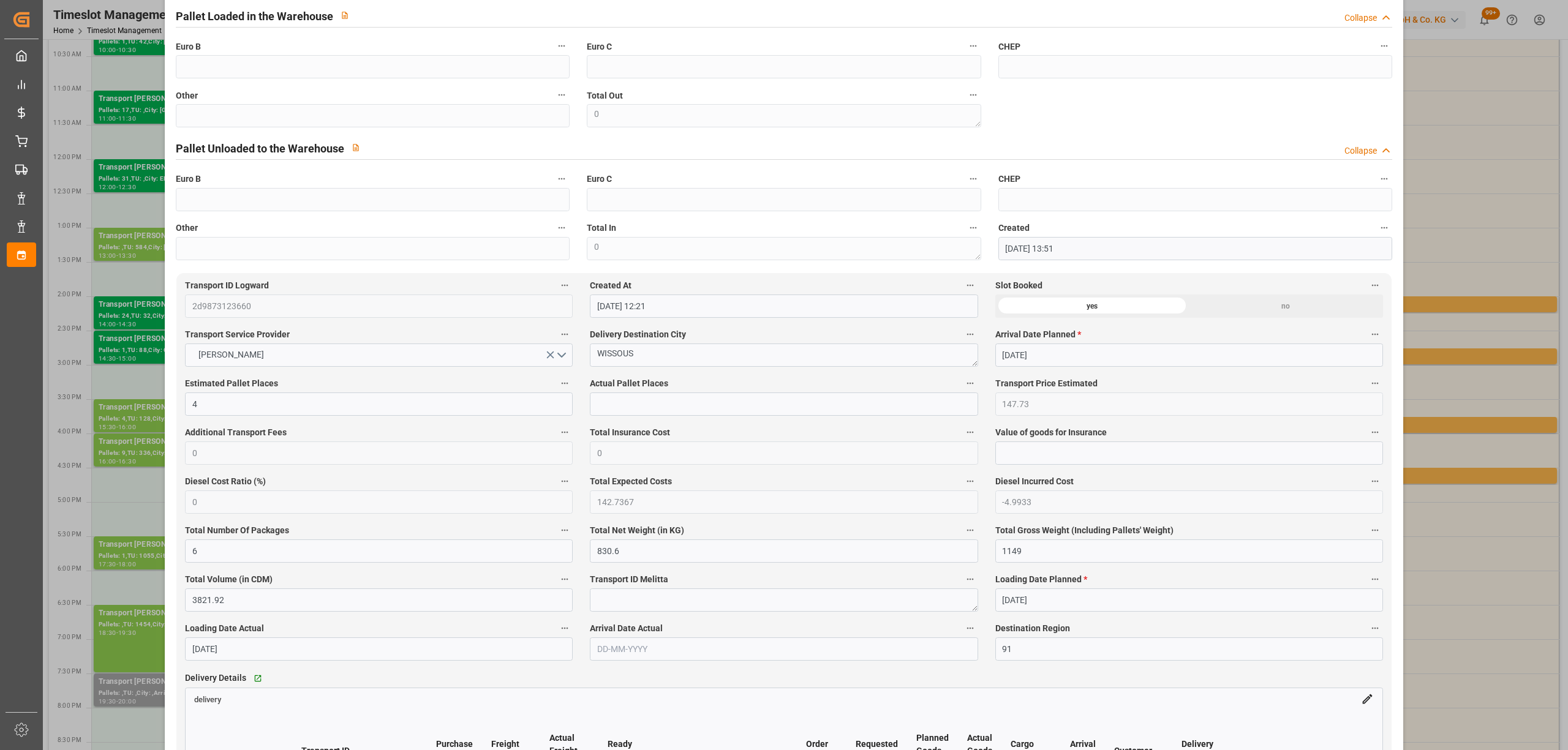
scroll to position [81, 0]
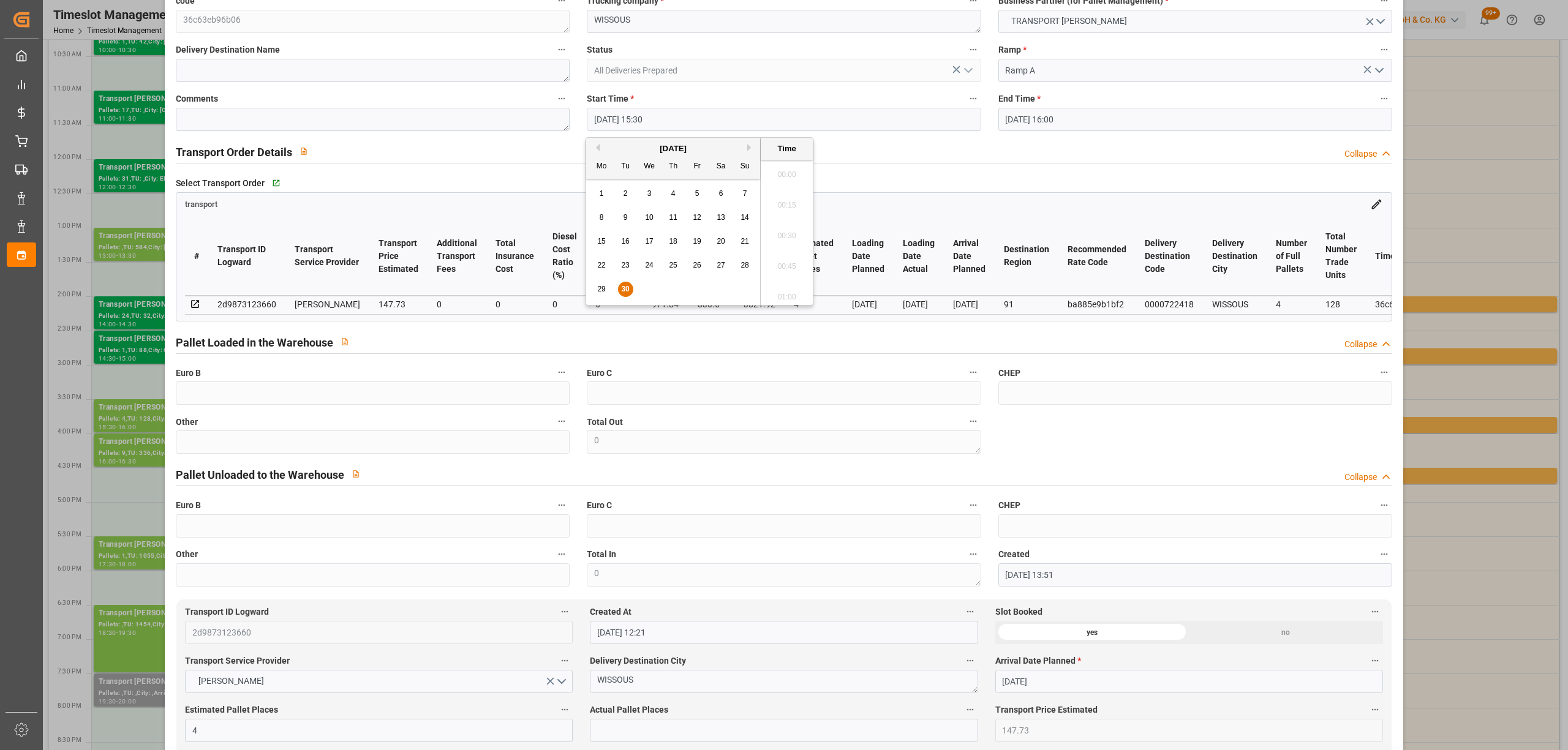
click at [628, 127] on input "[DATE] 15:30" at bounding box center [783, 119] width 394 height 23
click at [747, 148] on div "[DATE]" at bounding box center [673, 148] width 174 height 12
click at [750, 148] on button "Next Month" at bounding box center [751, 147] width 7 height 7
click at [651, 195] on div "1" at bounding box center [649, 194] width 15 height 14
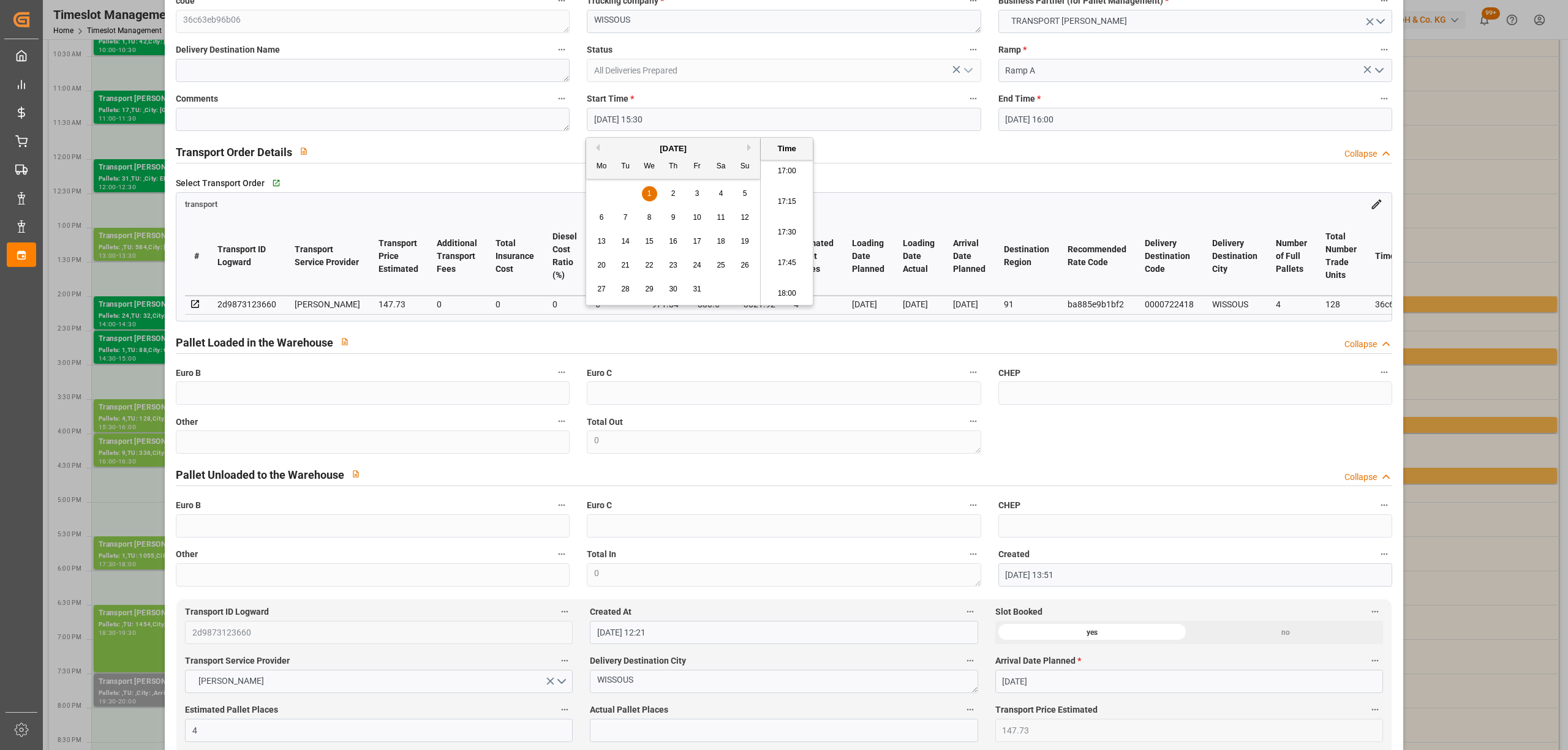
scroll to position [2250, 0]
click at [796, 199] on li "18:30" at bounding box center [786, 192] width 52 height 31
type input "[DATE] 18:30"
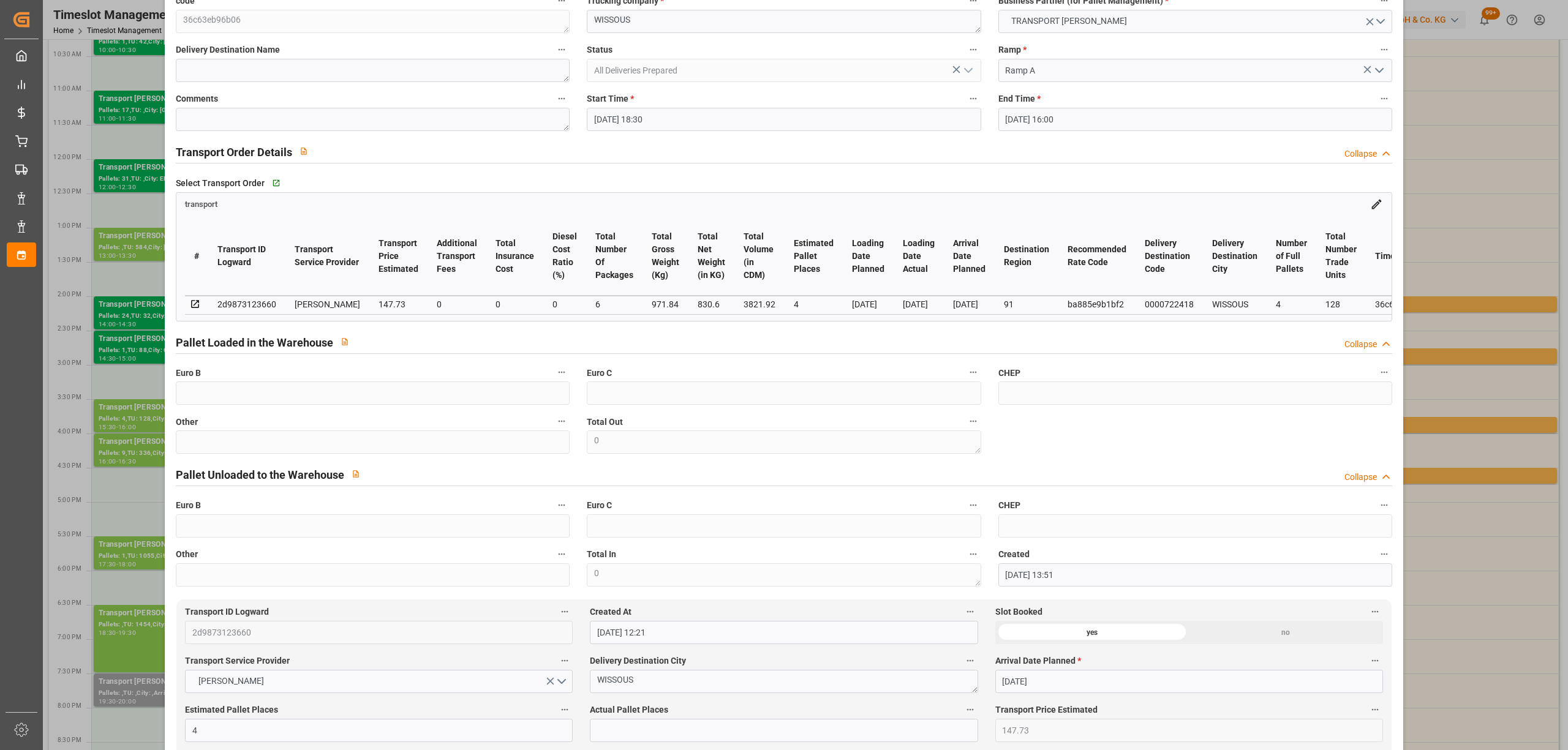
click at [1030, 111] on input "[DATE] 16:00" at bounding box center [1194, 119] width 394 height 23
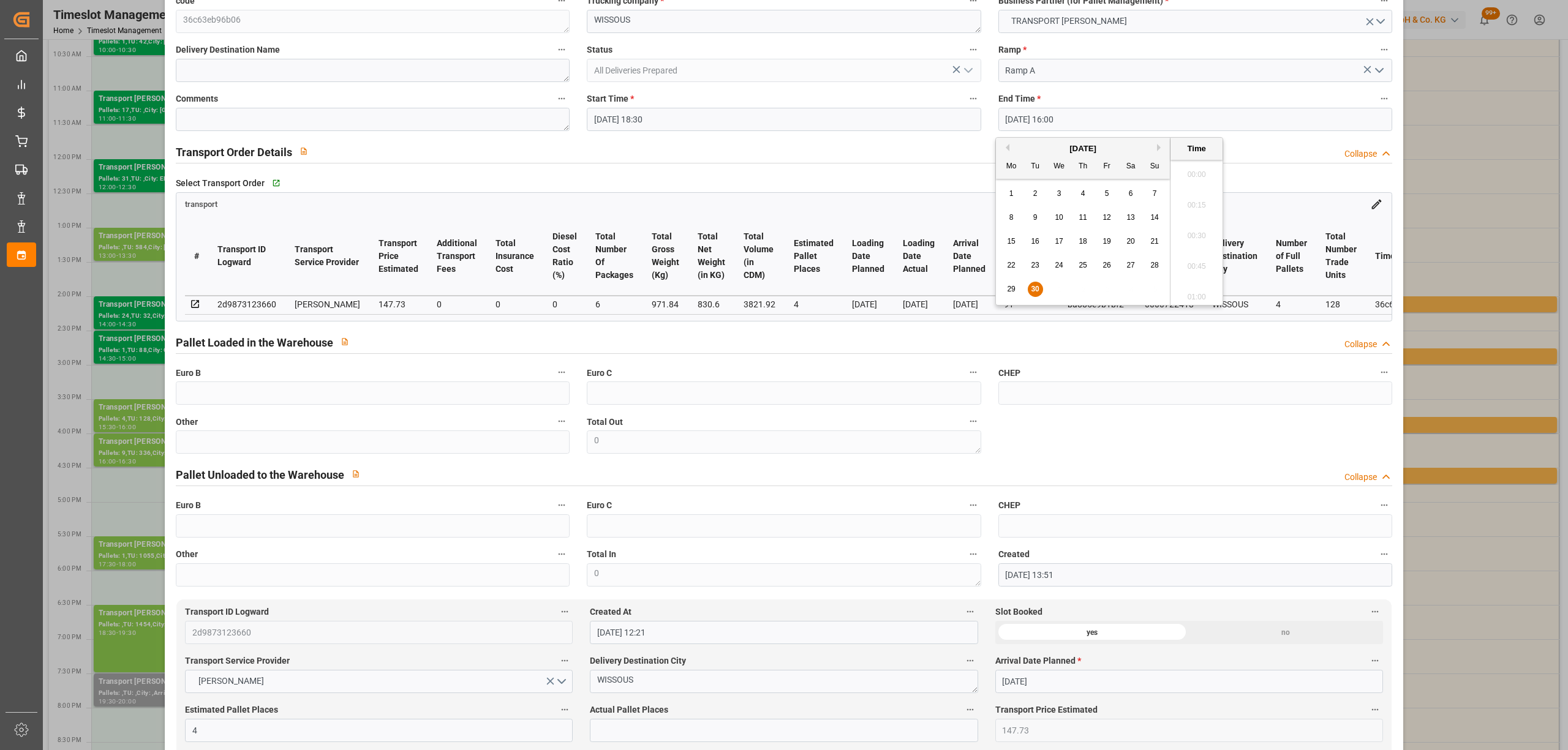
scroll to position [1902, 0]
click at [1158, 148] on button "Next Month" at bounding box center [1160, 147] width 7 height 7
click at [1061, 192] on span "1" at bounding box center [1058, 193] width 4 height 9
click at [1195, 192] on li "19:00" at bounding box center [1196, 192] width 52 height 31
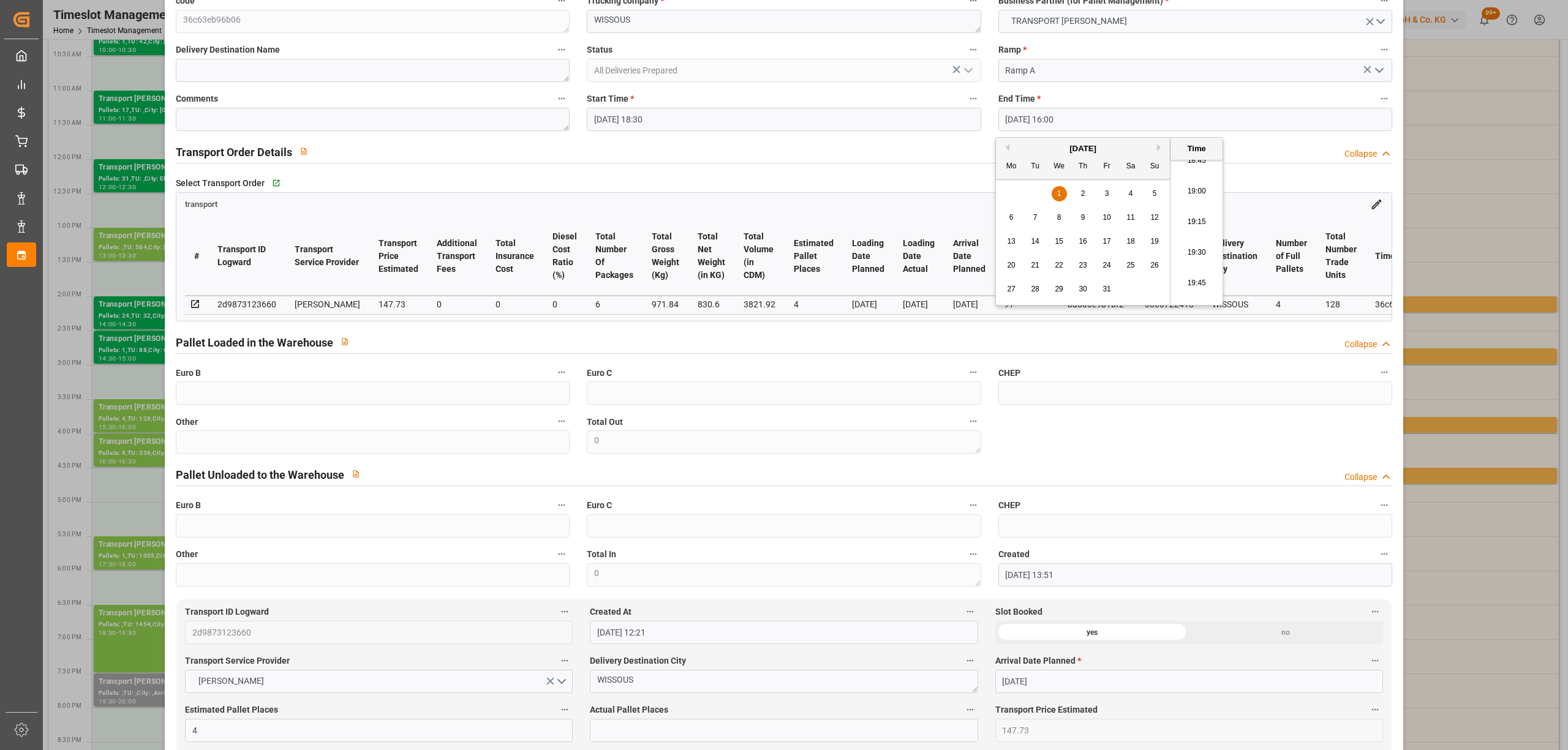
type input "[DATE] 19:00"
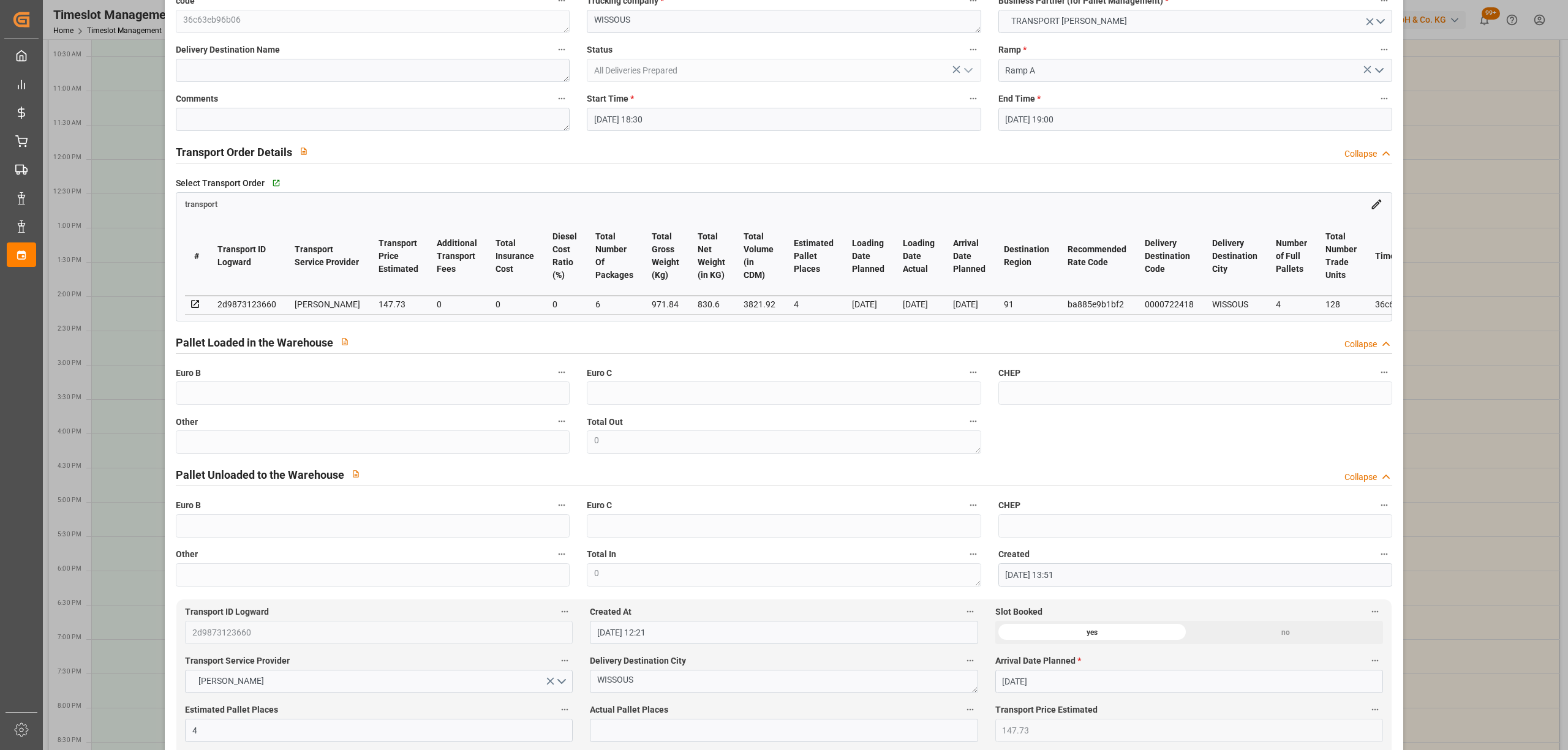
click at [1118, 119] on input "[DATE] 19:00" at bounding box center [1194, 119] width 394 height 23
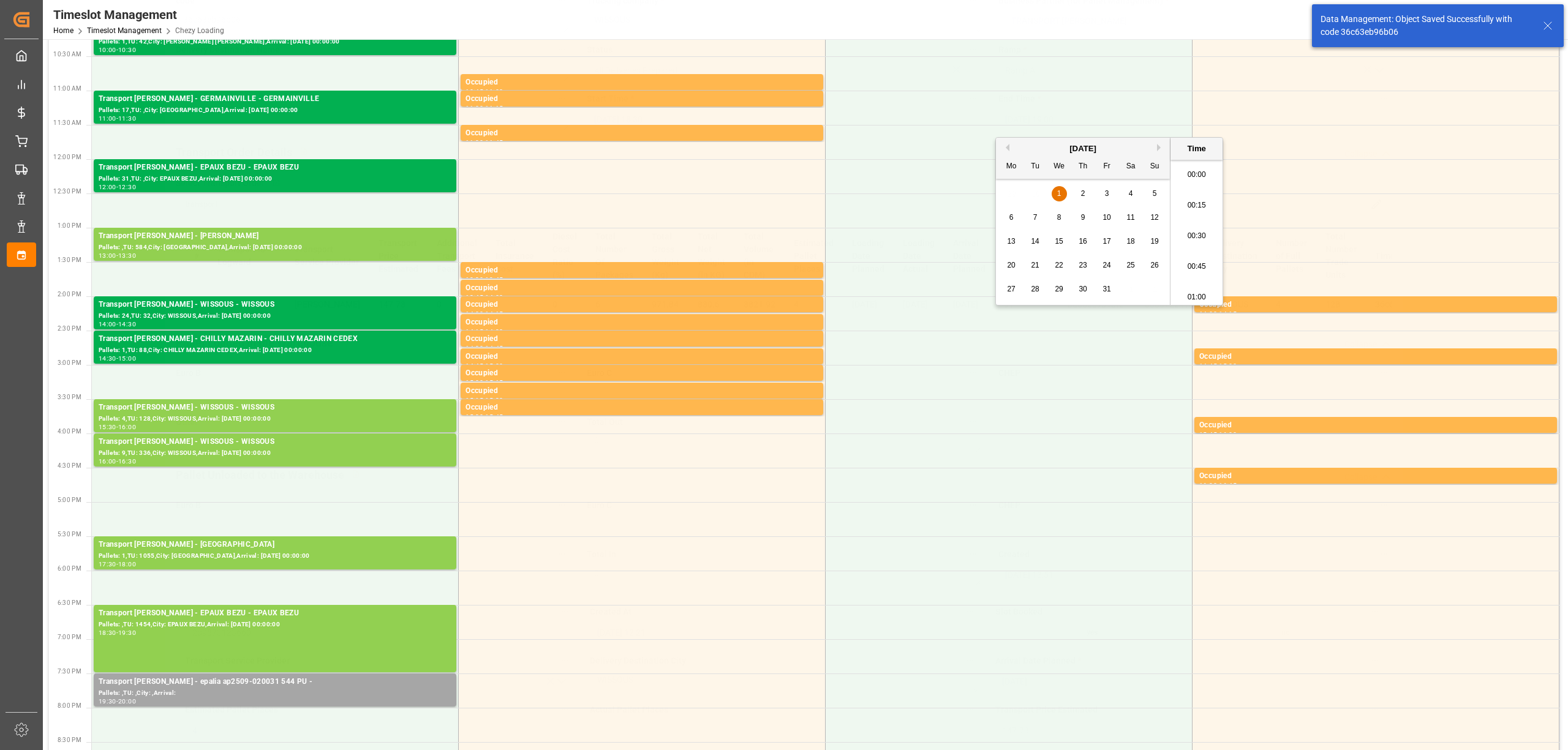
scroll to position [2270, 0]
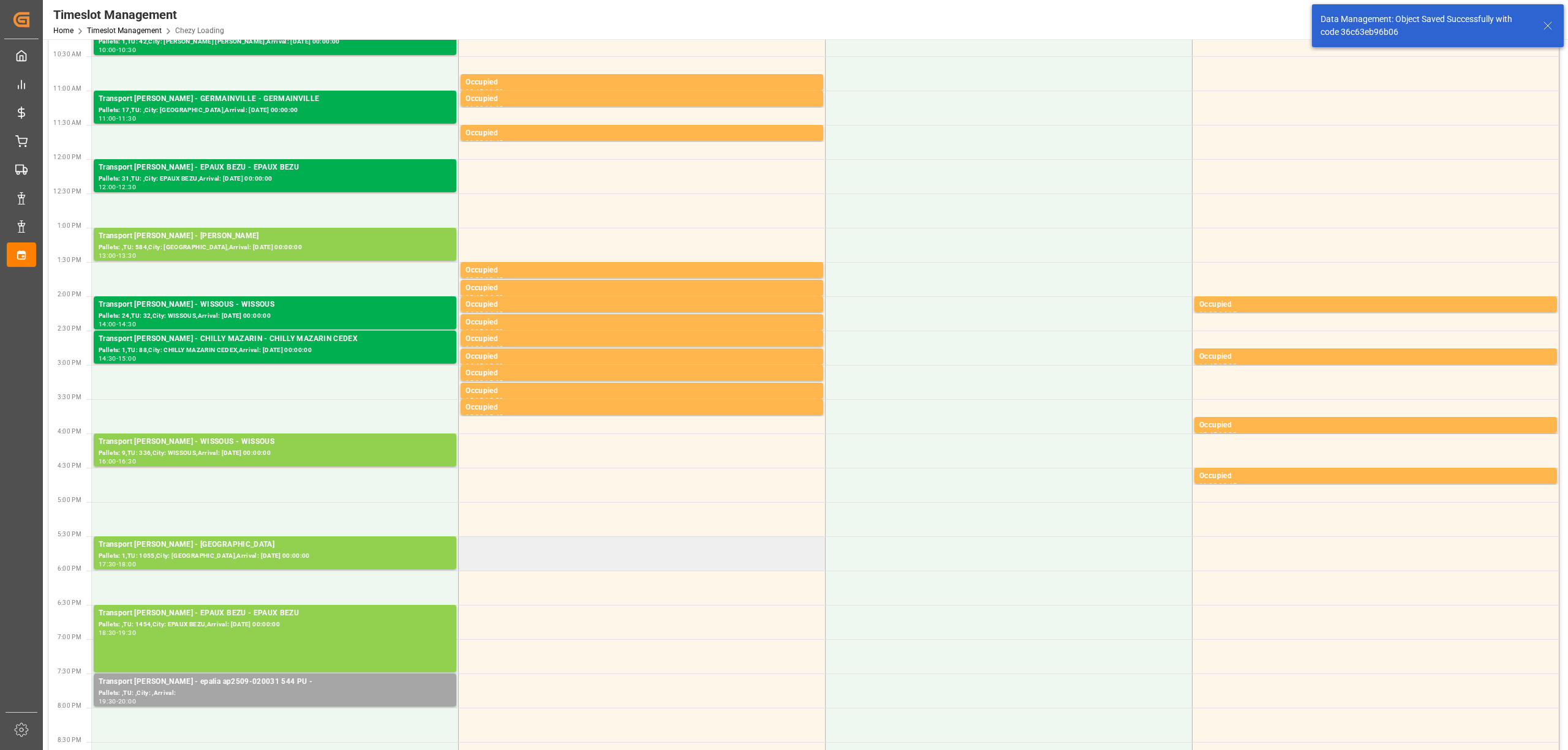
click at [697, 546] on td at bounding box center [642, 554] width 367 height 34
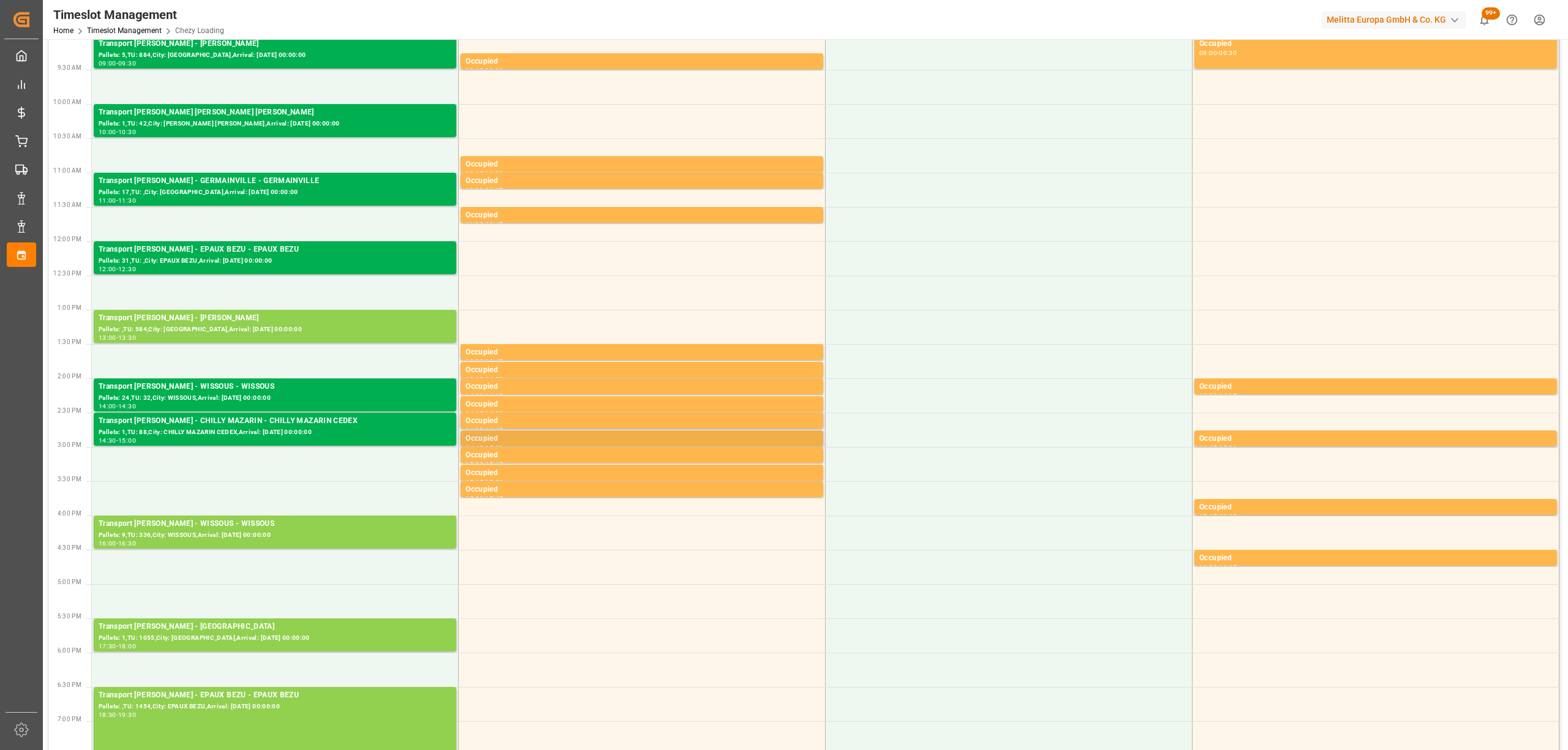
scroll to position [245, 0]
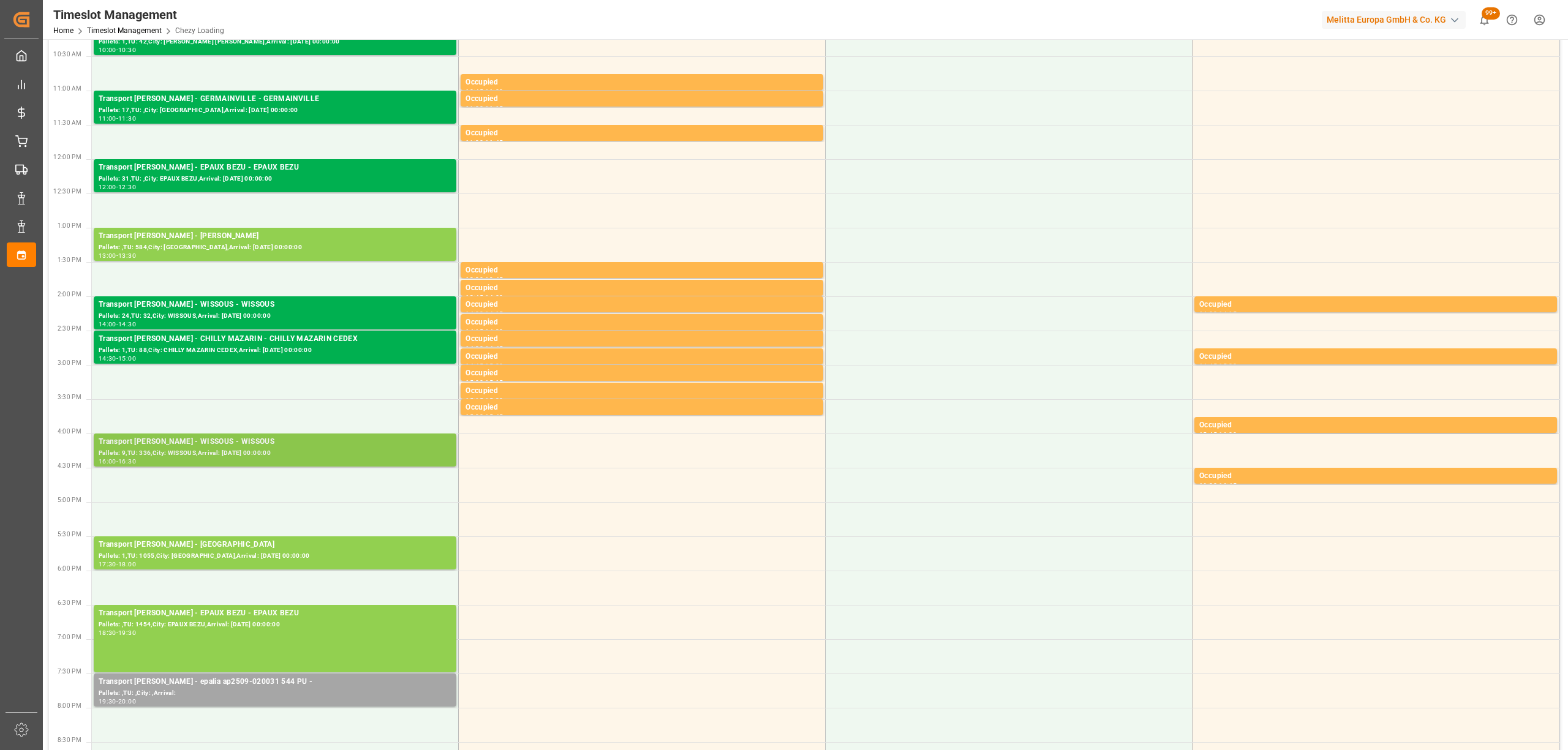
click at [258, 449] on div "Pallets: 9,TU: 336,City: WISSOUS,Arrival: [DATE] 00:00:00" at bounding box center [275, 453] width 353 height 10
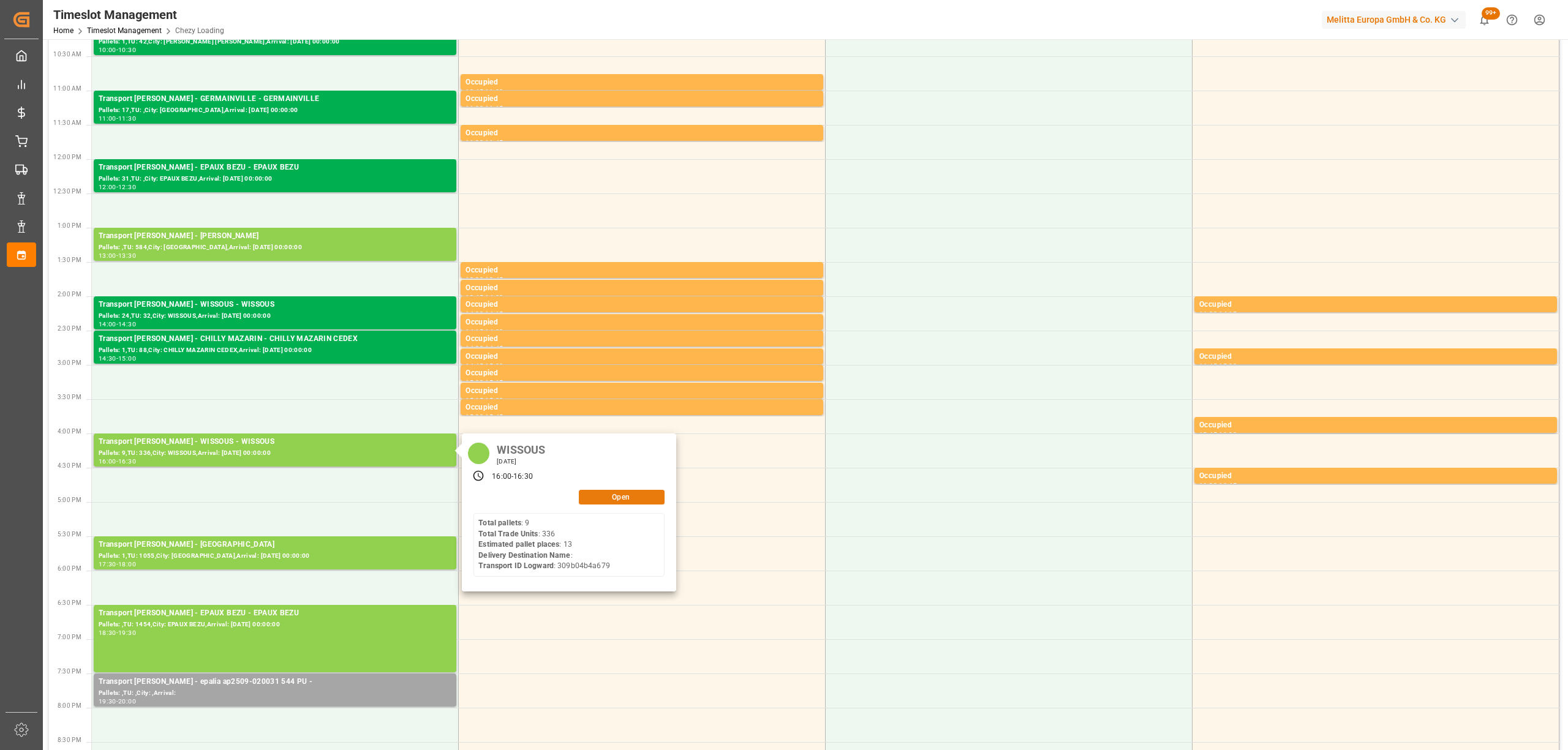
click at [637, 495] on button "Open" at bounding box center [622, 497] width 86 height 14
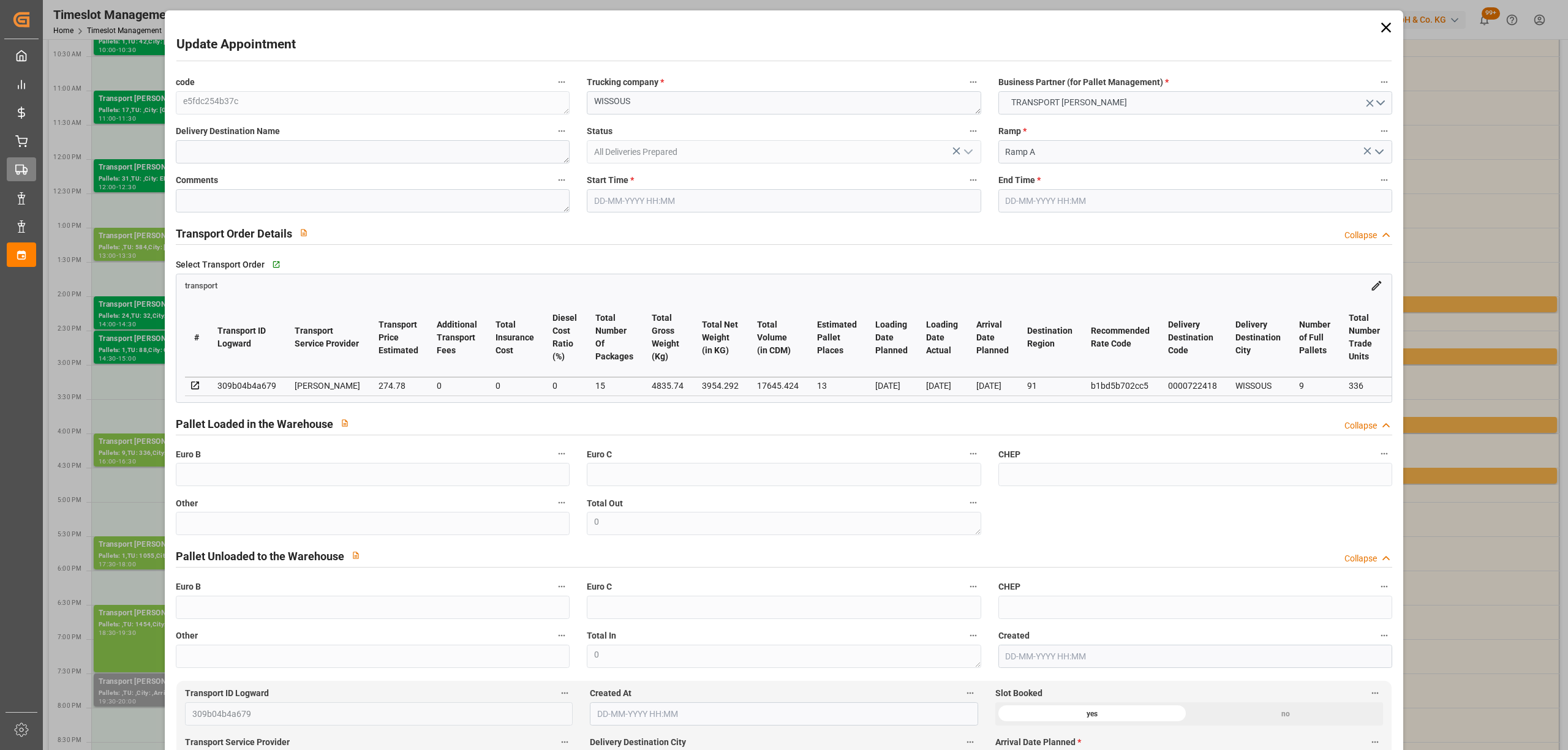
type input "13"
type input "274.78"
type input "0"
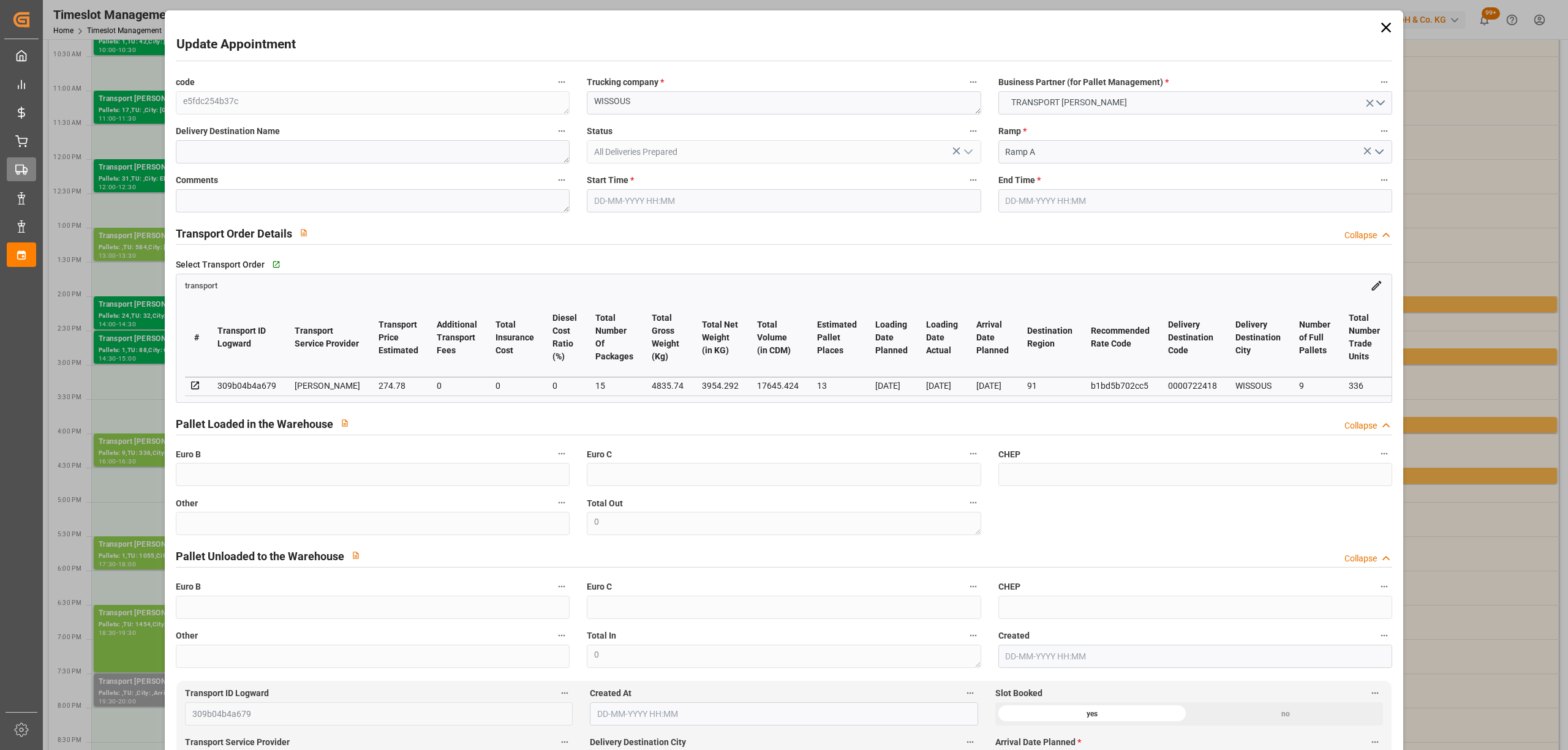
type input "265.4924"
type input "-9.2876"
type input "15"
type input "3954.292"
type input "5424.144"
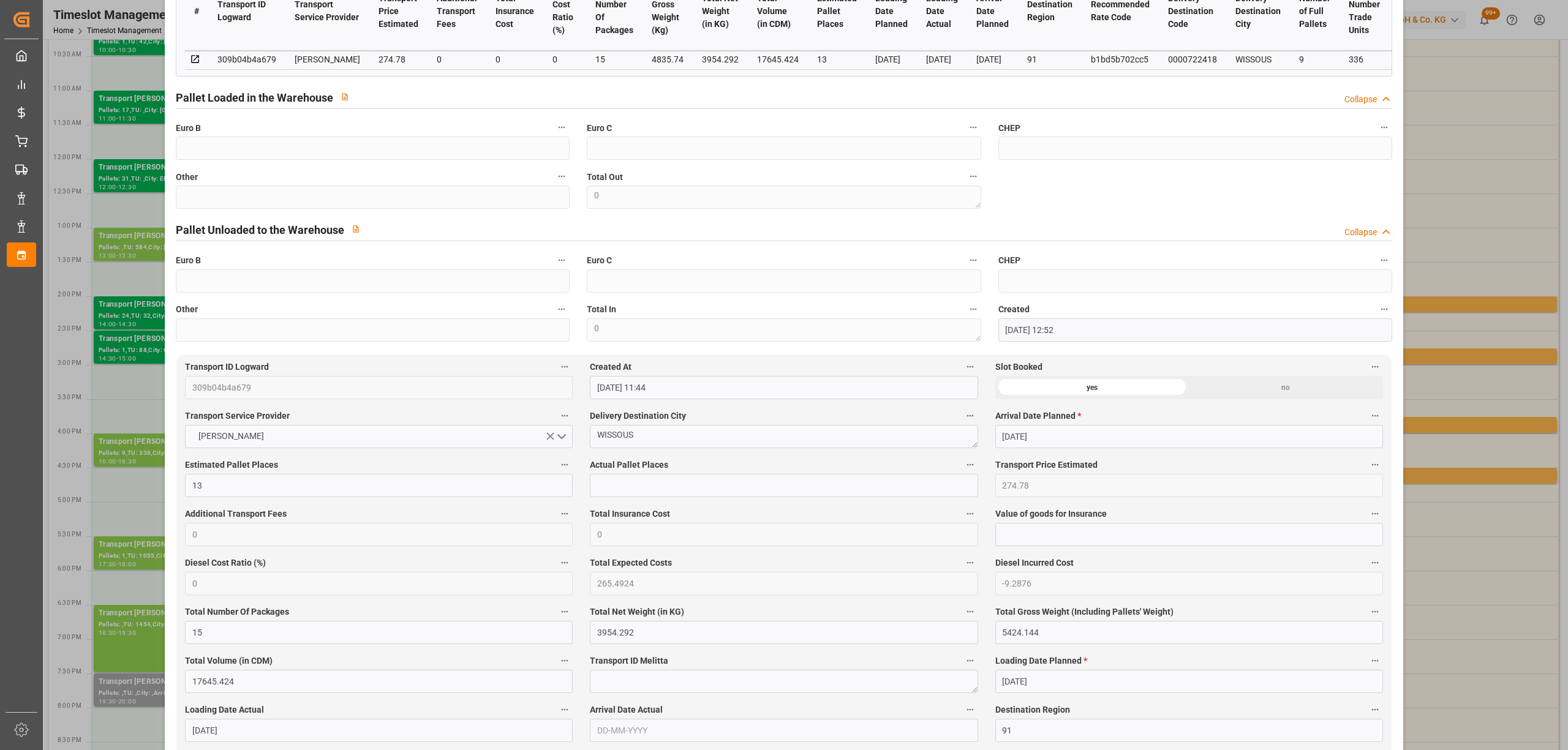
scroll to position [0, 0]
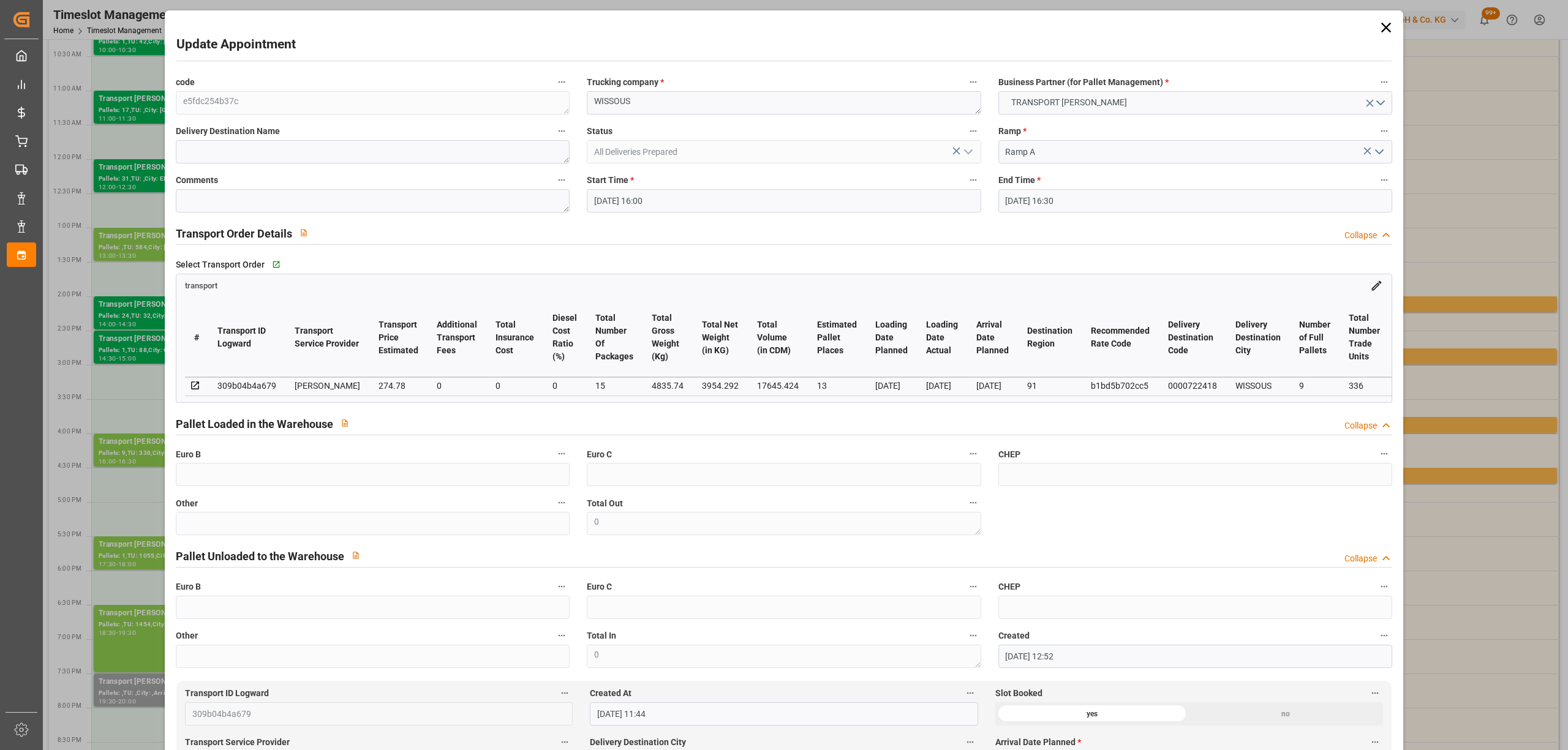
click at [1380, 23] on icon at bounding box center [1385, 27] width 10 height 10
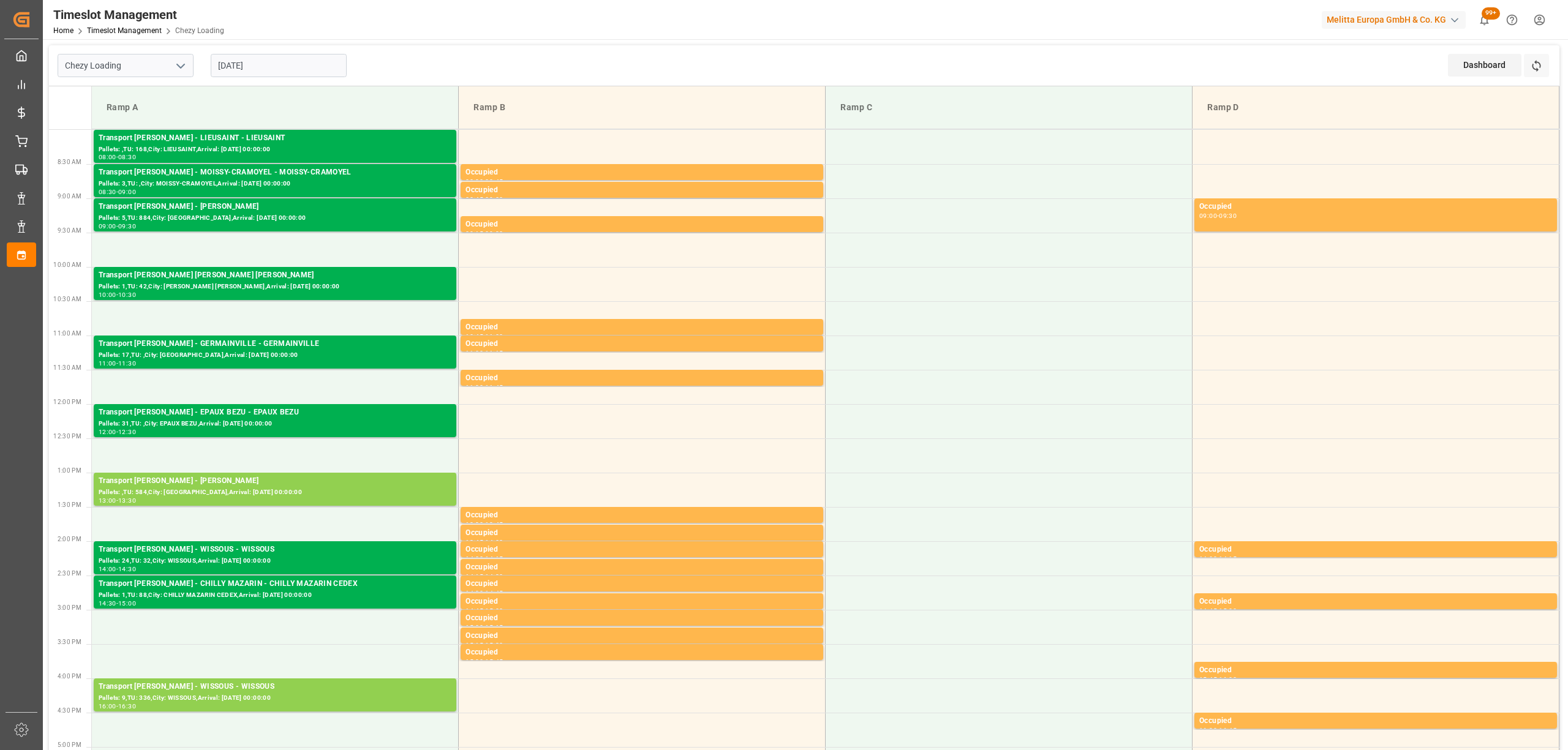
click at [518, 34] on div "Timeslot Management Home Timeslot Management Chezy Loading Melitta Europa GmbH …" at bounding box center [801, 19] width 1534 height 39
click at [1521, 68] on div "Dashboard View Dashboard" at bounding box center [1486, 70] width 76 height 32
click at [1543, 68] on button "Refresh Time Slots" at bounding box center [1536, 65] width 25 height 23
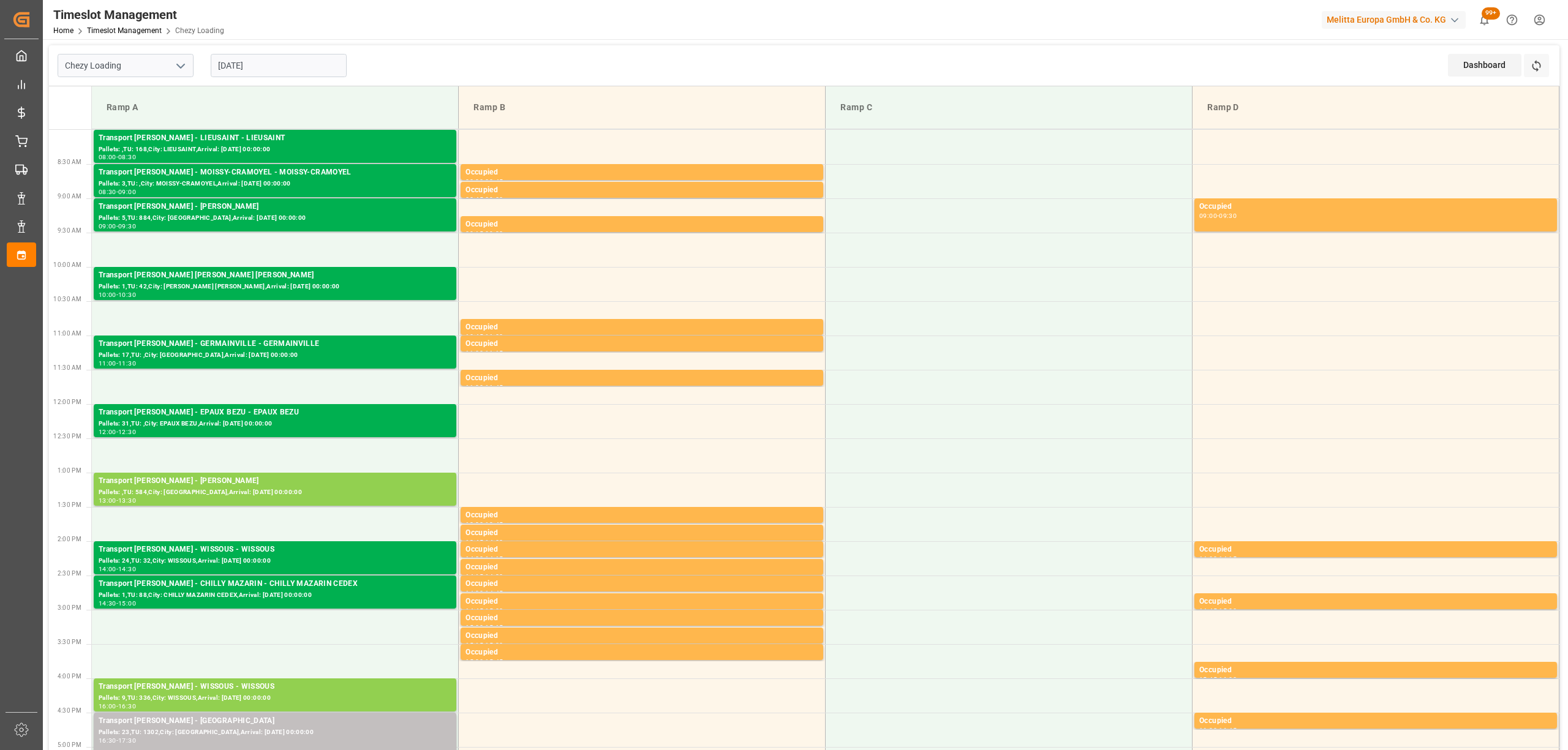
click at [294, 76] on div "[DATE]" at bounding box center [278, 65] width 153 height 41
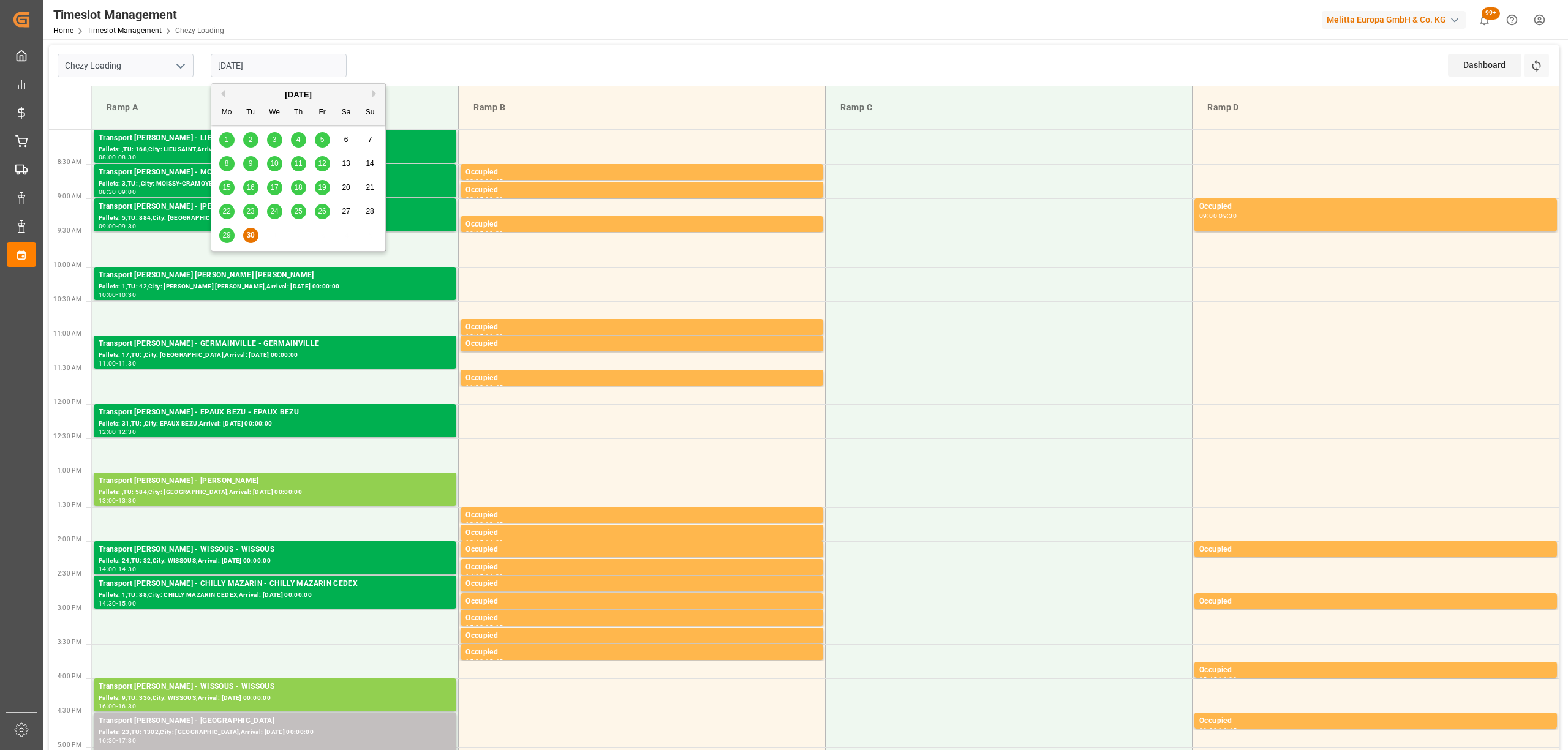
click at [305, 55] on input "[DATE]" at bounding box center [278, 65] width 136 height 23
click at [713, 49] on div "Chezy Loading [DATE] Dashboard View Dashboard Refresh Time Slots" at bounding box center [804, 66] width 1510 height 41
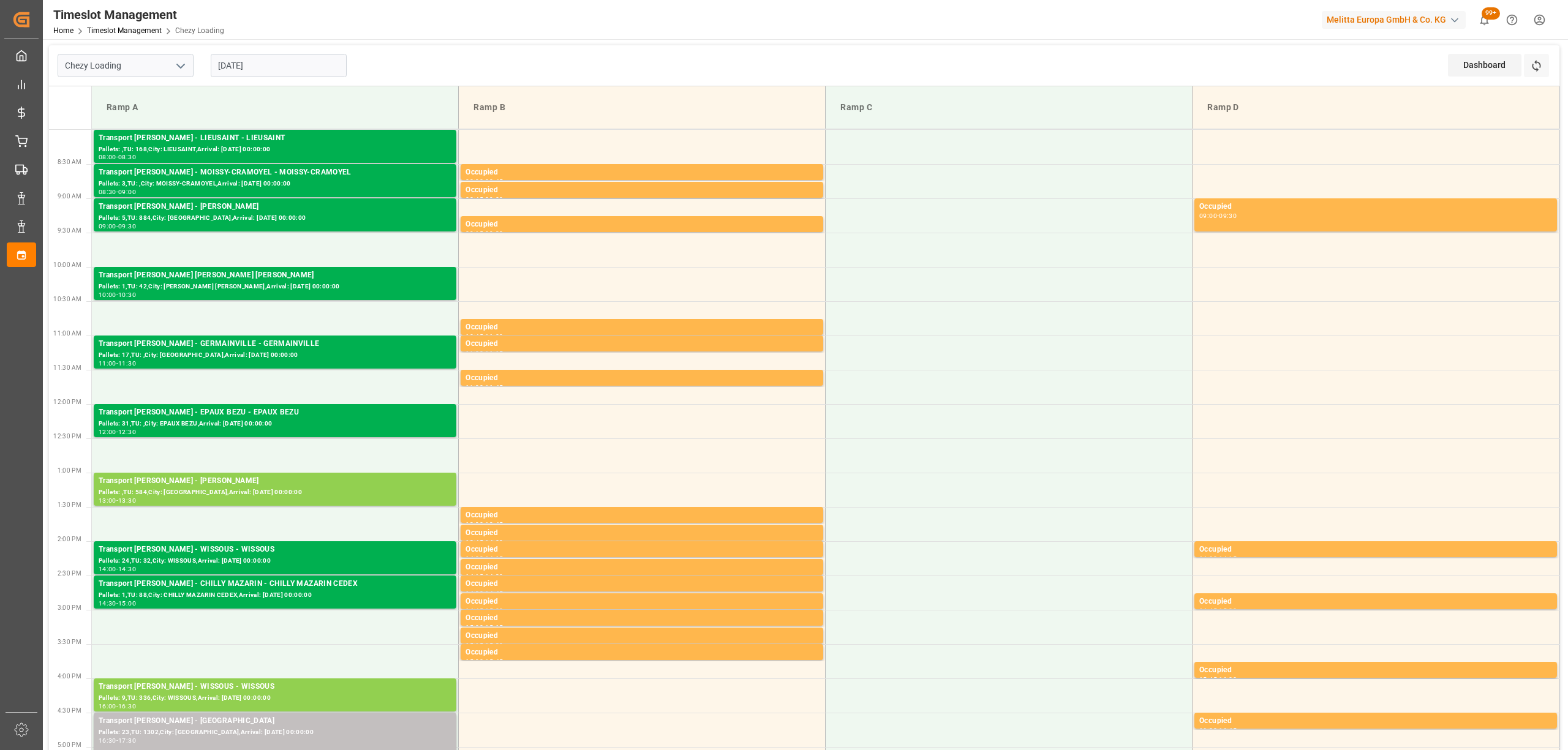
click at [1549, 64] on div "Refresh Time Slots" at bounding box center [1537, 70] width 28 height 32
click at [1542, 68] on button "Refresh Time Slots" at bounding box center [1536, 65] width 25 height 23
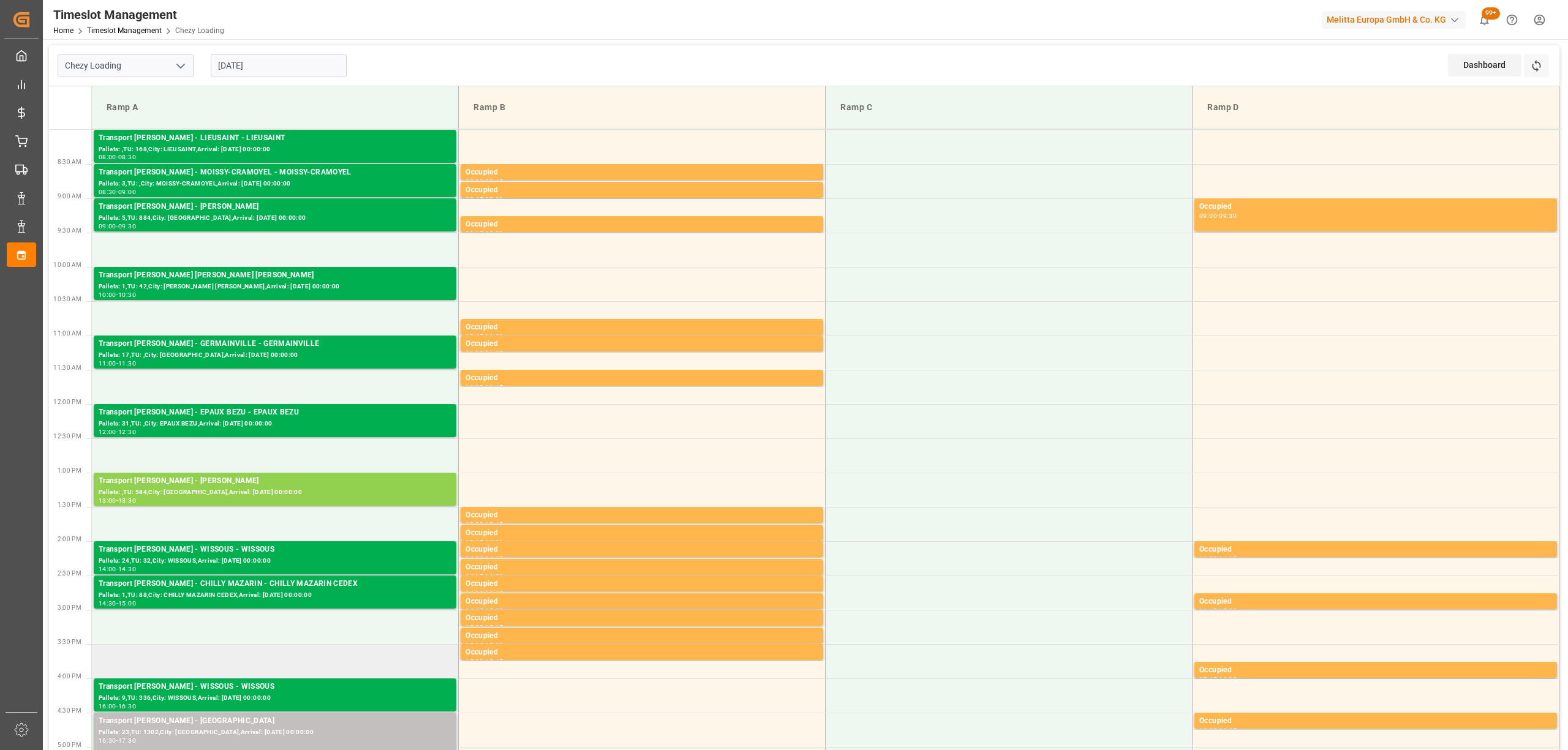
scroll to position [245, 0]
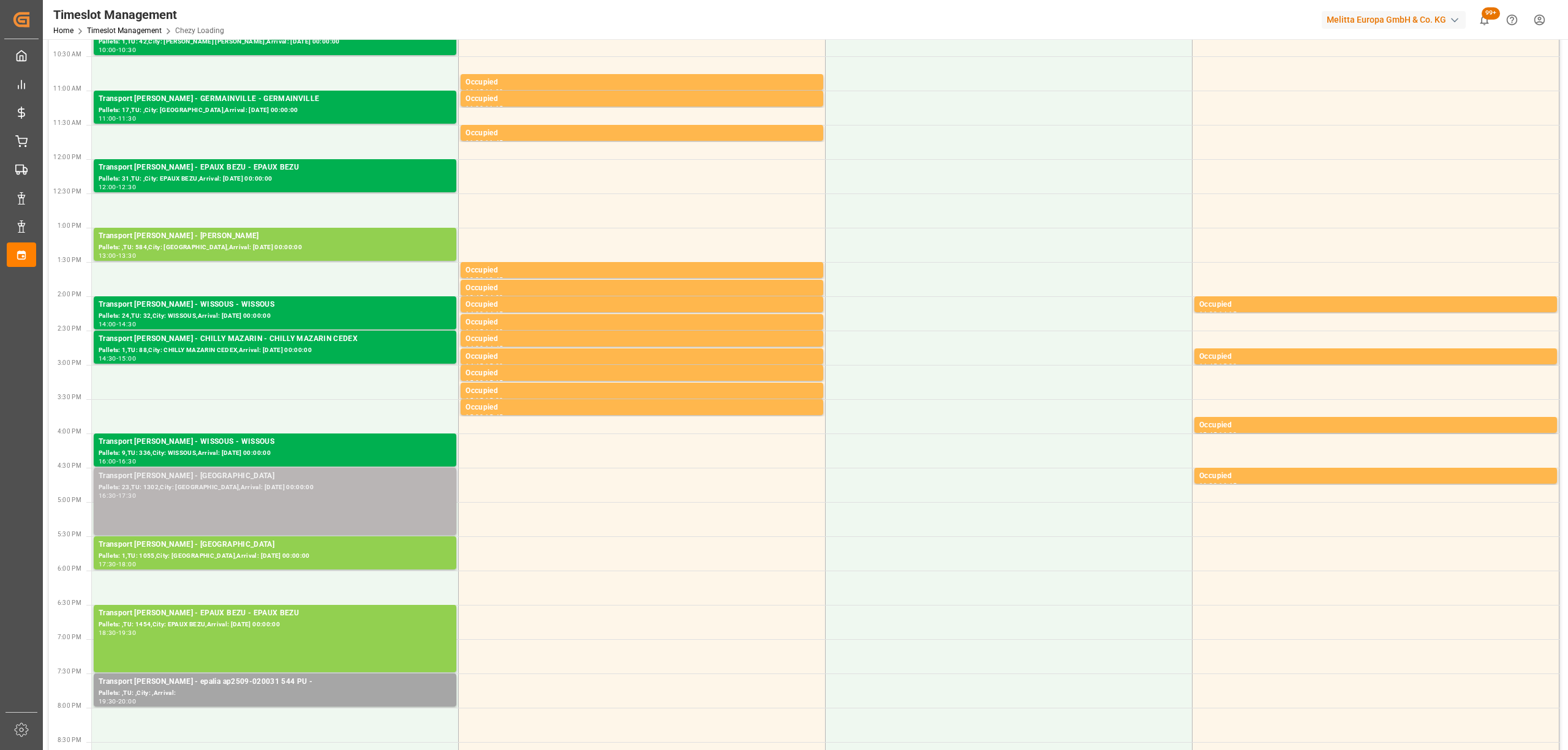
click at [244, 489] on div "Pallets: 23,TU: 1302,City: [GEOGRAPHIC_DATA],Arrival: [DATE] 00:00:00" at bounding box center [275, 488] width 353 height 10
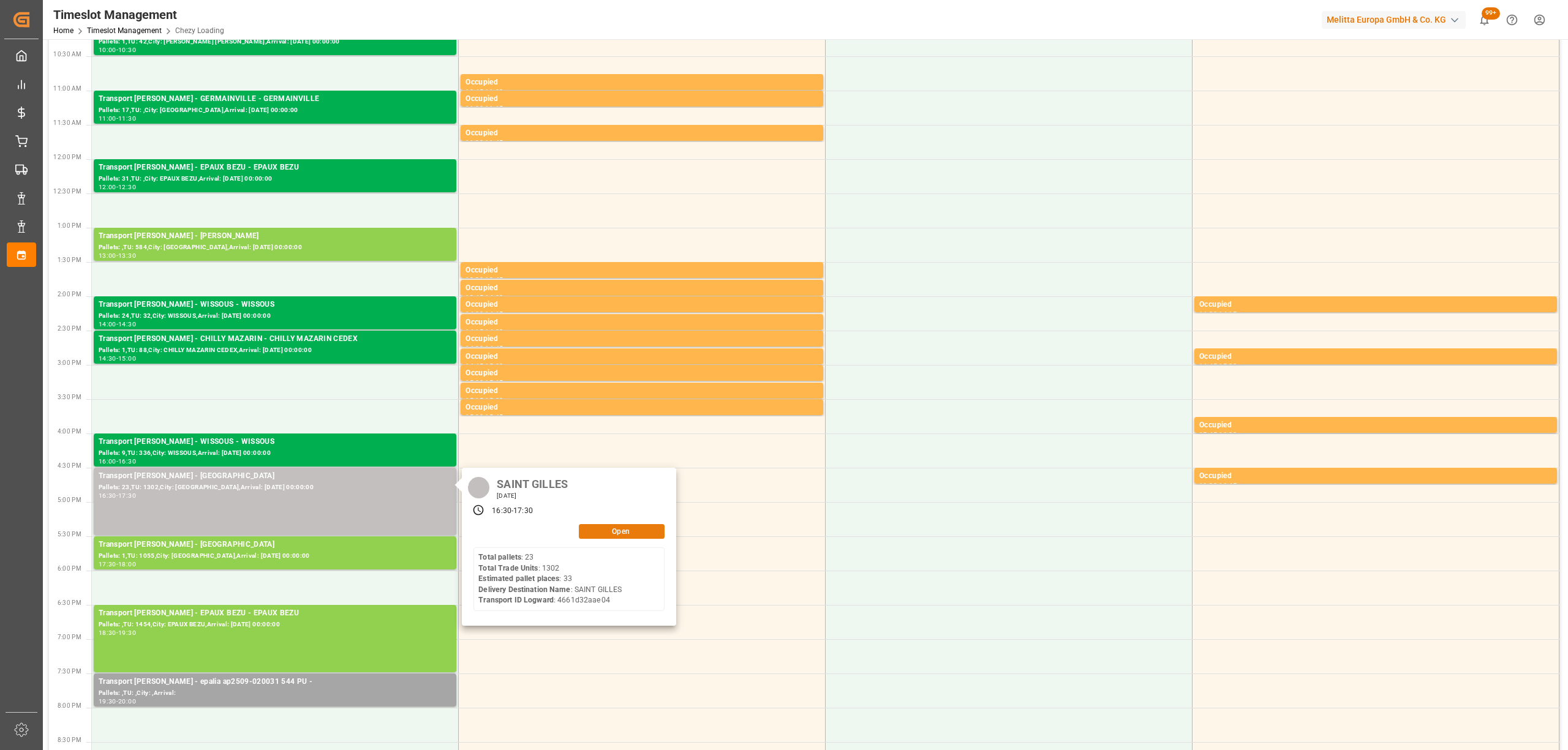
click at [615, 527] on button "Open" at bounding box center [622, 531] width 86 height 14
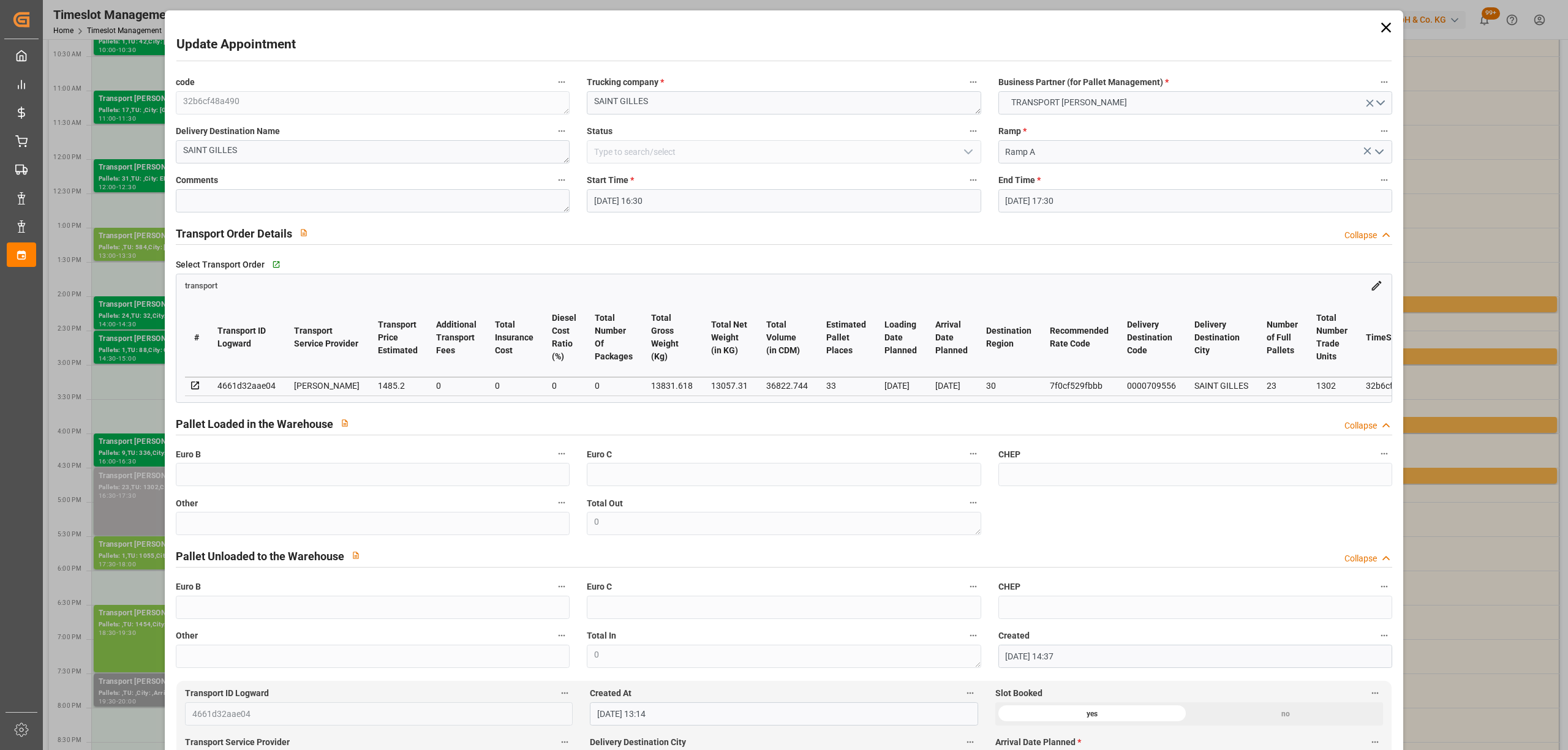
click at [1085, 207] on input "[DATE] 17:30" at bounding box center [1194, 200] width 394 height 23
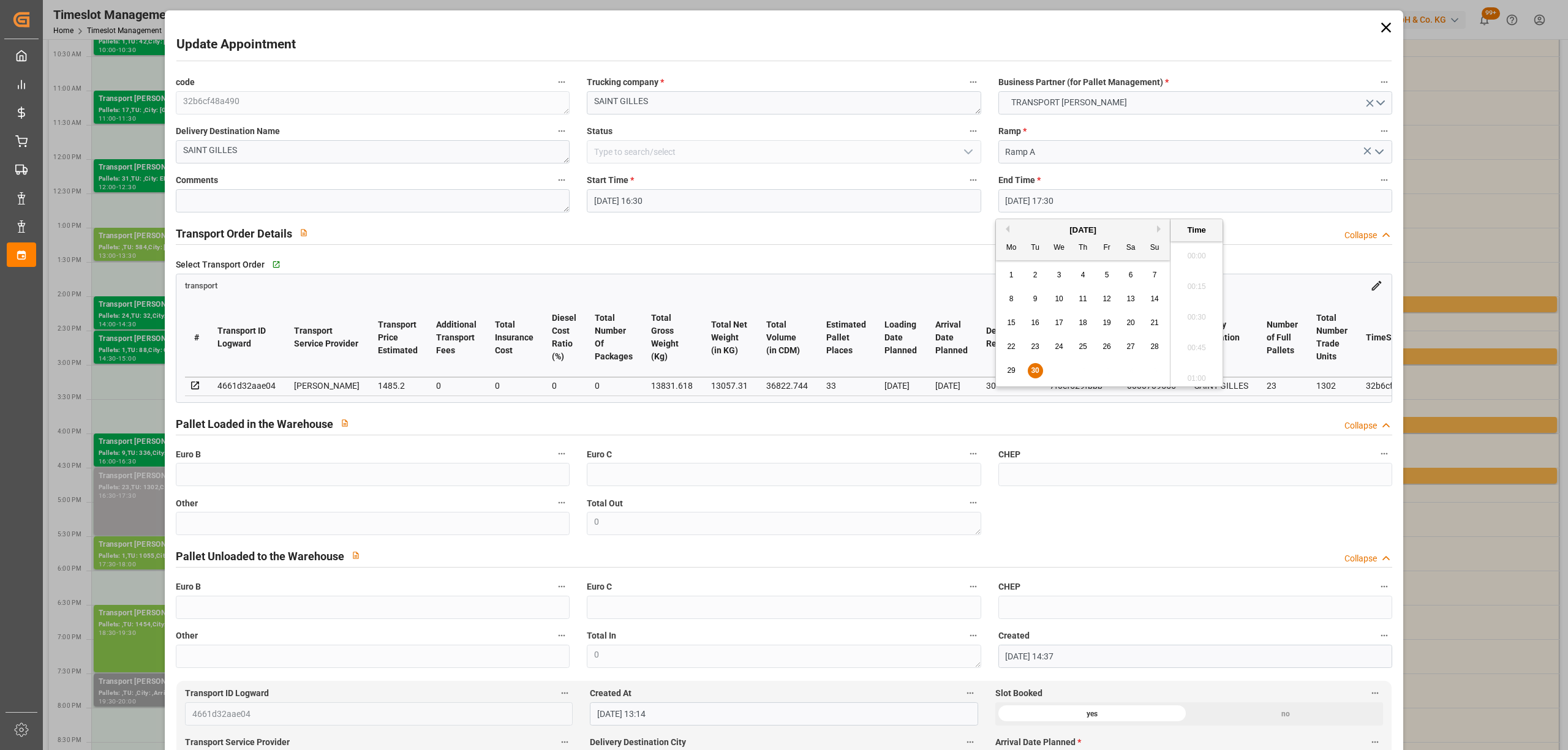
scroll to position [2086, 0]
drag, startPoint x: 1033, startPoint y: 368, endPoint x: 1108, endPoint y: 334, distance: 82.3
click at [1036, 365] on div "30" at bounding box center [1034, 371] width 15 height 14
click at [1205, 255] on li "17:00" at bounding box center [1196, 253] width 52 height 31
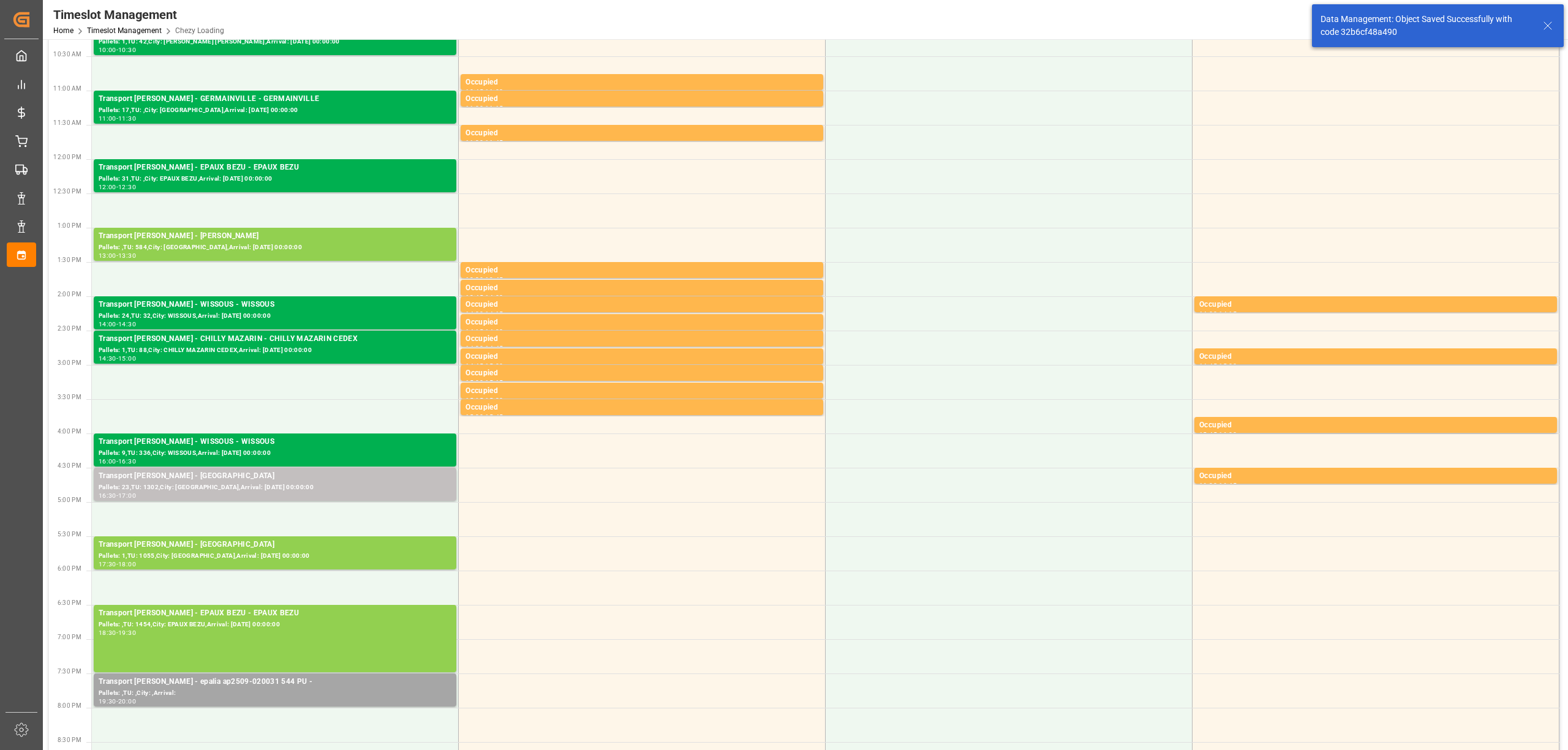
scroll to position [0, 0]
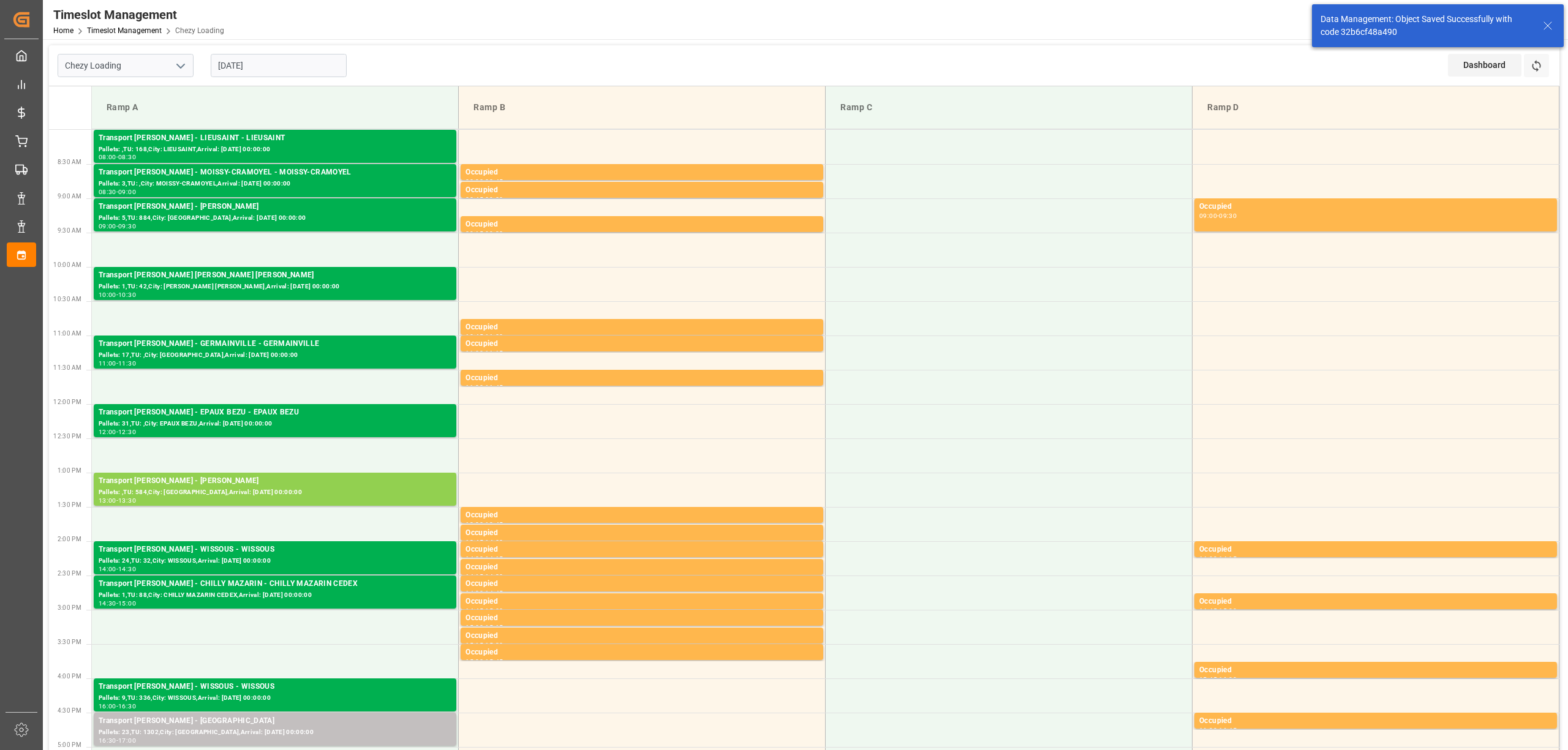
click at [285, 49] on div "[DATE]" at bounding box center [278, 65] width 153 height 41
click at [285, 57] on input "[DATE]" at bounding box center [278, 65] width 136 height 23
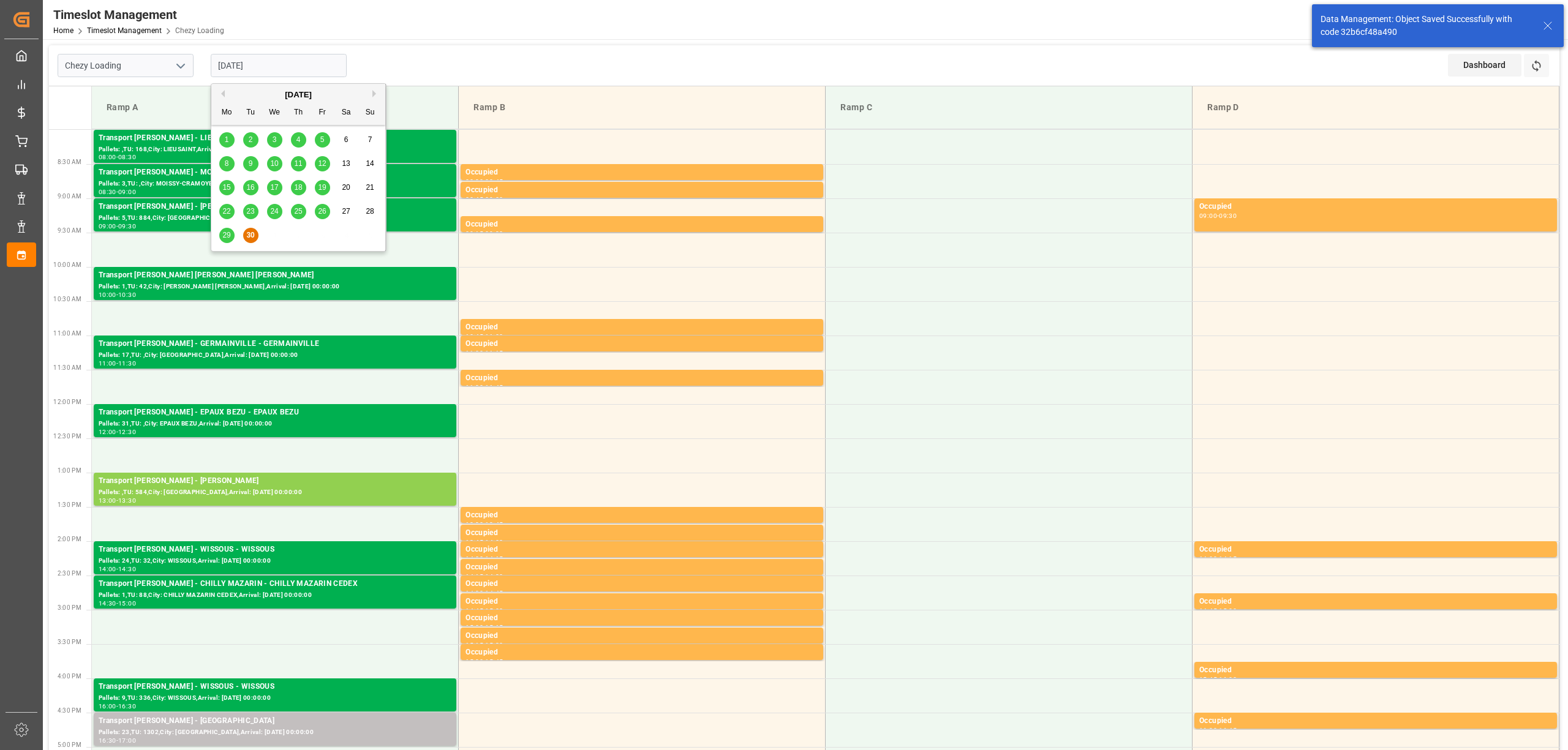
click at [375, 95] on button "Next Month" at bounding box center [375, 93] width 7 height 7
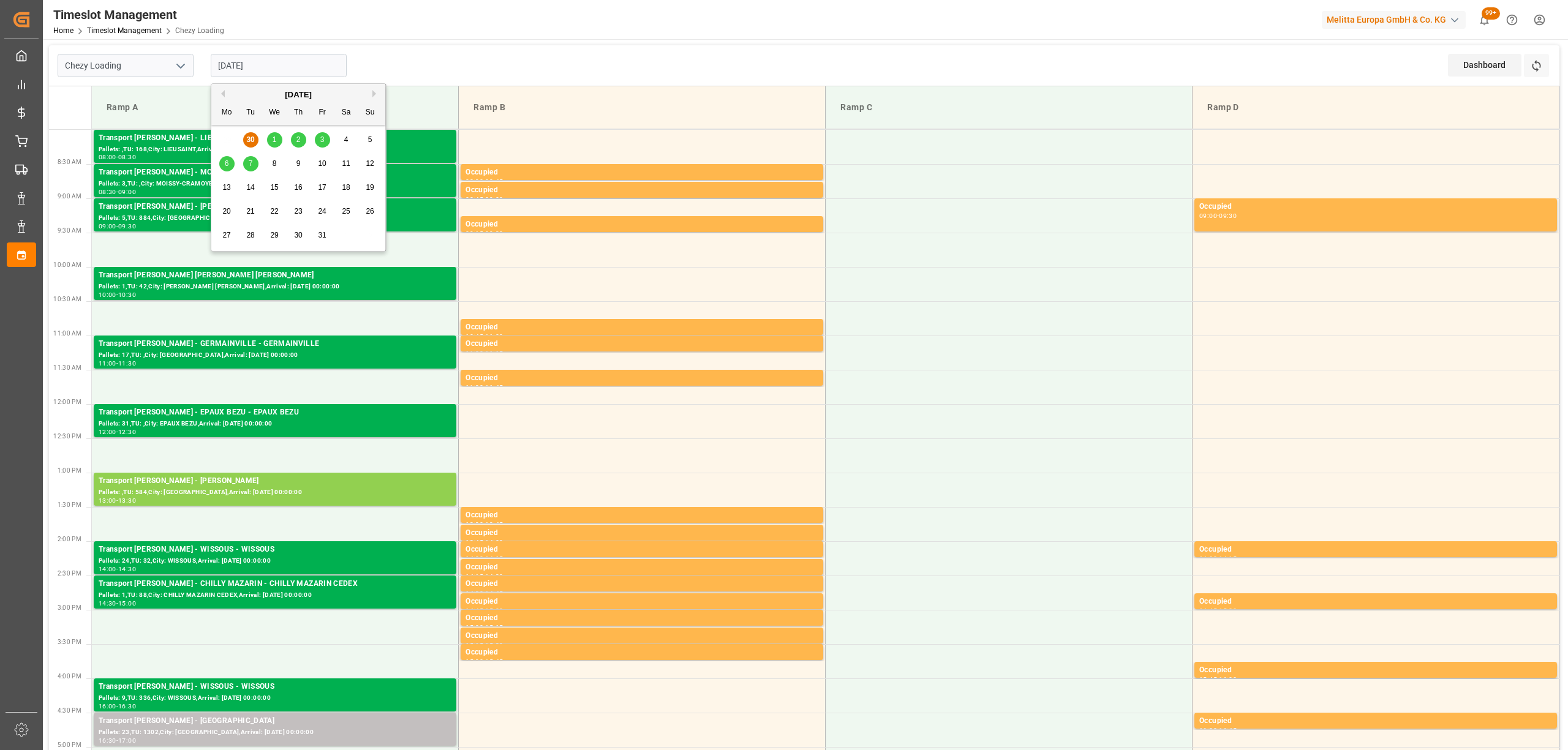
click at [276, 140] on span "1" at bounding box center [274, 139] width 4 height 9
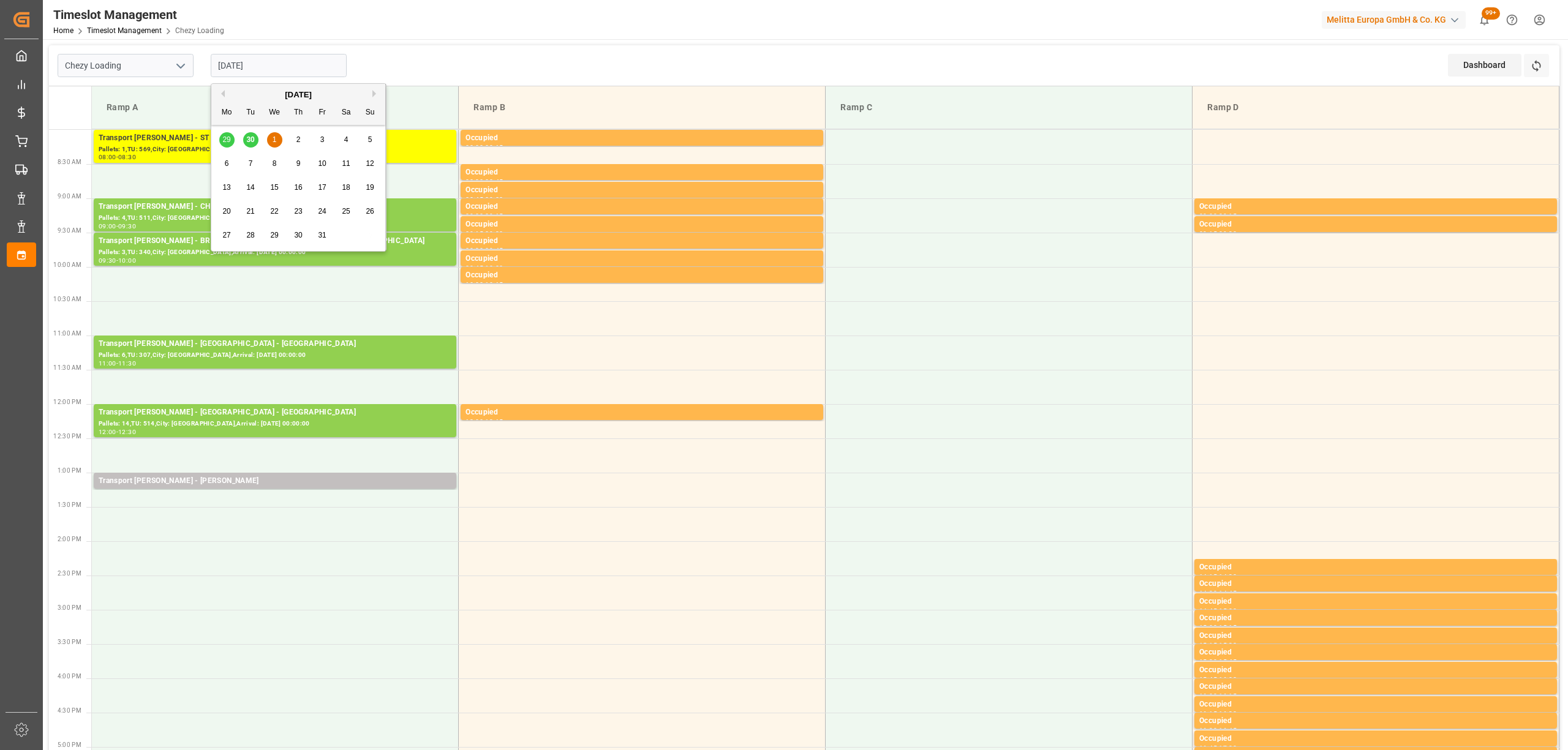
click at [270, 76] on input "[DATE]" at bounding box center [278, 65] width 136 height 23
click at [250, 143] on div "29 30 1 2 3 4 5" at bounding box center [298, 140] width 167 height 24
click at [250, 130] on div "29 30 1 2 3 4 5" at bounding box center [298, 140] width 167 height 24
click at [248, 140] on div "29 30 1 2 3 4 5" at bounding box center [298, 140] width 167 height 24
click at [225, 96] on div "[DATE]" at bounding box center [298, 95] width 174 height 12
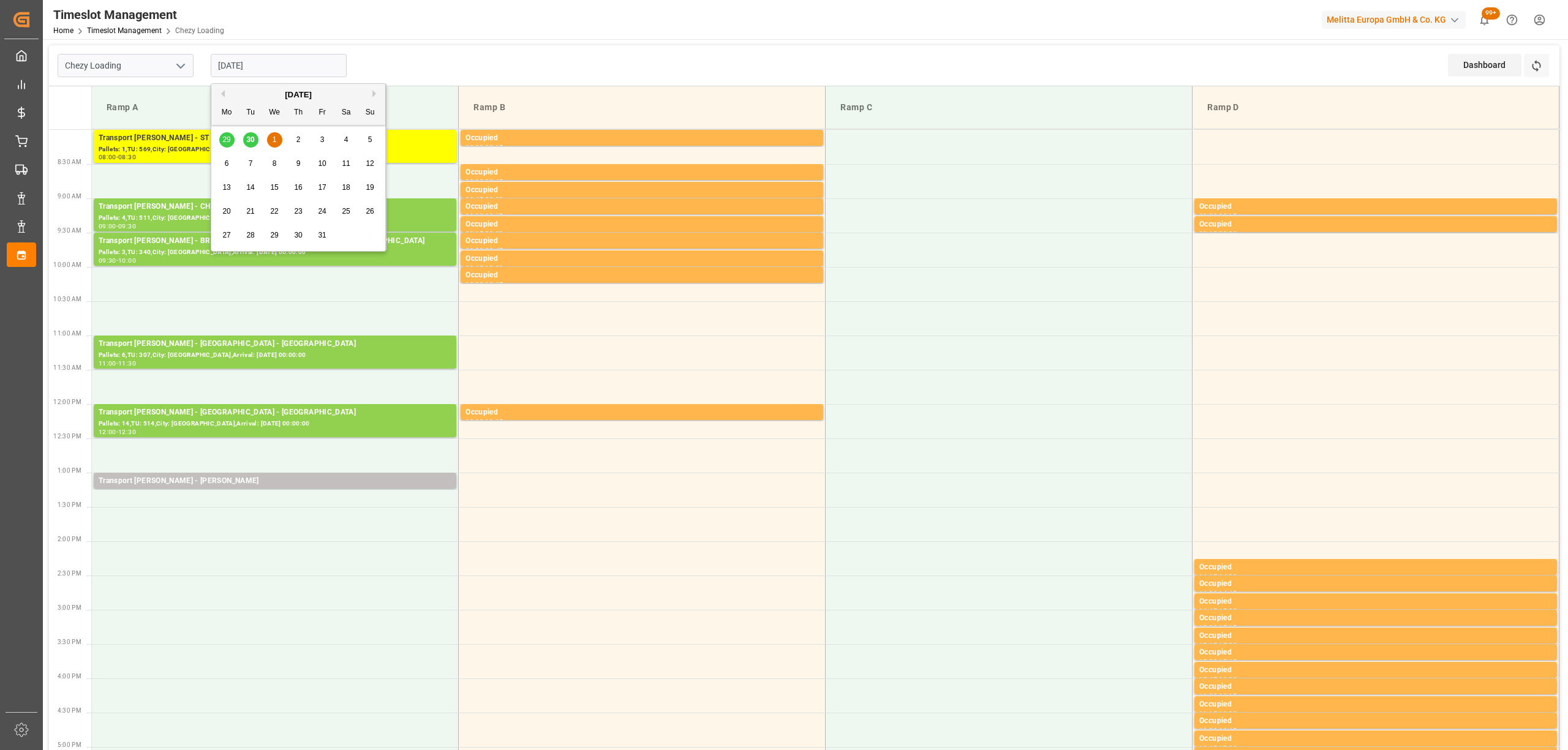
drag, startPoint x: 250, startPoint y: 141, endPoint x: 246, endPoint y: 113, distance: 28.3
click at [248, 130] on div "29 30 1 2 3 4 5" at bounding box center [298, 140] width 167 height 24
drag, startPoint x: 226, startPoint y: 68, endPoint x: 201, endPoint y: 71, distance: 25.2
click at [201, 71] on div "Chezy Loading [DATE] Dashboard View Dashboard Refresh Time Slots" at bounding box center [804, 66] width 1510 height 41
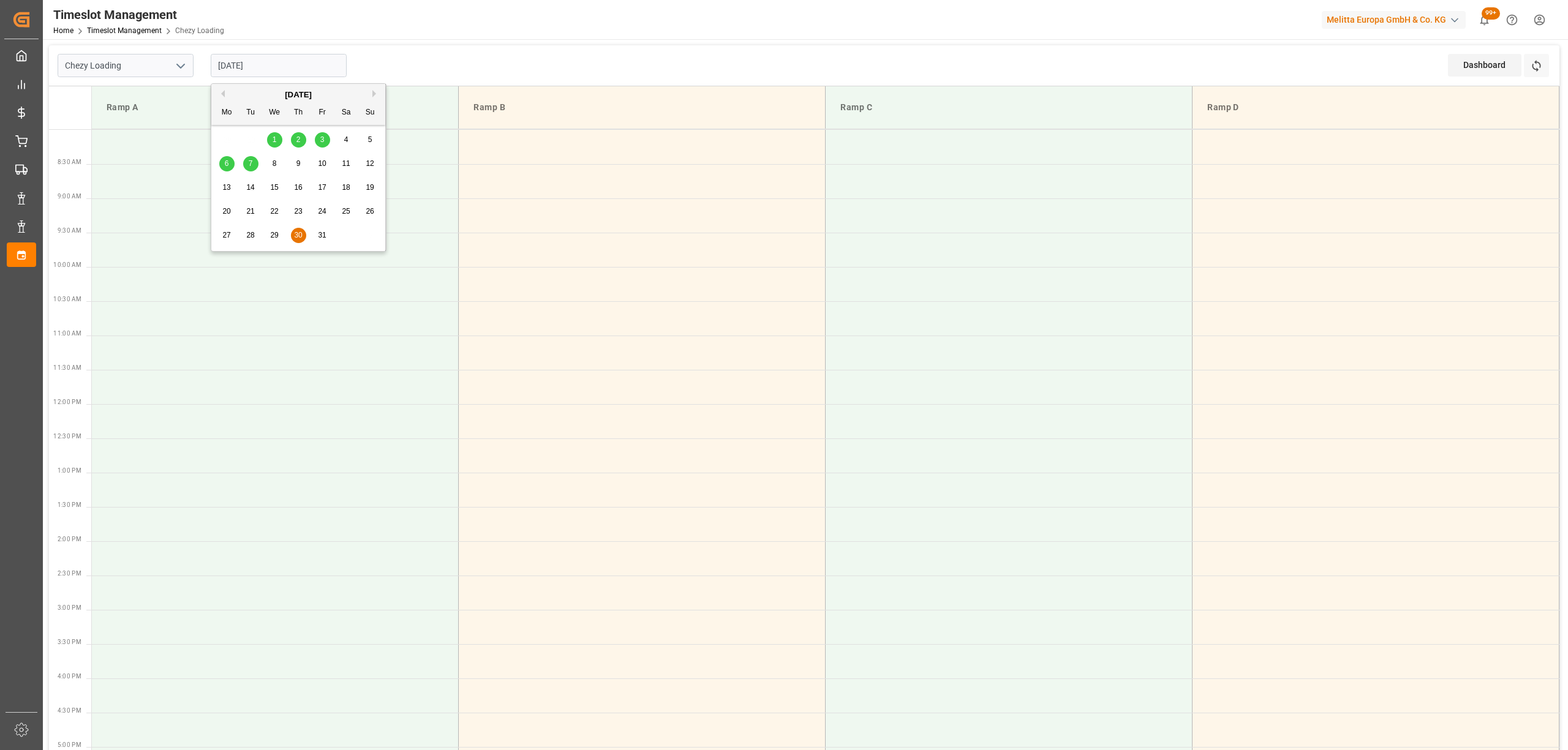
click at [233, 64] on input "[DATE]" at bounding box center [278, 65] width 136 height 23
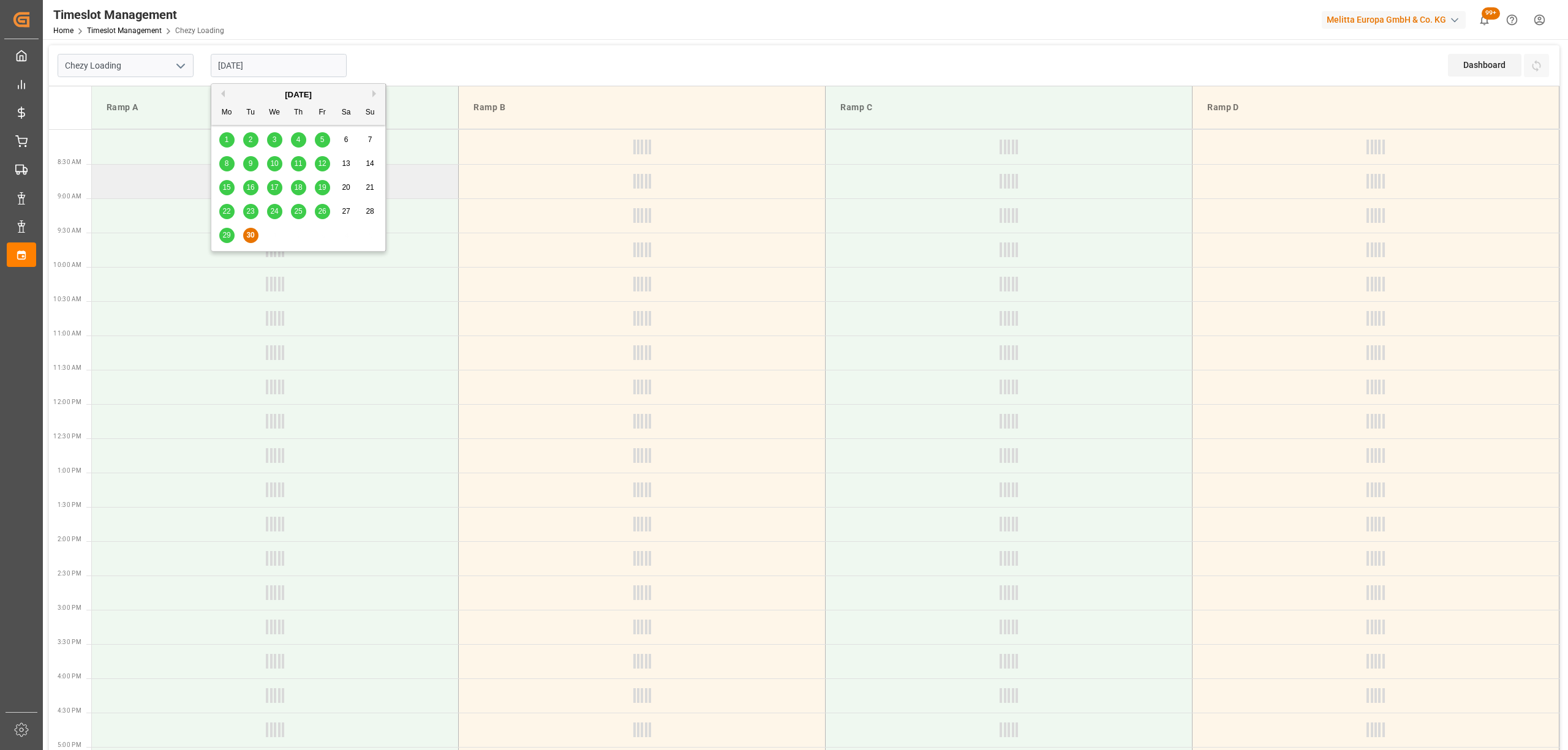
click at [372, 177] on div "1 2 3 4 5 6 7 8 9 10 11 12 13 14 15 16 17 18 19 20 21 22 23 24 25 26 27 28 29 3…" at bounding box center [298, 188] width 167 height 119
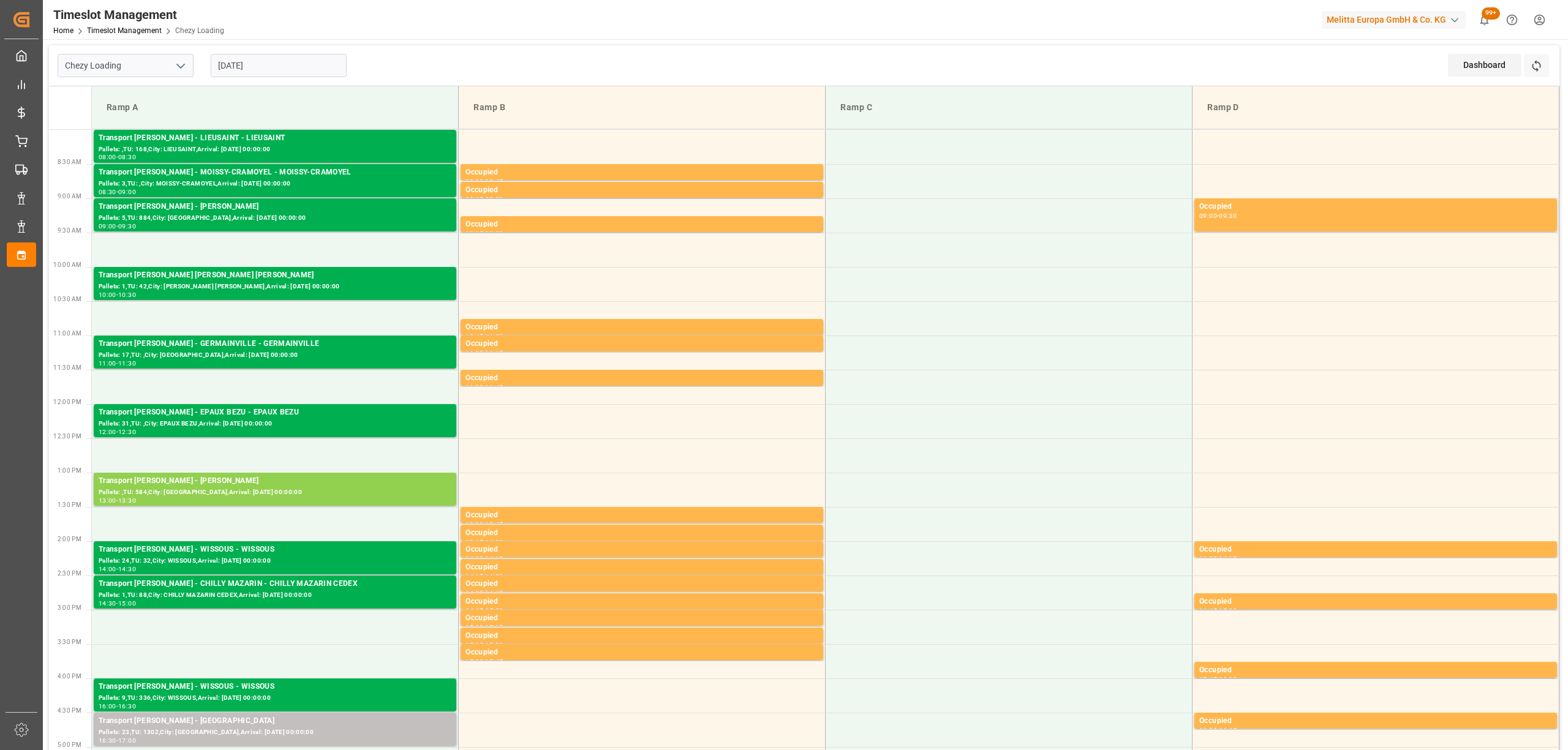
click at [571, 204] on td "Occupied 09:15 - 09:30" at bounding box center [642, 216] width 367 height 34
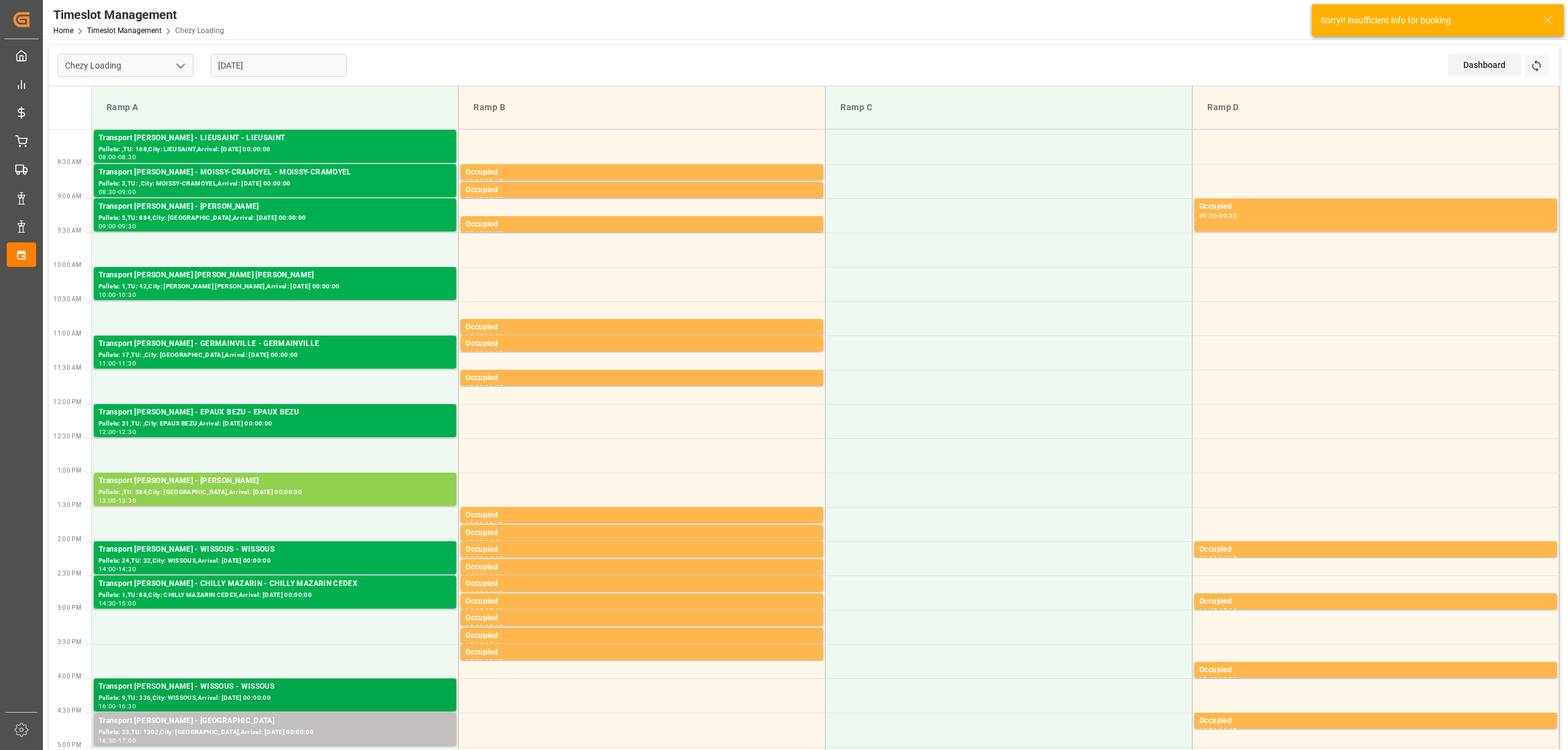
scroll to position [245, 0]
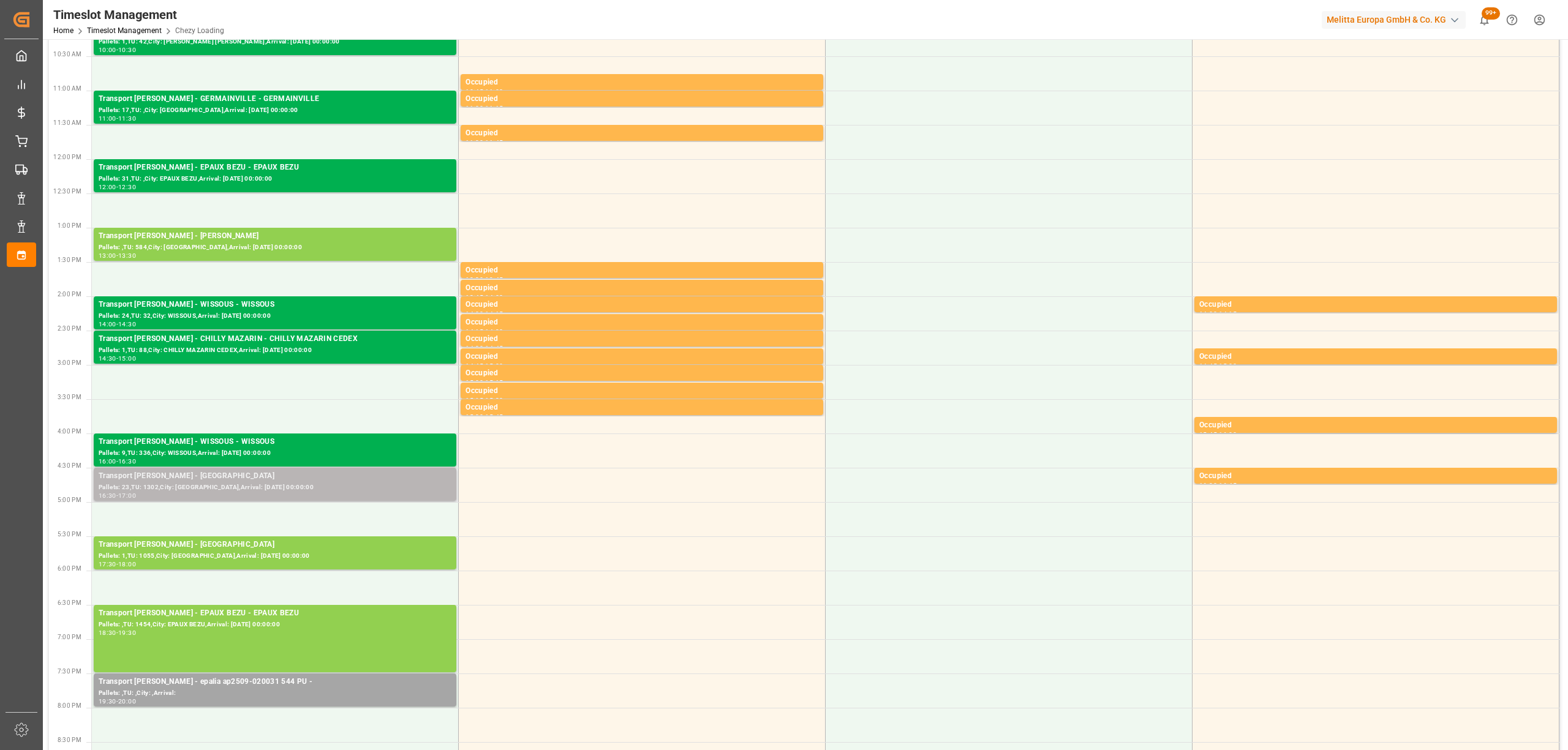
click at [246, 478] on div "Transport [PERSON_NAME] - [GEOGRAPHIC_DATA]" at bounding box center [275, 476] width 353 height 12
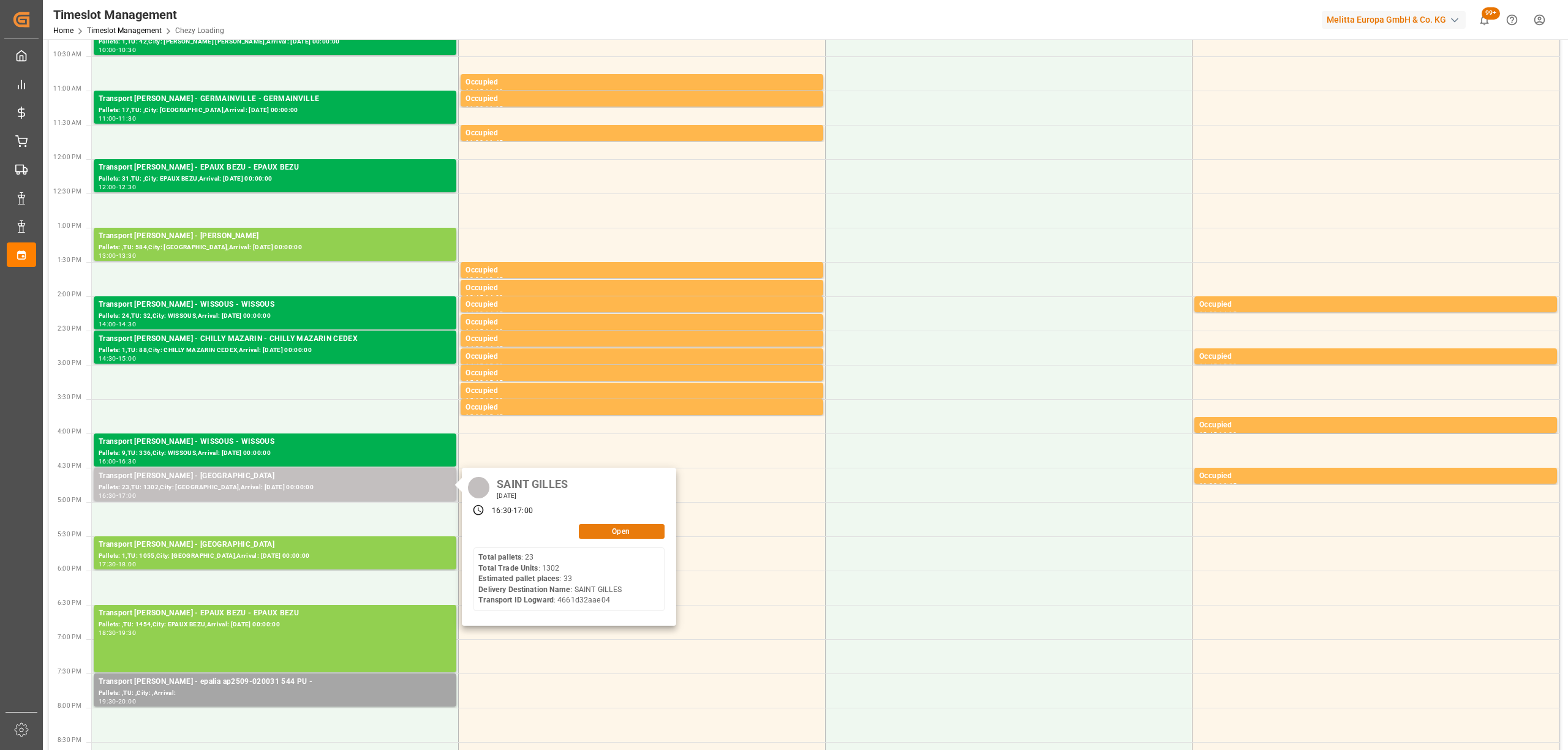
click at [605, 533] on button "Open" at bounding box center [622, 531] width 86 height 14
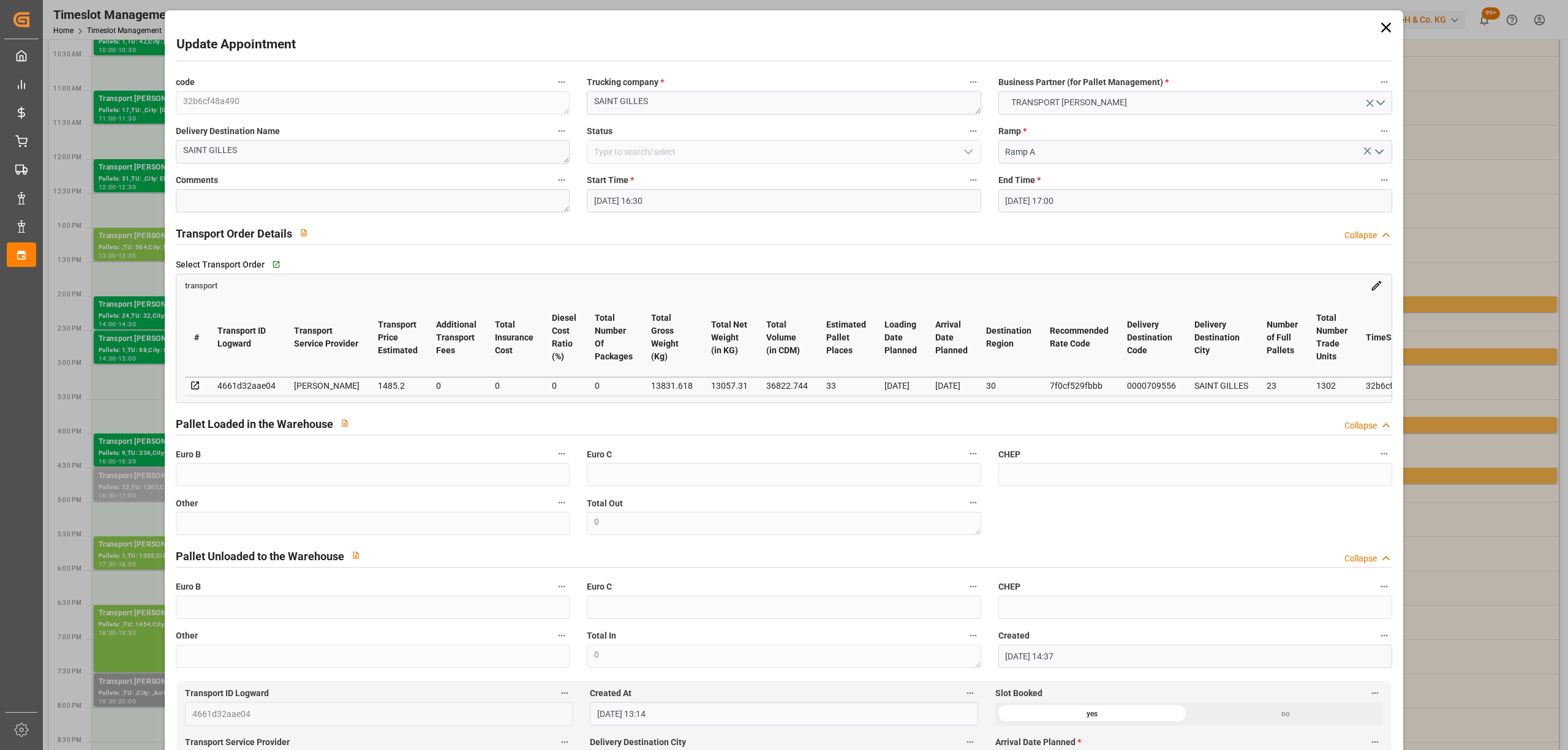
click at [635, 187] on label "Start Time *" at bounding box center [783, 181] width 394 height 17
click at [965, 187] on button "Start Time *" at bounding box center [973, 180] width 16 height 16
click at [635, 193] on div at bounding box center [784, 375] width 1568 height 750
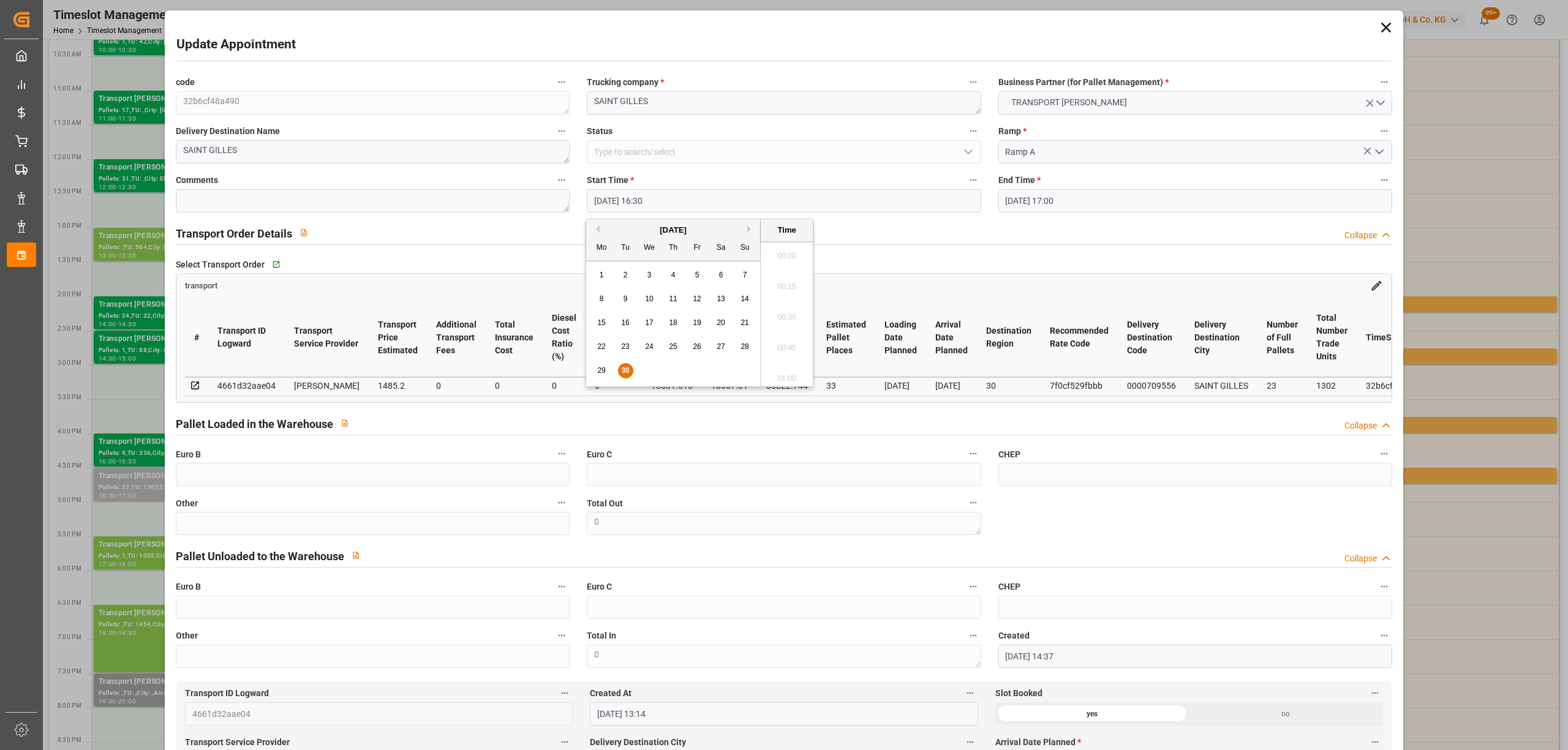
click at [682, 204] on input "[DATE] 16:30" at bounding box center [783, 200] width 394 height 23
click at [748, 231] on button "Next Month" at bounding box center [751, 228] width 7 height 7
click at [649, 274] on span "1" at bounding box center [649, 274] width 4 height 9
drag, startPoint x: 782, startPoint y: 310, endPoint x: 910, endPoint y: 275, distance: 132.7
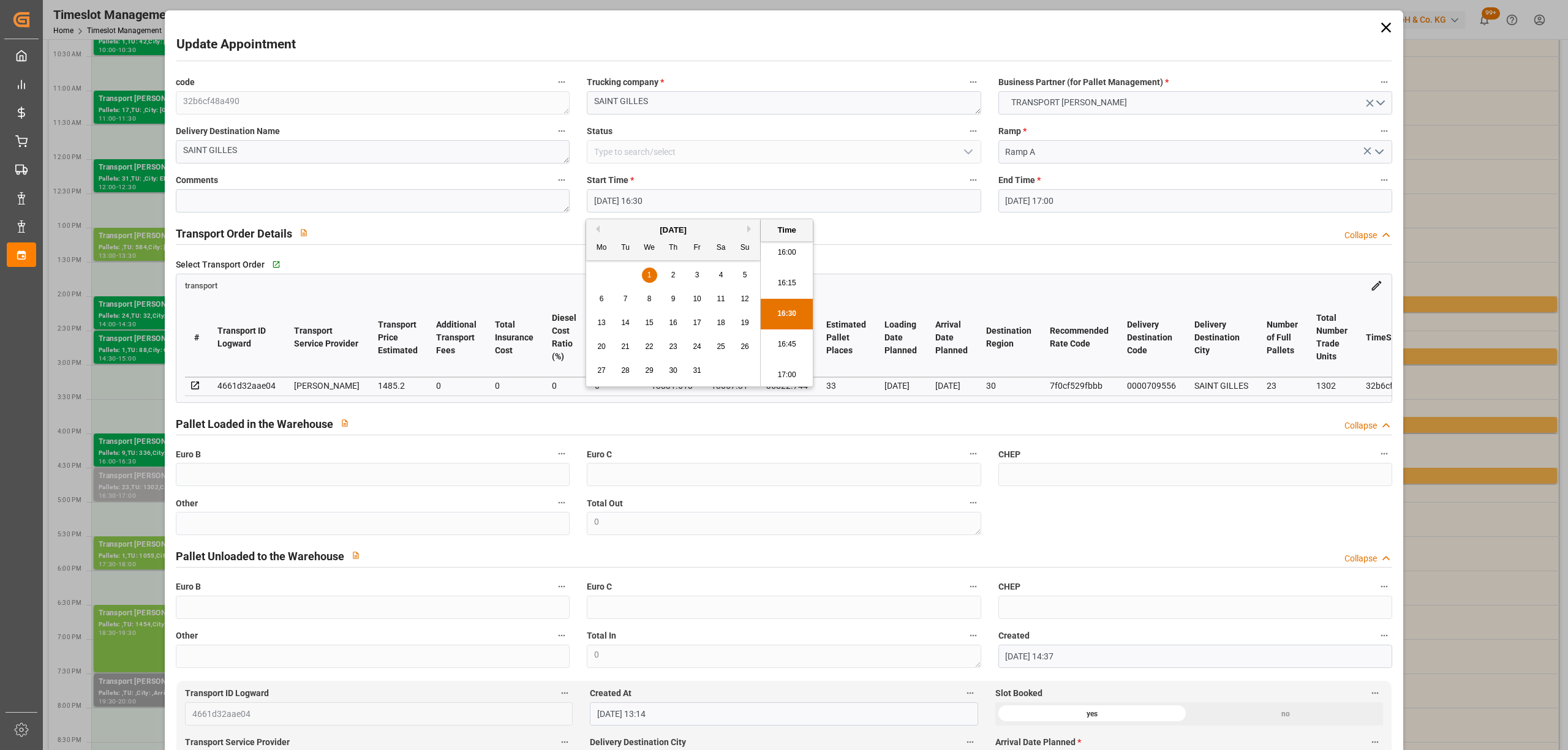
click at [784, 309] on li "16:30" at bounding box center [786, 314] width 52 height 31
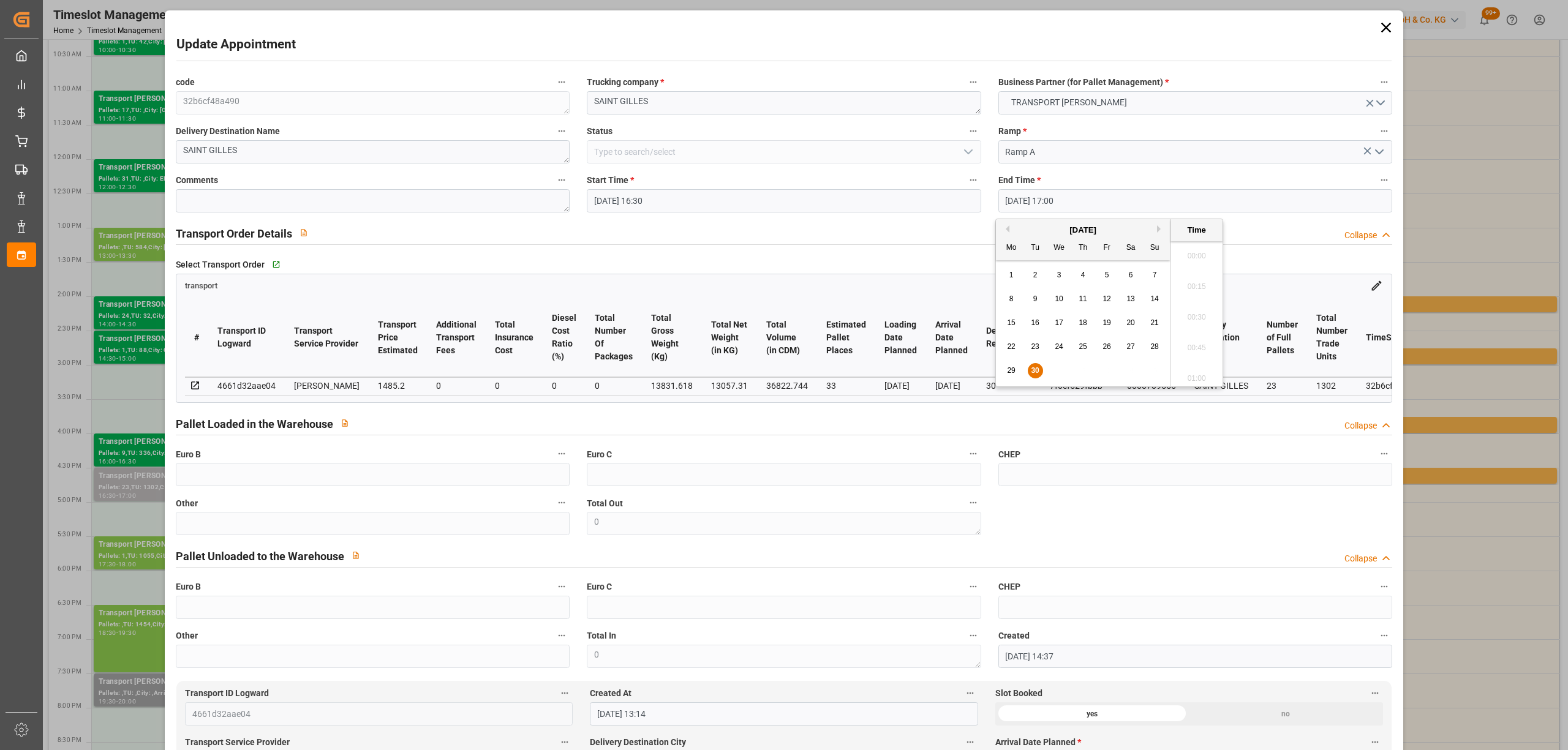
click at [1034, 202] on input "[DATE] 17:00" at bounding box center [1194, 200] width 394 height 23
click at [1157, 231] on div "[DATE]" at bounding box center [1082, 230] width 174 height 12
click at [1160, 229] on button "Next Month" at bounding box center [1160, 228] width 7 height 7
click at [1051, 273] on div "1" at bounding box center [1058, 275] width 15 height 14
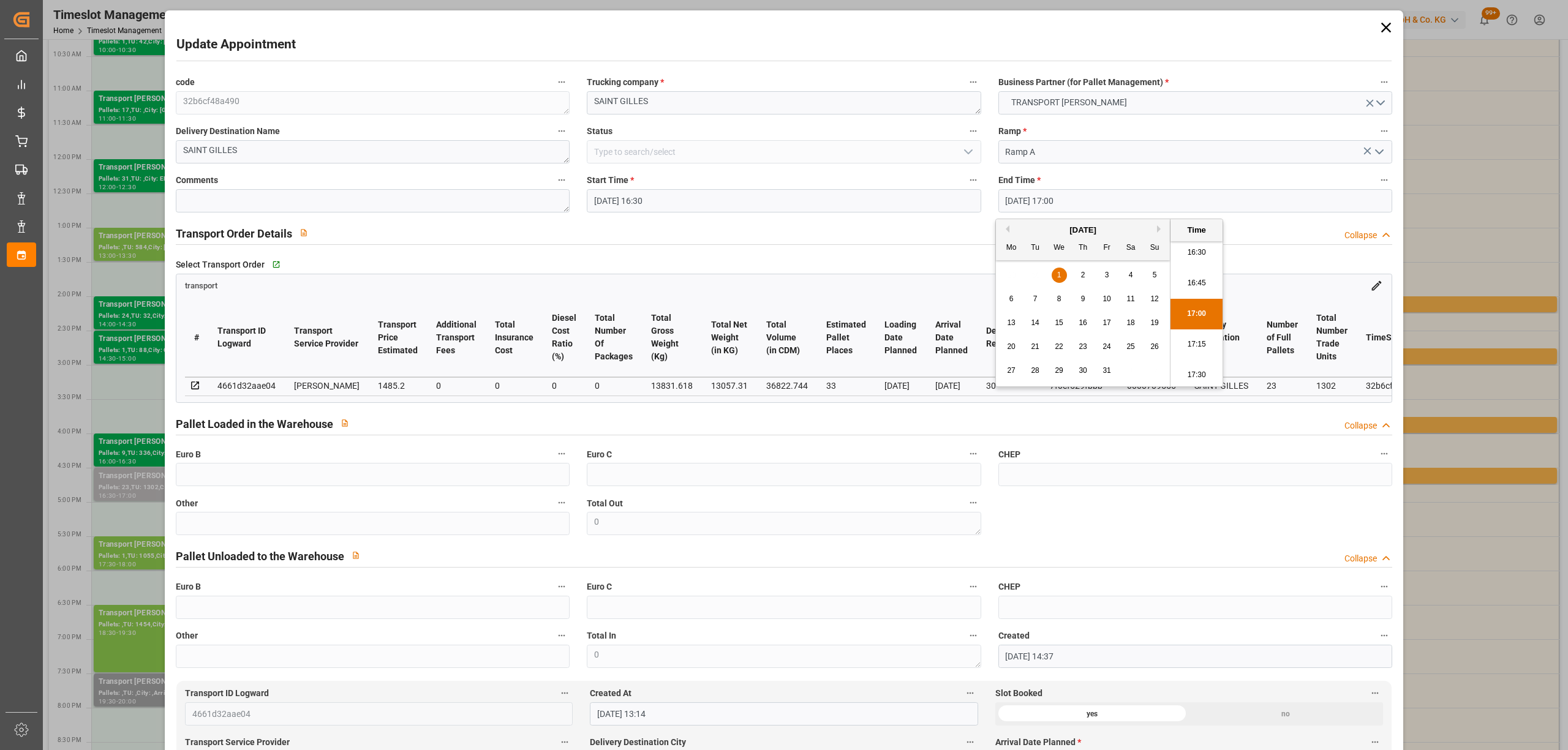
drag, startPoint x: 1198, startPoint y: 321, endPoint x: 1186, endPoint y: 321, distance: 12.0
click at [1197, 321] on li "17:00" at bounding box center [1196, 314] width 52 height 31
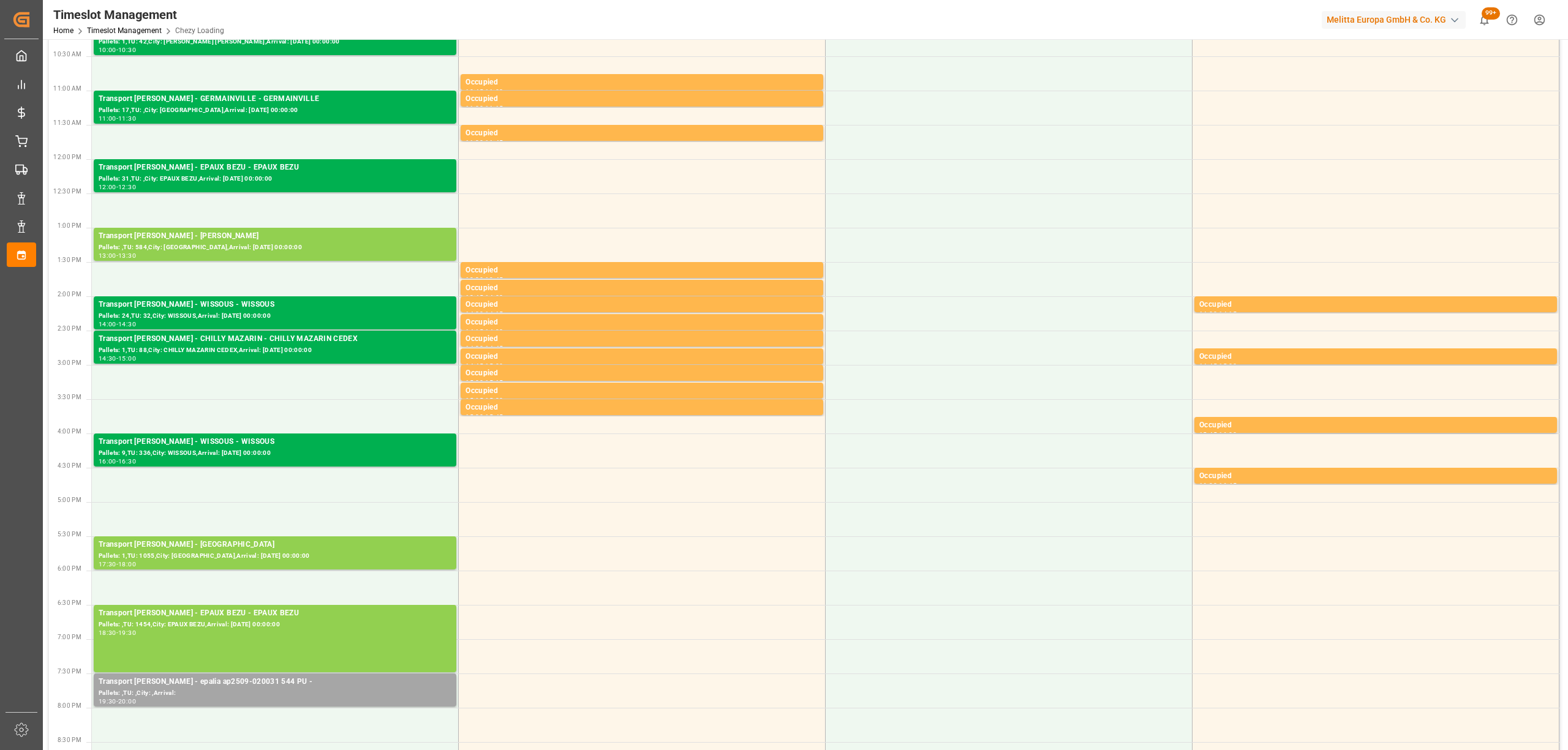
scroll to position [0, 0]
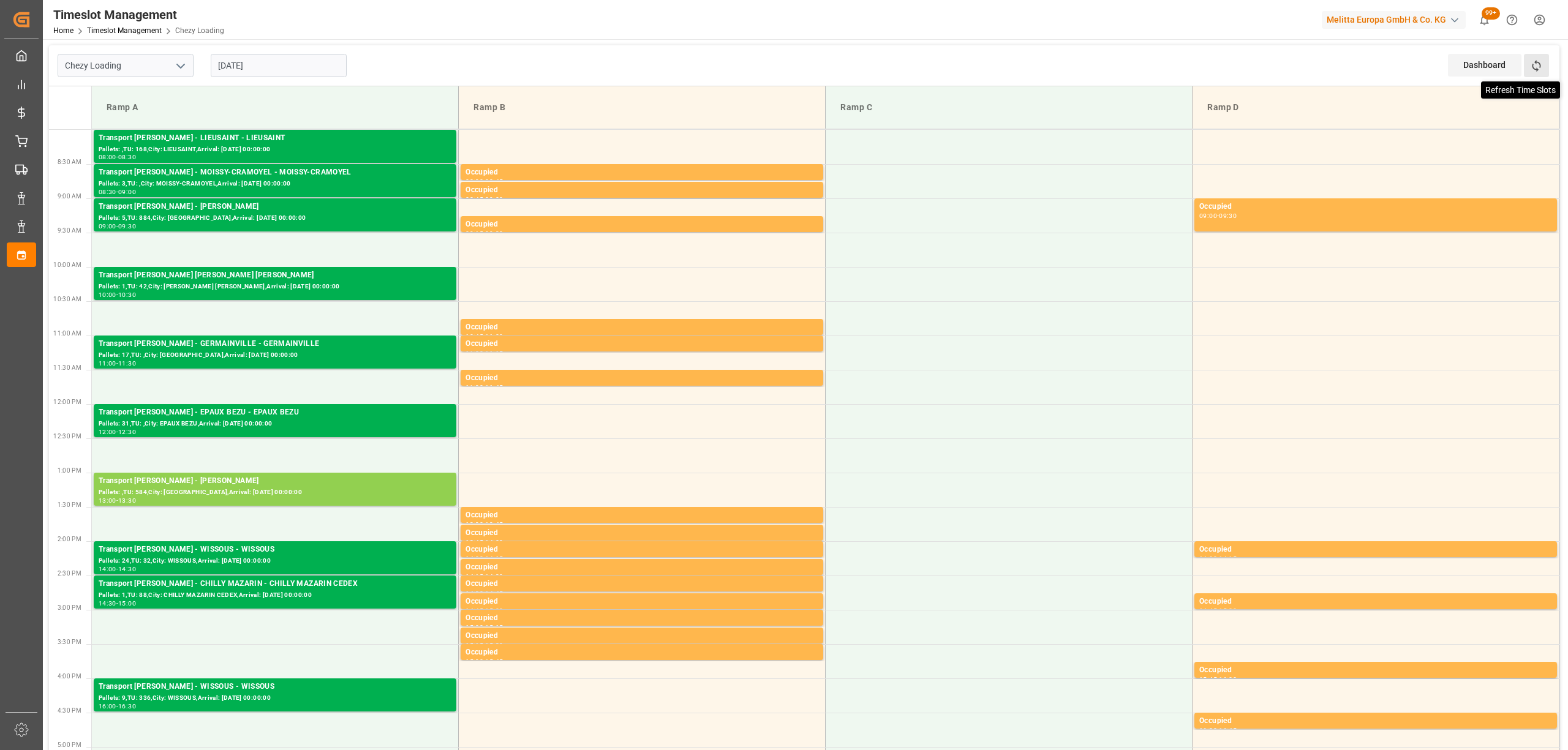
click at [1541, 67] on icon at bounding box center [1536, 66] width 13 height 13
click at [1535, 68] on icon at bounding box center [1536, 66] width 13 height 13
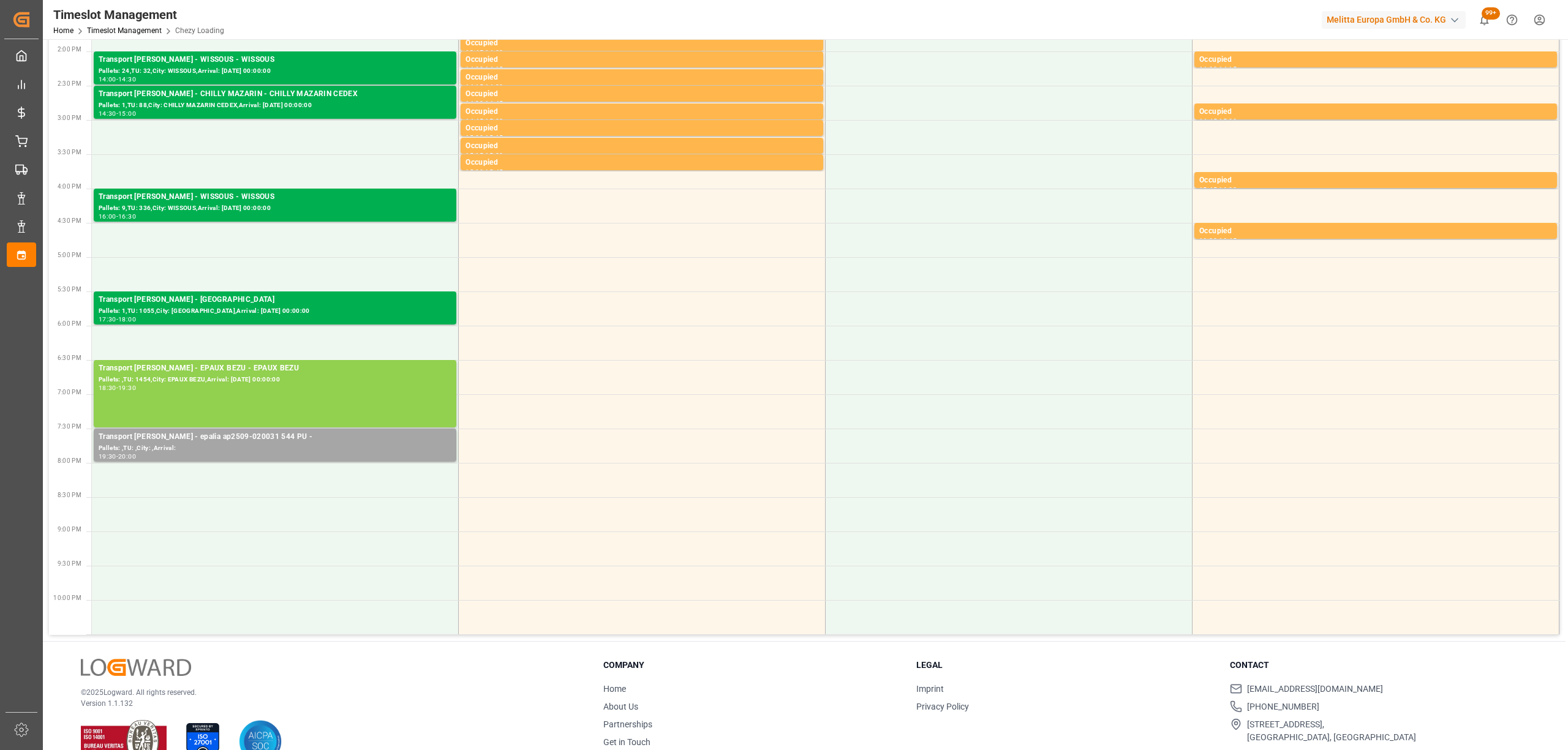
scroll to position [245, 0]
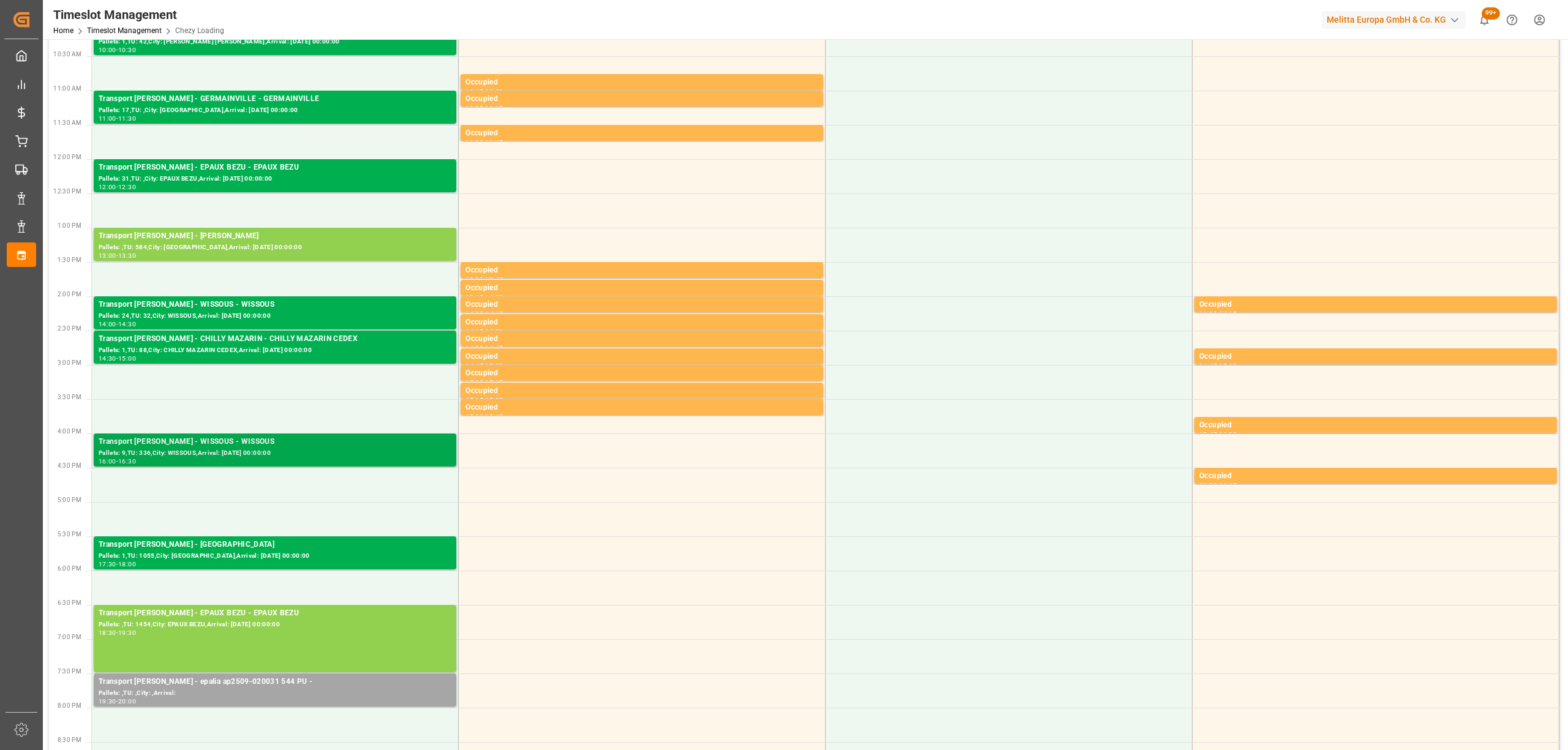
click at [347, 454] on div "Pallets: 9,TU: 336,City: WISSOUS,Arrival: [DATE] 00:00:00" at bounding box center [275, 453] width 353 height 10
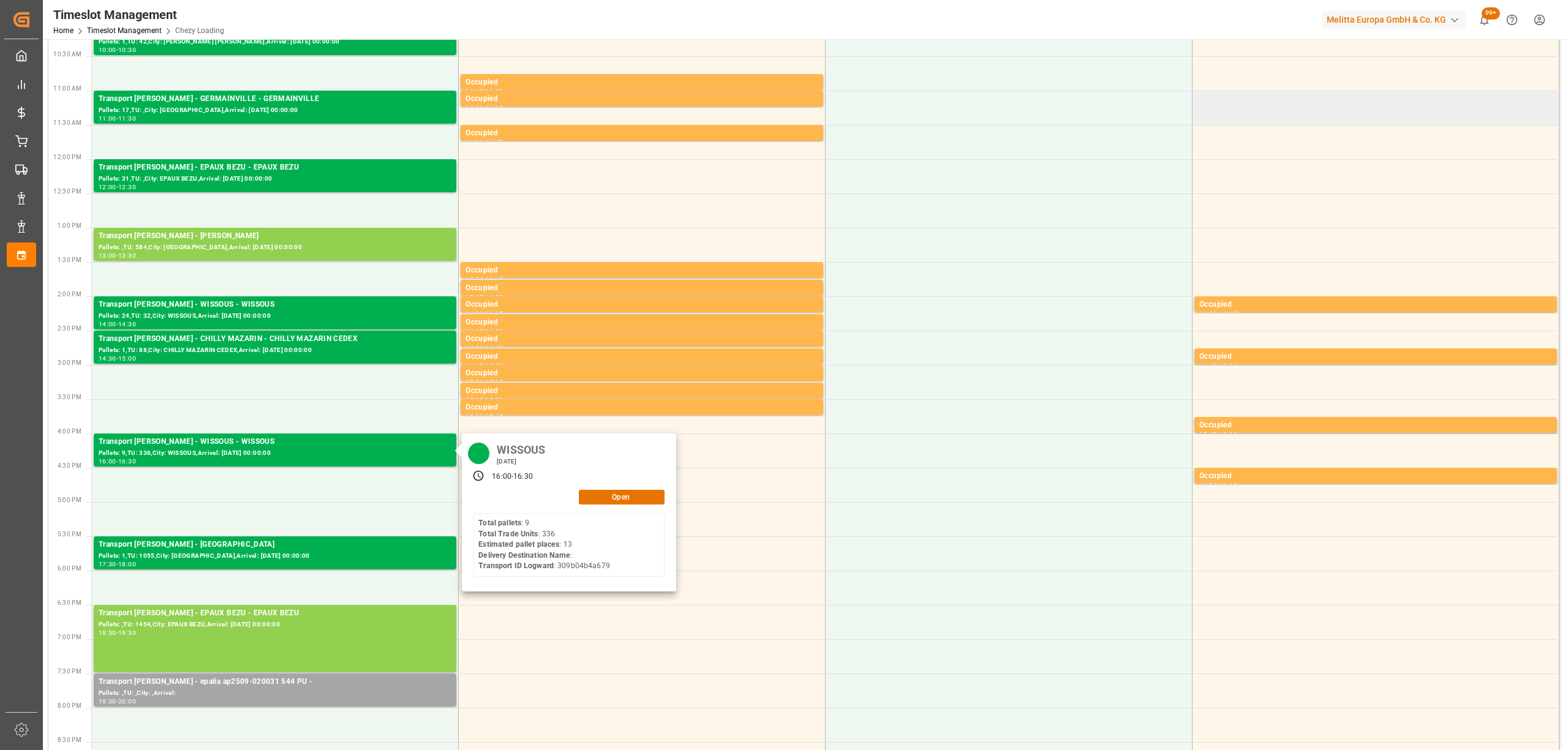
scroll to position [0, 0]
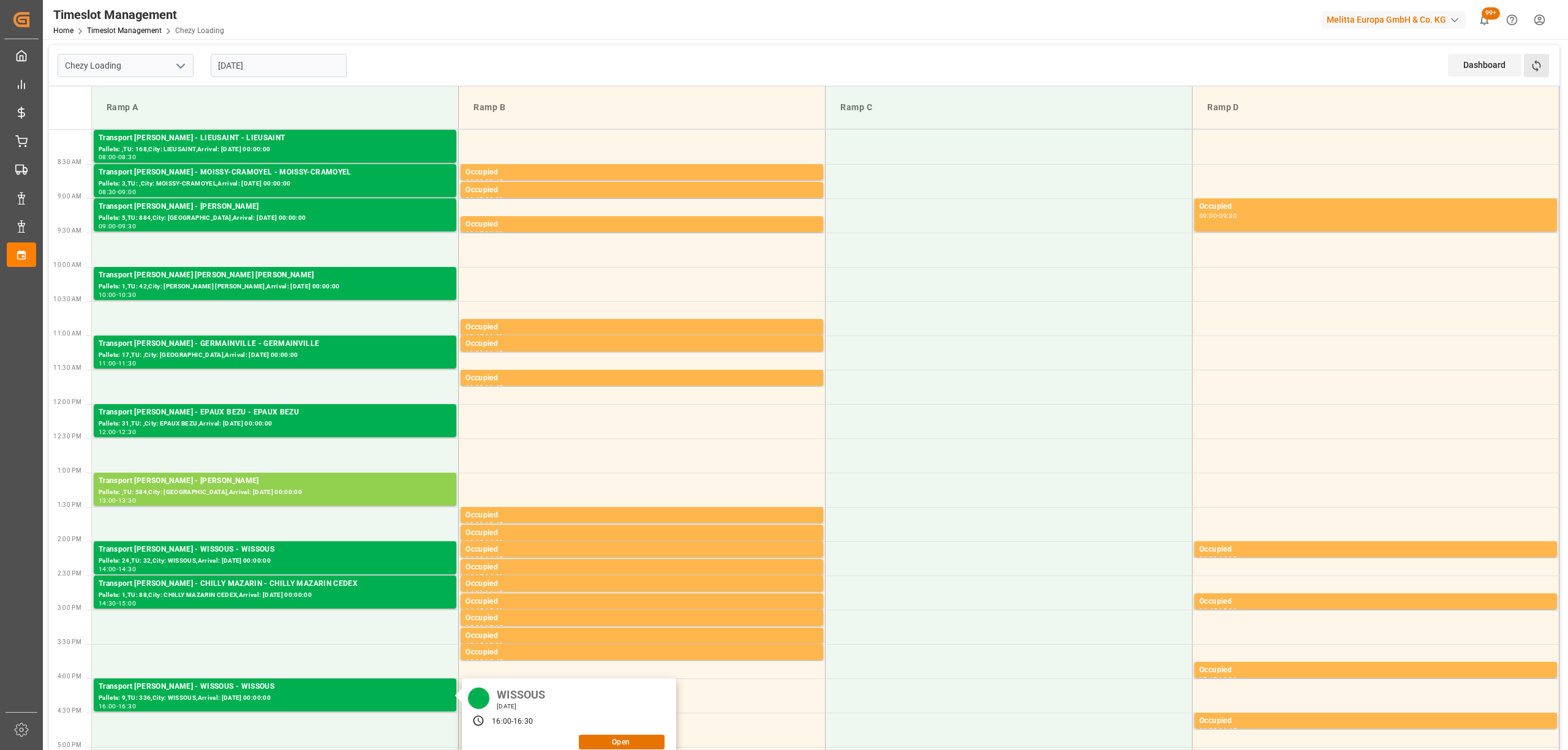
click at [1544, 72] on button "Refresh Time Slots" at bounding box center [1536, 65] width 25 height 23
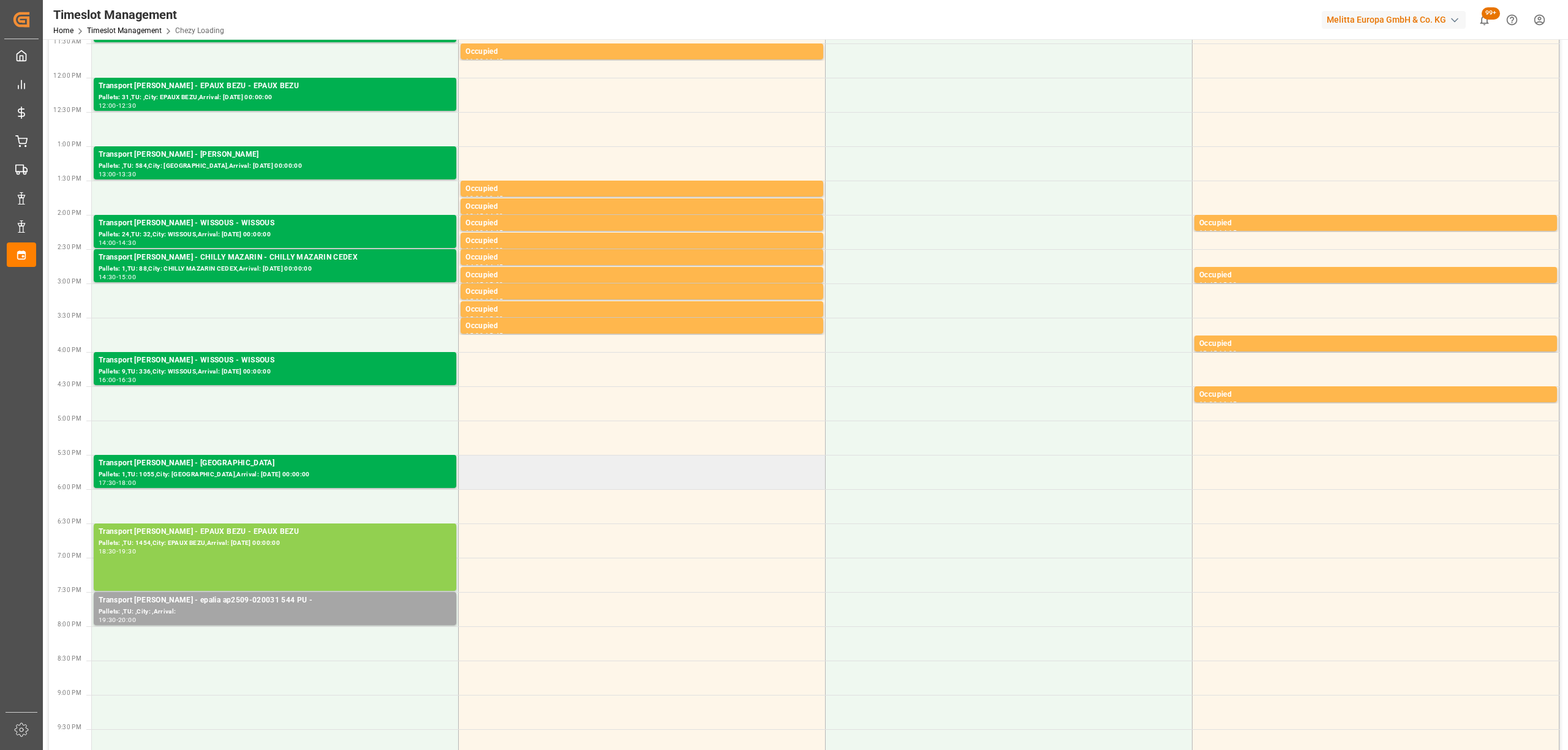
scroll to position [245, 0]
